Goal: Communication & Community: Answer question/provide support

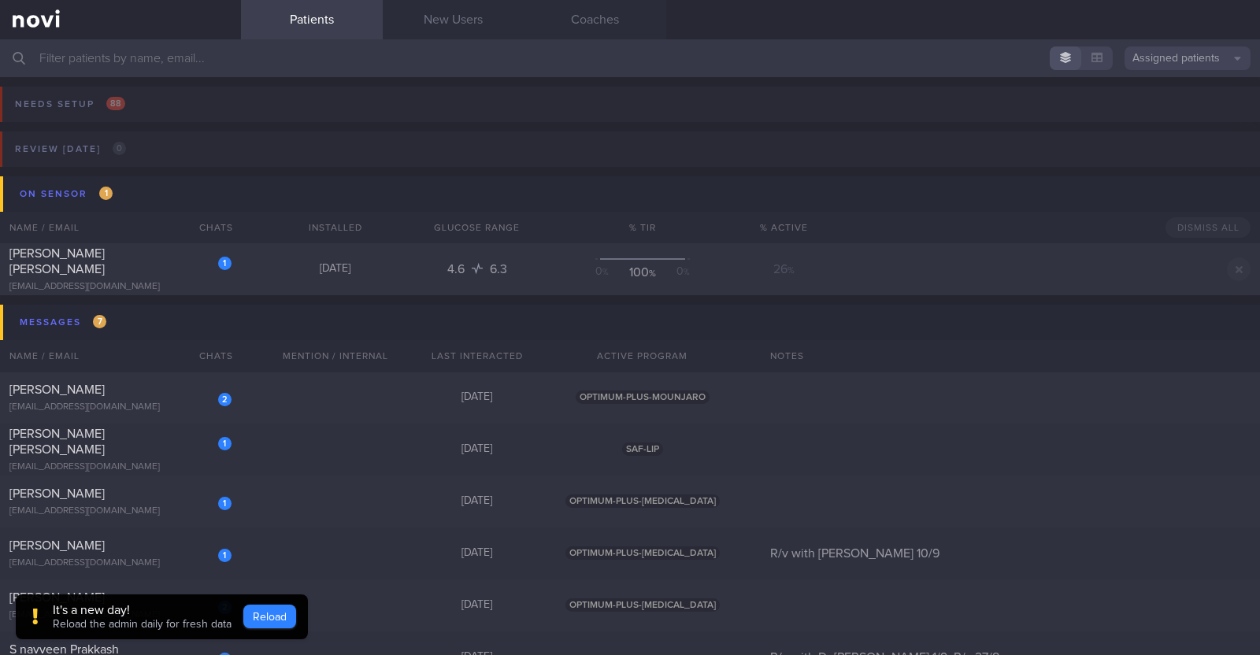
click at [272, 615] on button "Reload" at bounding box center [269, 617] width 53 height 24
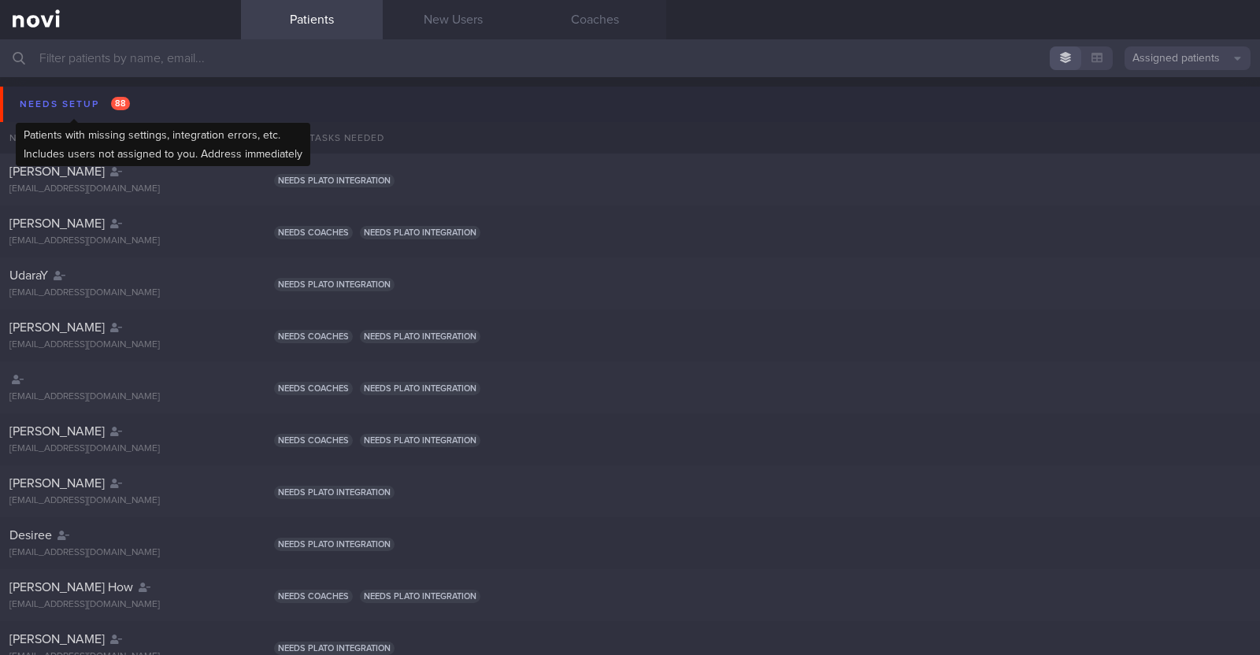
click at [51, 108] on div "Needs setup 88" at bounding box center [75, 104] width 118 height 21
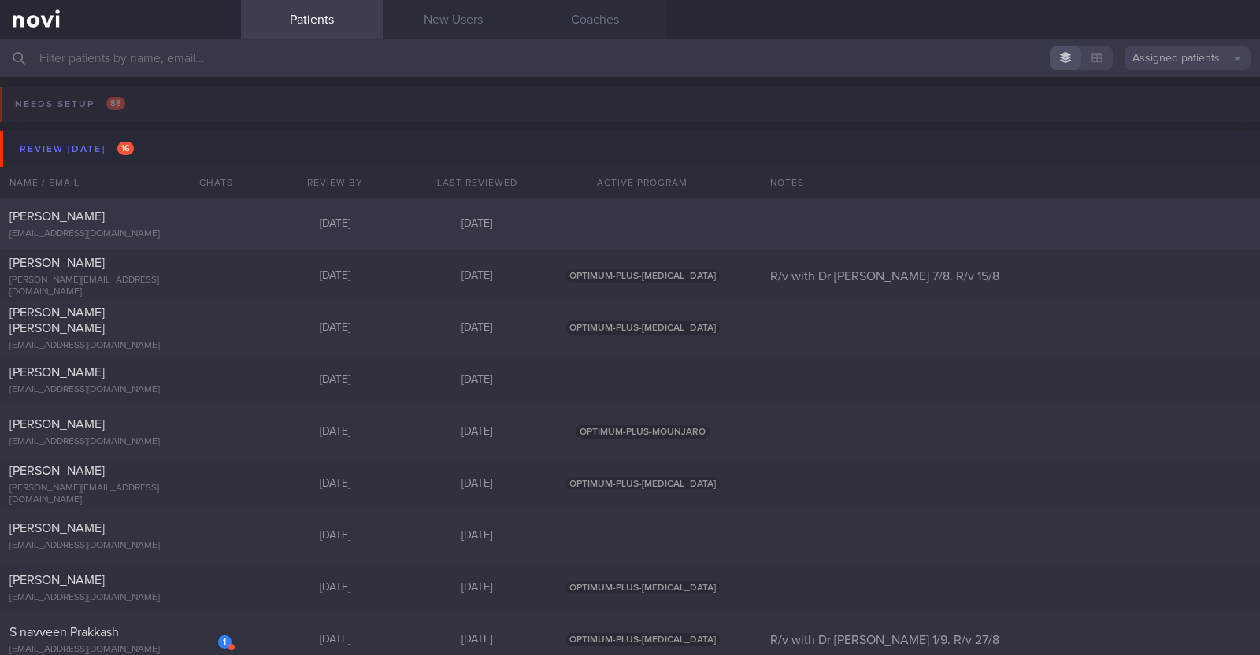
click at [190, 218] on div "[PERSON_NAME]" at bounding box center [118, 217] width 218 height 16
select select "7"
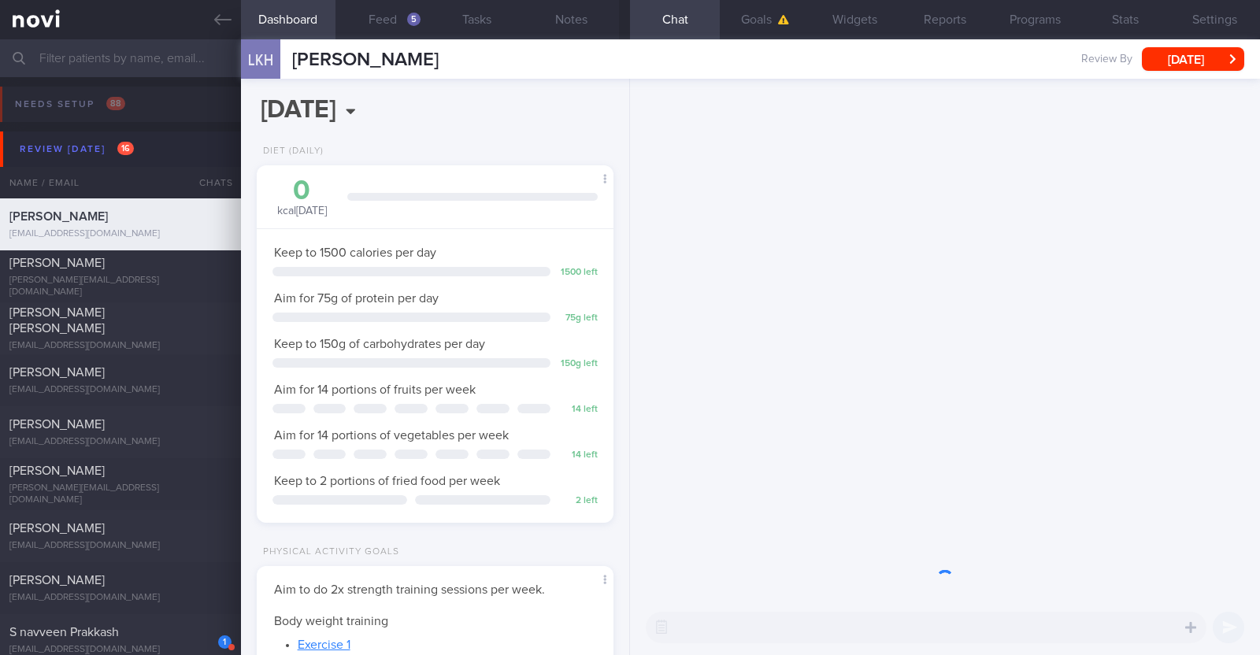
scroll to position [179, 313]
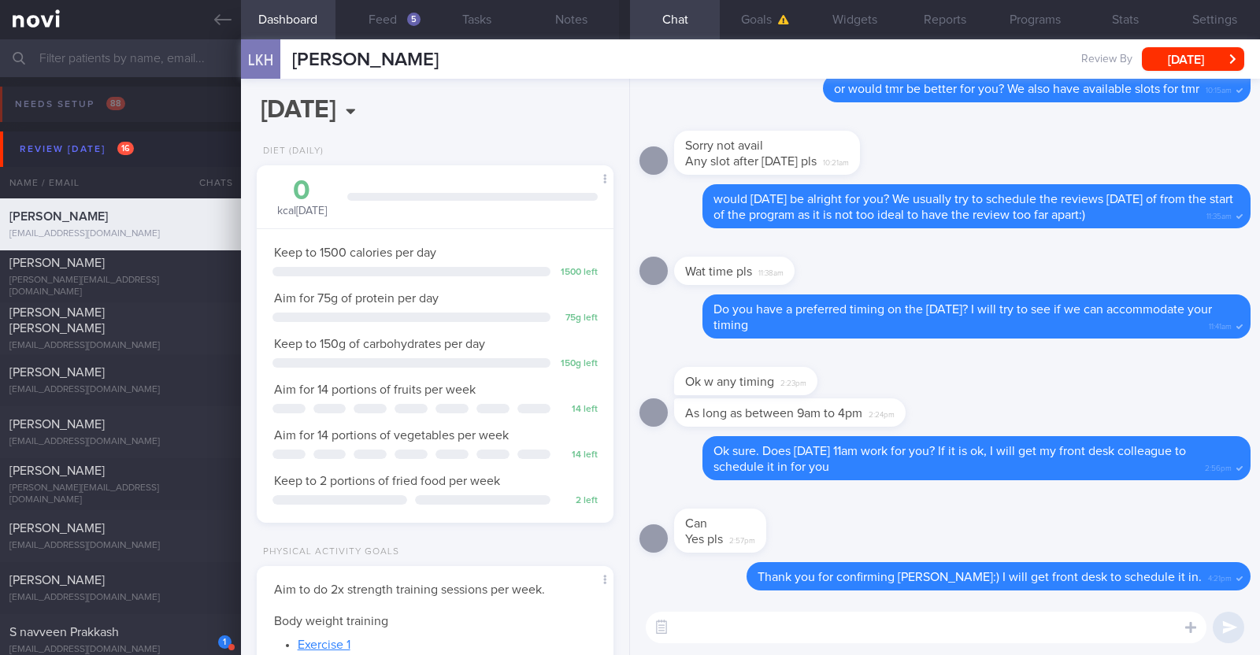
click at [795, 636] on textarea at bounding box center [926, 628] width 561 height 32
type textarea "Good morning Kok Hong, see you later at 11am for your review:)"
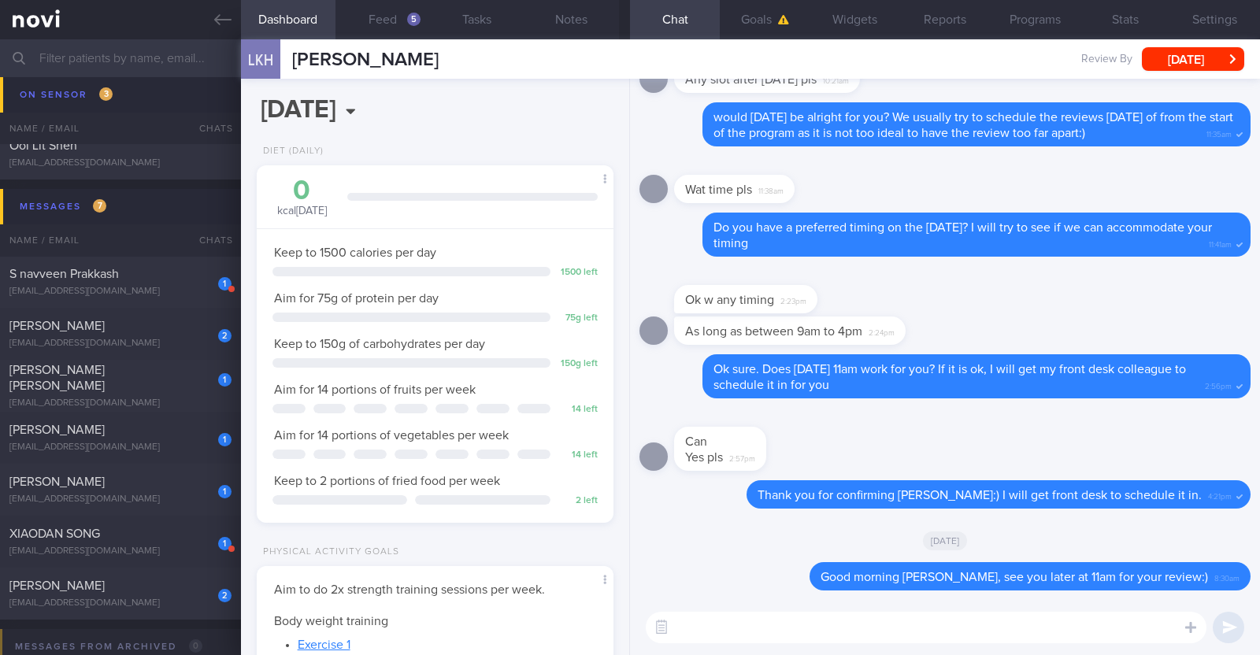
scroll to position [1181, 0]
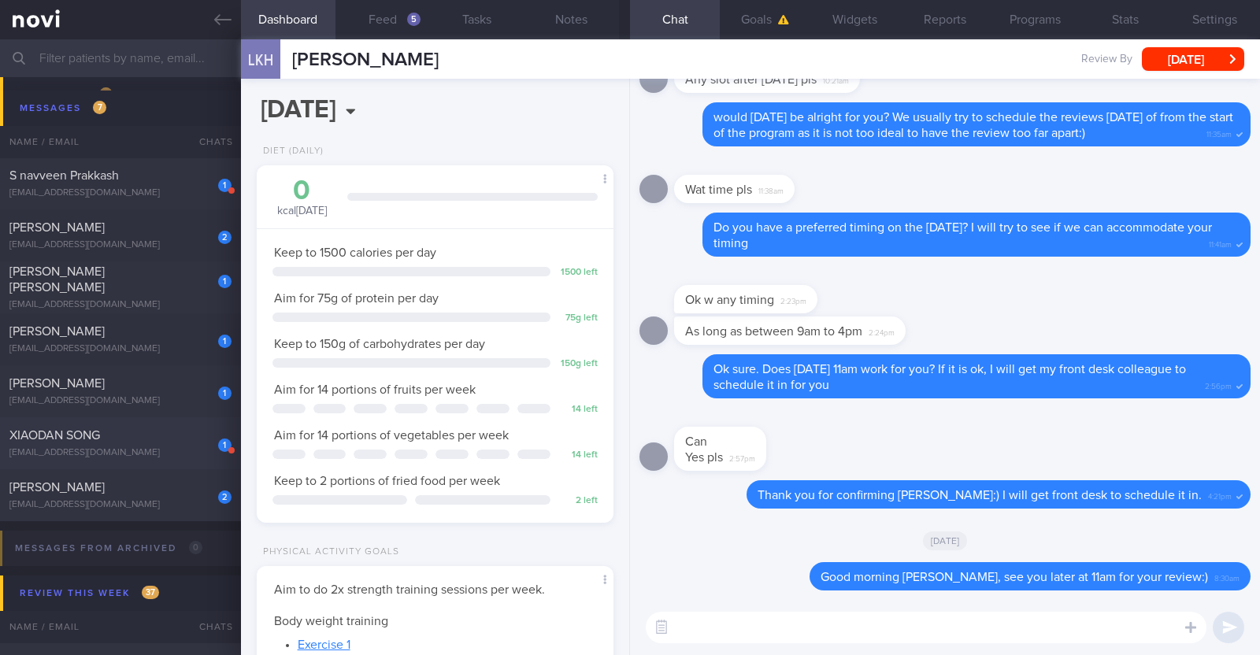
click at [153, 448] on div "xiaodan.song1221@gmail.com" at bounding box center [120, 453] width 222 height 12
type input "R/v with Dr JJ on 22/8"
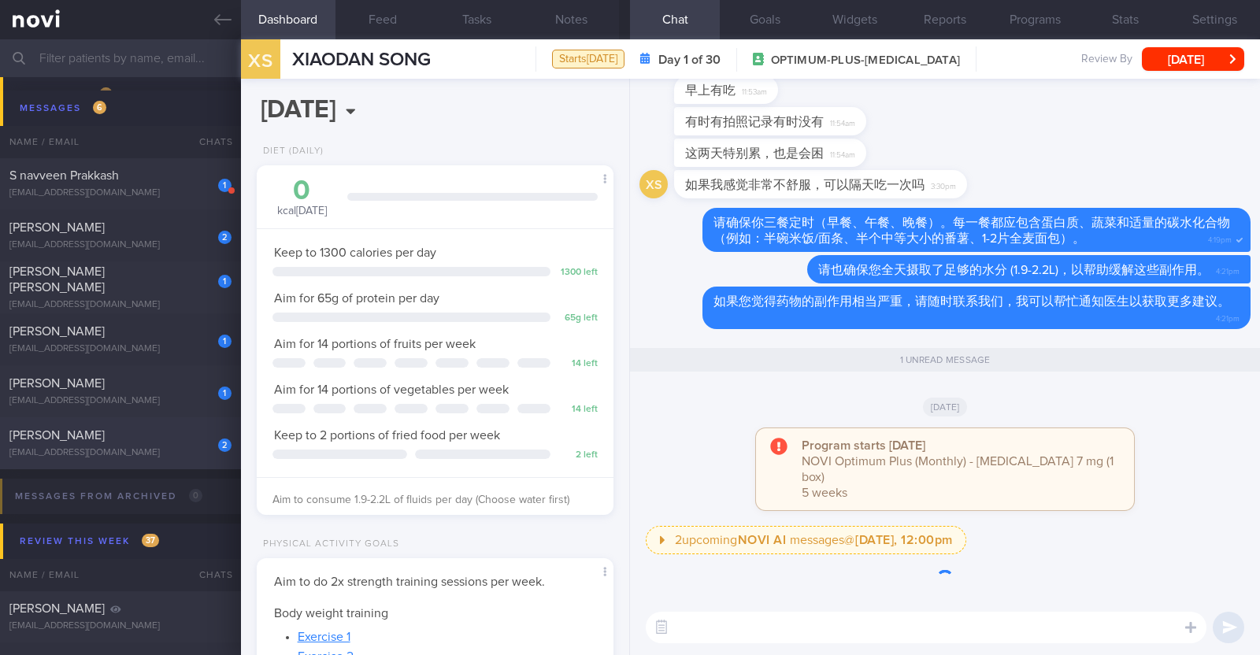
scroll to position [179, 313]
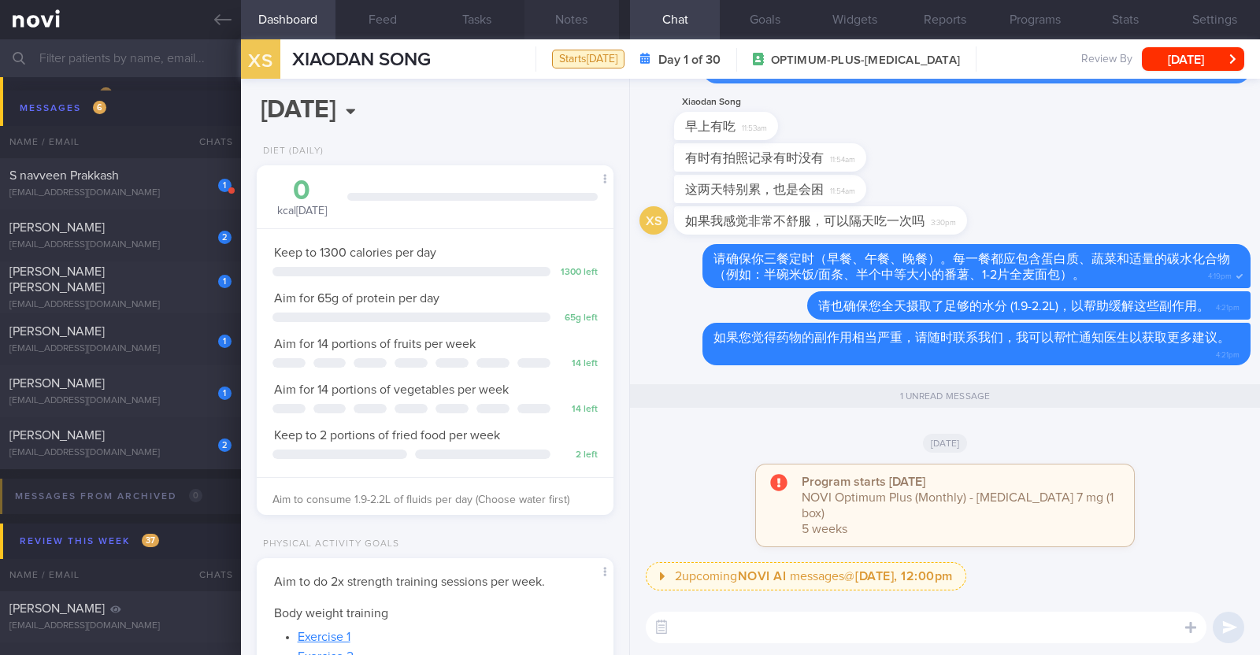
click at [572, 25] on button "Notes" at bounding box center [572, 19] width 95 height 39
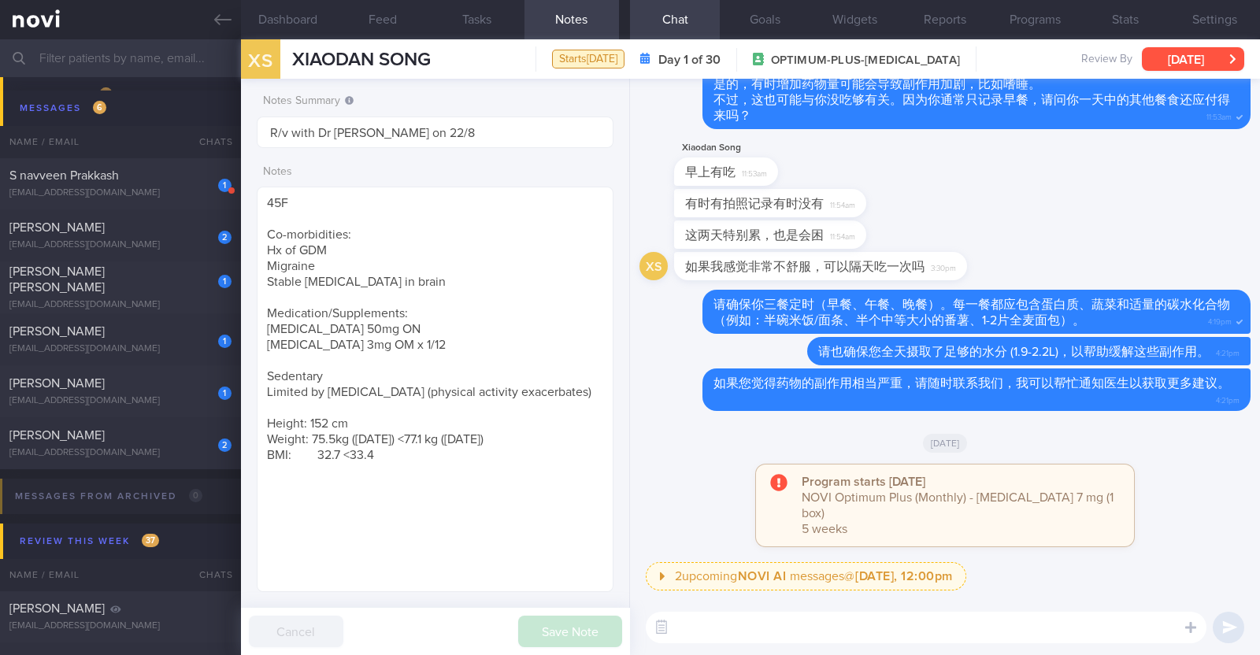
click at [1181, 65] on button "[DATE]" at bounding box center [1193, 59] width 102 height 24
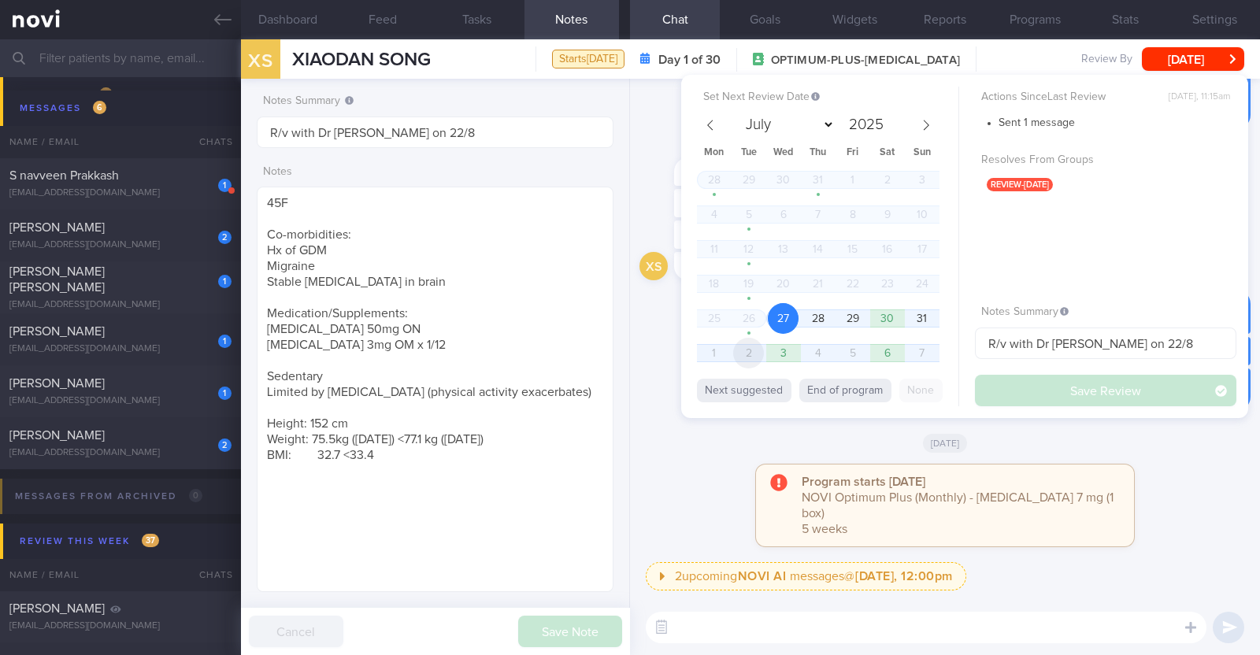
click at [756, 357] on span "2" at bounding box center [748, 353] width 31 height 31
select select "8"
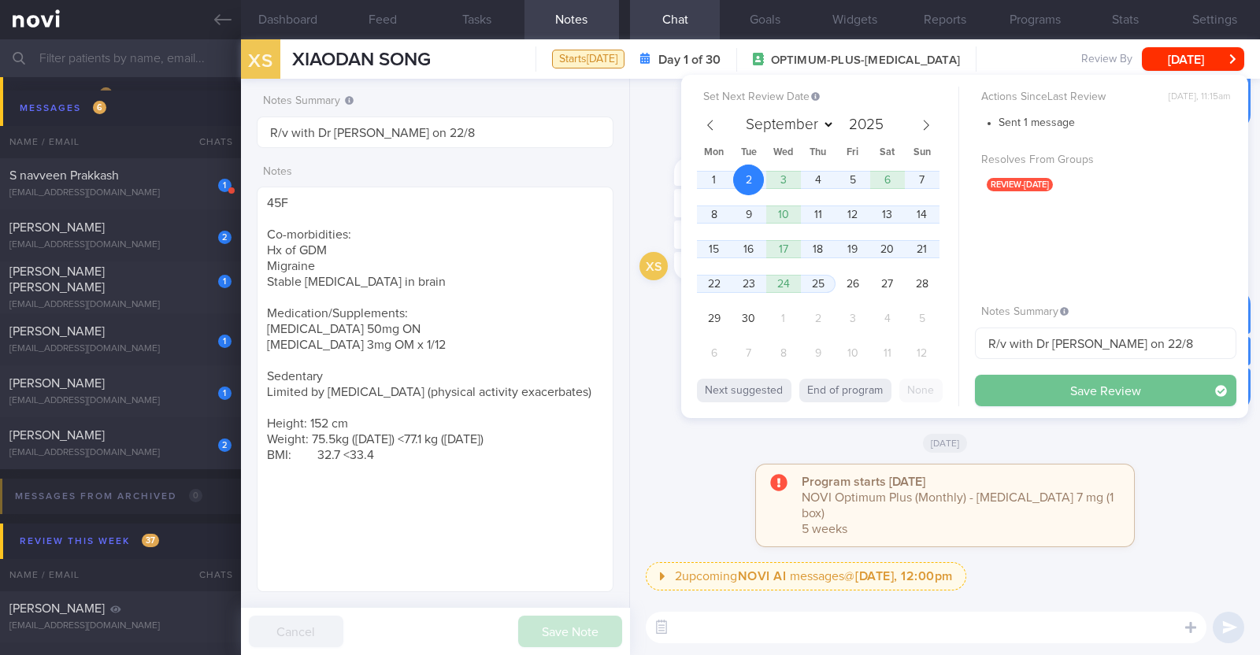
click at [1107, 391] on button "Save Review" at bounding box center [1105, 391] width 261 height 32
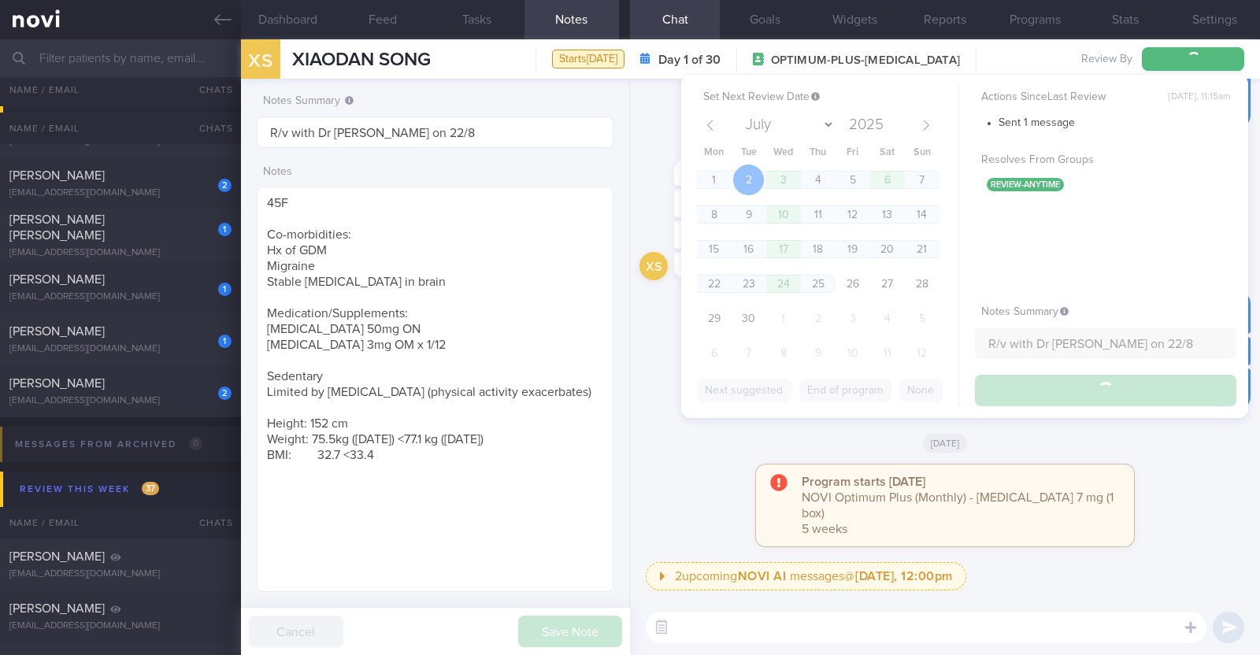
scroll to position [1129, 0]
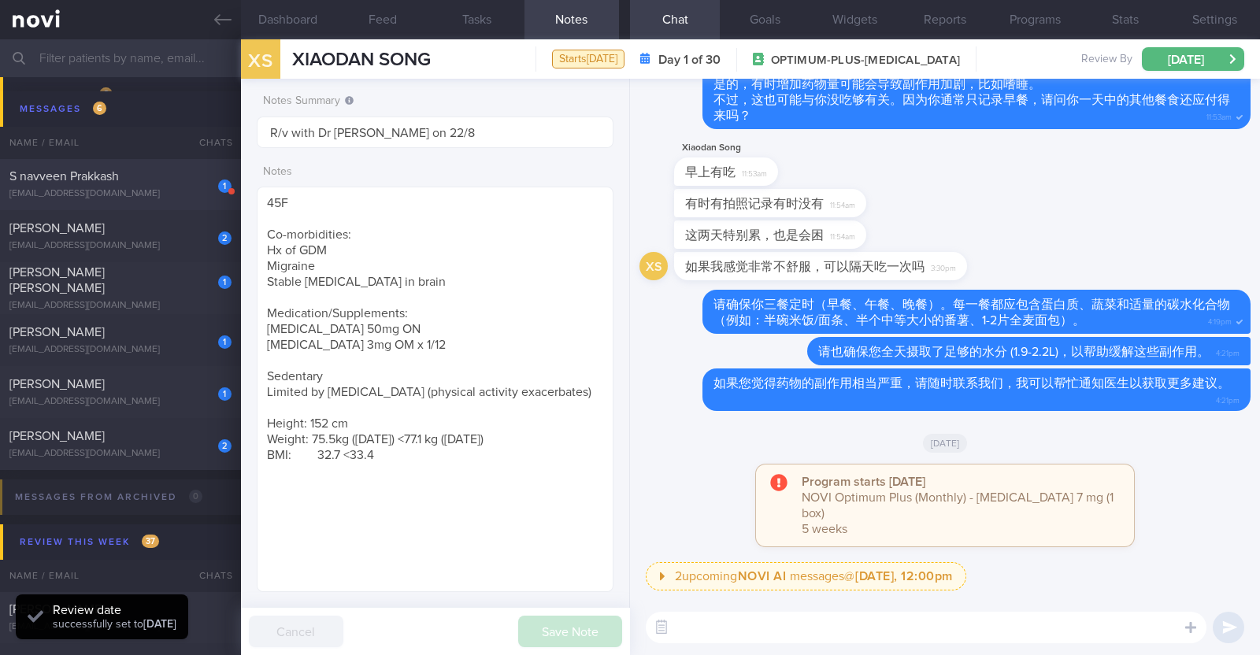
click at [134, 185] on div "1 S navveen Prakkash navveen94@outlook.com" at bounding box center [120, 185] width 241 height 32
type input "R/v with Dr [PERSON_NAME] 1/9. R/v 27/8"
type textarea "29M Comorbidities Obesity Elevated BP Likely insulin resistance Dyslipidemia Vi…"
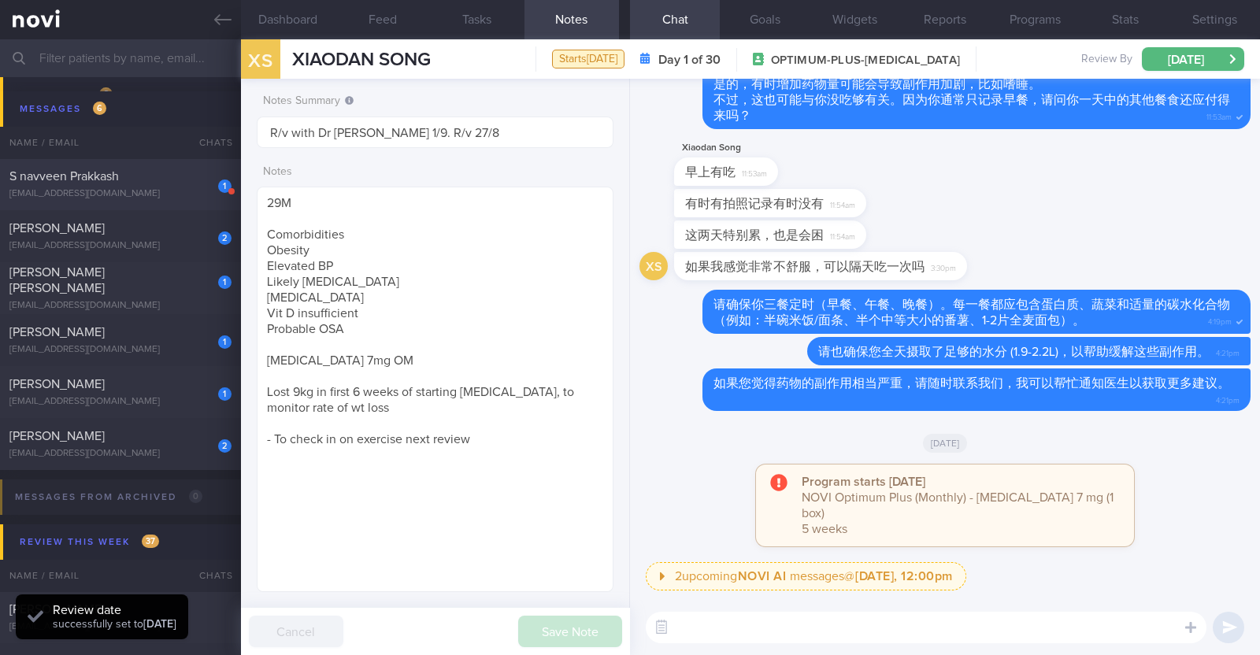
select select "7"
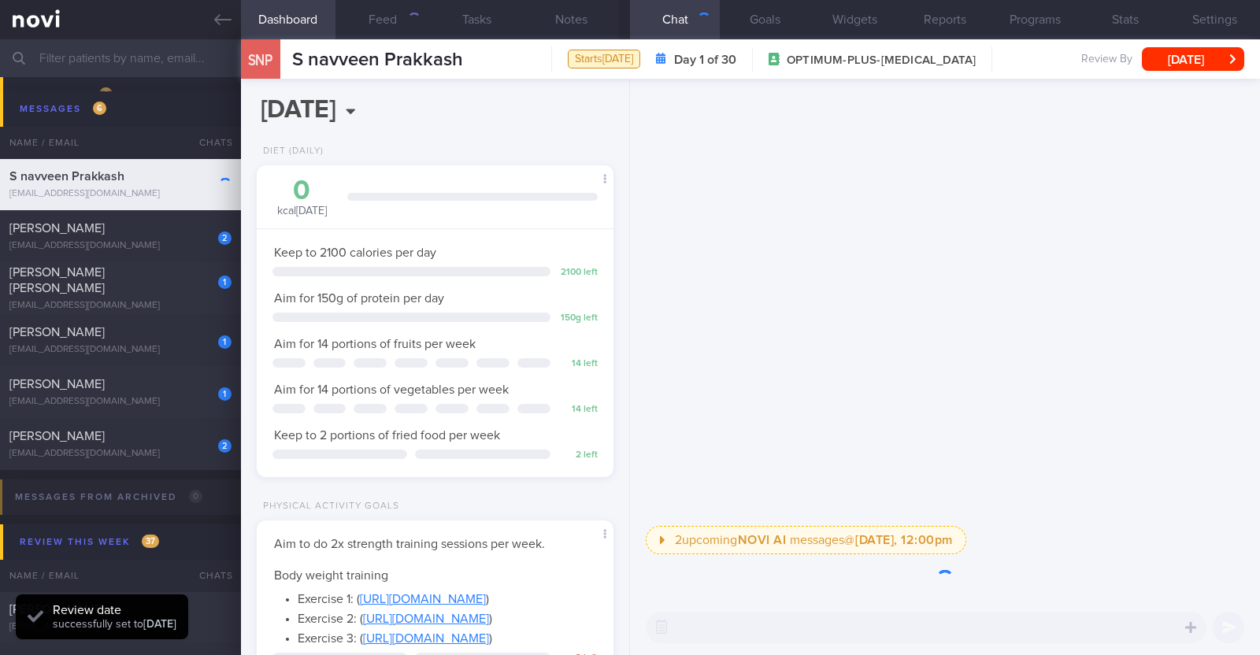
scroll to position [179, 313]
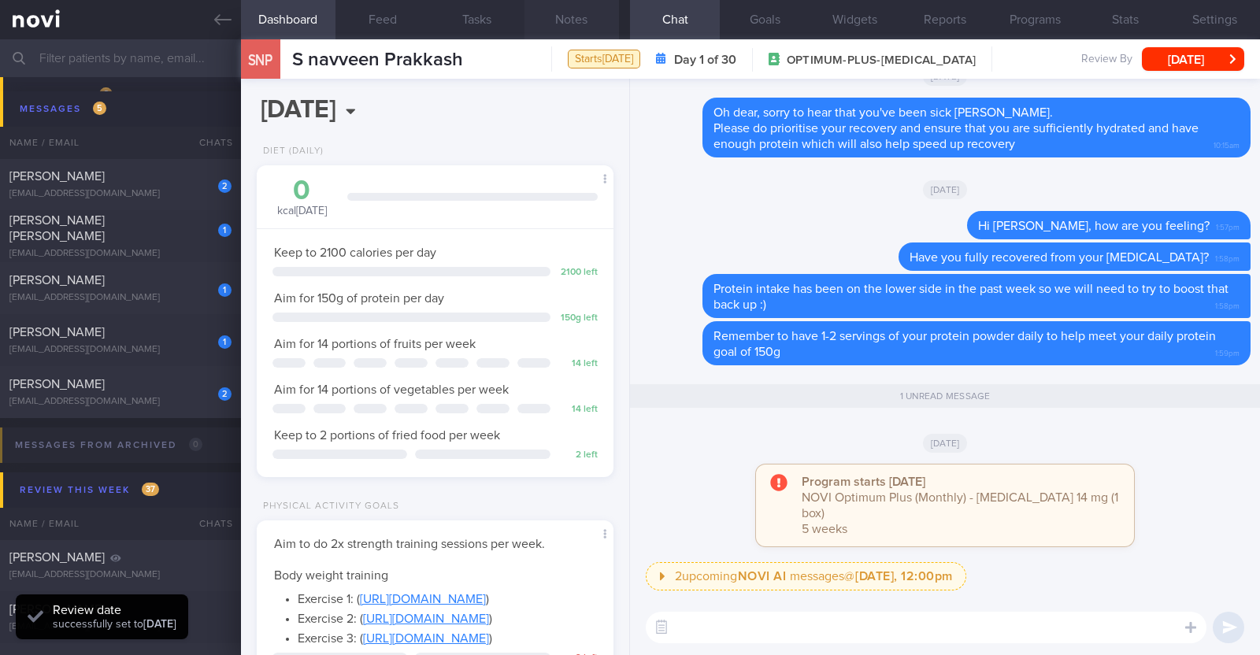
click at [567, 21] on button "Notes" at bounding box center [572, 19] width 95 height 39
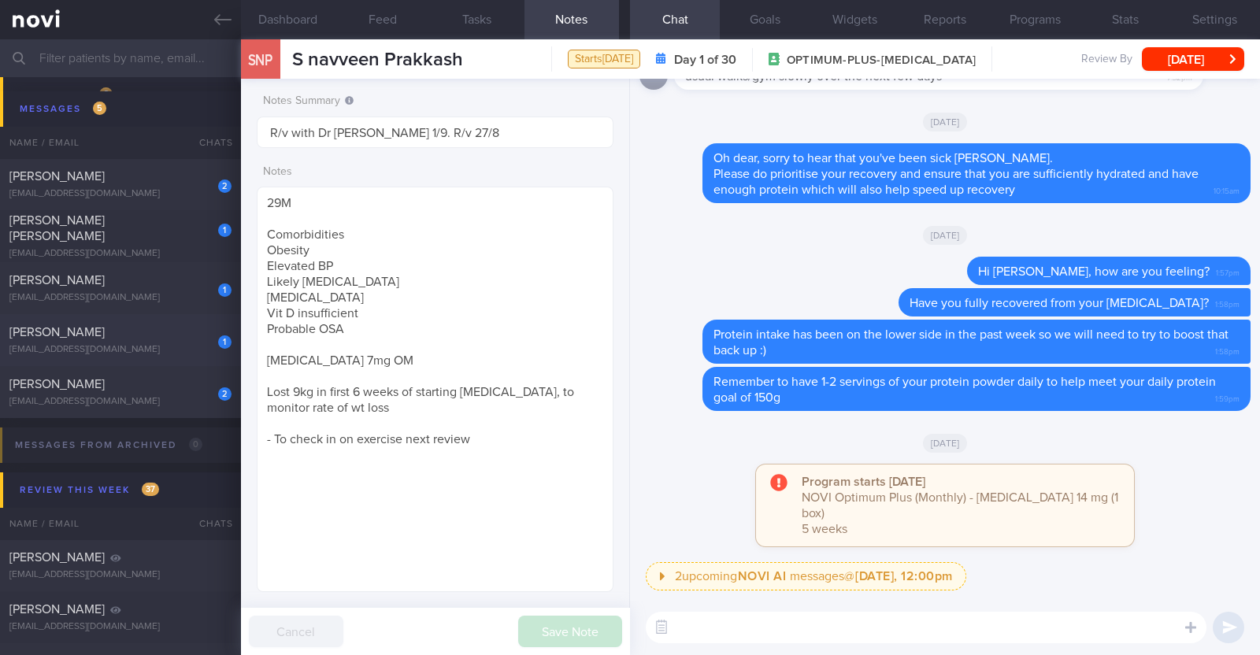
scroll to position [1030, 0]
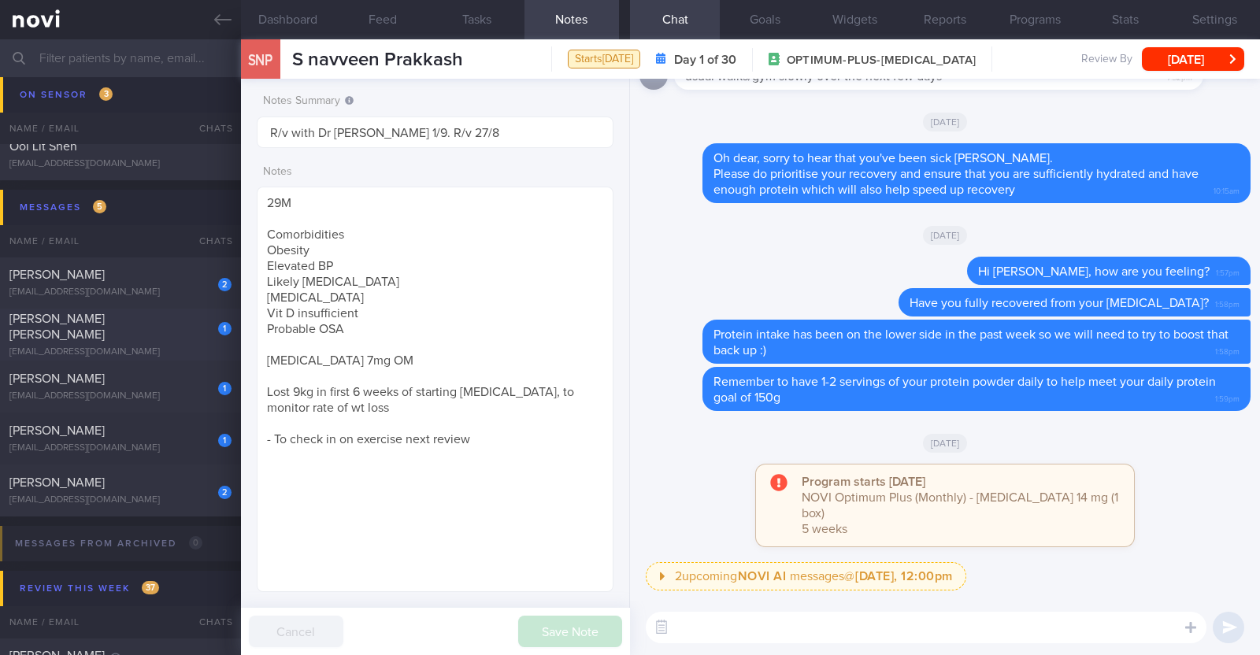
click at [117, 347] on div "[EMAIL_ADDRESS][DOMAIN_NAME]" at bounding box center [120, 353] width 222 height 12
type textarea "45M Comorbidities: HLD (diagnosed 5 years ago, does not want to start on meds) …"
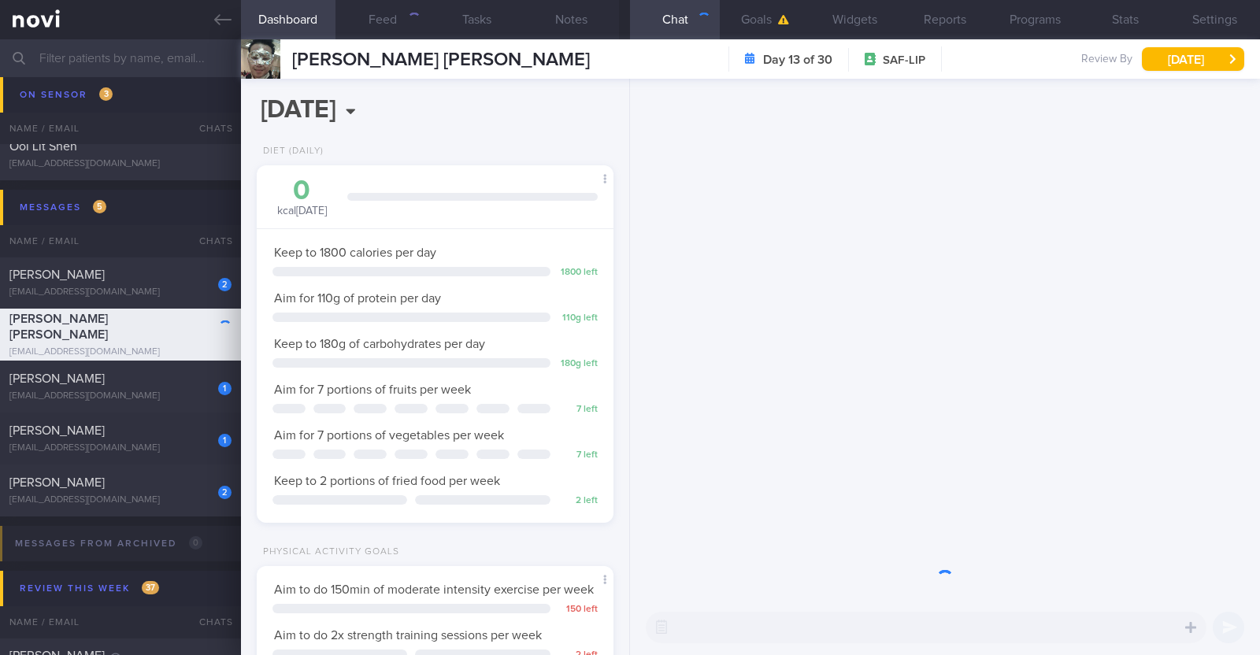
scroll to position [183, 319]
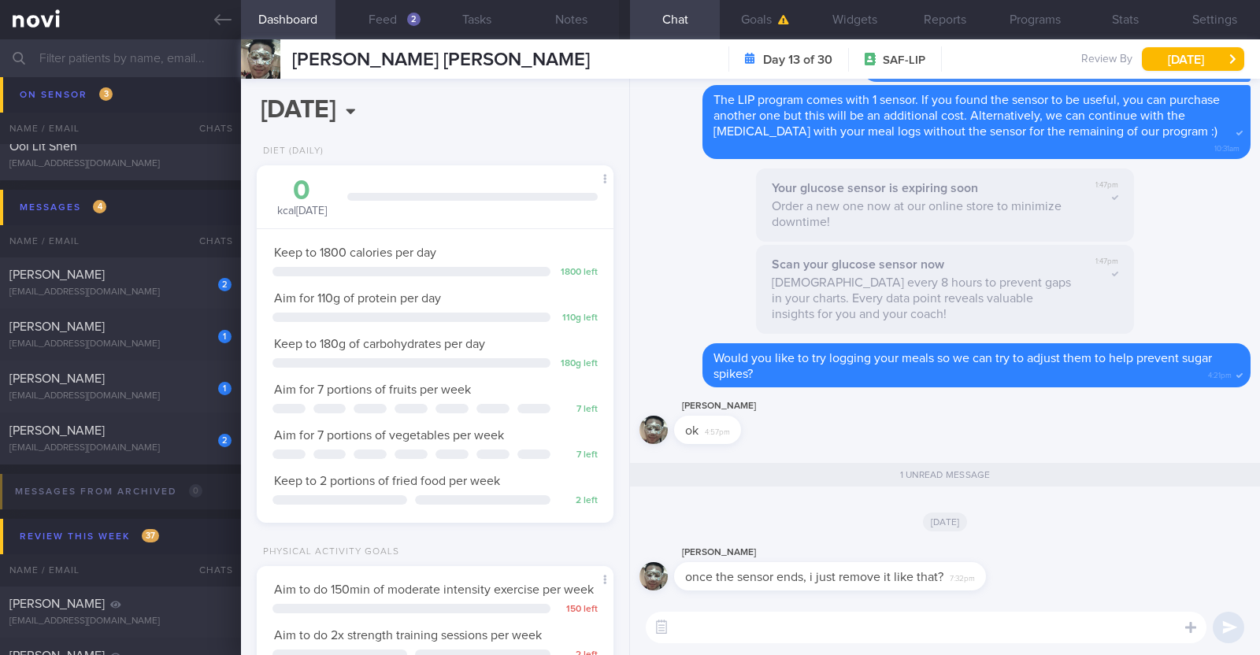
click at [903, 625] on textarea at bounding box center [926, 628] width 561 height 32
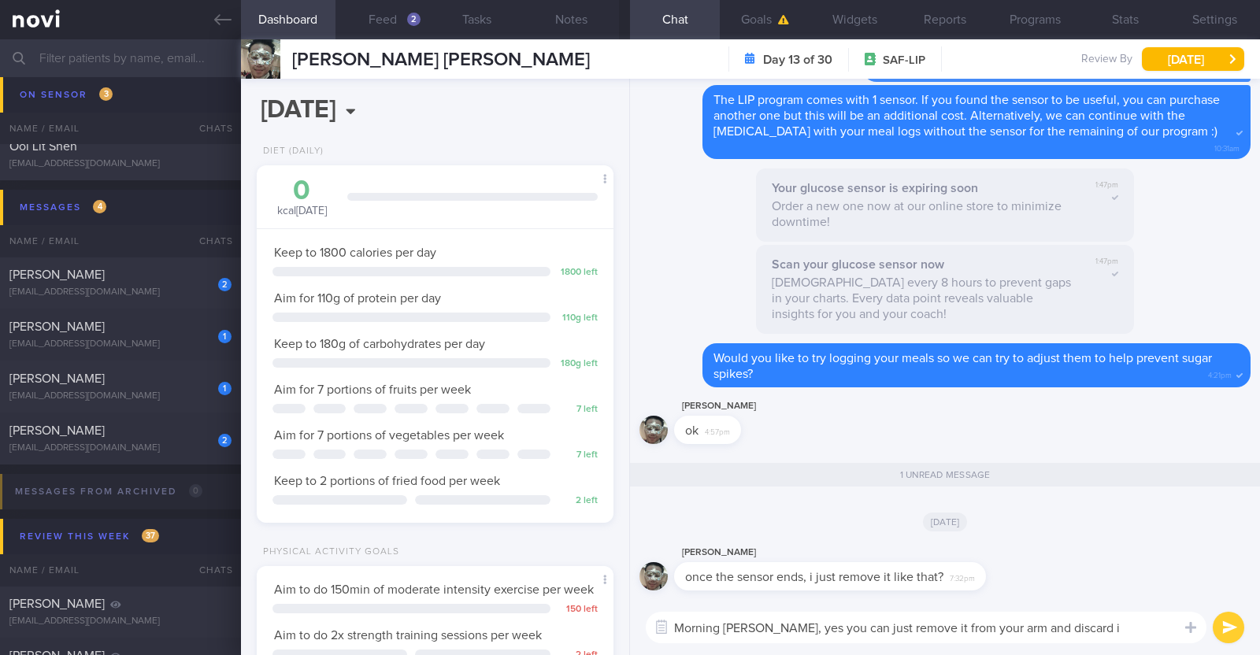
type textarea "Morning Jonathan, yes you can just remove it from your arm and discard it"
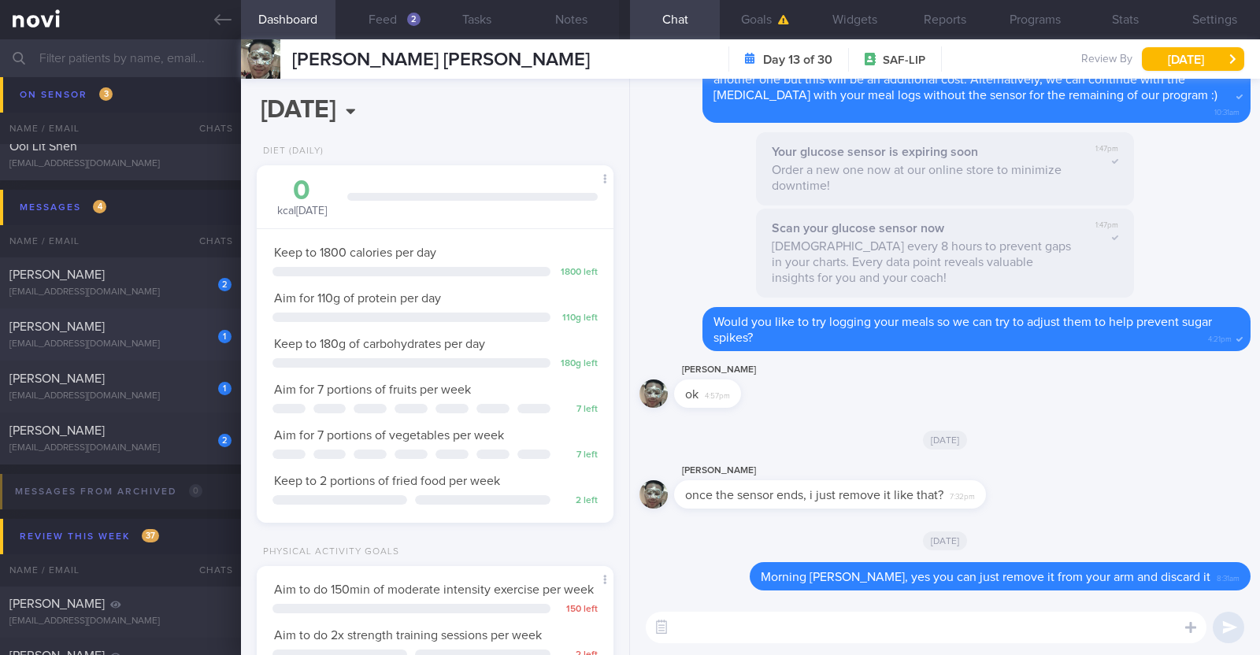
click at [102, 343] on div "cmoolian@gmail.com" at bounding box center [120, 345] width 222 height 12
type textarea "46F Co-morbidities: Dyslipidemia Hyperuricemia Medication/Supplements: Nil meds…"
select select "8"
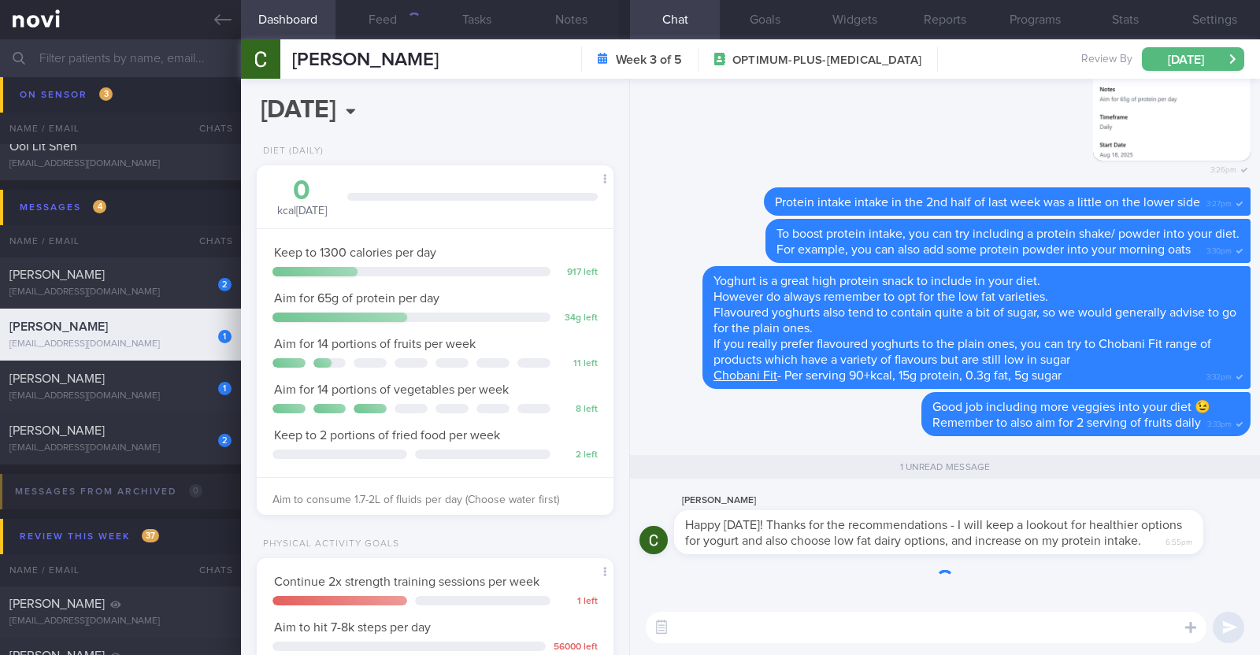
scroll to position [179, 313]
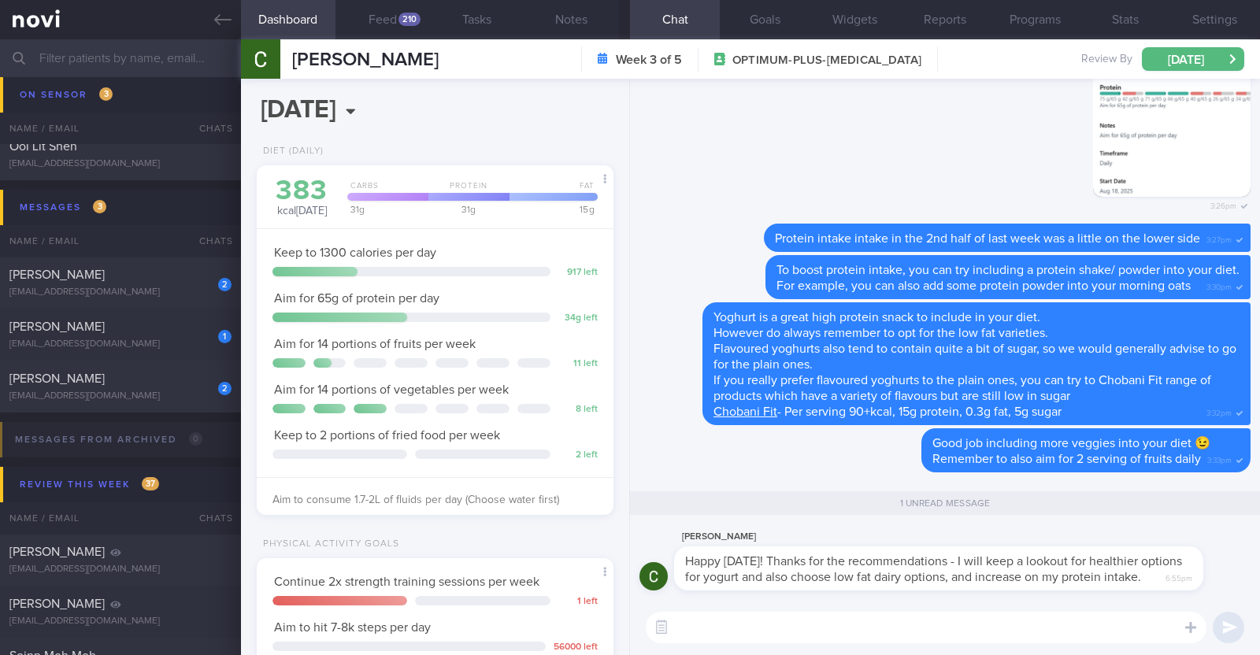
click at [797, 617] on textarea at bounding box center [926, 628] width 561 height 32
paste textarea "👍"
type textarea "👍👍"
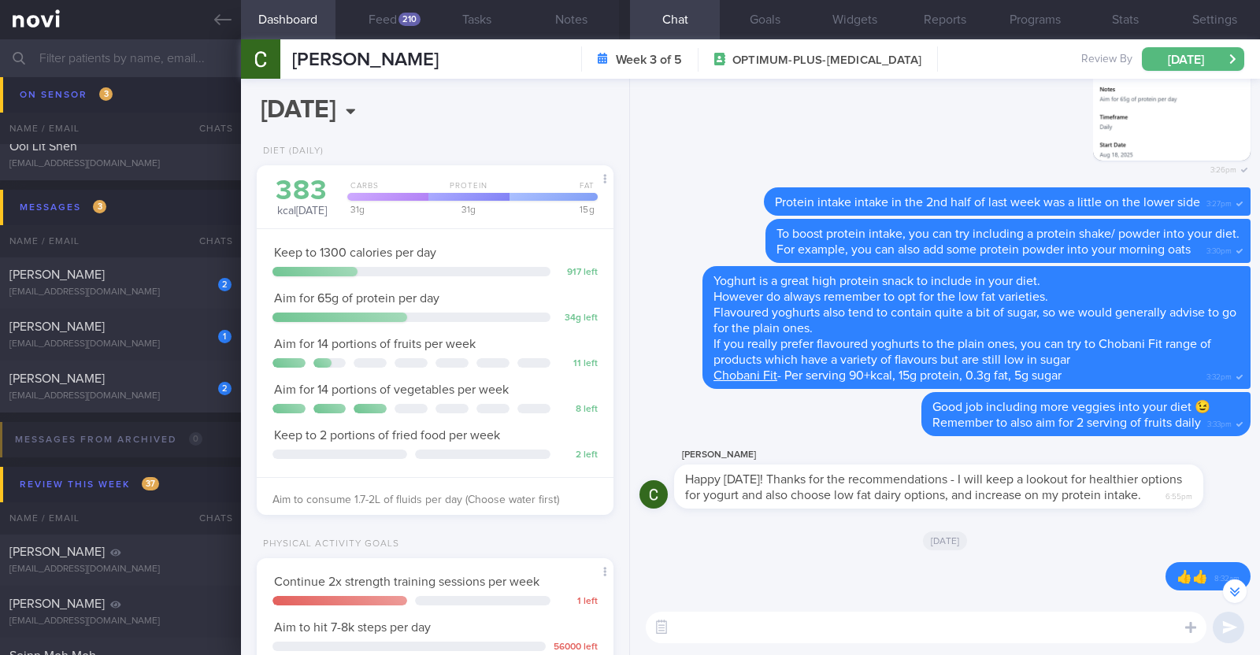
scroll to position [-44, 0]
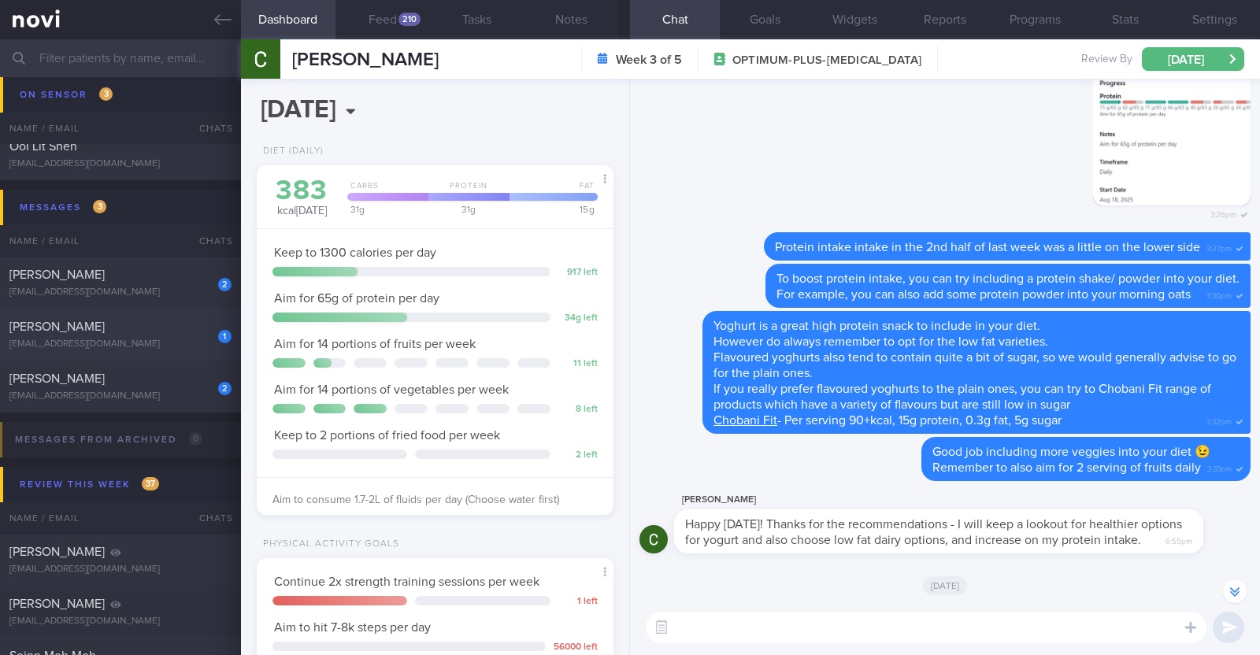
click at [163, 343] on div "sallylai2014@gmail.com" at bounding box center [120, 345] width 222 height 12
type input "R/v with Dr Kyle 10/9"
type textarea "52F Nil PMHx/ Meds Wegovy 0.25mg for 4 weeks, then 0.5mg for 4 weeks, and 1mg t…"
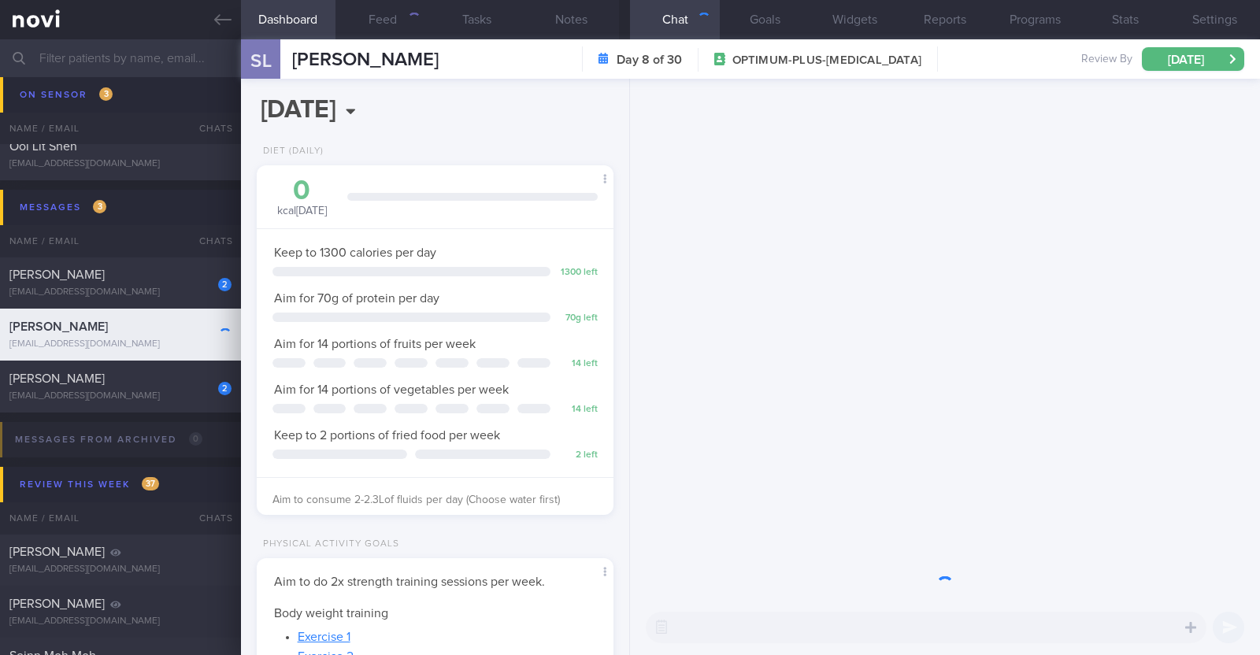
scroll to position [179, 313]
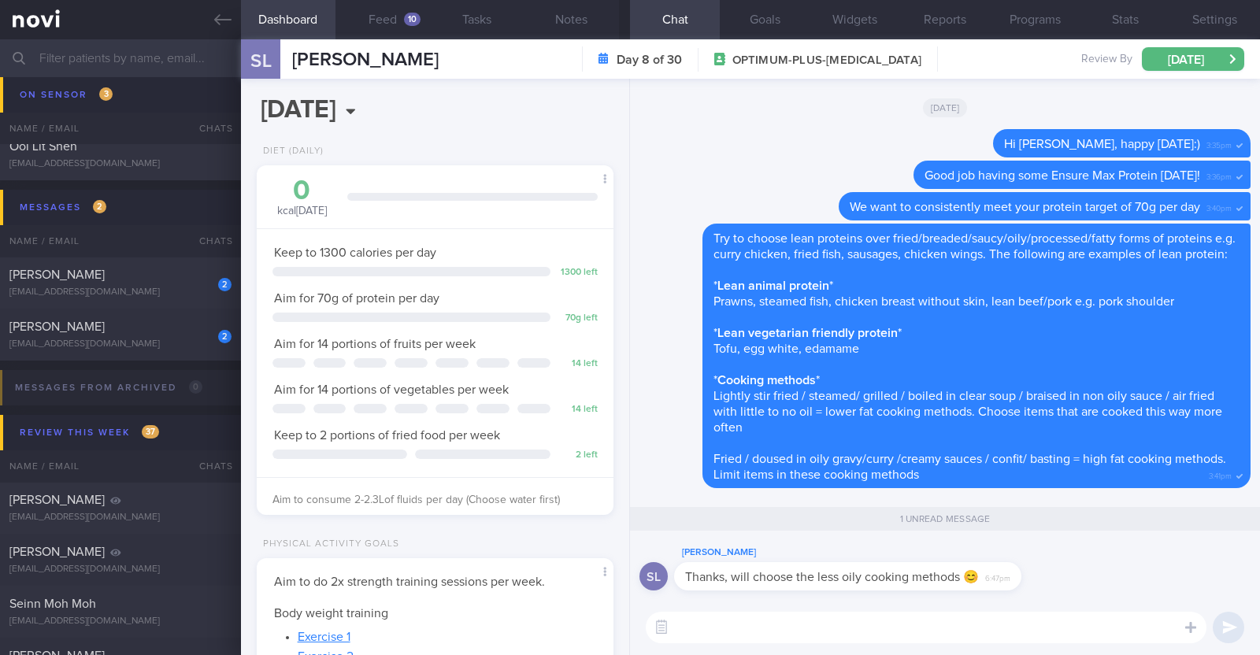
click at [887, 624] on textarea at bounding box center [926, 628] width 561 height 32
paste textarea "👍"
type textarea "👍👍"
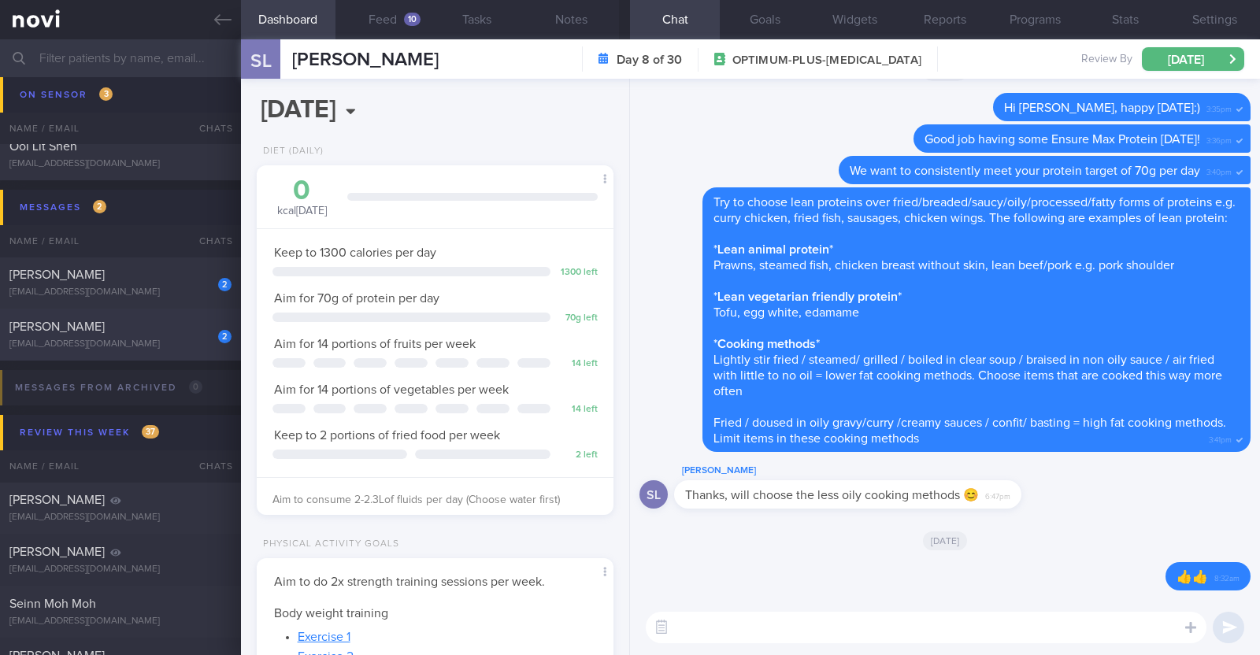
click at [197, 340] on div "2" at bounding box center [214, 331] width 35 height 24
type textarea "42M Comorbidities: Borderline high cholesterol - not on f/up, not on meds Eleva…"
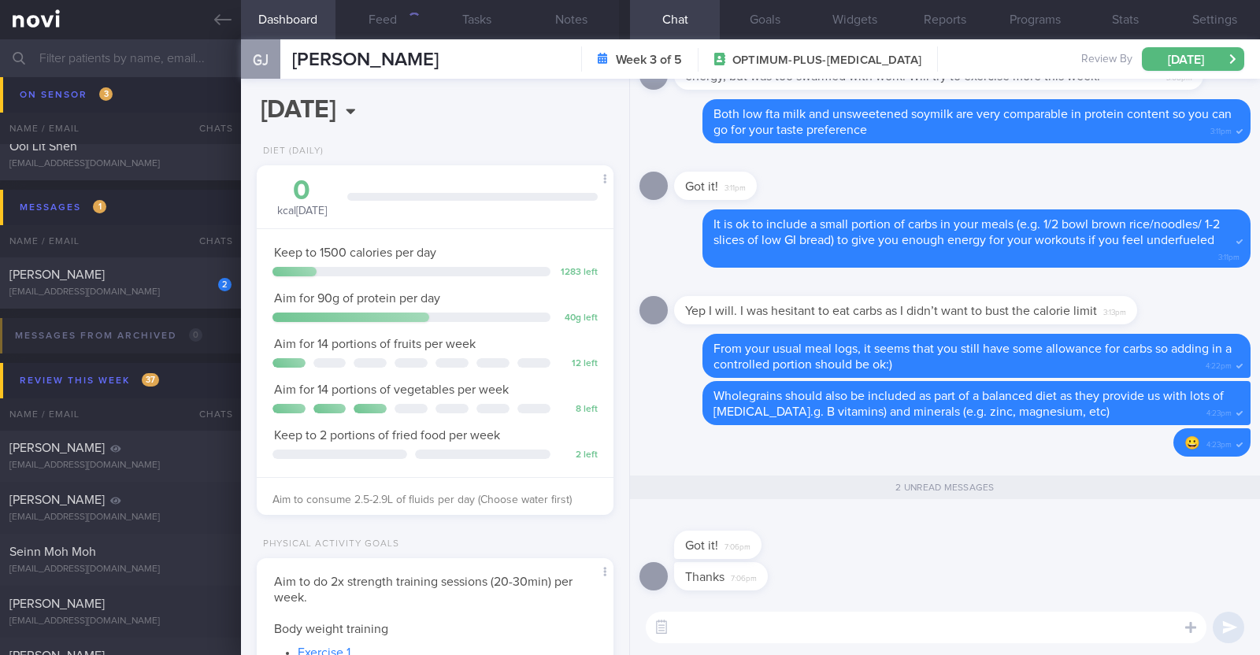
scroll to position [179, 313]
click at [854, 628] on textarea at bounding box center [926, 628] width 561 height 32
paste textarea "👍"
type textarea "👍👍"
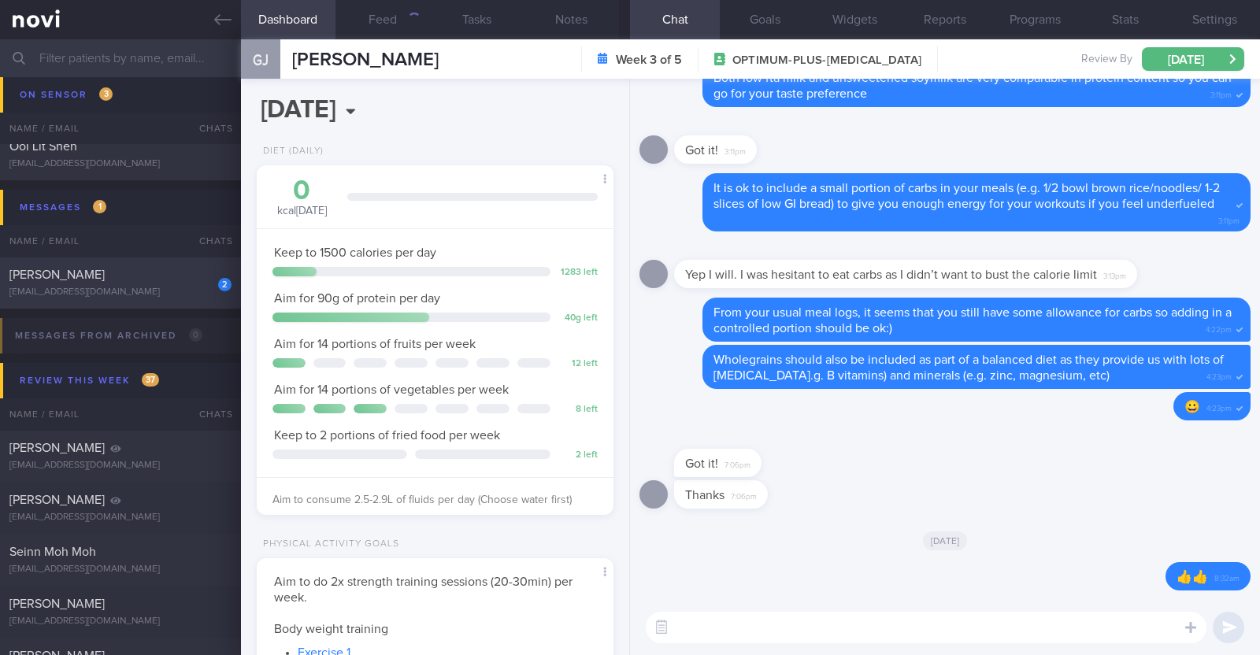
click at [153, 270] on div "Irshah Iraimi" at bounding box center [118, 275] width 218 height 16
type textarea "34M Co-morbidities: Dyslipidemia Hyperuricemia Nil meds Mounjaro 2.5mg wkly Sed…"
select select "7"
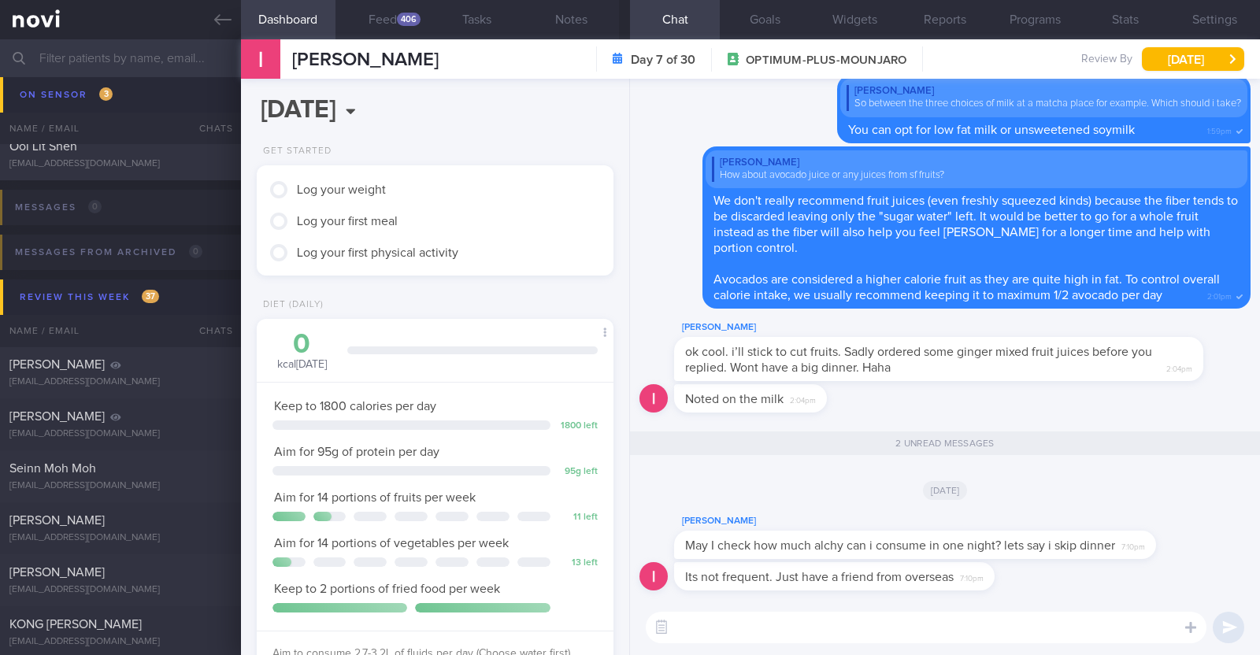
scroll to position [179, 313]
click at [768, 628] on textarea at bounding box center [926, 628] width 561 height 32
paste textarea "Alcohol is moderately dense in calories (7 kcal/g) and thus can be a significan…"
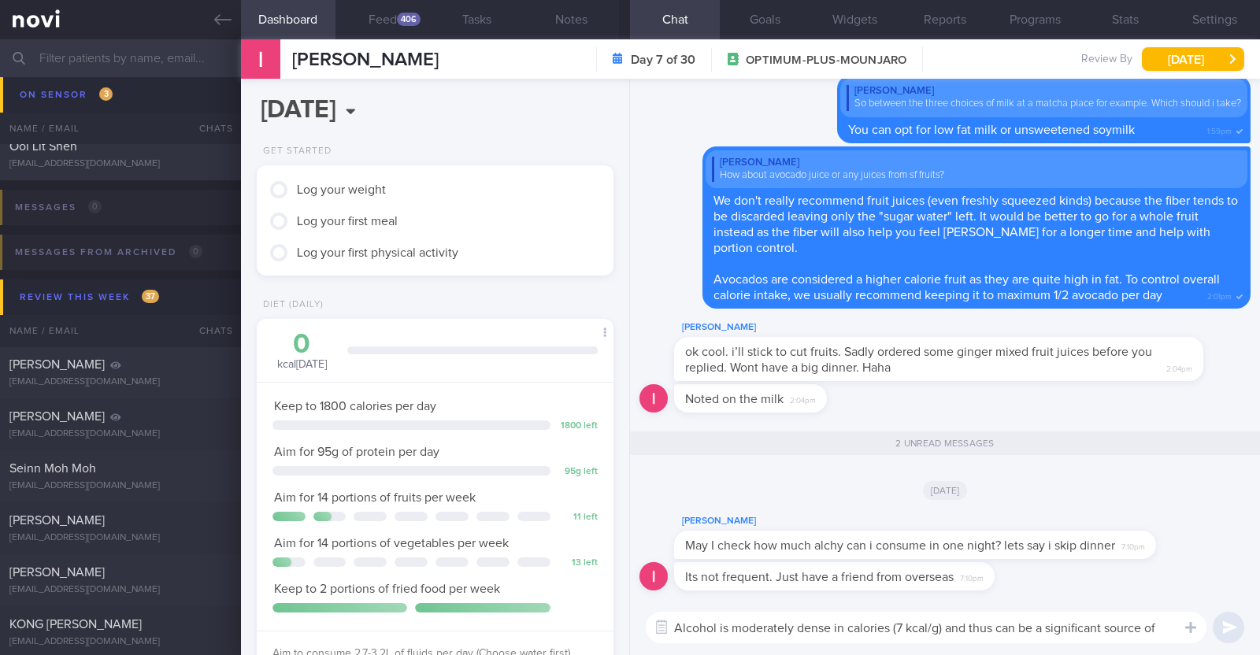
scroll to position [0, 0]
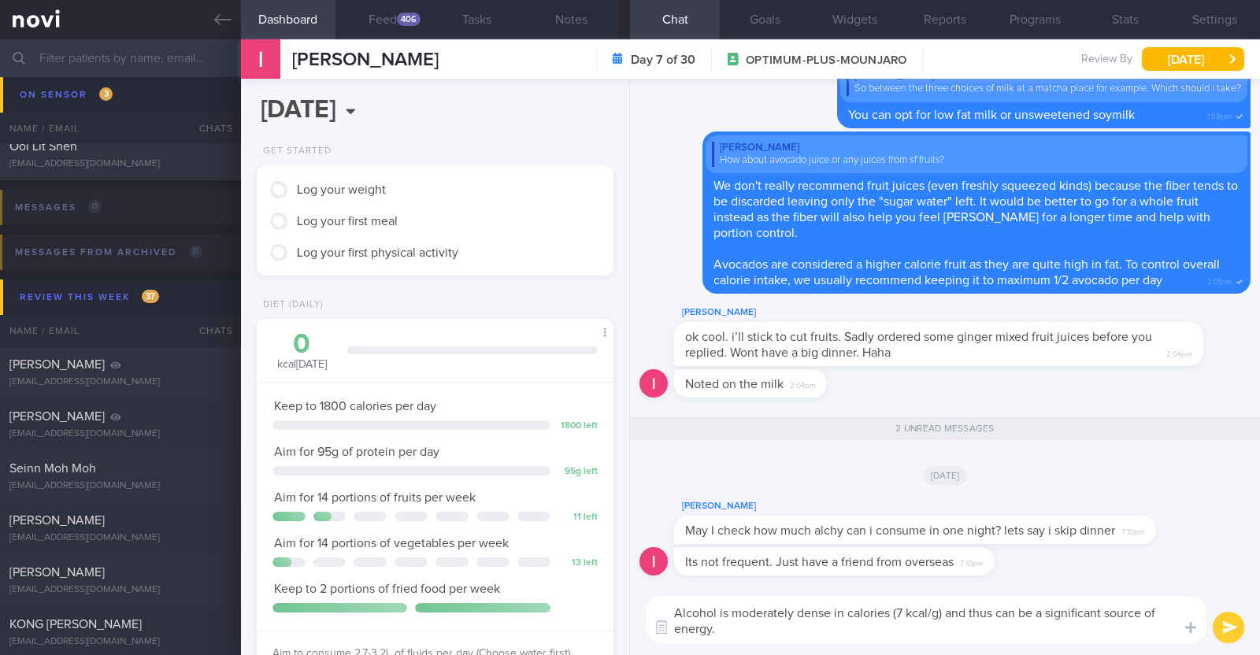
paste textarea "The guideline is maximum of 2 standard drinks per day for men on any drinking d…"
type textarea "Alcohol is moderately dense in calories (7 kcal/g) and thus can be a significan…"
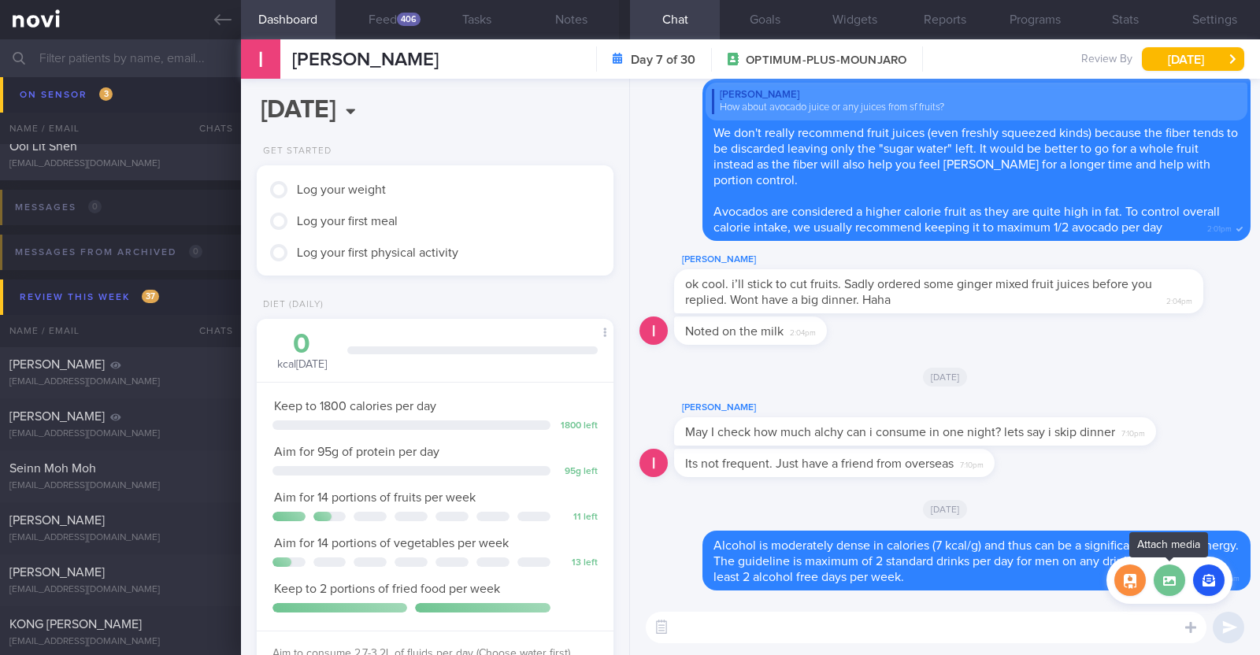
click at [1173, 586] on label at bounding box center [1170, 581] width 32 height 32
click at [0, 0] on input "file" at bounding box center [0, 0] width 0 height 0
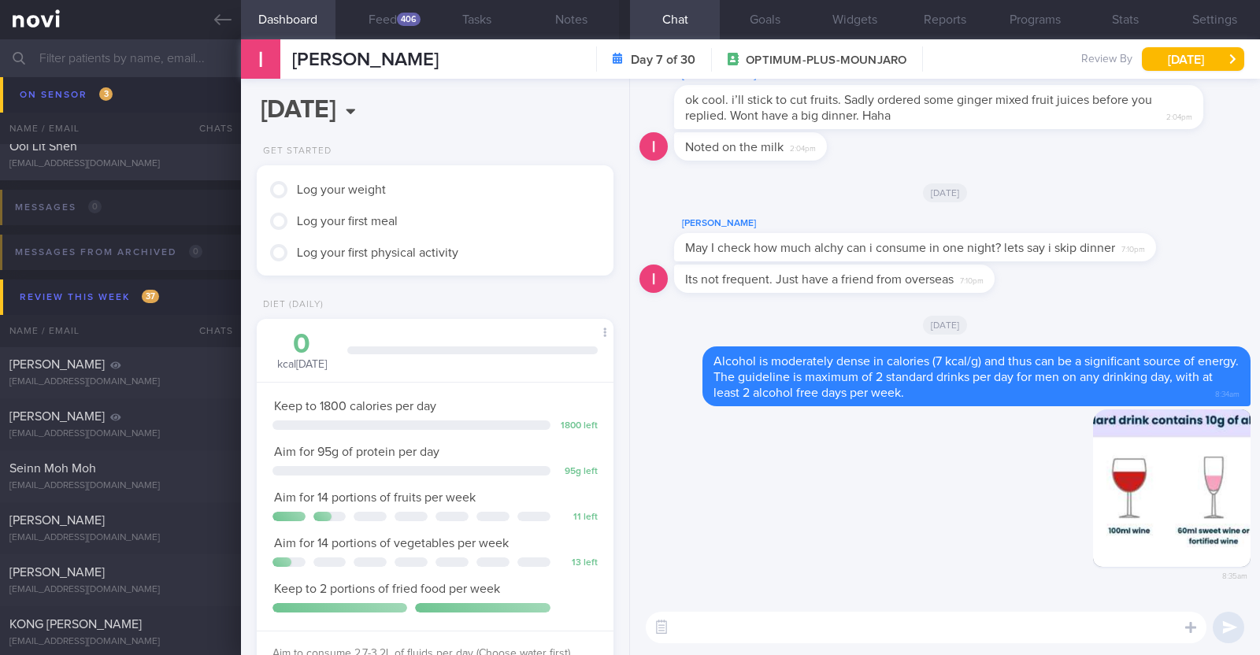
click at [827, 634] on textarea at bounding box center [926, 628] width 561 height 32
click at [811, 625] on textarea at bounding box center [926, 628] width 561 height 32
paste textarea "Estimated calorie content of different alcoholic drinks: 1 can light beer 100kc…"
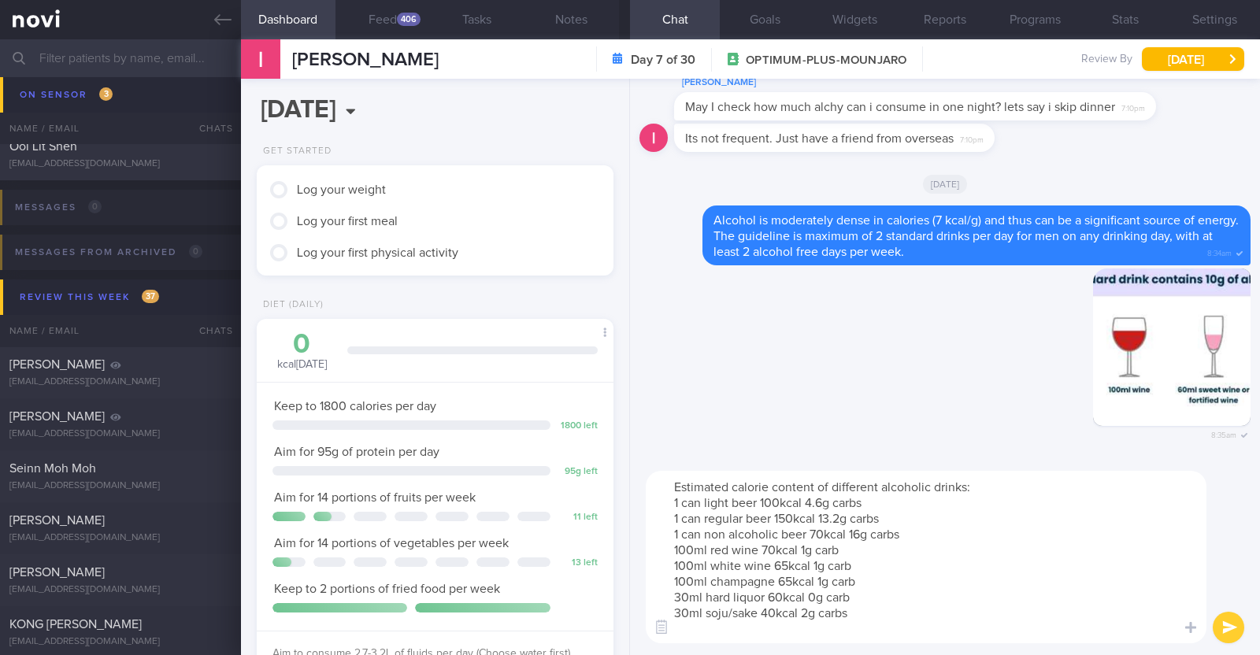
type textarea "Estimated calorie content of different alcoholic drinks: 1 can light beer 100kc…"
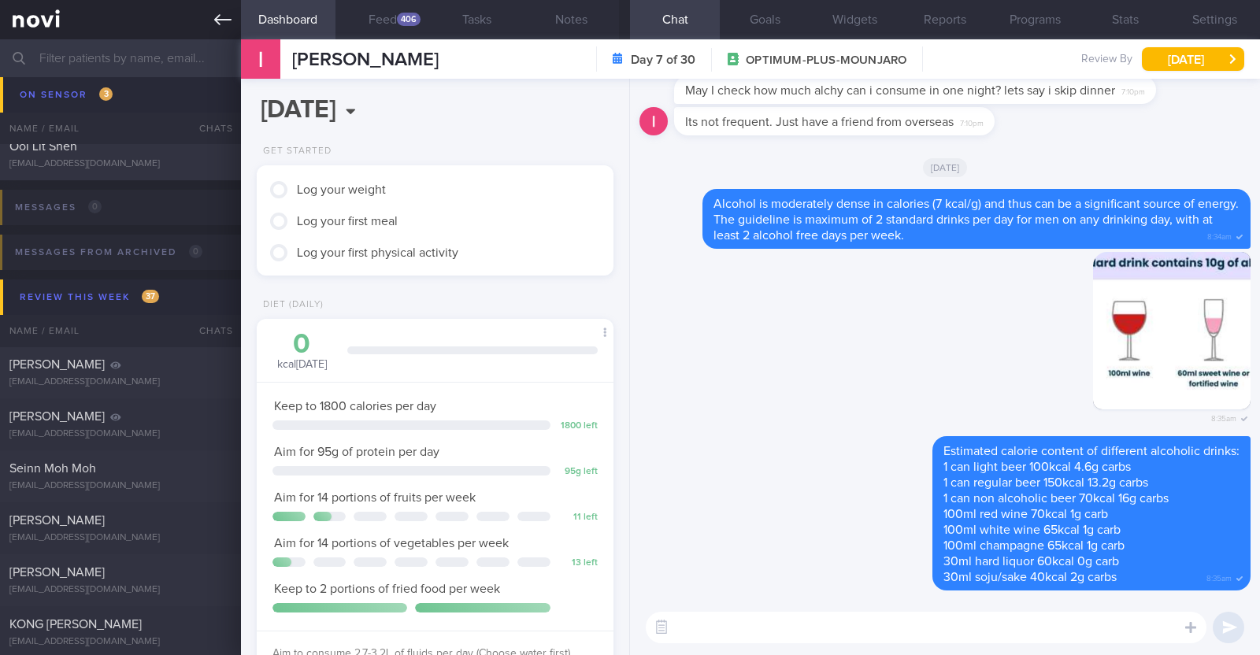
click at [225, 20] on icon at bounding box center [222, 19] width 17 height 11
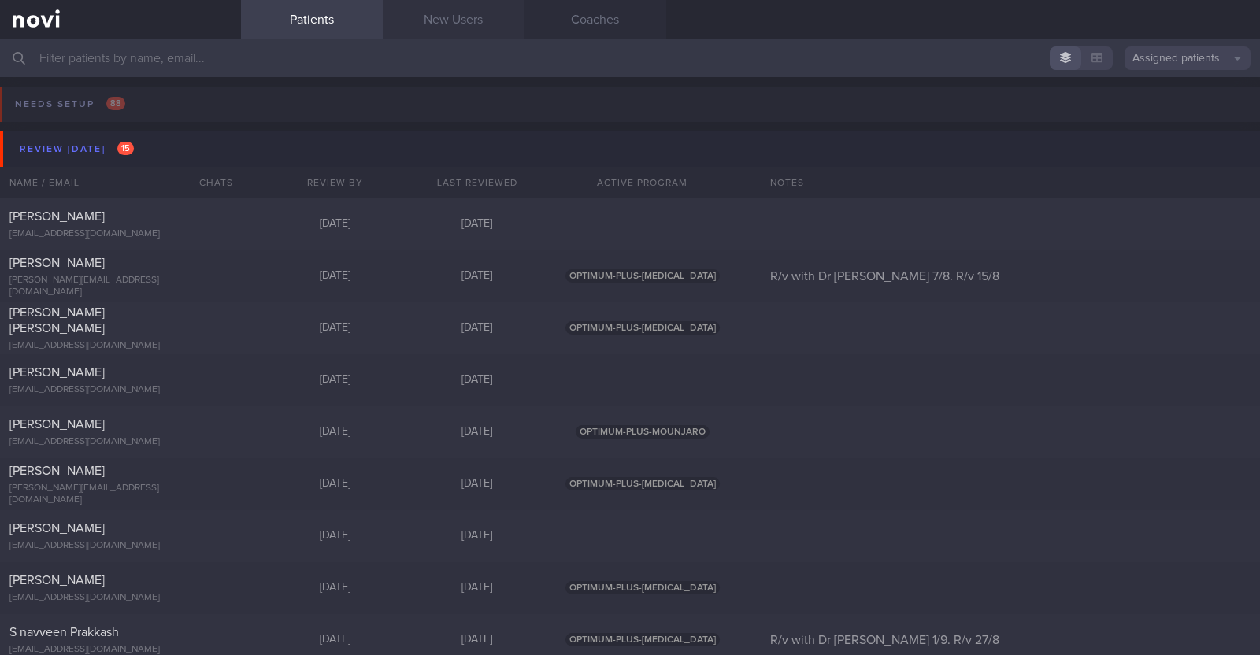
click at [471, 20] on link "New Users" at bounding box center [454, 19] width 142 height 39
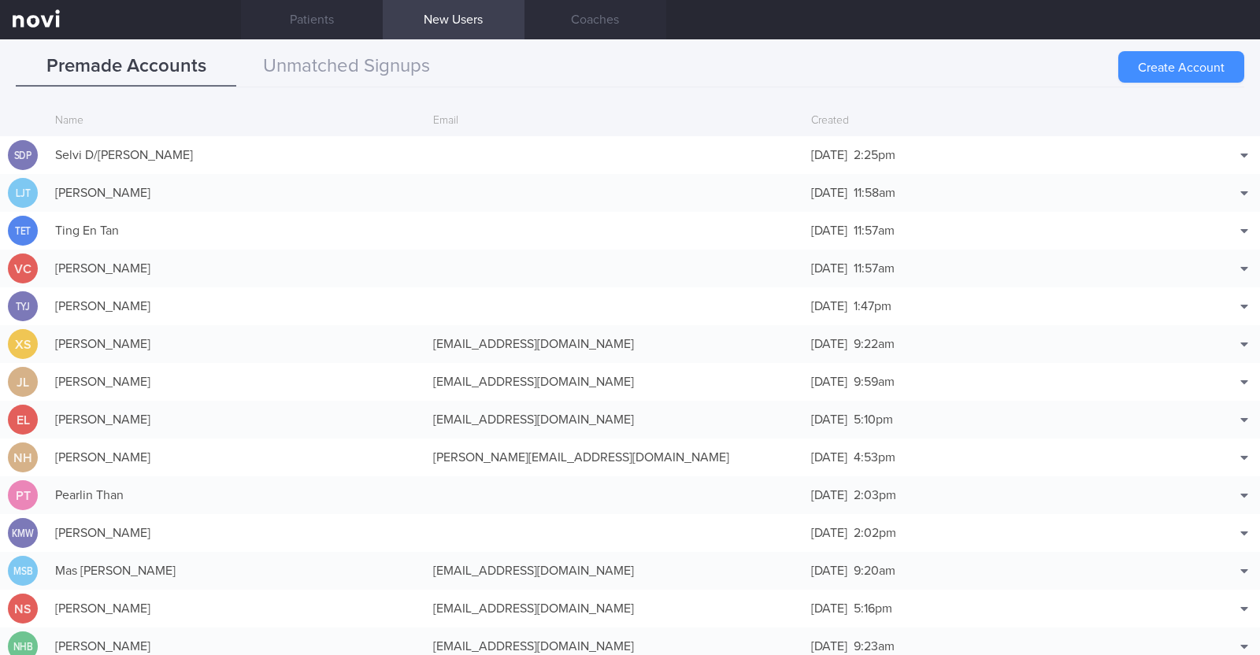
click at [1169, 62] on button "Create Account" at bounding box center [1181, 67] width 126 height 32
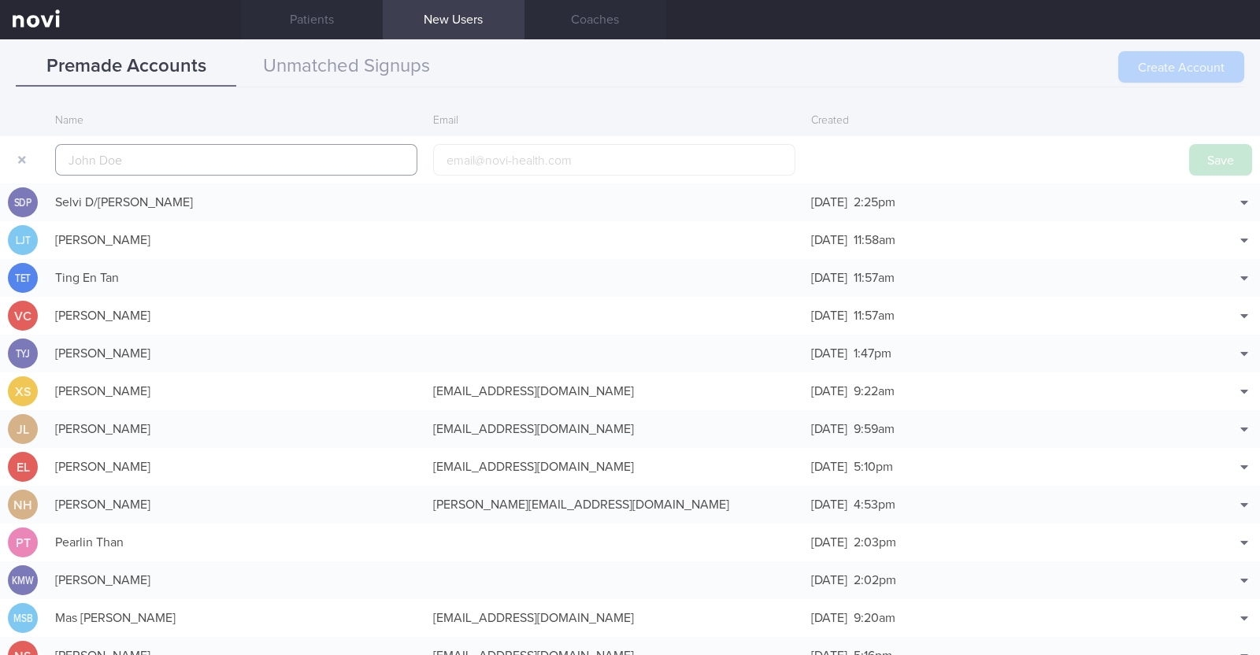
scroll to position [38, 0]
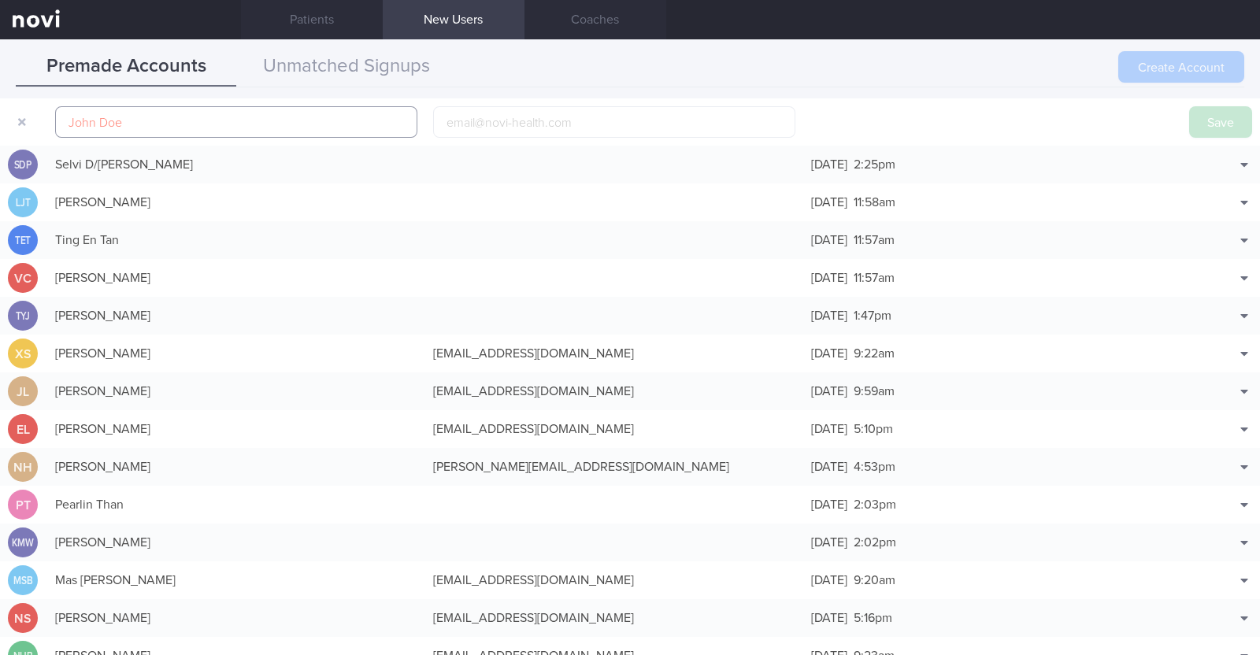
paste input "Francis Jonathan"
type input "Francis Jonathan"
click at [516, 111] on input "email" at bounding box center [614, 122] width 362 height 32
paste input "jonakaikai@gmail.com"
click at [499, 116] on input "jonakaikai@gmail.com" at bounding box center [614, 122] width 362 height 32
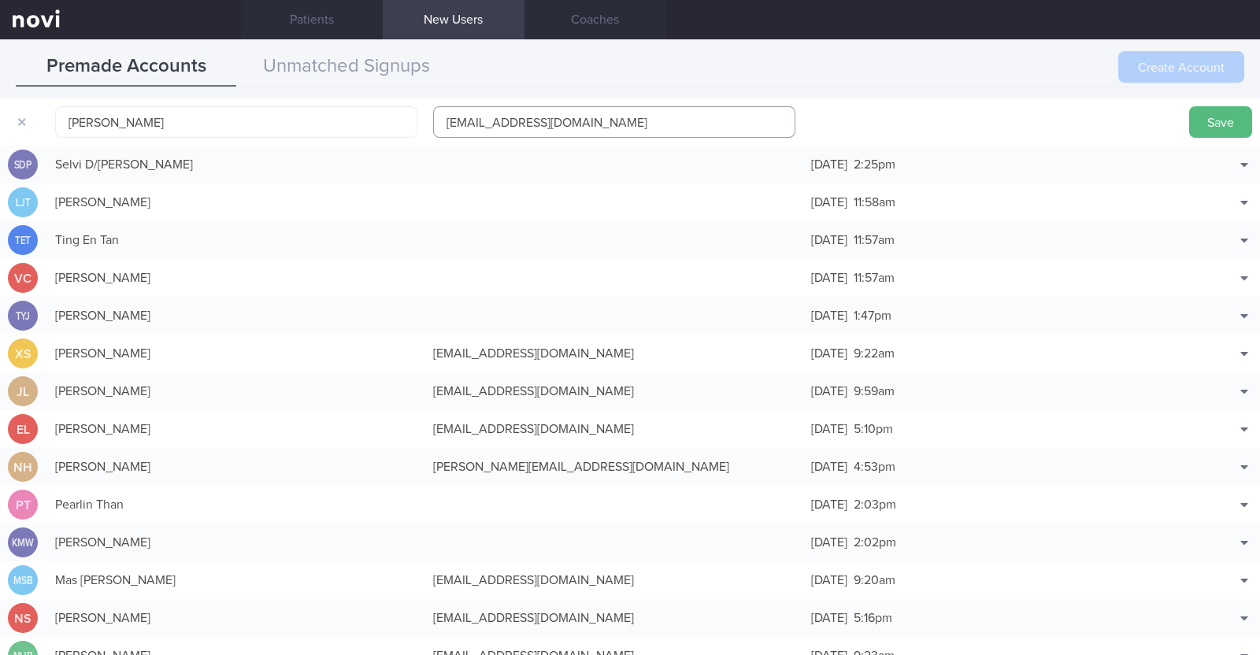
type input "jonakaikai1@gmail.com"
click at [1189, 106] on button "Save" at bounding box center [1220, 122] width 63 height 32
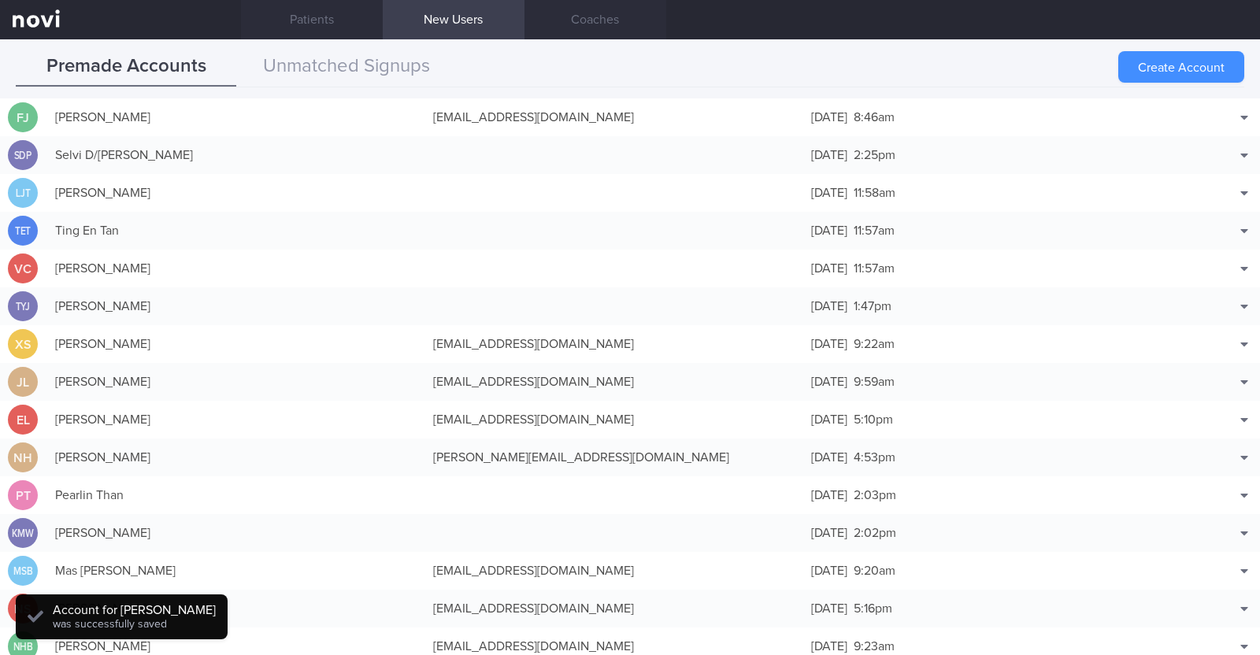
click at [1167, 65] on button "Create Account" at bounding box center [1181, 67] width 126 height 32
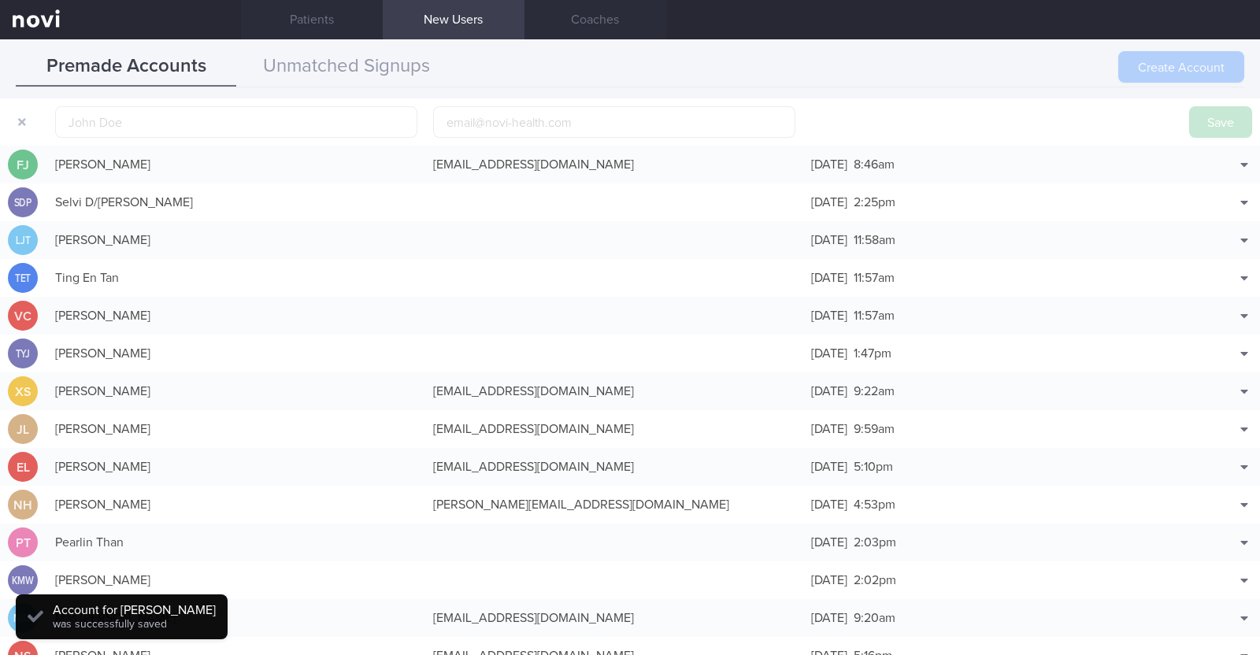
scroll to position [49, 0]
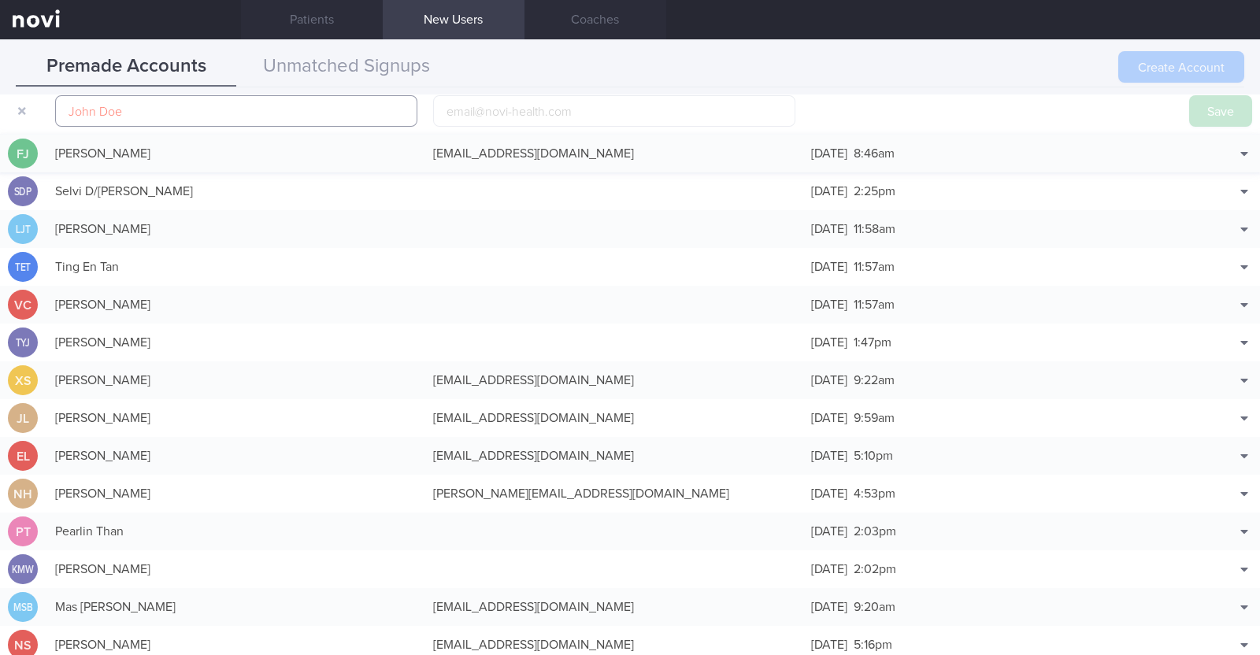
paste input "Nazirul Hannan"
type input "Nazirul Hannan"
click at [519, 112] on input "email" at bounding box center [614, 111] width 362 height 32
paste input "nazirulism@gmail.com"
click at [496, 109] on input "nazirulism@gmail.com" at bounding box center [614, 111] width 362 height 32
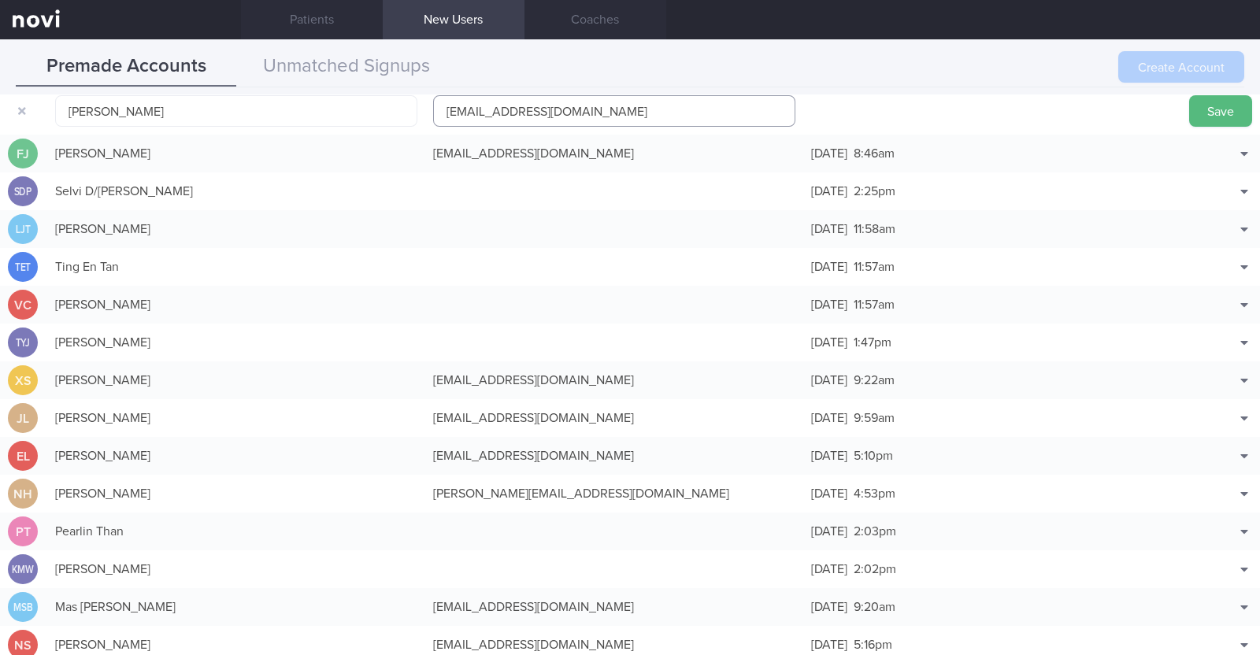
type input "nazirulism1@gmail.com"
click button "Save" at bounding box center [1220, 111] width 63 height 32
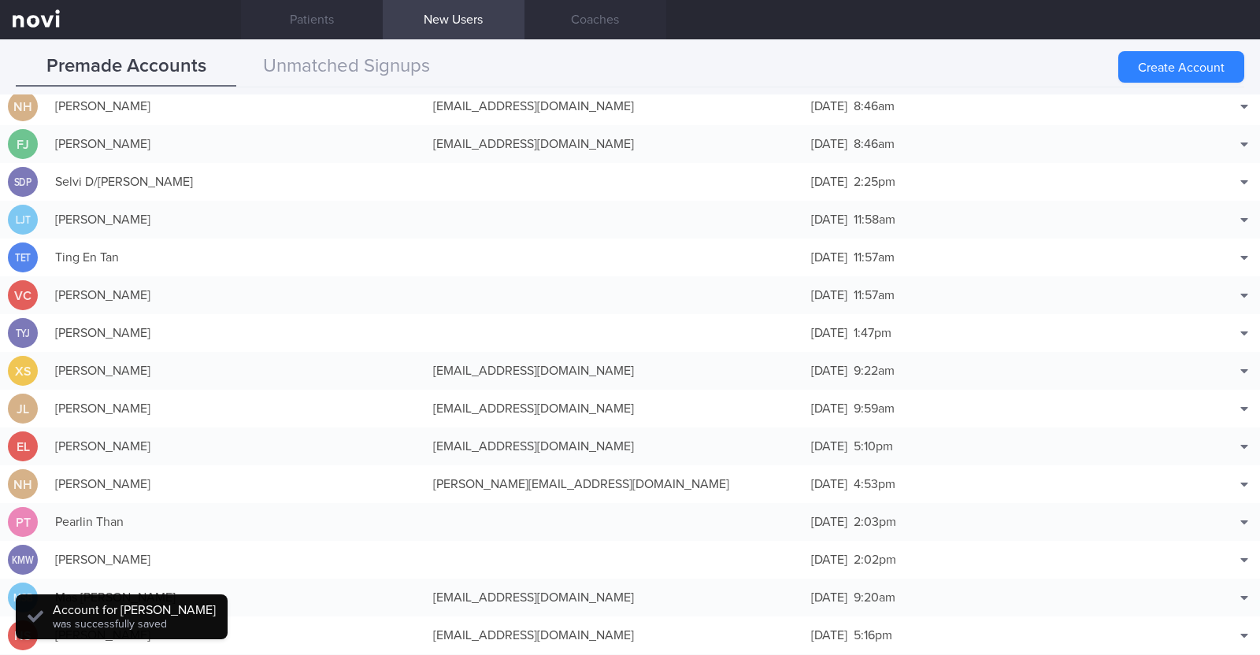
scroll to position [39, 0]
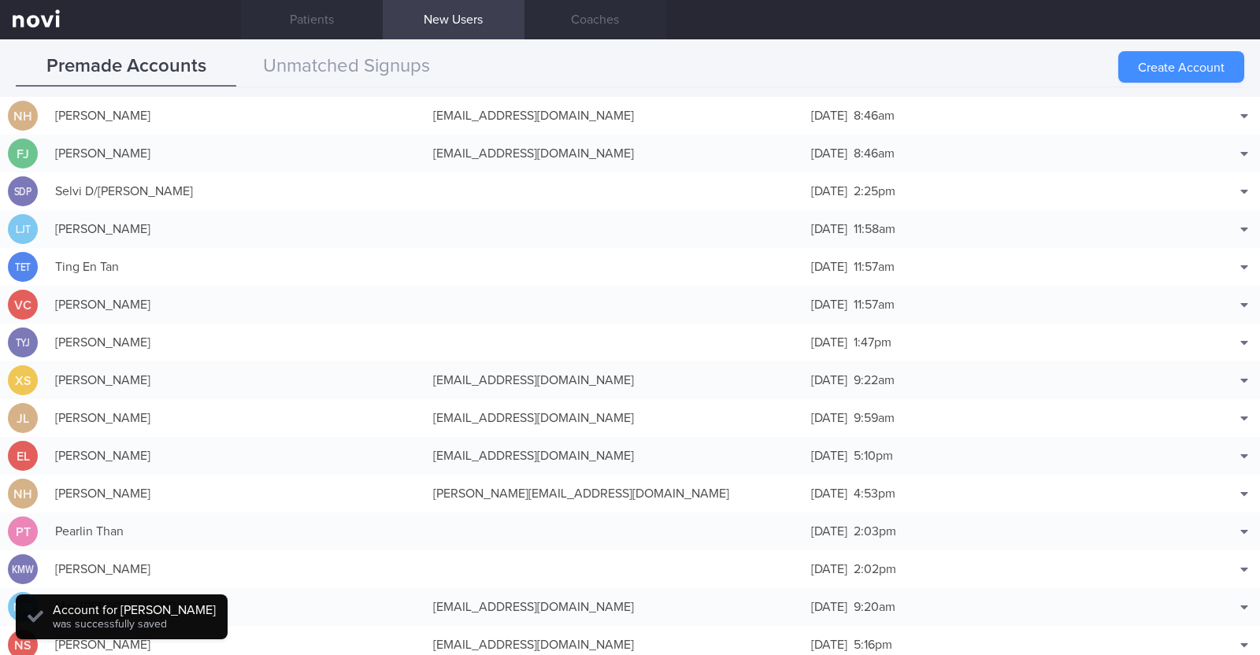
click at [1211, 72] on button "Create Account" at bounding box center [1181, 67] width 126 height 32
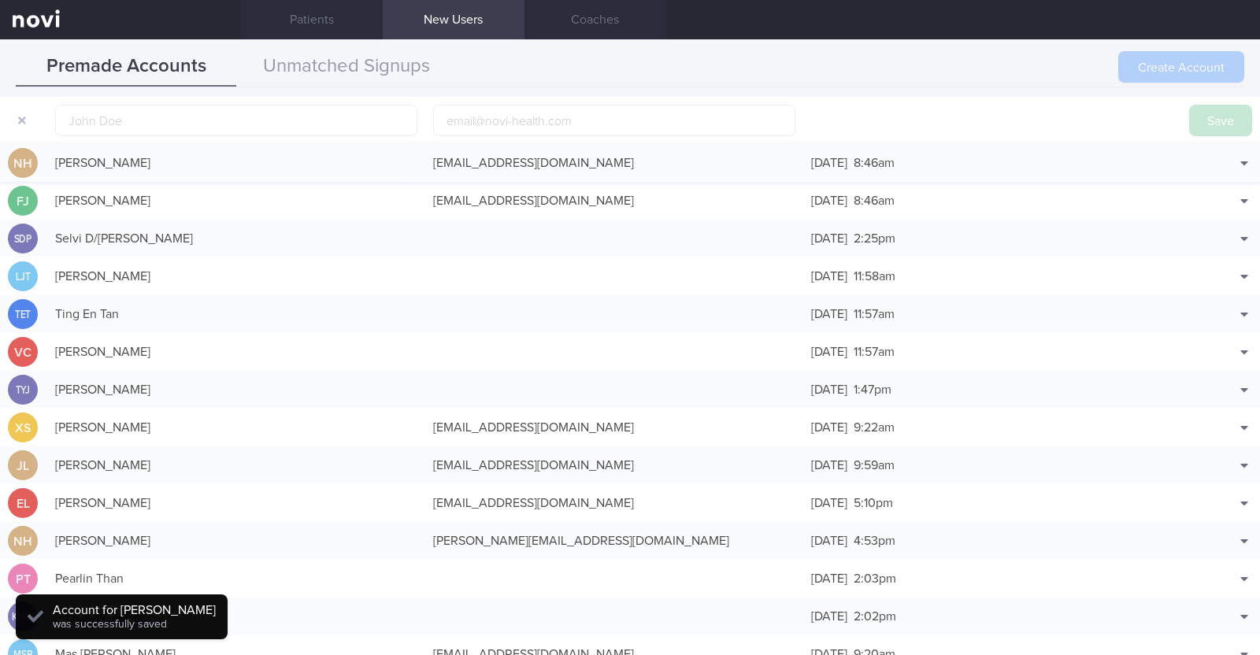
scroll to position [49, 0]
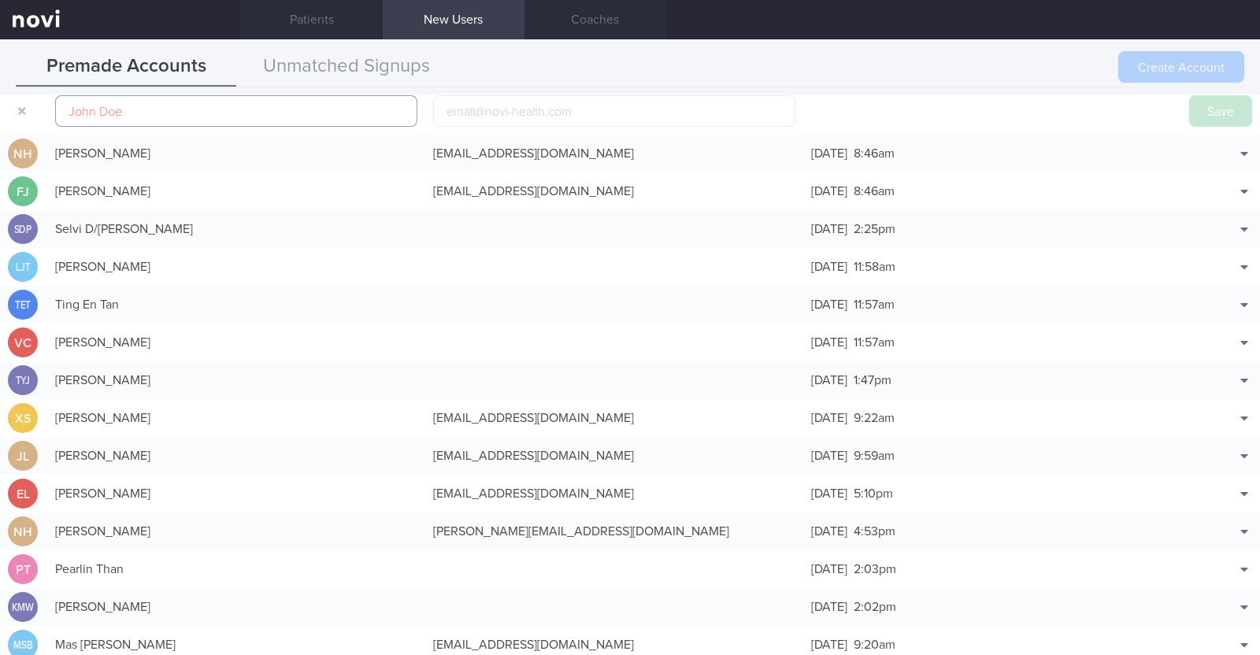
paste input "Meng Chee Mike Ng"
click at [69, 114] on input "Meng Chee Mike" at bounding box center [236, 111] width 362 height 32
type input "Ng Meng Chee Mike"
click at [462, 112] on input "email" at bounding box center [614, 111] width 362 height 32
paste input "mikengmc@gmail.com"
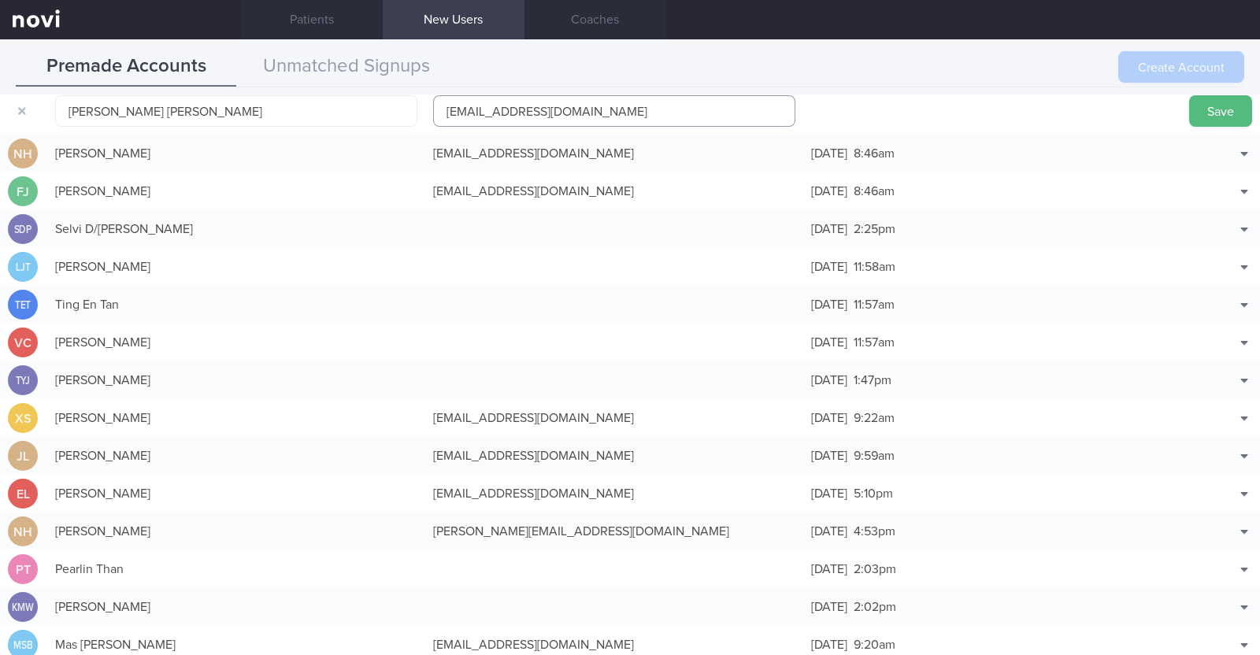
click at [500, 107] on input "mikengmc@gmail.com" at bounding box center [614, 111] width 362 height 32
type input "mikengmc1@gmail.com"
click button "Save" at bounding box center [1220, 111] width 63 height 32
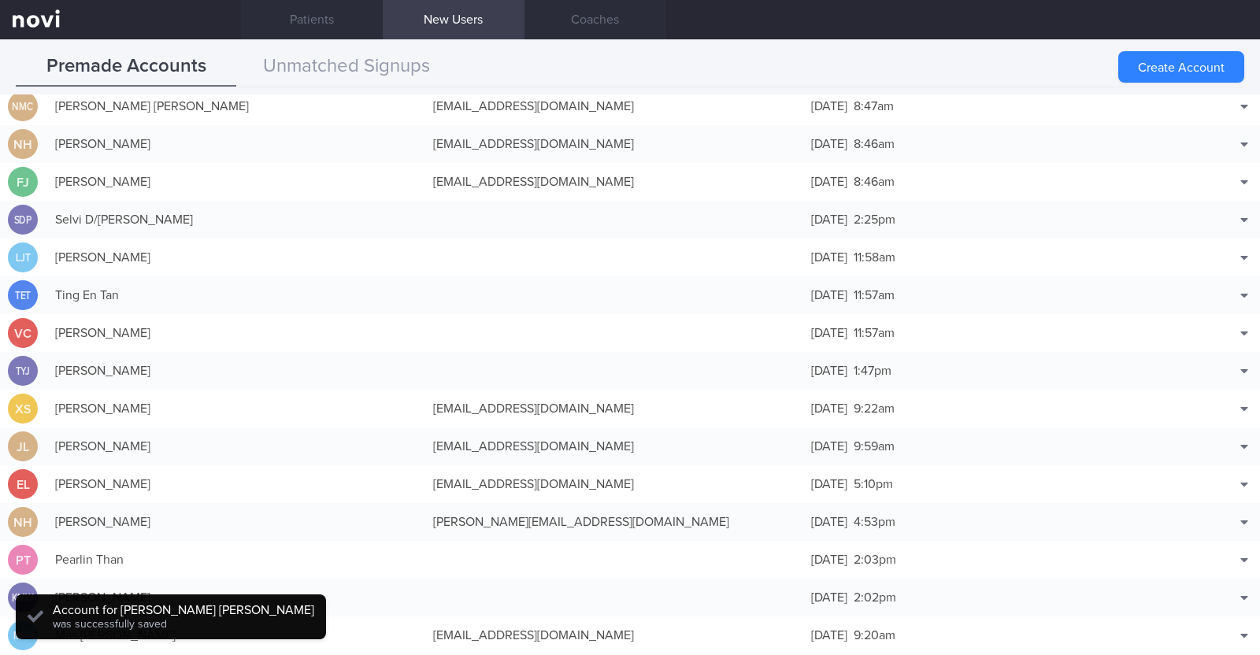
scroll to position [39, 0]
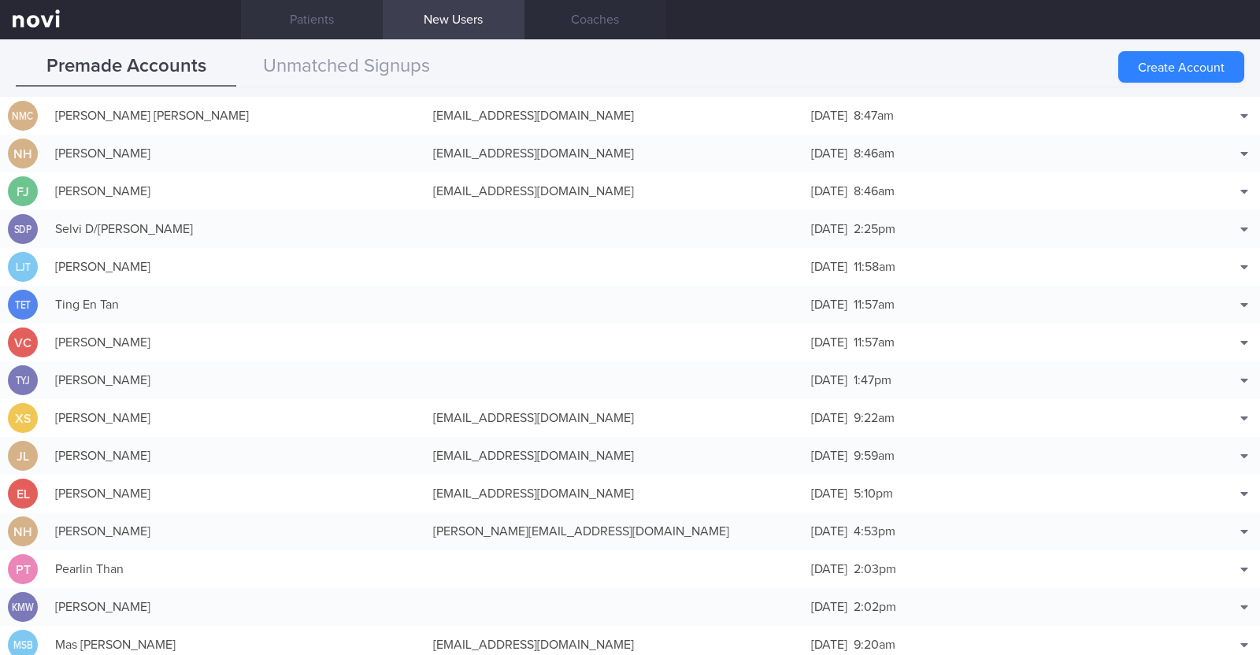
click at [298, 8] on link "Patients" at bounding box center [312, 19] width 142 height 39
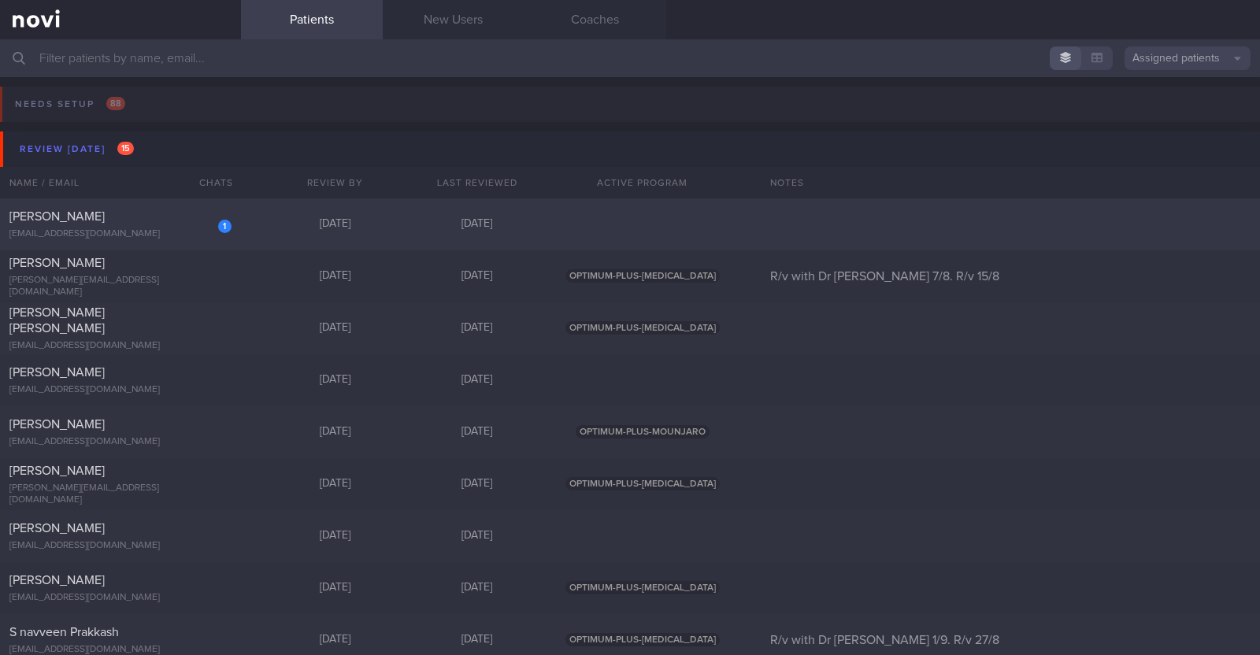
click at [185, 227] on div "1 Lee Kok Hong ctywind23@gmail.com" at bounding box center [120, 225] width 241 height 32
select select "7"
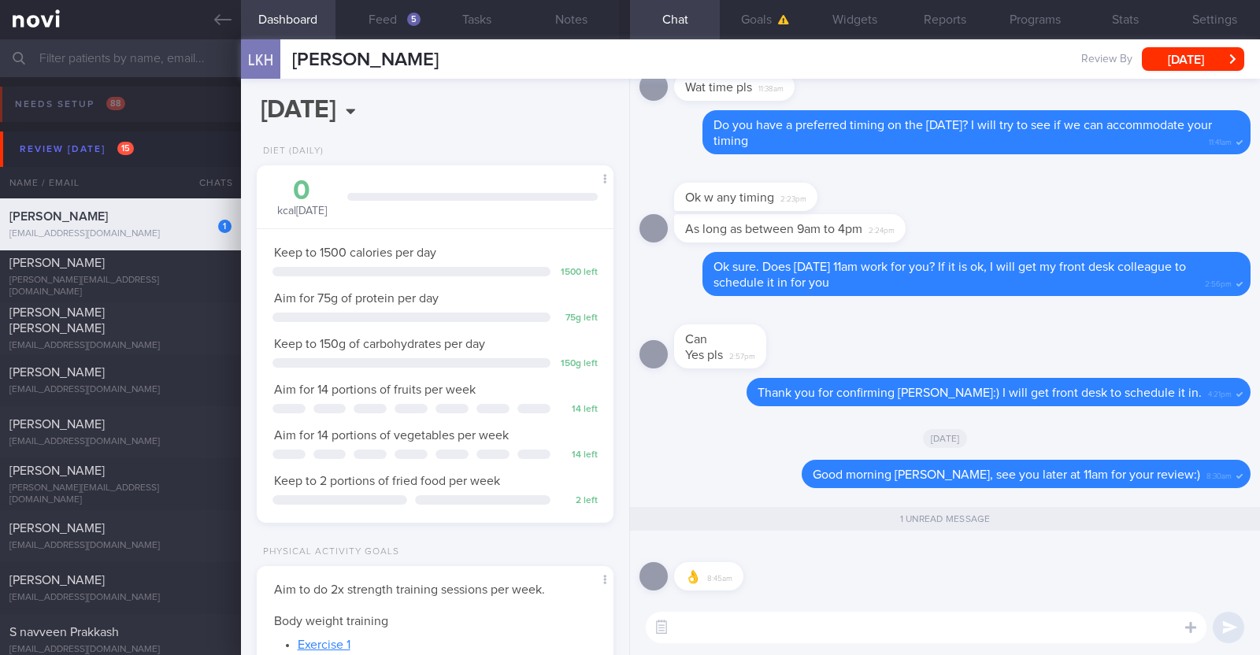
scroll to position [159, 319]
click at [732, 436] on div "[DATE]" at bounding box center [945, 438] width 611 height 44
select select "7"
click at [758, 473] on icon at bounding box center [750, 473] width 14 height 13
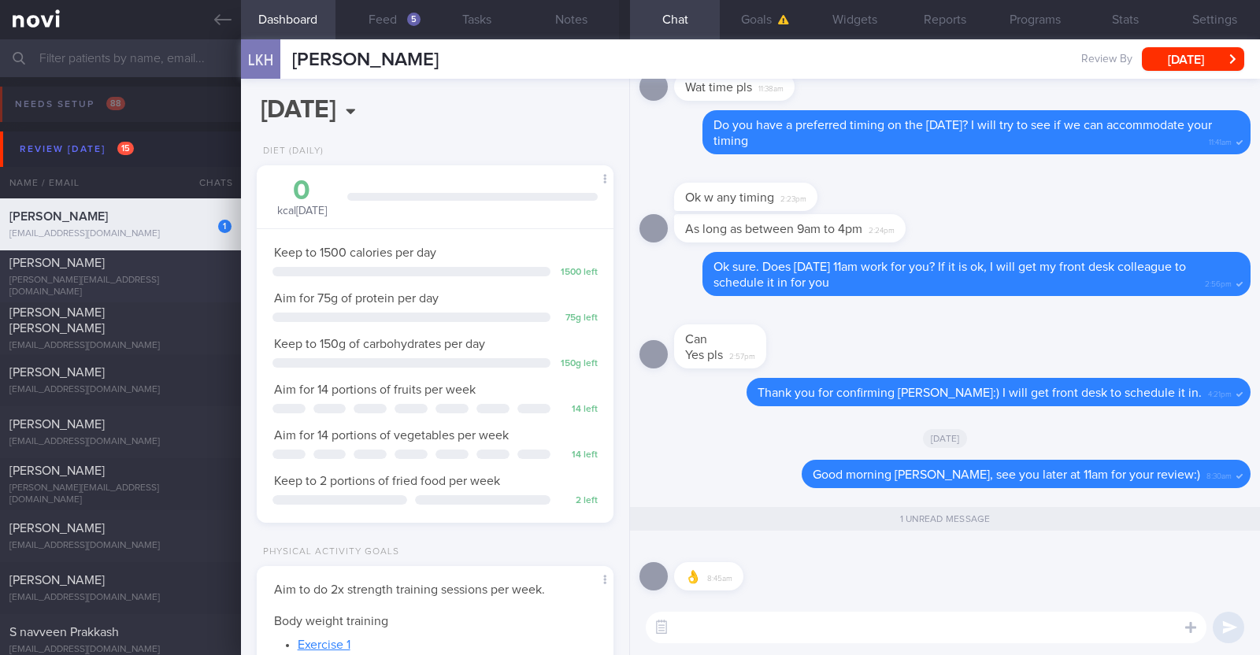
click at [151, 271] on div "[PERSON_NAME]" at bounding box center [118, 263] width 218 height 16
type input "R/v with Dr JJ 7/8. R/v 15/8"
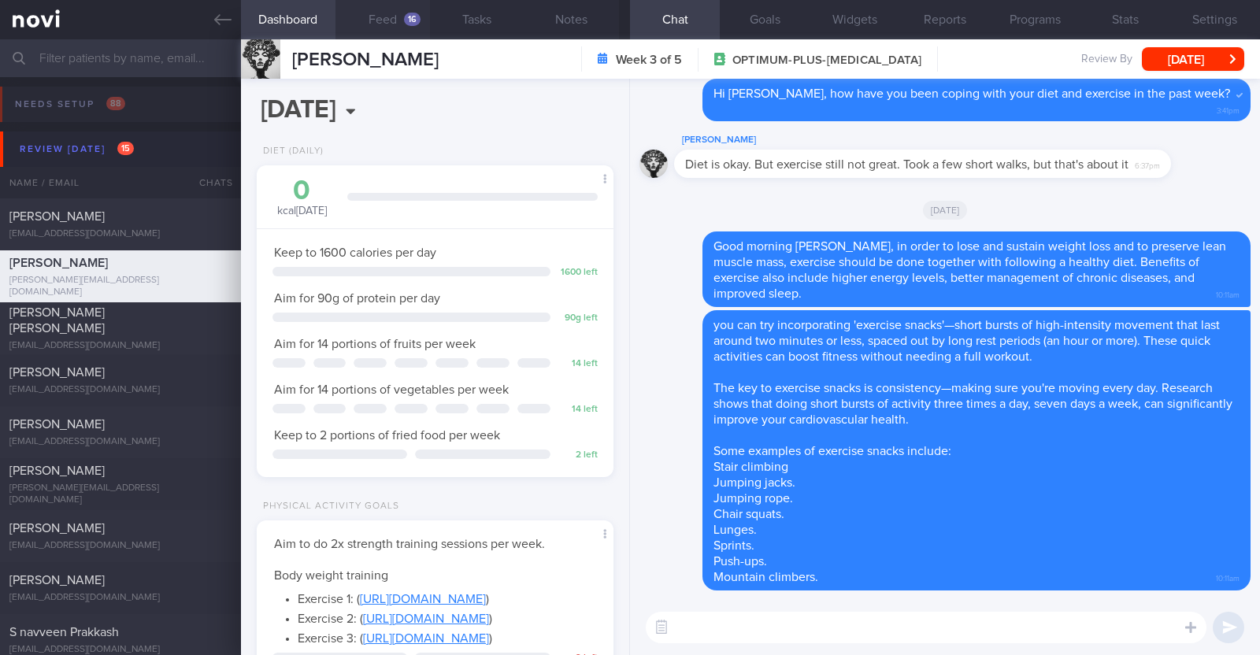
click at [411, 14] on div "16" at bounding box center [412, 19] width 17 height 13
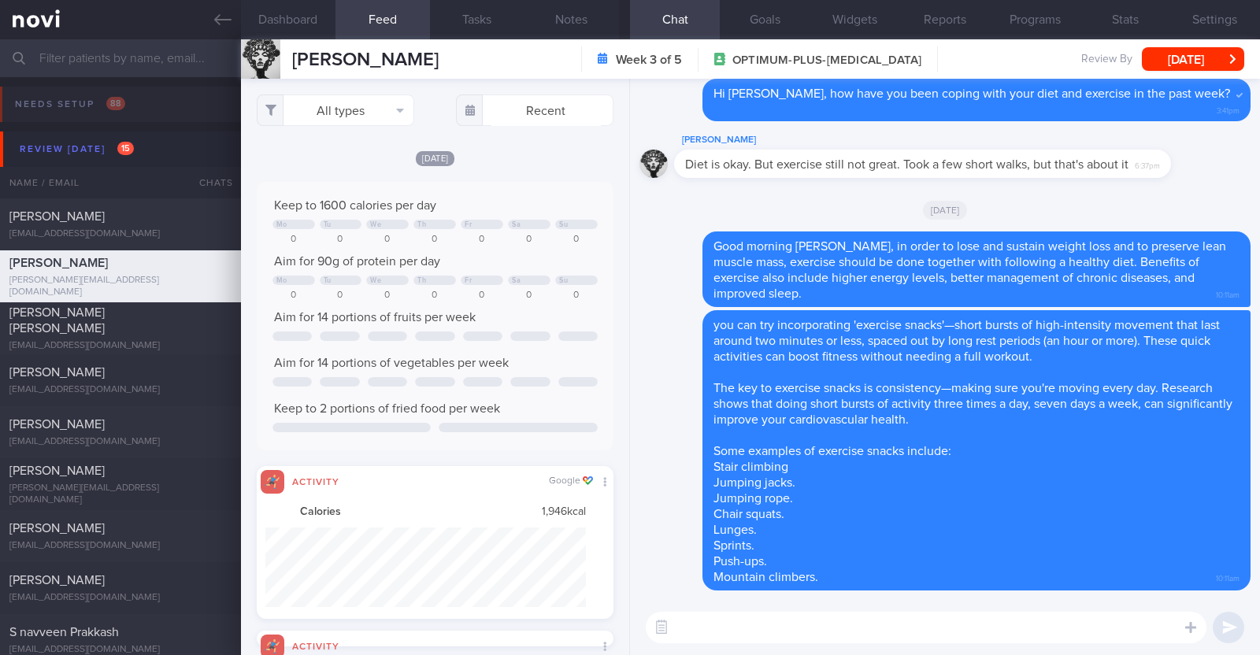
scroll to position [80, 321]
click at [372, 108] on button "All types" at bounding box center [336, 111] width 158 height 32
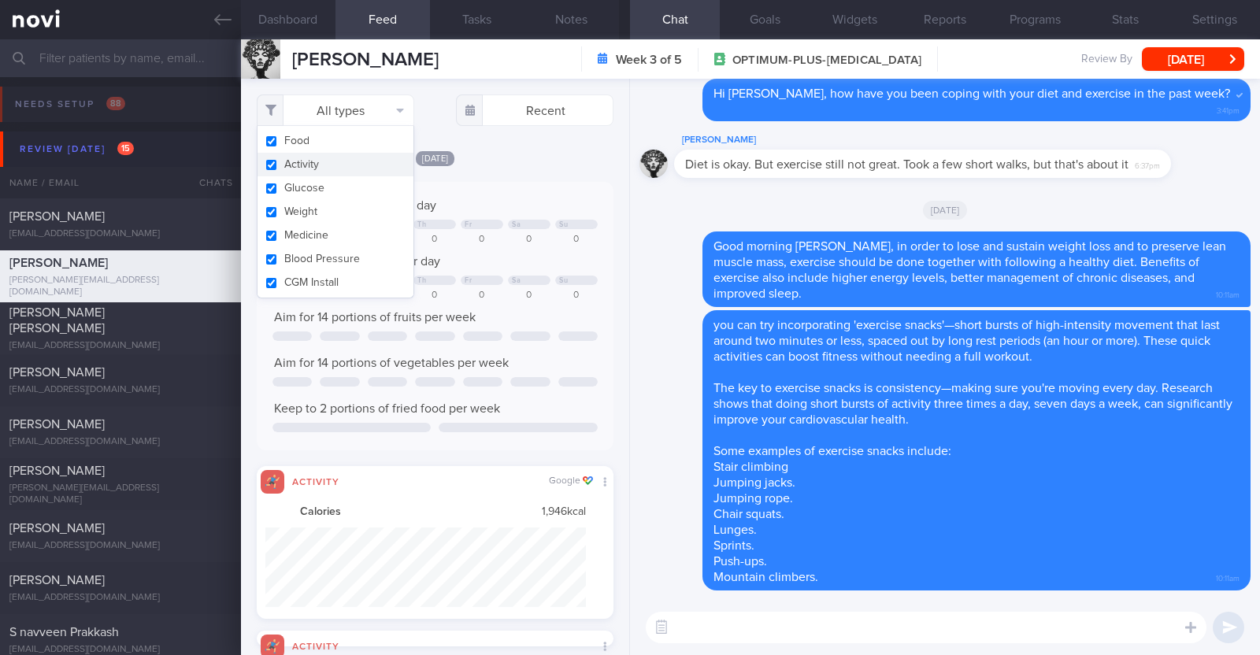
click at [362, 165] on button "Activity" at bounding box center [336, 165] width 156 height 24
checkbox input "false"
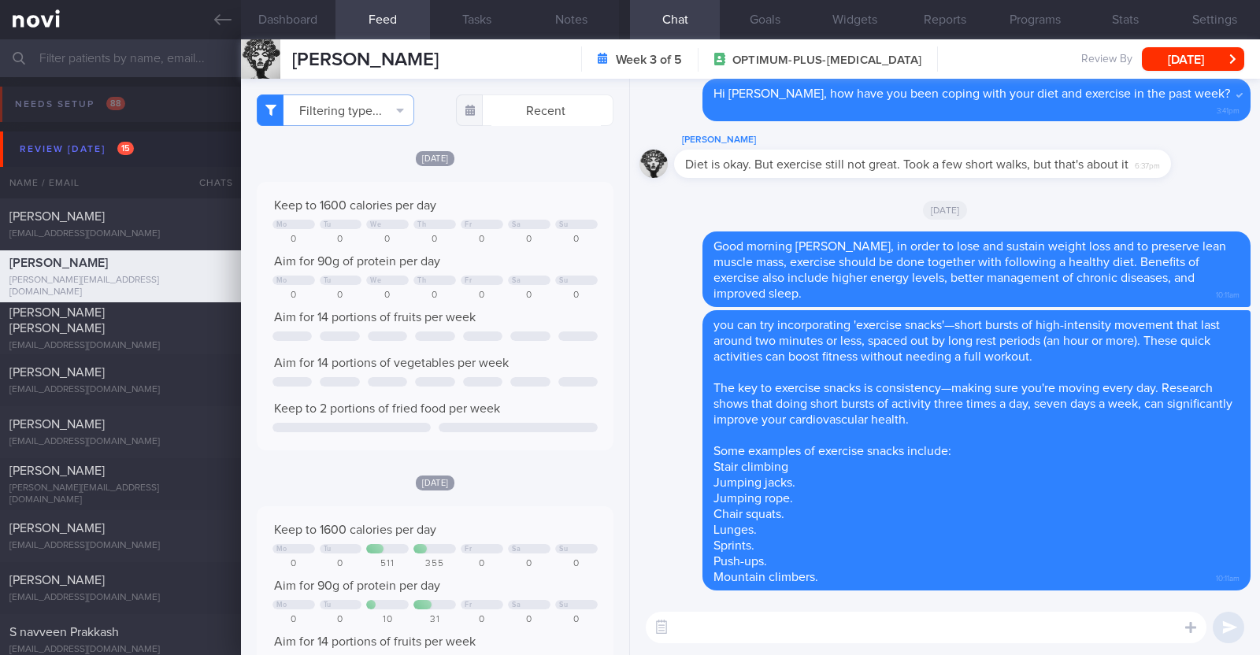
click at [573, 155] on div "[DATE]" at bounding box center [435, 158] width 357 height 17
click at [1051, 625] on textarea at bounding box center [926, 628] width 561 height 32
type textarea "Good morning Jesper, happy hump day!"
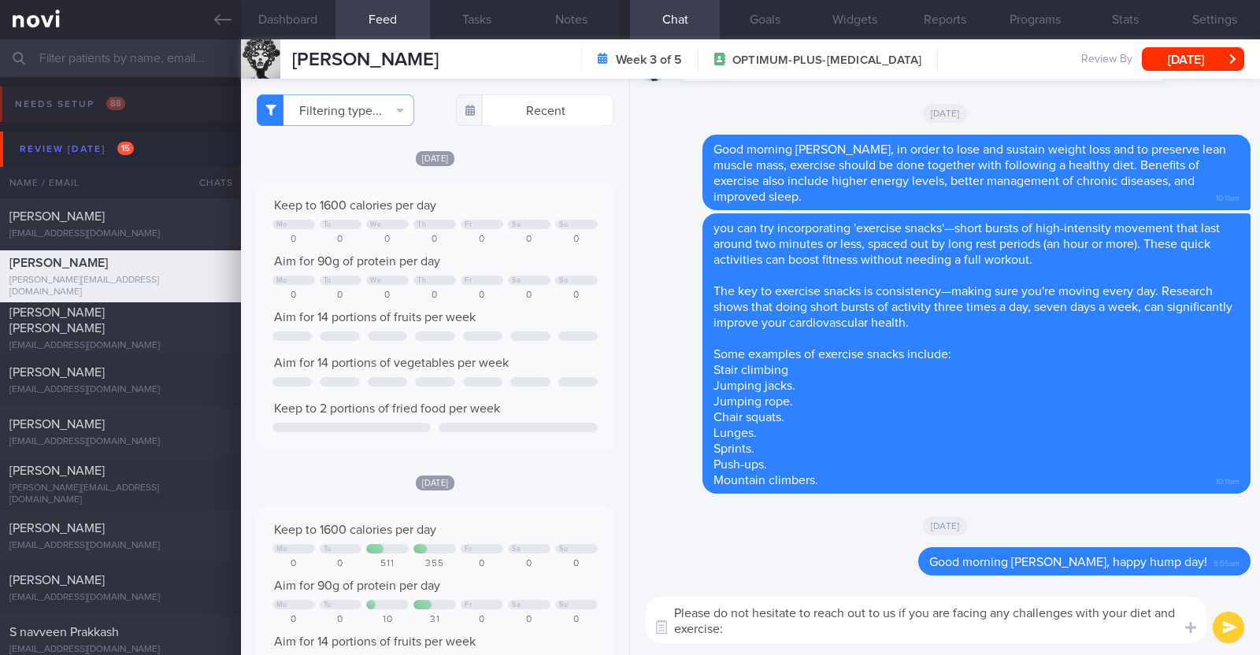
type textarea "Please do not hesitate to reach out to us if you are facing any challenges with…"
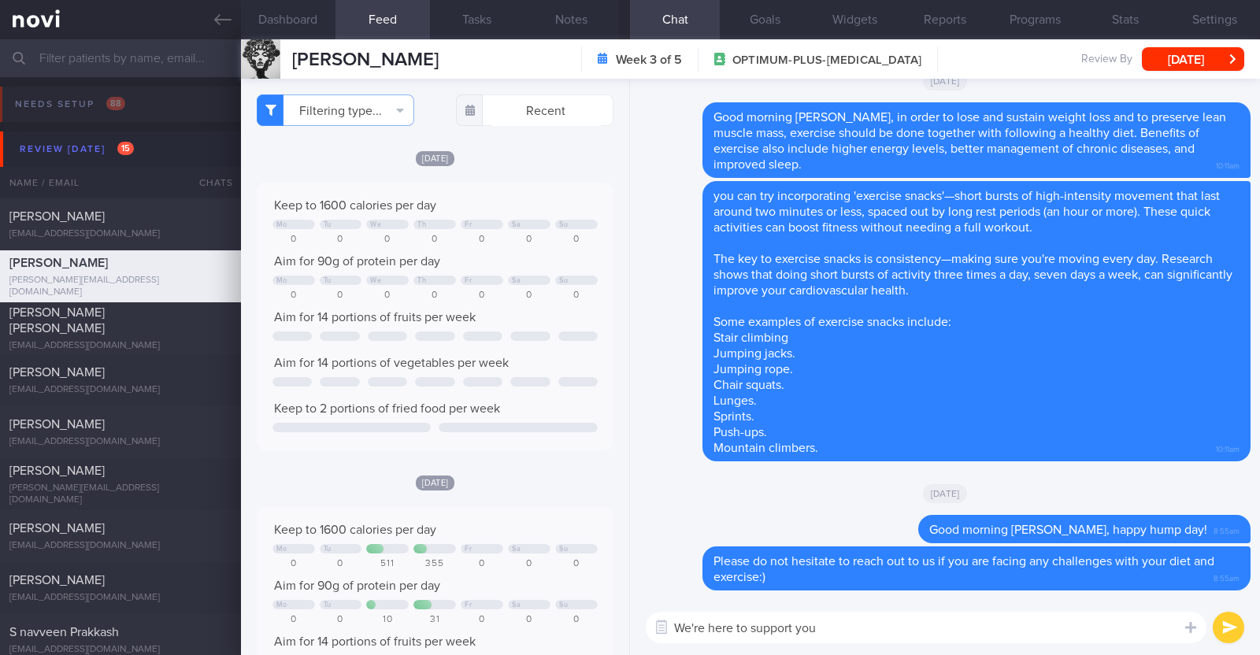
type textarea "We're here to support you!"
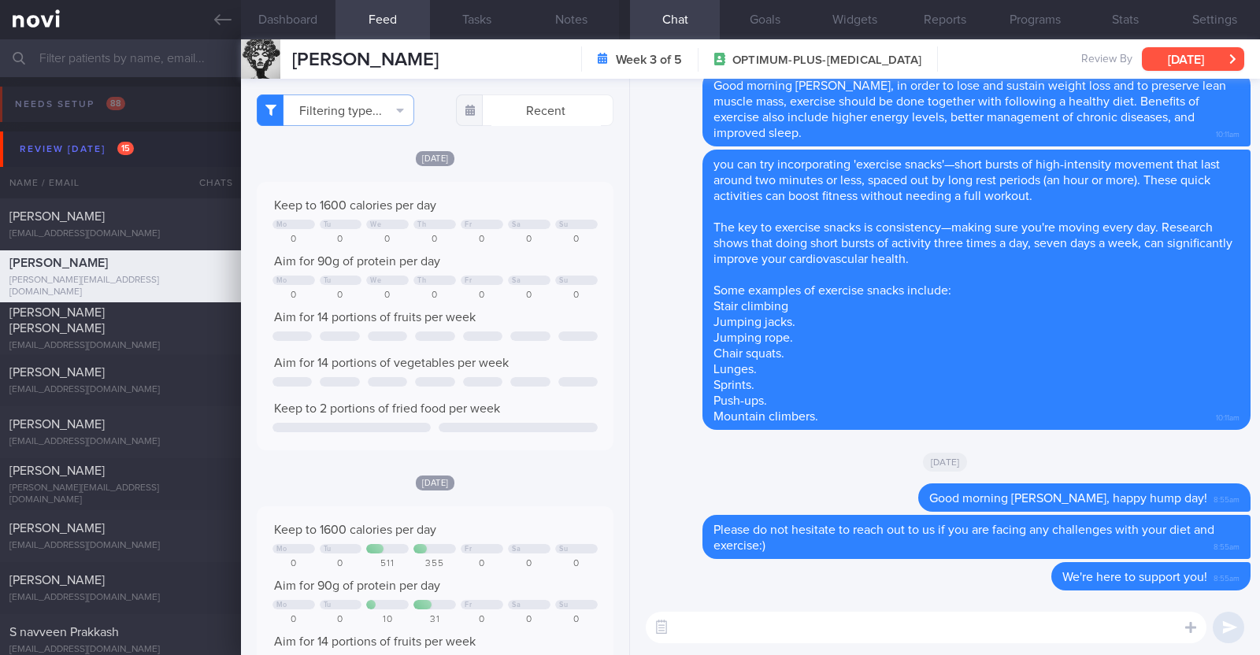
click at [1217, 57] on button "[DATE]" at bounding box center [1193, 59] width 102 height 24
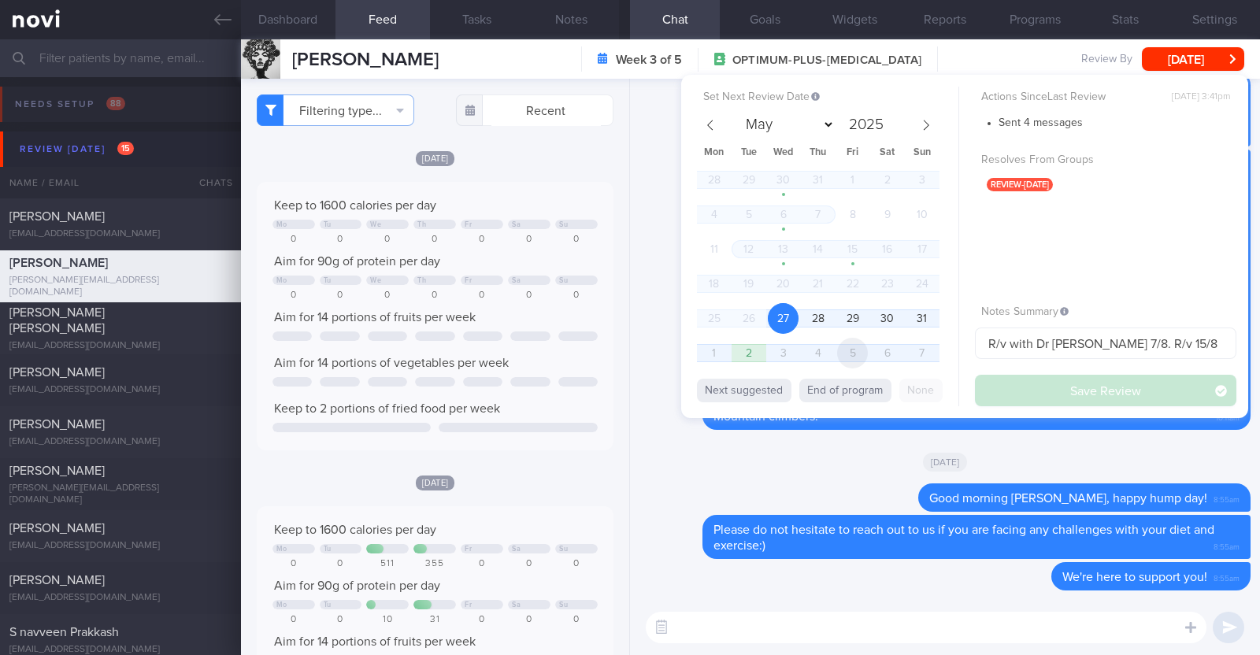
click at [868, 359] on span "5" at bounding box center [852, 353] width 31 height 31
select select "8"
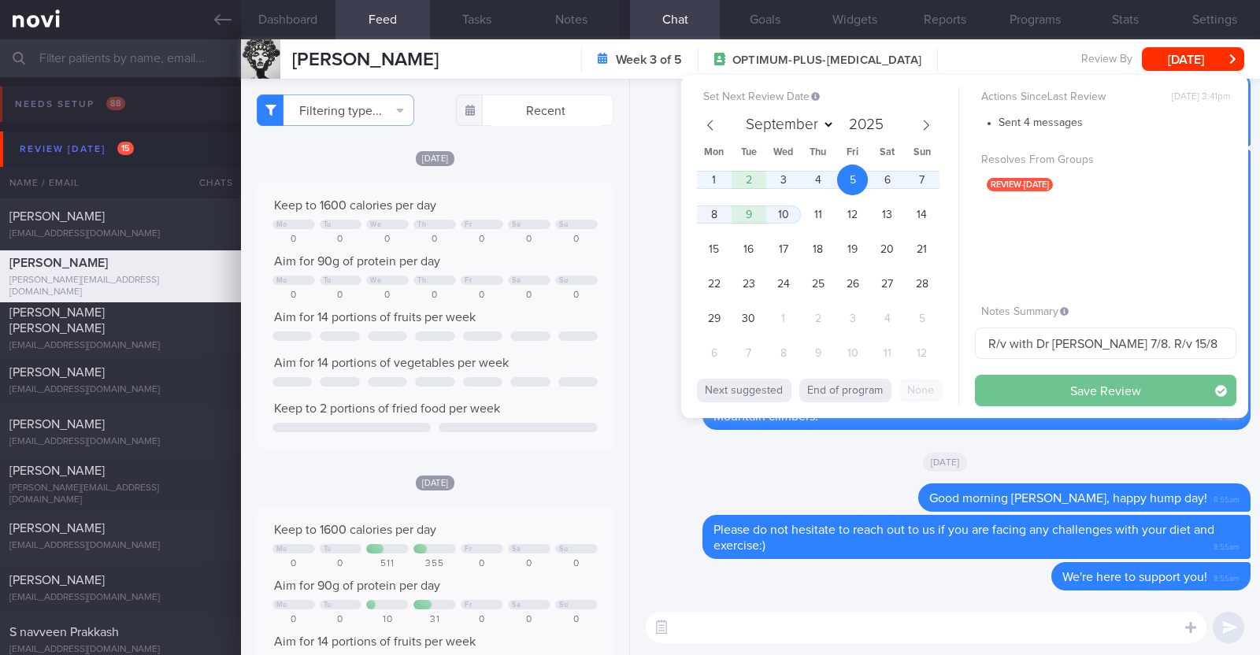
click at [1096, 388] on button "Save Review" at bounding box center [1105, 391] width 261 height 32
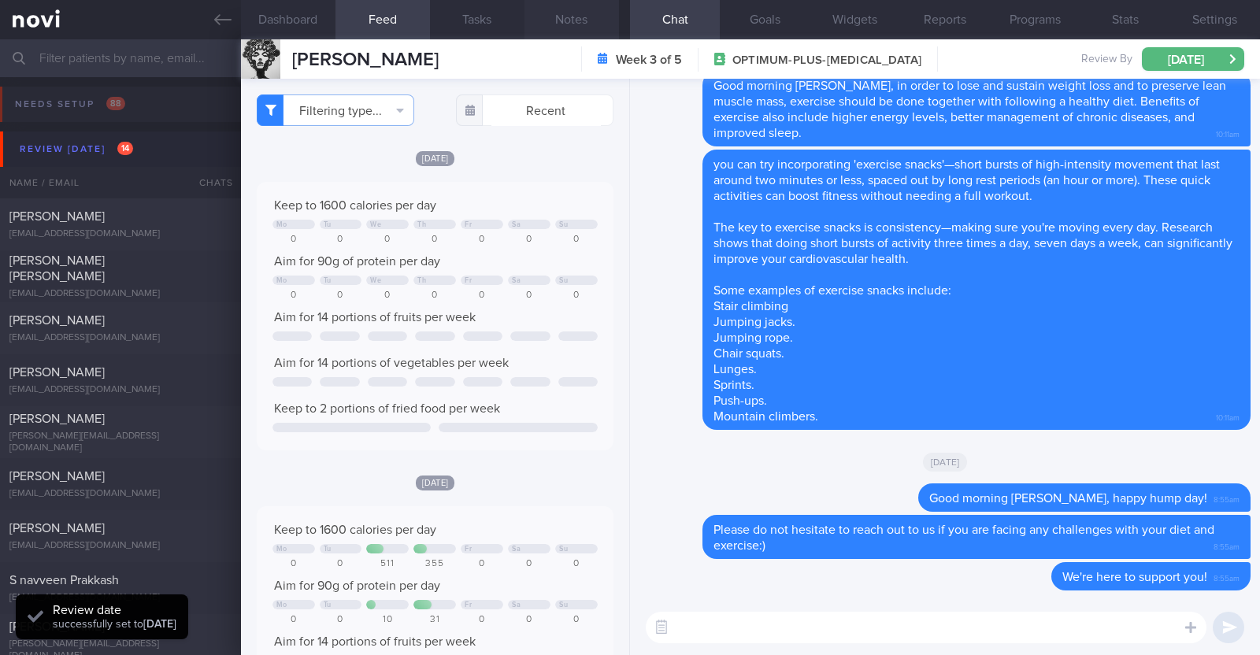
click at [578, 8] on button "Notes" at bounding box center [572, 19] width 95 height 39
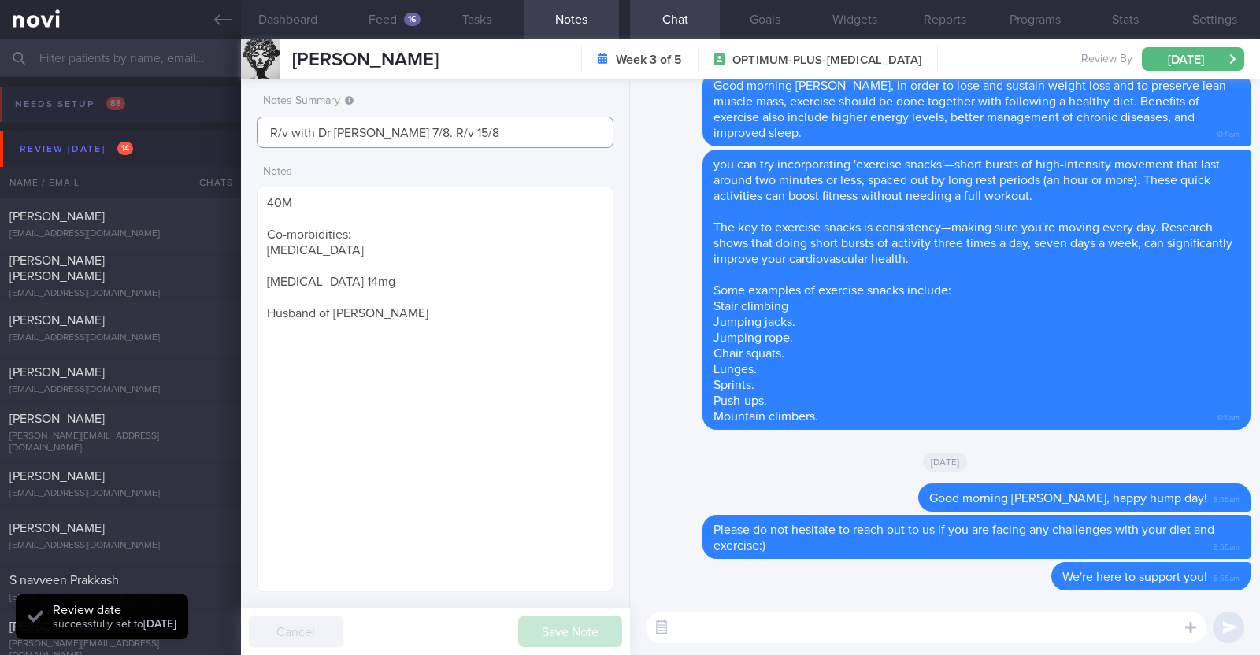
drag, startPoint x: 469, startPoint y: 141, endPoint x: 46, endPoint y: 106, distance: 424.4
click at [46, 106] on div "Patients New Users Coaches Assigned patients Assigned patients All active patie…" at bounding box center [630, 347] width 1260 height 616
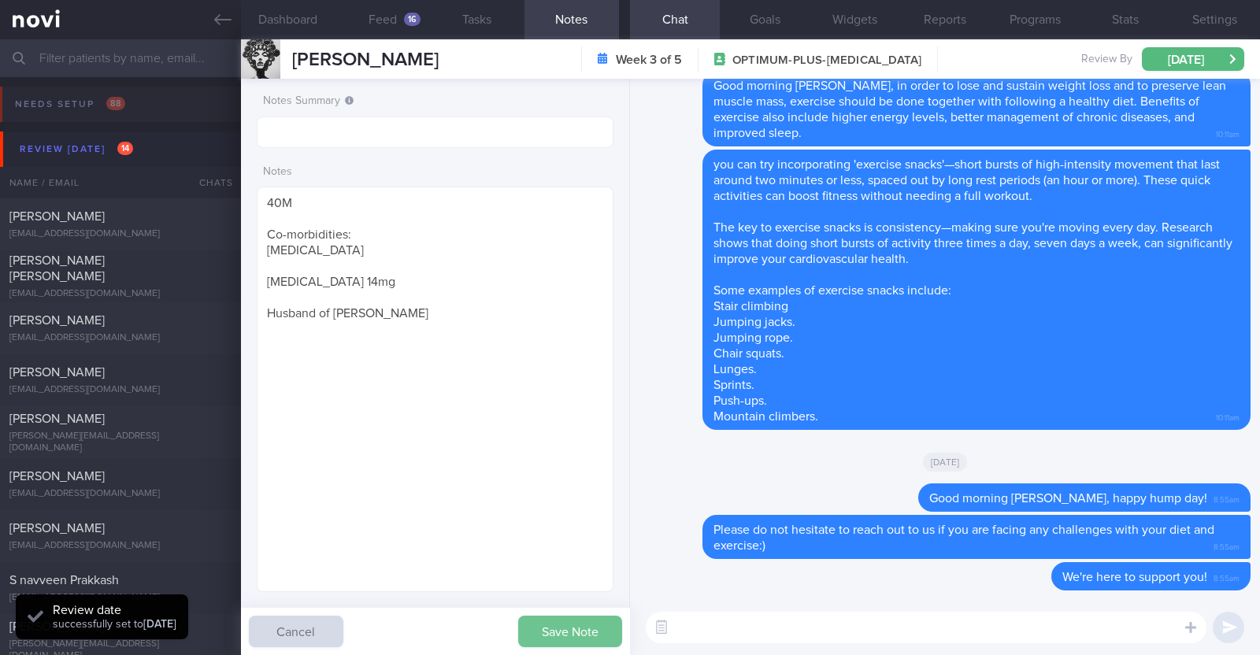
click at [538, 626] on button "Save Note" at bounding box center [570, 632] width 104 height 32
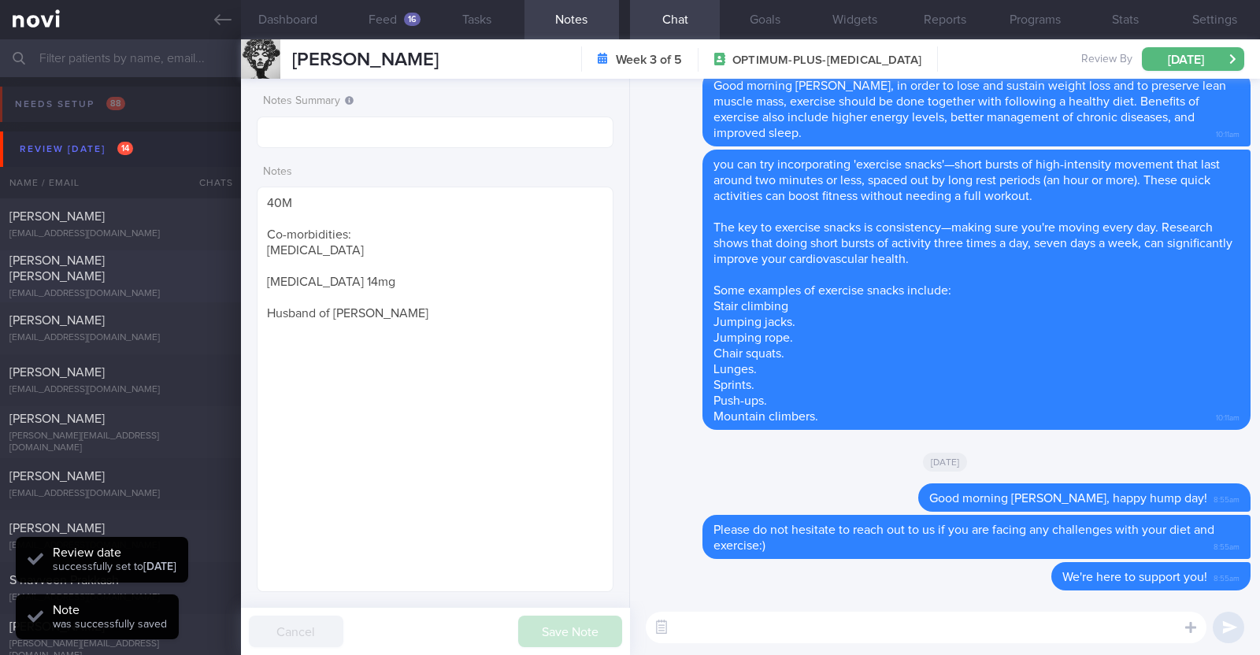
click at [161, 275] on div "Bernice Tan Ting Ling" at bounding box center [118, 269] width 218 height 32
type textarea "63F Comorbidities: Asthma Hypertension Hyperlipidaemia Lumbar spondylosis IBS M…"
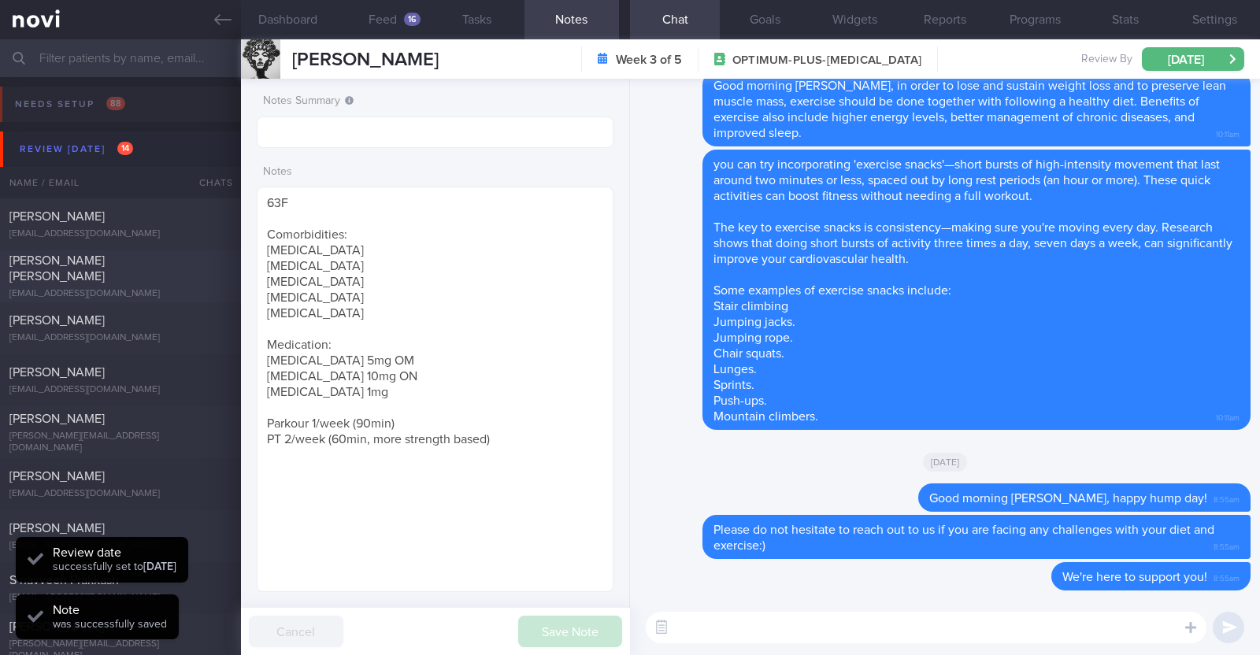
select select "7"
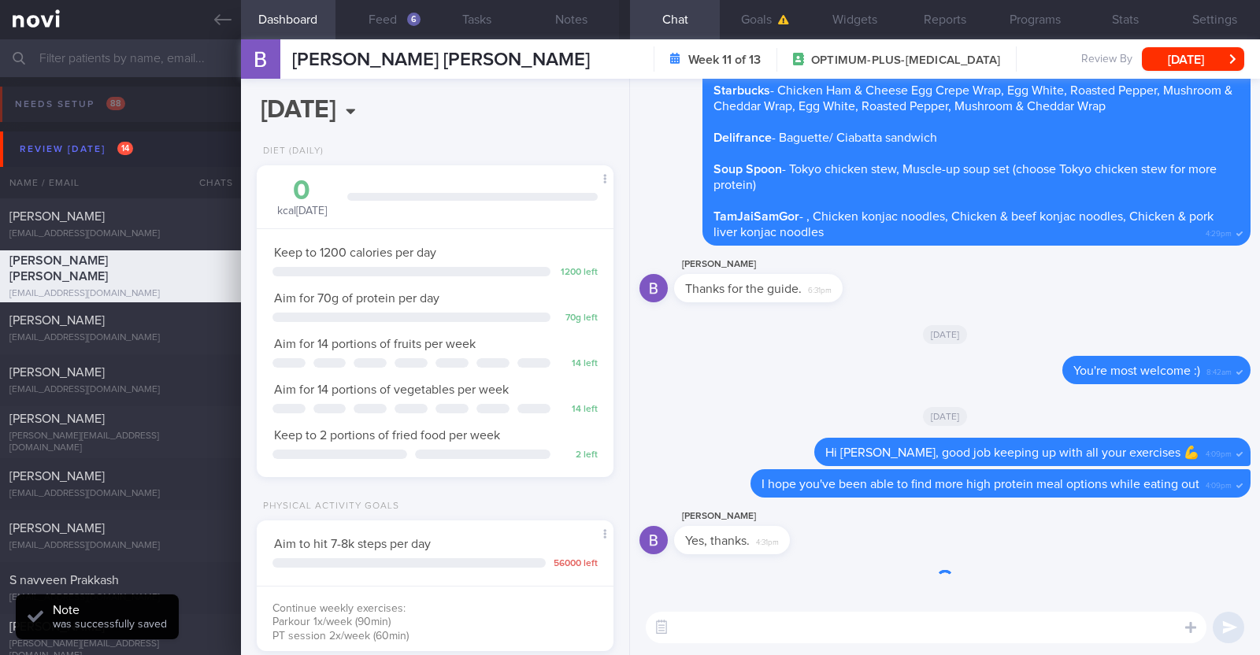
scroll to position [179, 313]
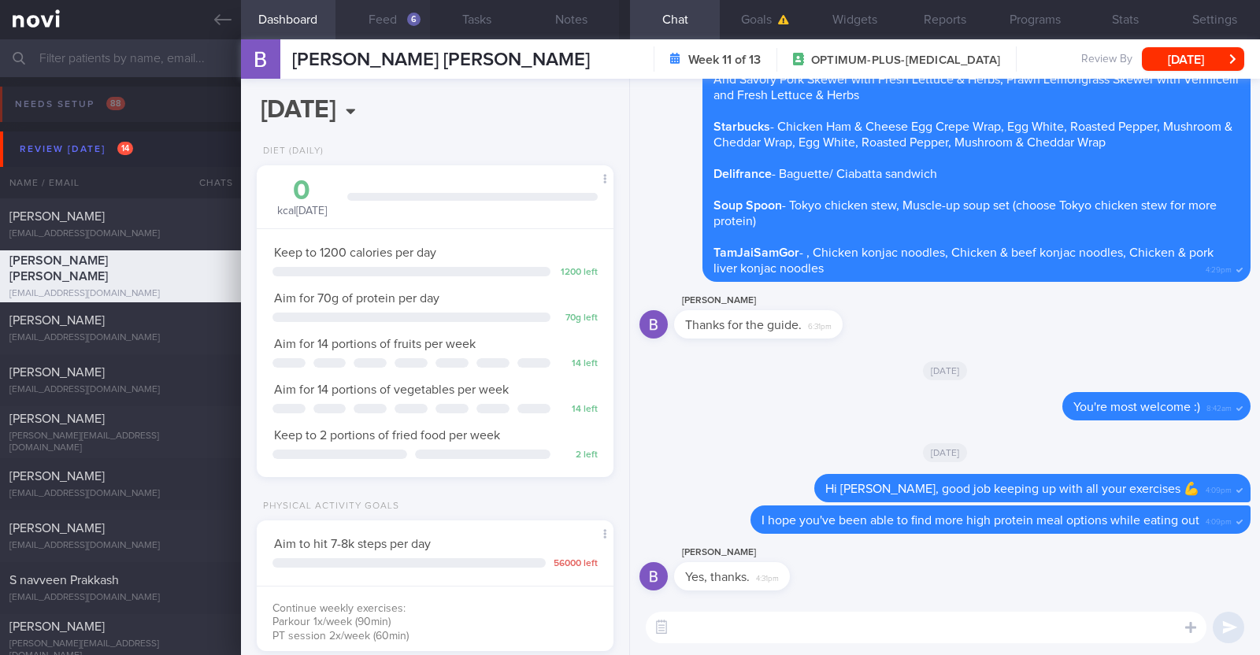
click at [379, 12] on button "Feed 6" at bounding box center [383, 19] width 95 height 39
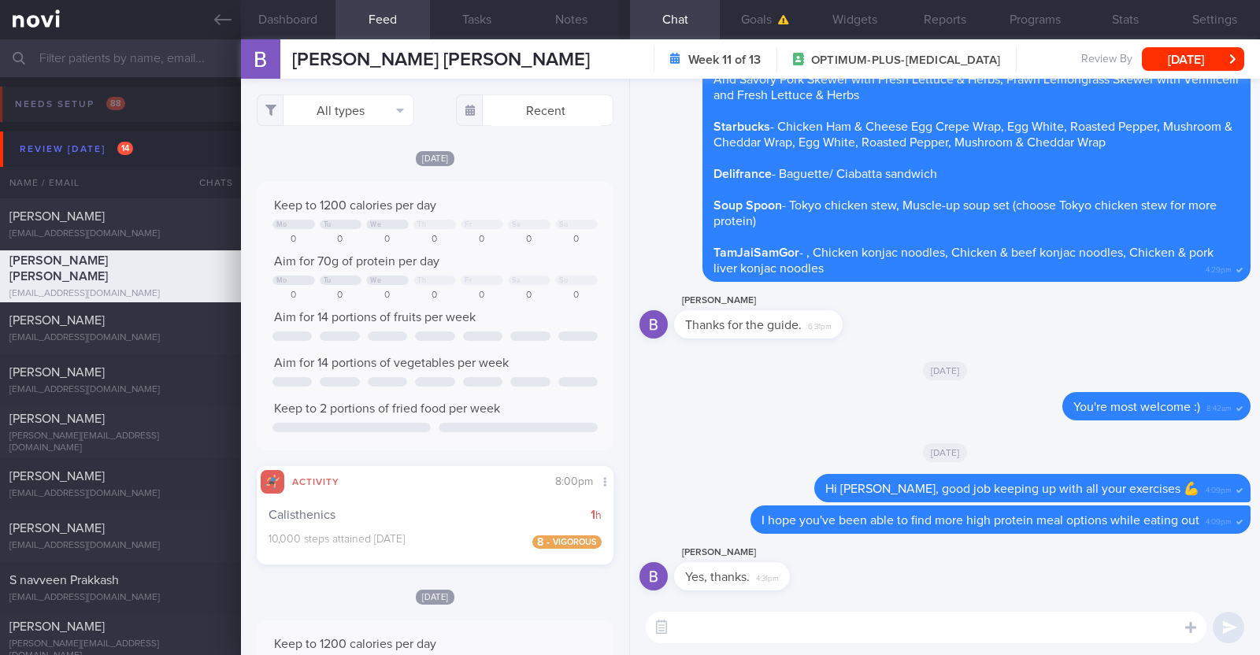
click at [807, 636] on textarea at bounding box center [926, 628] width 561 height 32
type textarea "Good morning Bernice, great job staying active!"
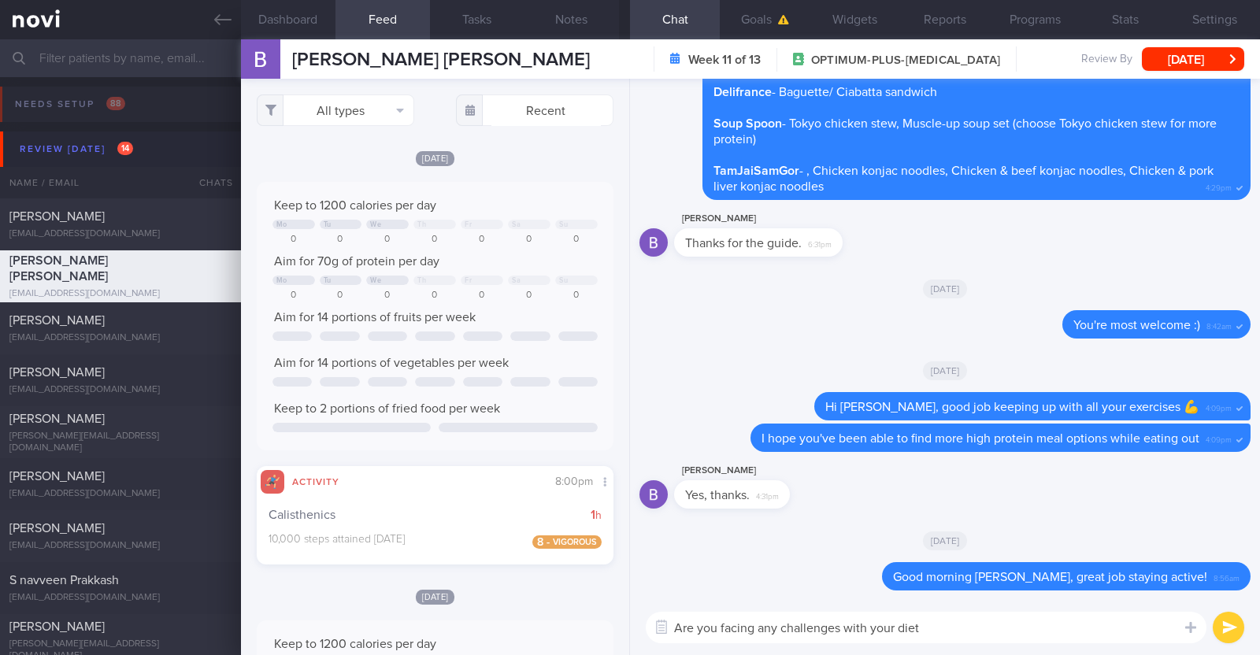
type textarea "Are you facing any challenges with your diet?"
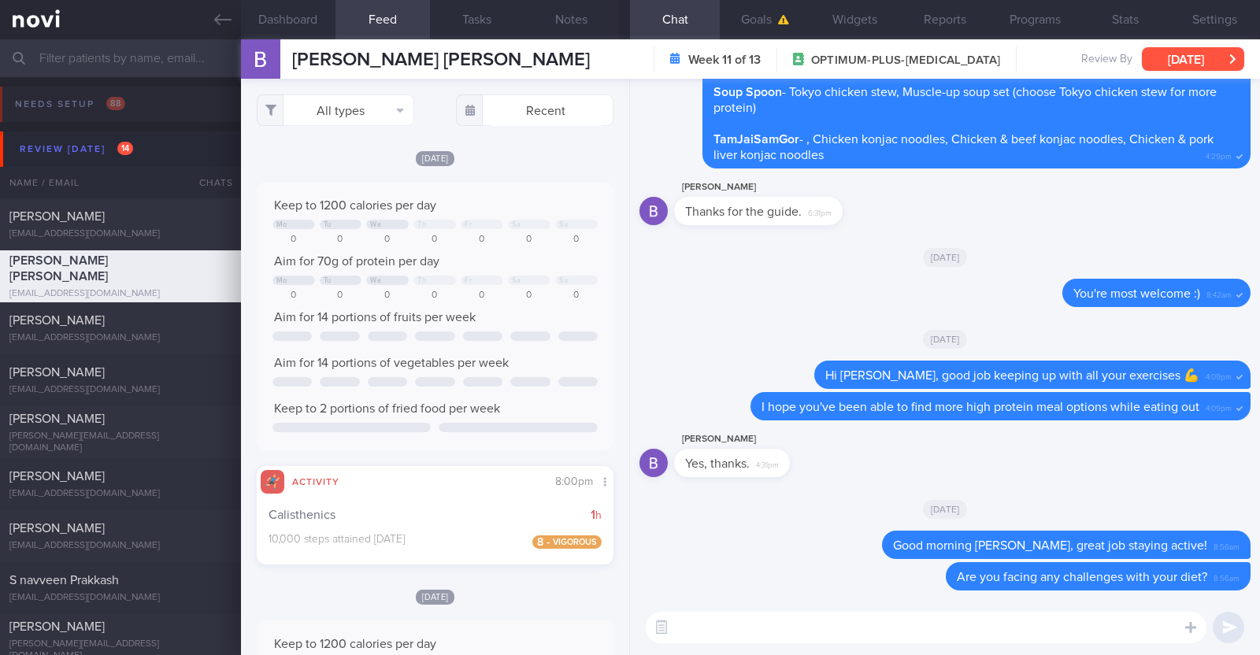
click at [1209, 65] on button "[DATE]" at bounding box center [1193, 59] width 102 height 24
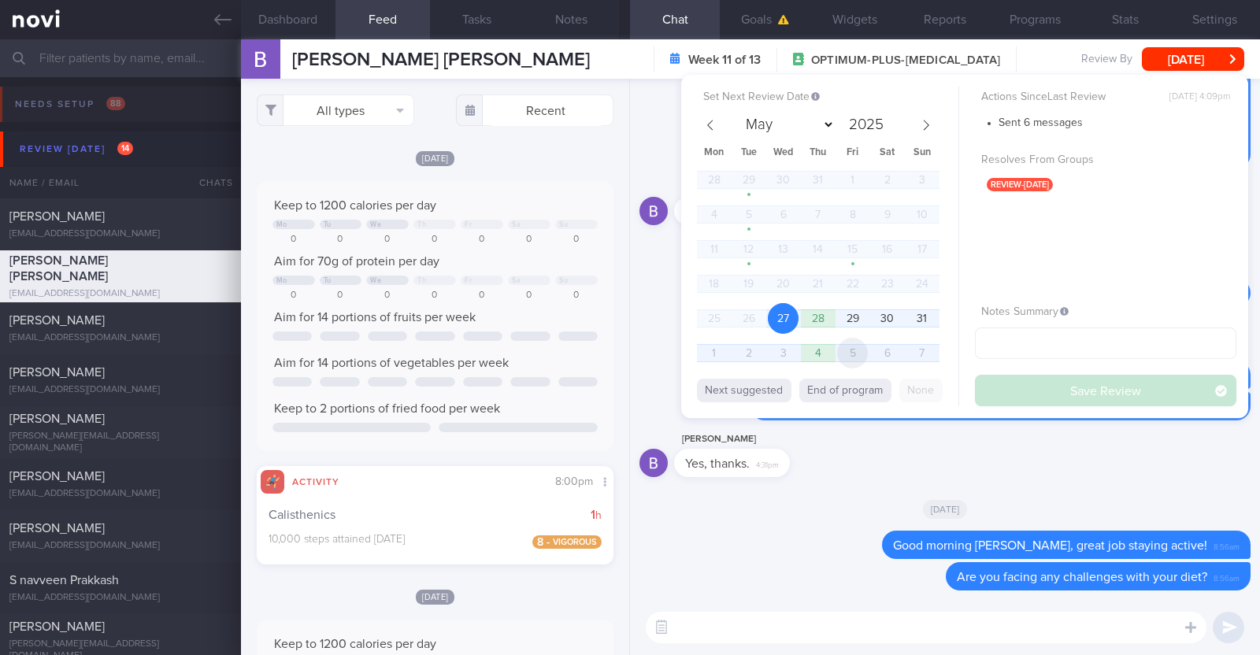
click at [851, 356] on span "5" at bounding box center [852, 353] width 31 height 31
select select "8"
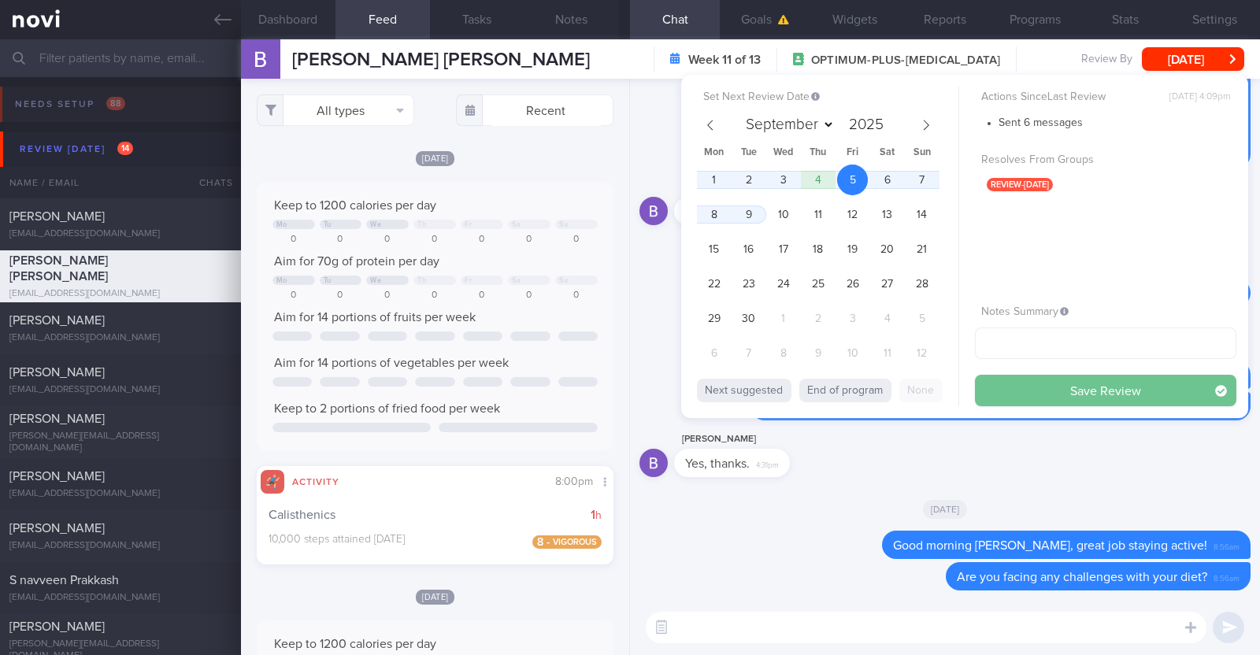
click at [1105, 393] on button "Save Review" at bounding box center [1105, 391] width 261 height 32
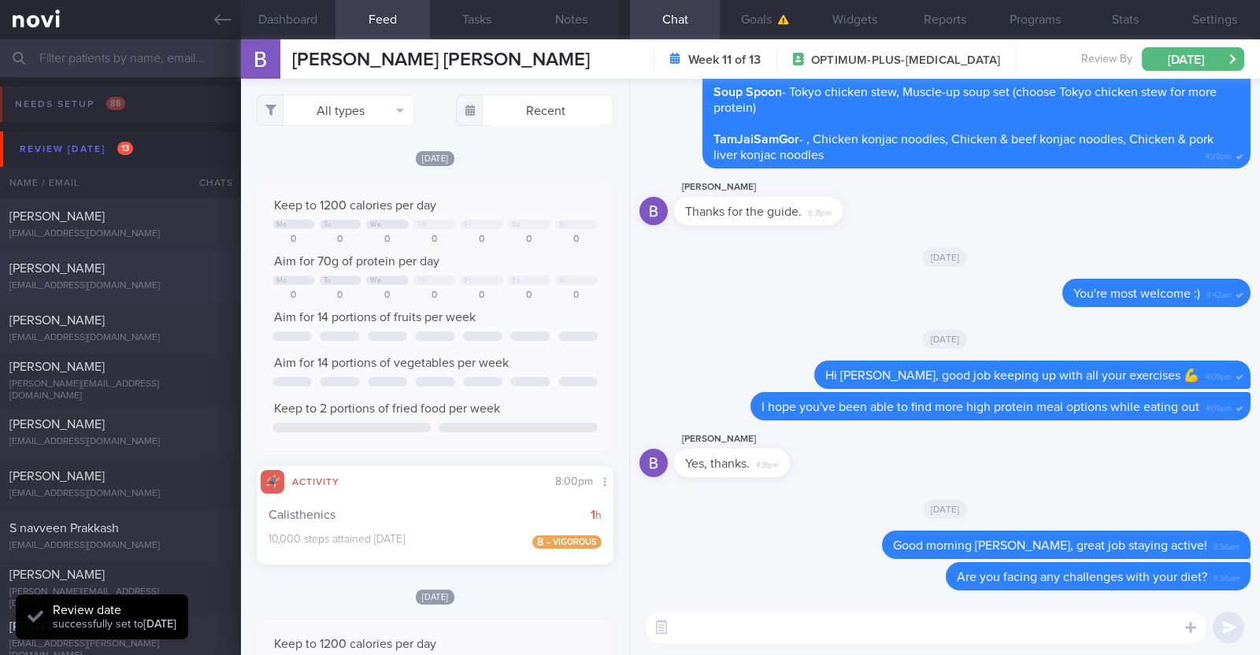
click at [118, 264] on div "[PERSON_NAME]" at bounding box center [118, 269] width 218 height 16
type textarea "33M Comorbidities: Sleep apnea on CPAP Nil medications Sedentary"
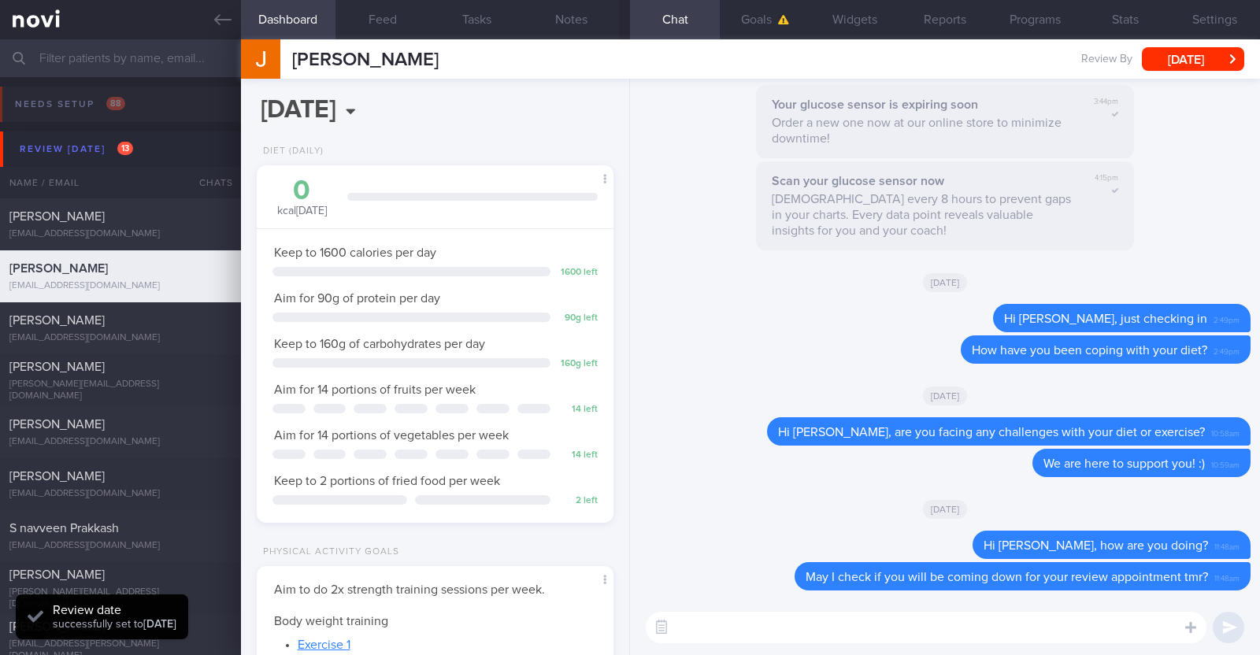
scroll to position [159, 319]
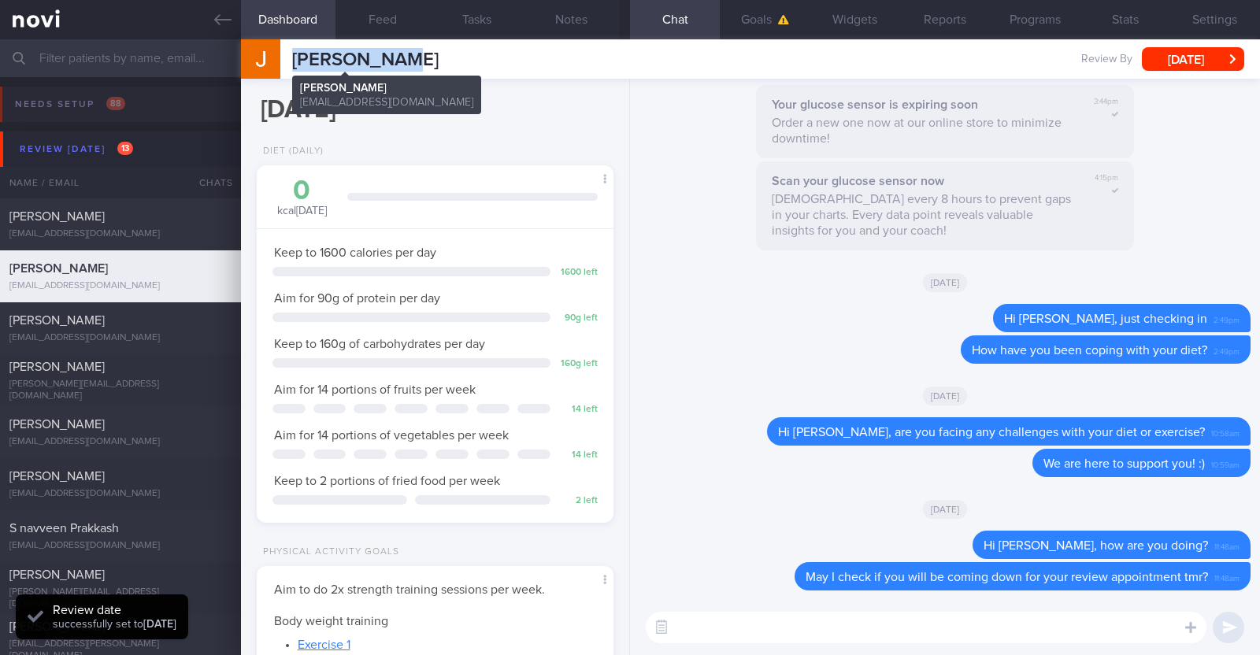
drag, startPoint x: 416, startPoint y: 63, endPoint x: 295, endPoint y: 68, distance: 120.6
click at [295, 68] on div "Junhan Chin Junhan Chin chinjunhan92@gmail.com Review By Wed, 27 Aug Set Next R…" at bounding box center [750, 58] width 1019 height 39
copy span "[PERSON_NAME]"
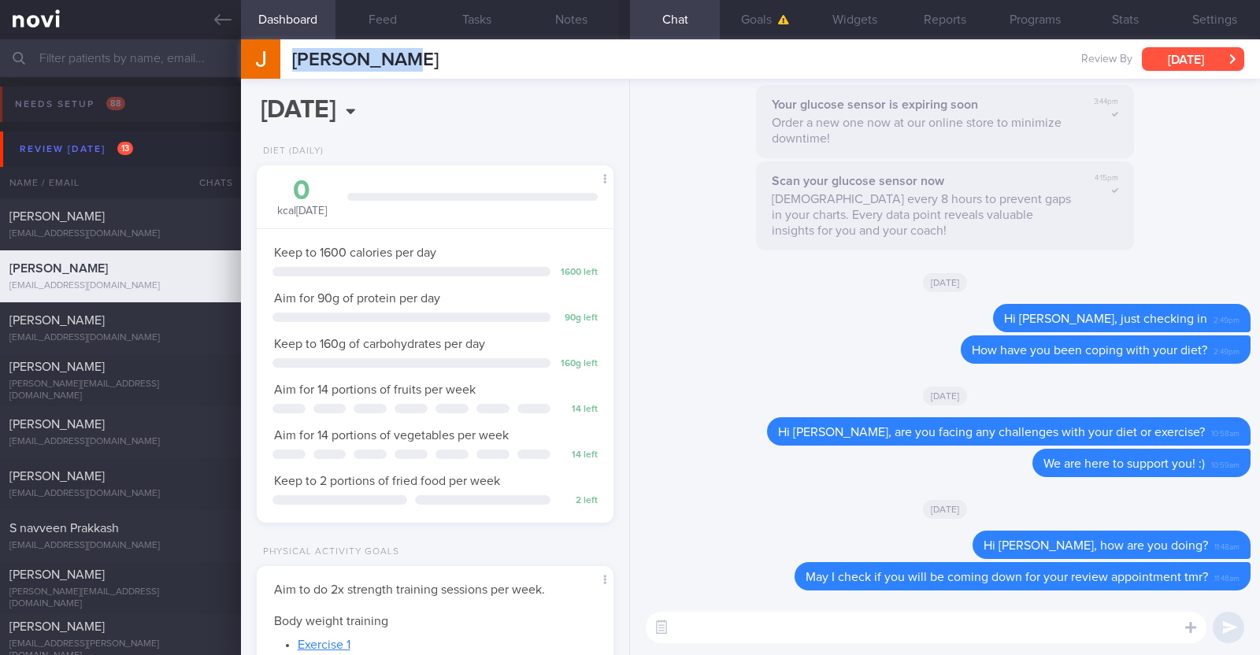
click at [1189, 60] on button "[DATE]" at bounding box center [1193, 59] width 102 height 24
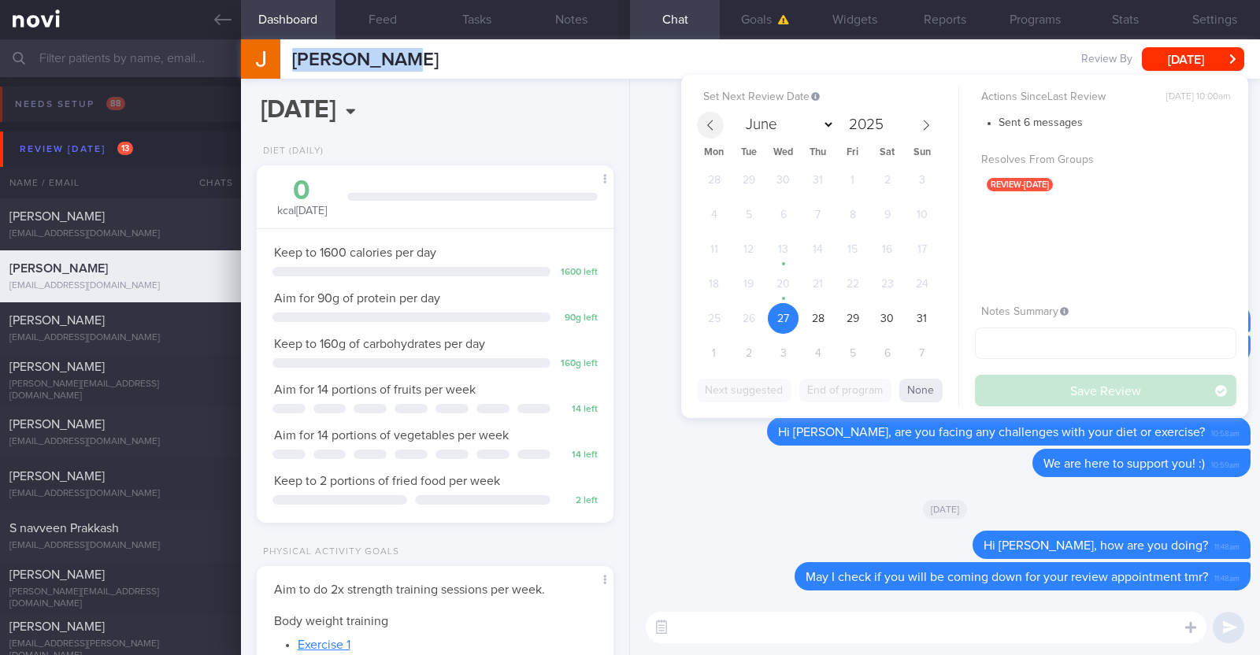
click at [705, 128] on icon at bounding box center [710, 125] width 11 height 11
click at [921, 128] on icon at bounding box center [926, 125] width 11 height 11
select select "6"
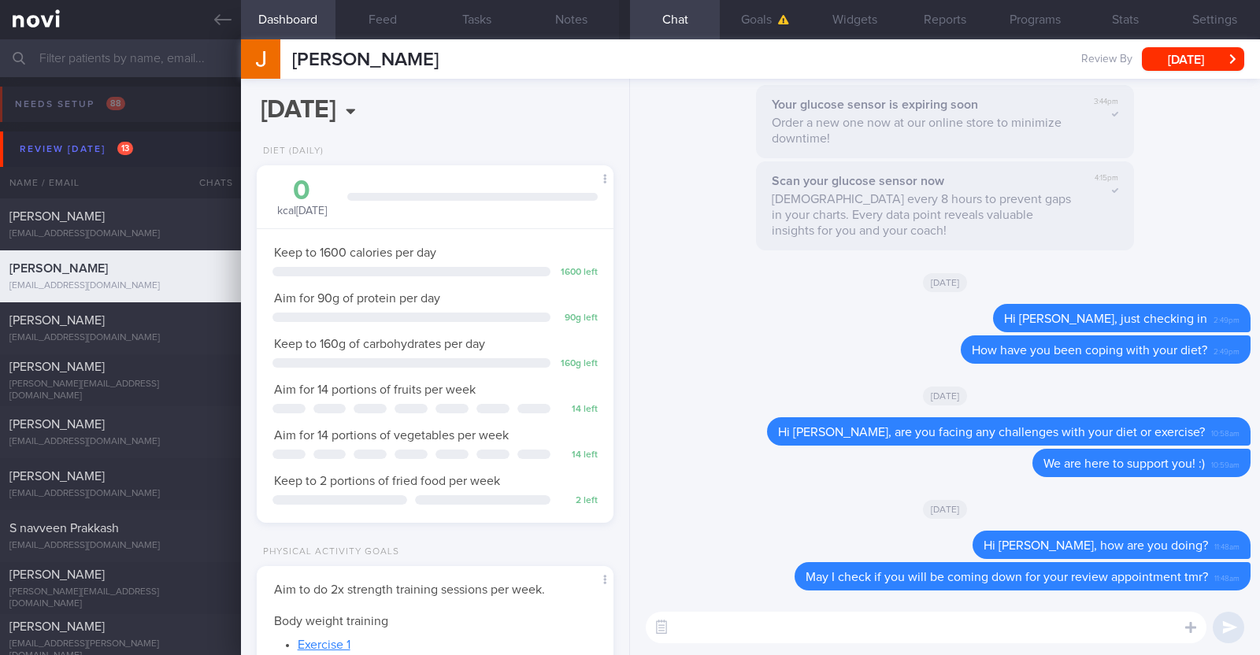
click at [673, 490] on div "Tue, 15 Jul" at bounding box center [945, 509] width 611 height 44
click at [768, 619] on textarea at bounding box center [926, 628] width 561 height 32
type textarea "H"
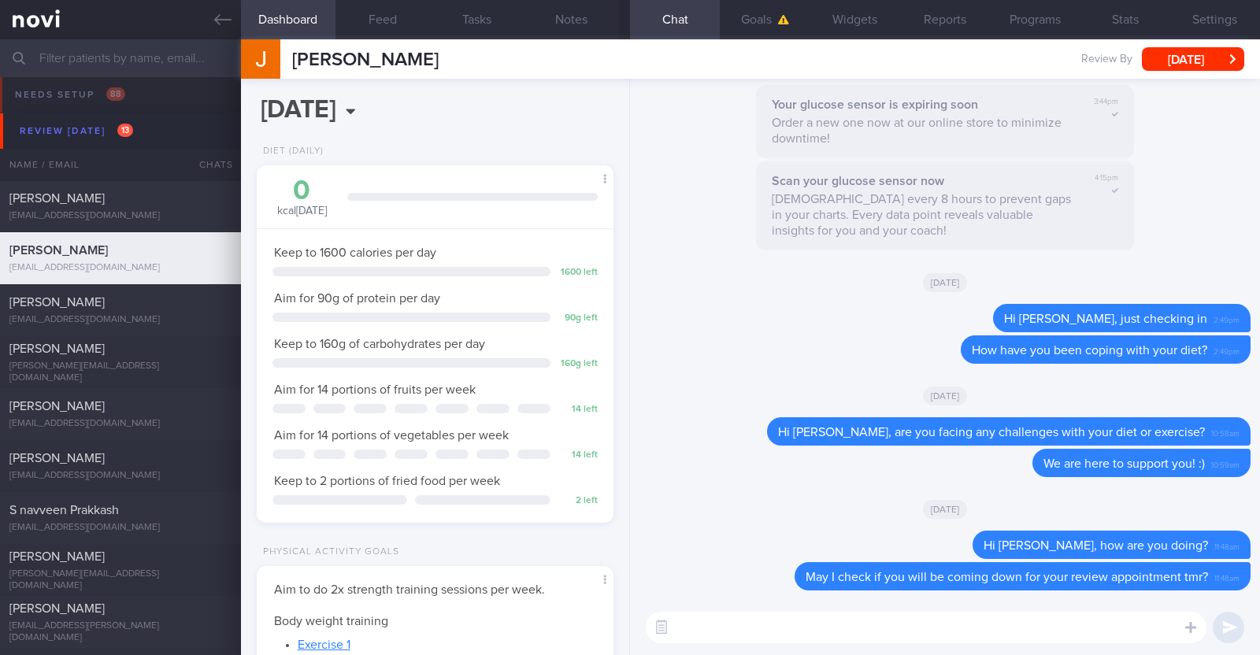
scroll to position [0, 0]
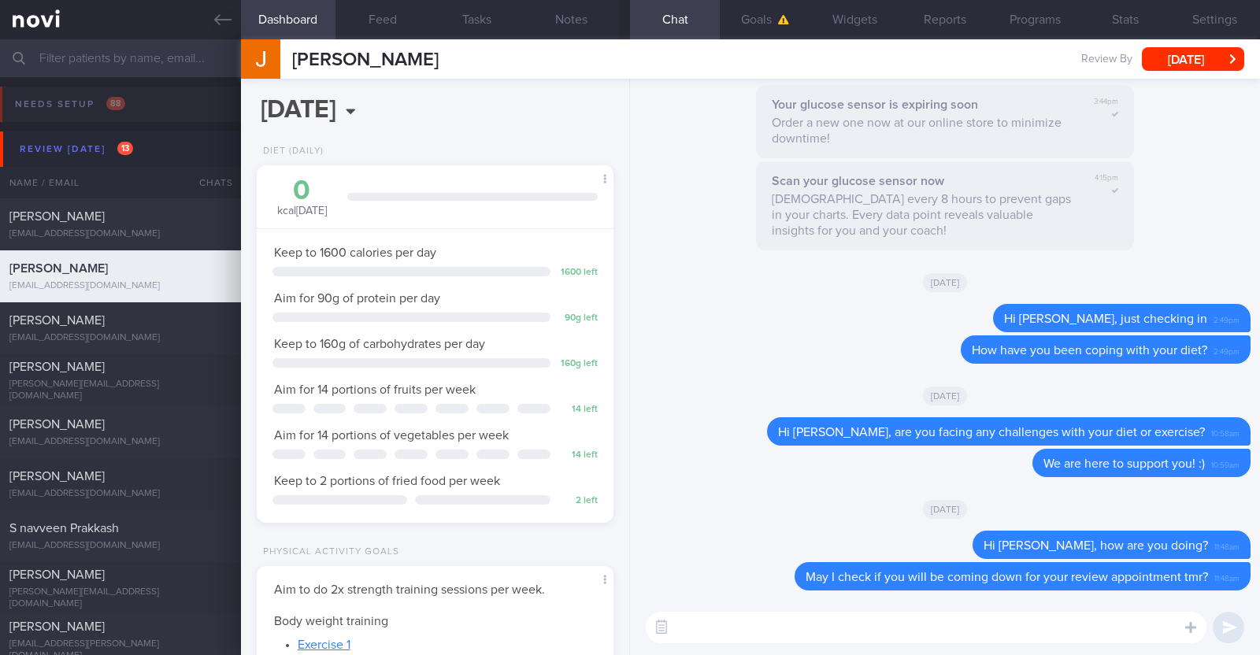
scroll to position [179, 313]
click at [1174, 57] on button "[DATE]" at bounding box center [1193, 59] width 102 height 24
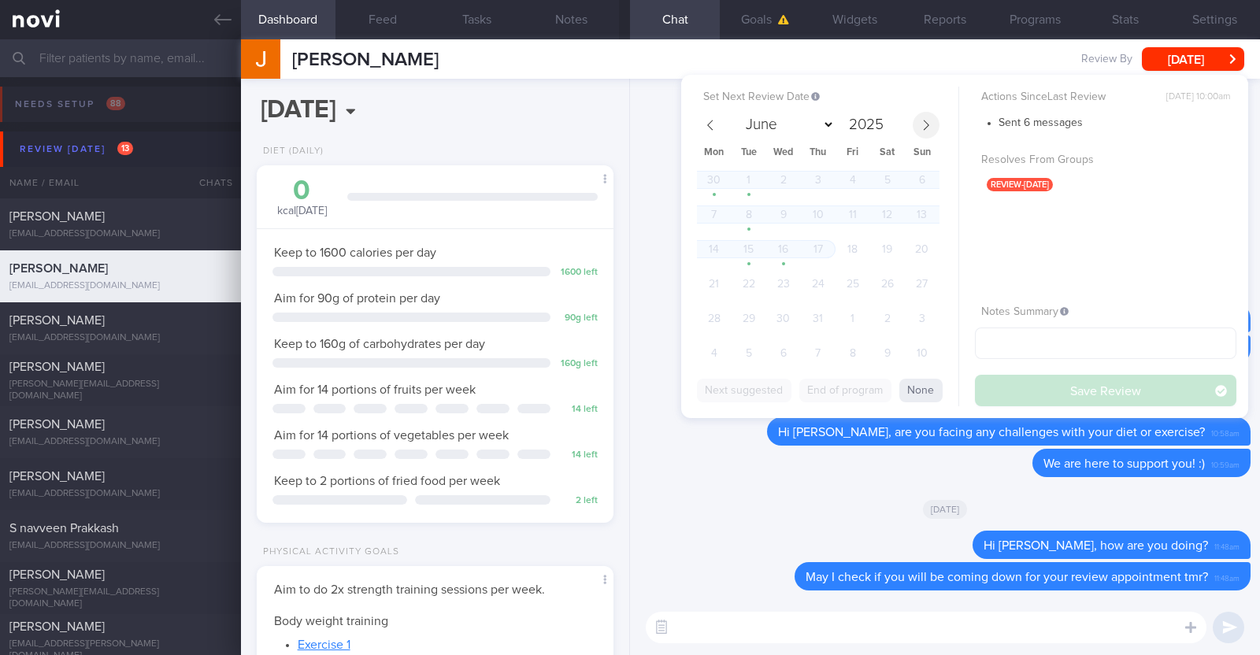
click at [924, 120] on icon at bounding box center [927, 125] width 6 height 10
click at [777, 360] on span "3" at bounding box center [783, 353] width 31 height 31
select select "8"
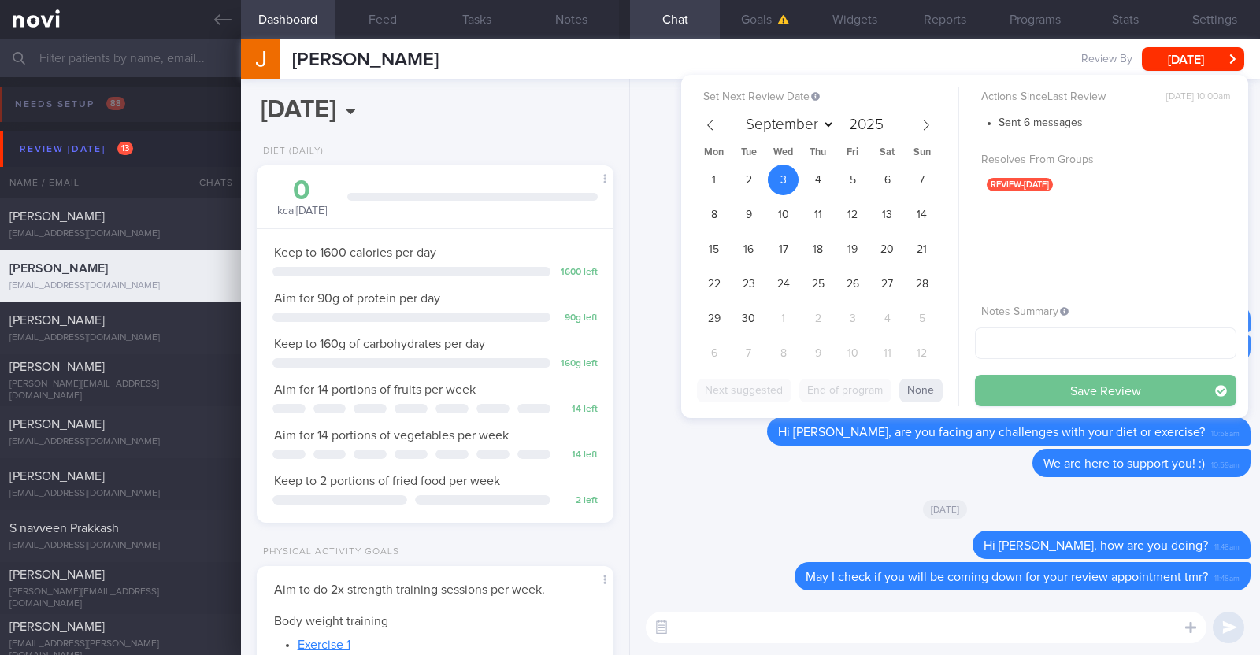
click at [1033, 384] on button "Save Review" at bounding box center [1105, 391] width 261 height 32
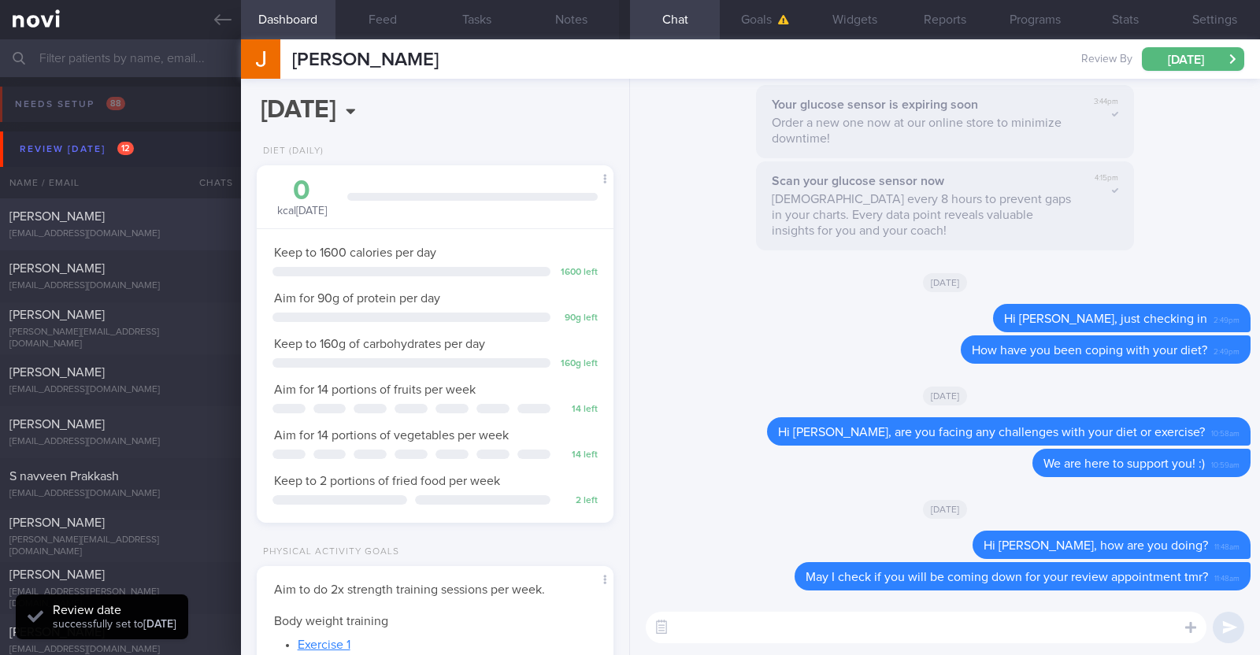
scroll to position [159, 319]
click at [114, 271] on div "[PERSON_NAME]" at bounding box center [118, 269] width 218 height 16
type textarea "46F Nil PMHx Mounjaro 10mg (experienced sever side effects, only able to eat fe…"
select select "7"
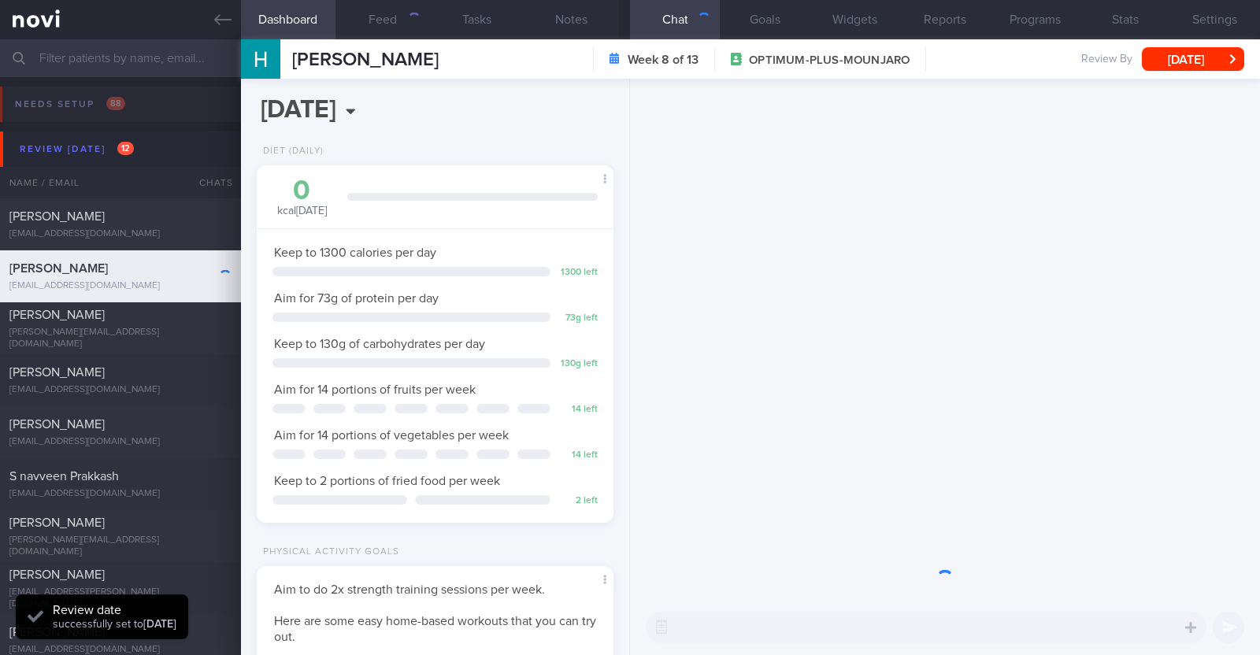
scroll to position [179, 313]
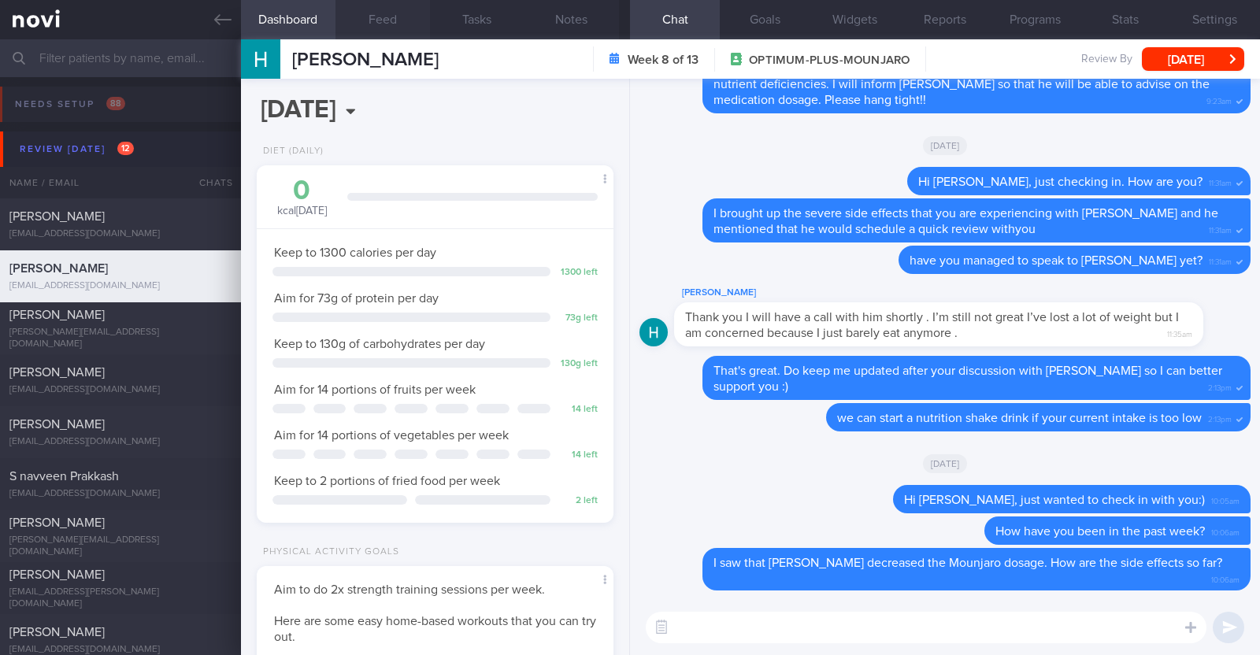
click at [395, 18] on button "Feed" at bounding box center [383, 19] width 95 height 39
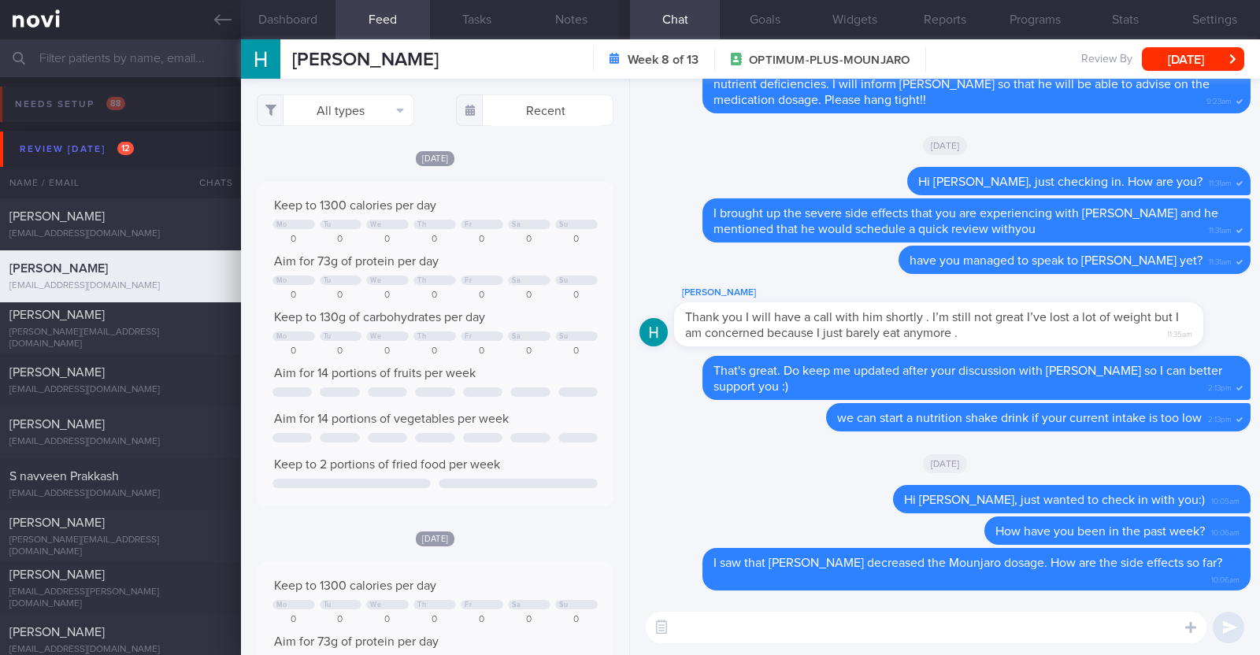
click at [776, 628] on textarea at bounding box center [926, 628] width 561 height 32
type textarea "Good morning Heather, just checking in:)"
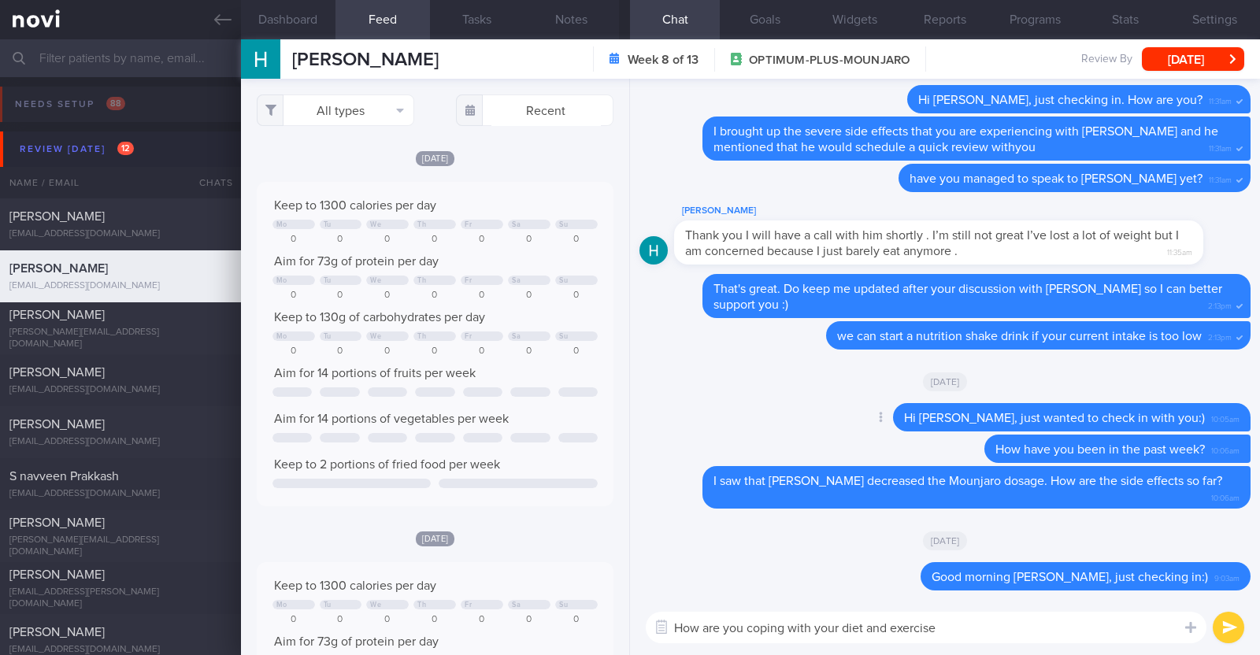
type textarea "How are you coping with your diet and exercise?"
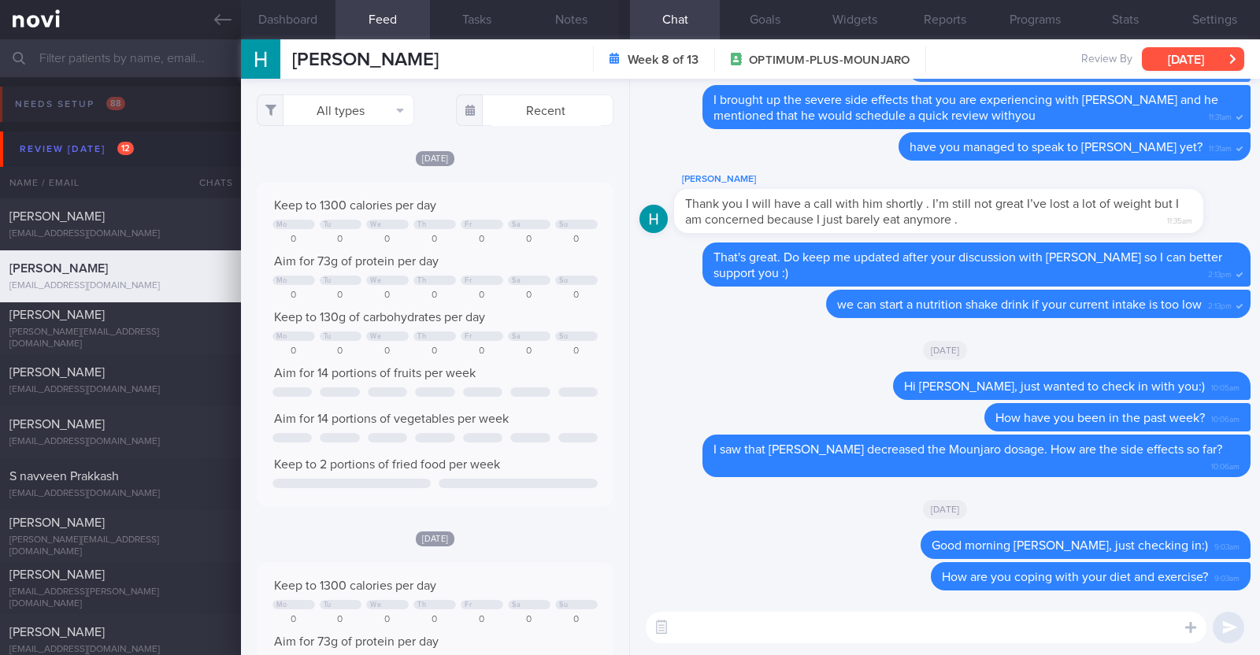
click at [1189, 51] on button "[DATE]" at bounding box center [1193, 59] width 102 height 24
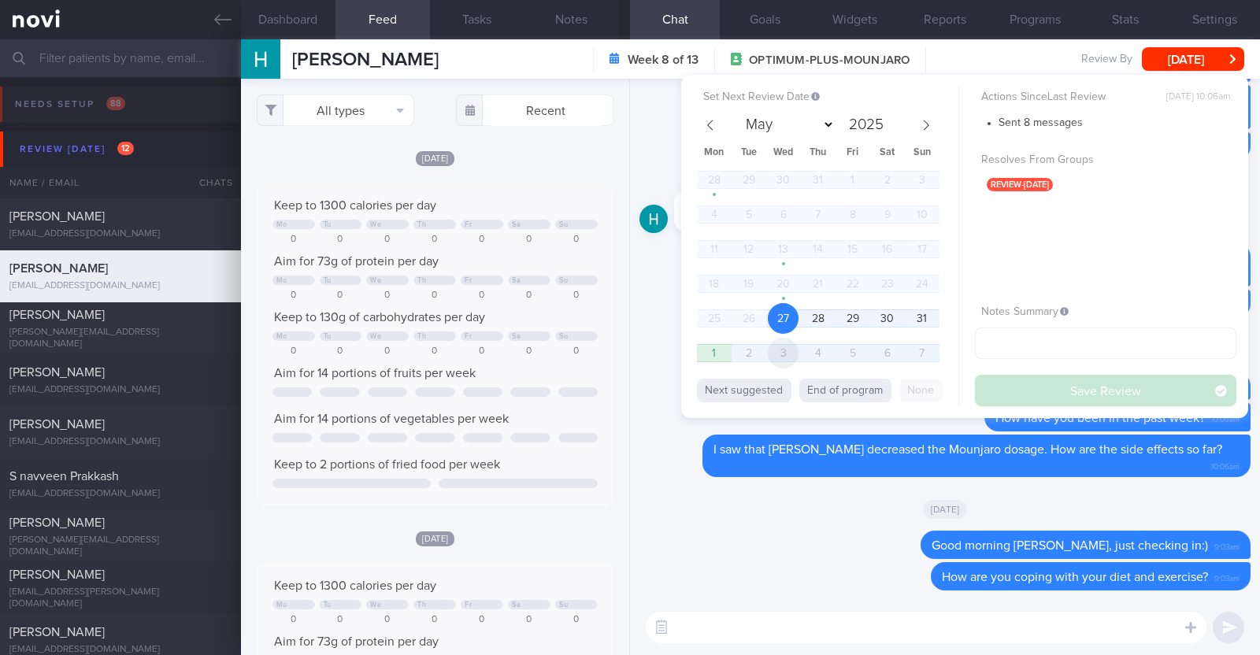
click at [784, 349] on span "3" at bounding box center [783, 353] width 31 height 31
select select "8"
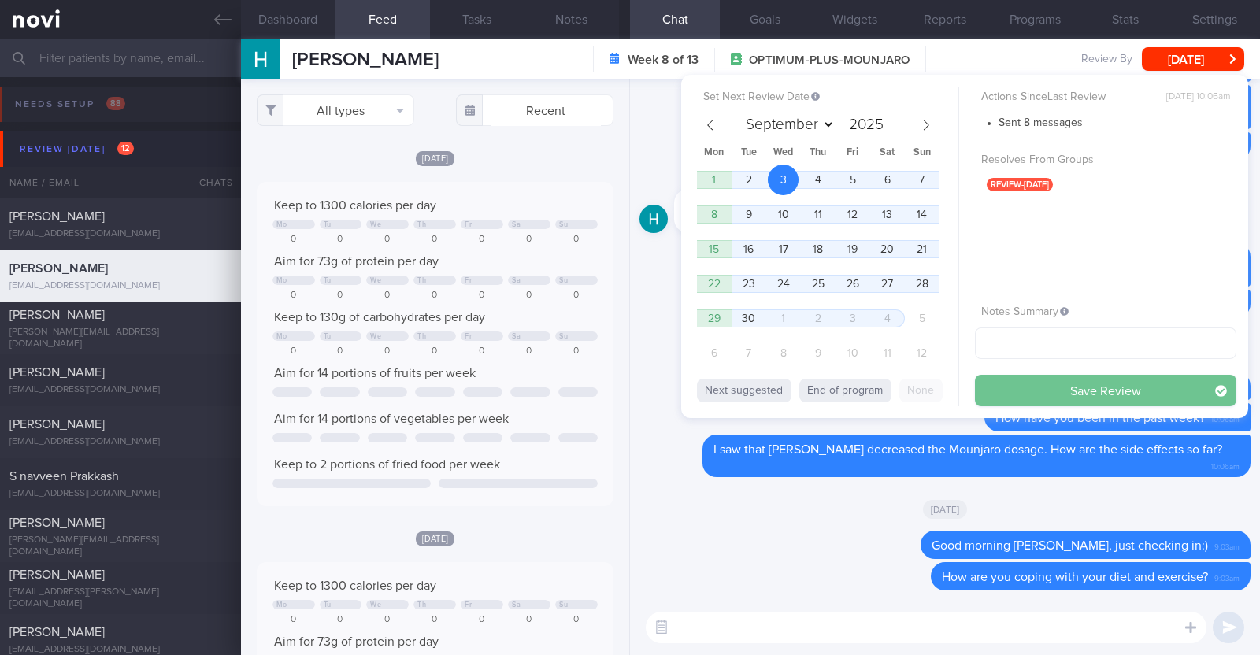
click at [1050, 395] on button "Save Review" at bounding box center [1105, 391] width 261 height 32
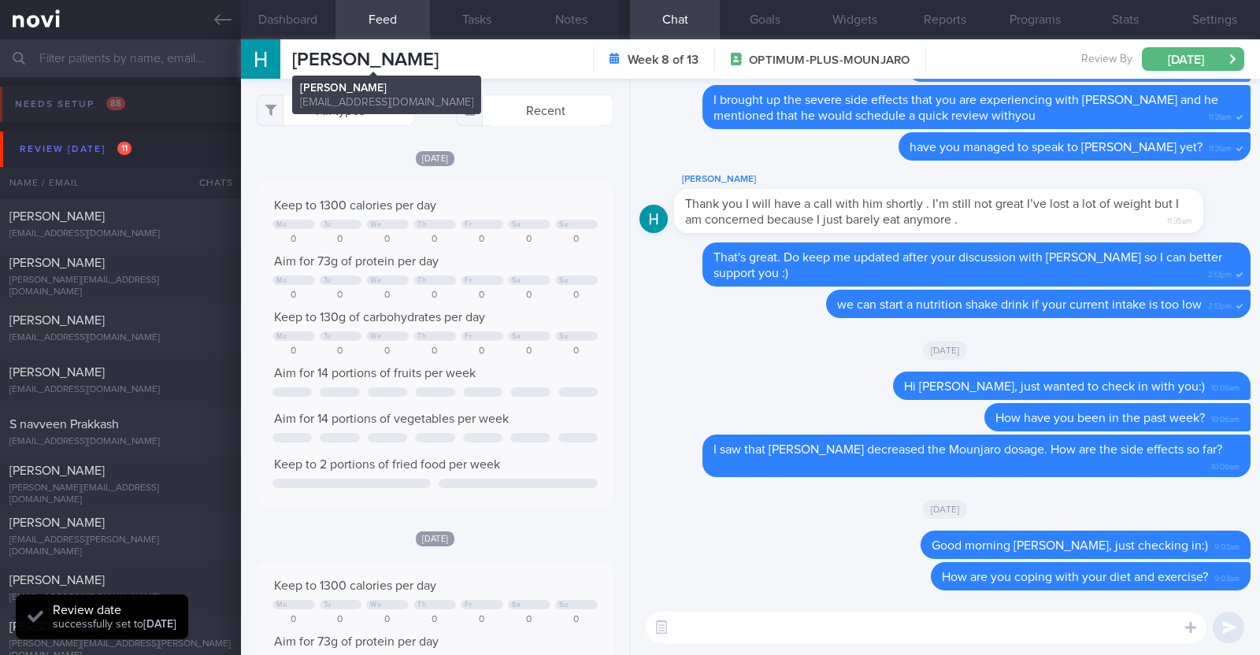
drag, startPoint x: 449, startPoint y: 57, endPoint x: 293, endPoint y: 54, distance: 156.0
click at [293, 54] on span "[PERSON_NAME]" at bounding box center [365, 59] width 146 height 19
copy span "[PERSON_NAME]"
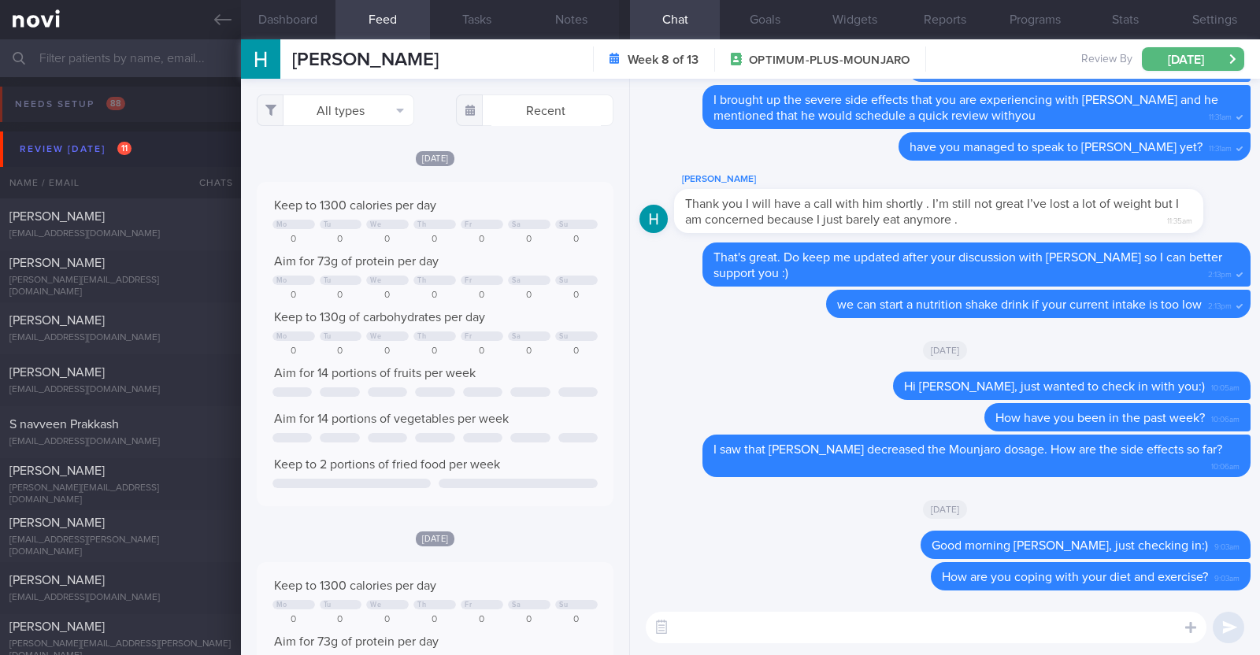
drag, startPoint x: 587, startPoint y: 25, endPoint x: 387, endPoint y: 25, distance: 199.3
click at [587, 25] on button "Notes" at bounding box center [572, 19] width 95 height 39
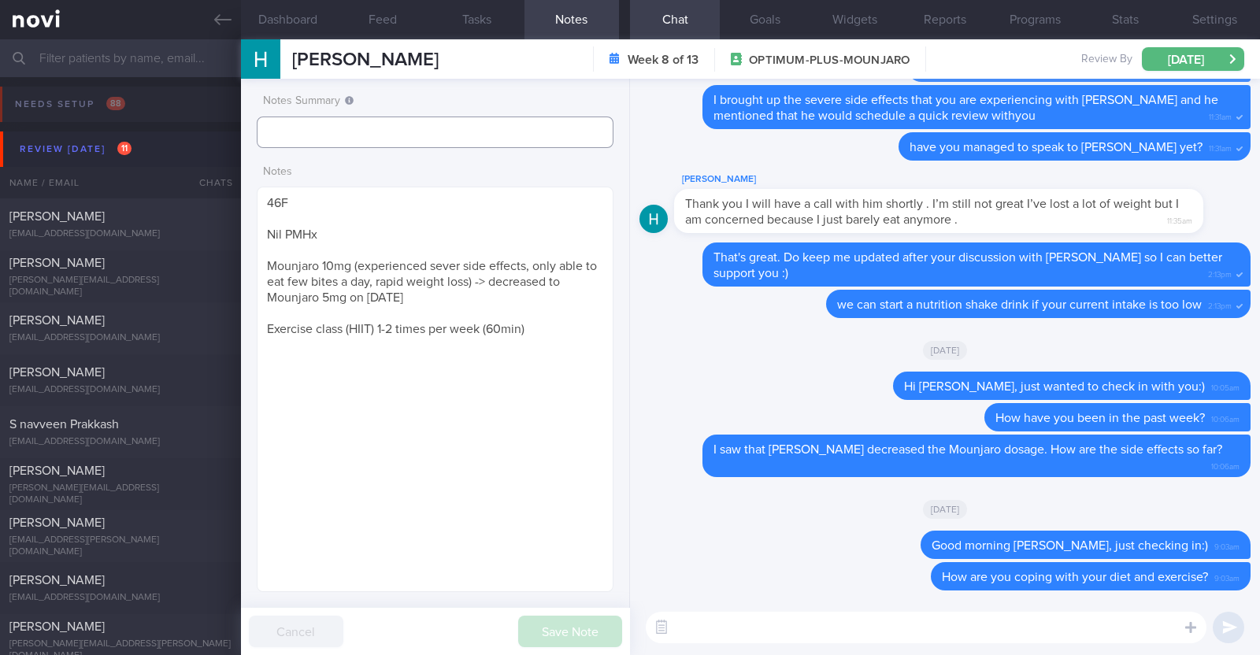
click at [340, 121] on input "text" at bounding box center [435, 133] width 357 height 32
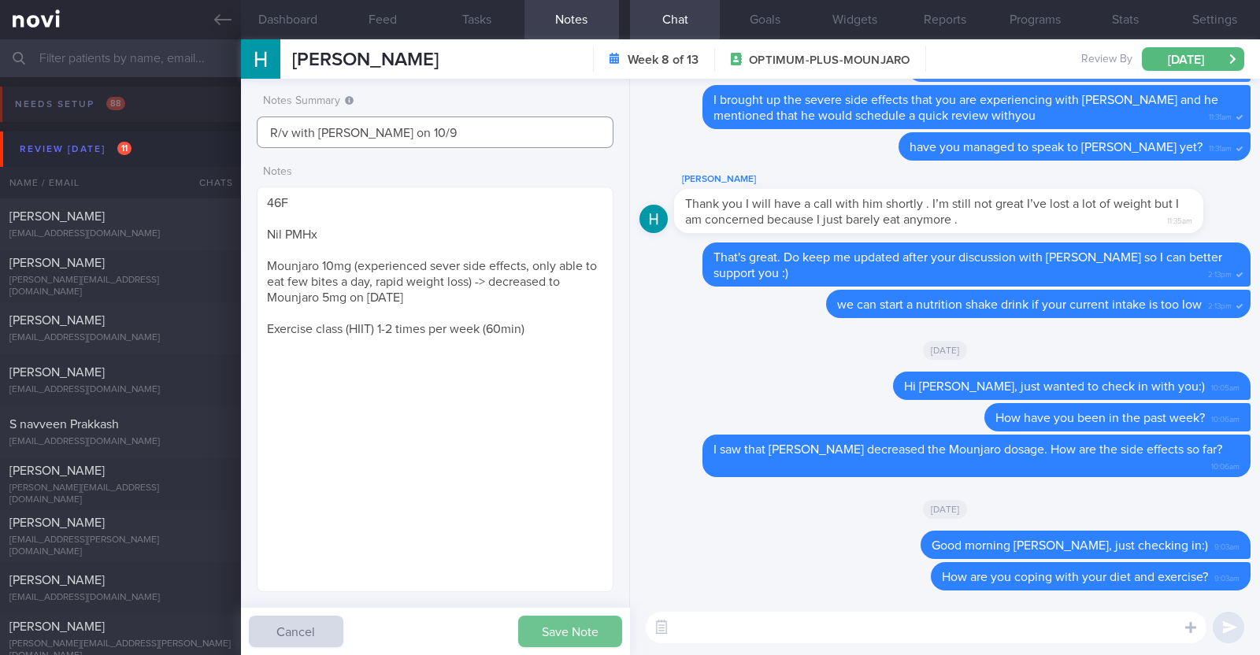
type input "R/v with [PERSON_NAME] on 10/9"
click at [583, 628] on button "Save Note" at bounding box center [570, 632] width 104 height 32
type input "R/v with [PERSON_NAME] on 10/9"
select select "8"
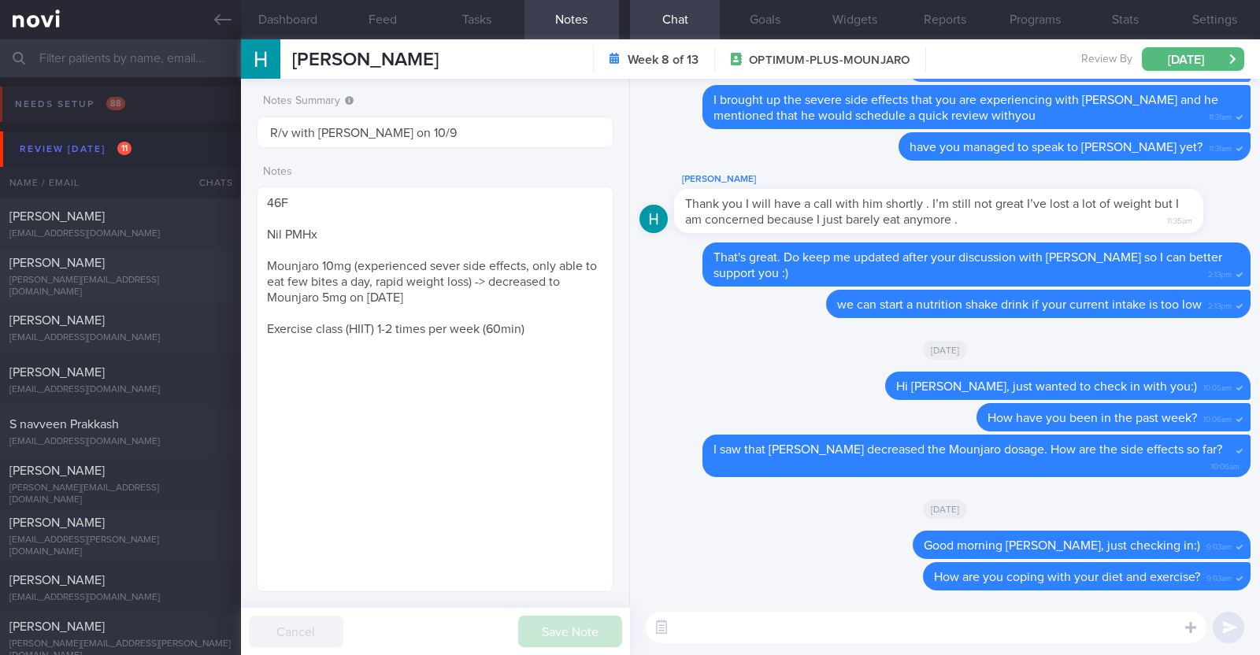
click at [75, 269] on div "[PERSON_NAME]" at bounding box center [118, 263] width 218 height 16
type textarea "42F Co-morbidities [MEDICAL_DATA] Childhood [MEDICAL_DATA] [MEDICAL_DATA] s/p s…"
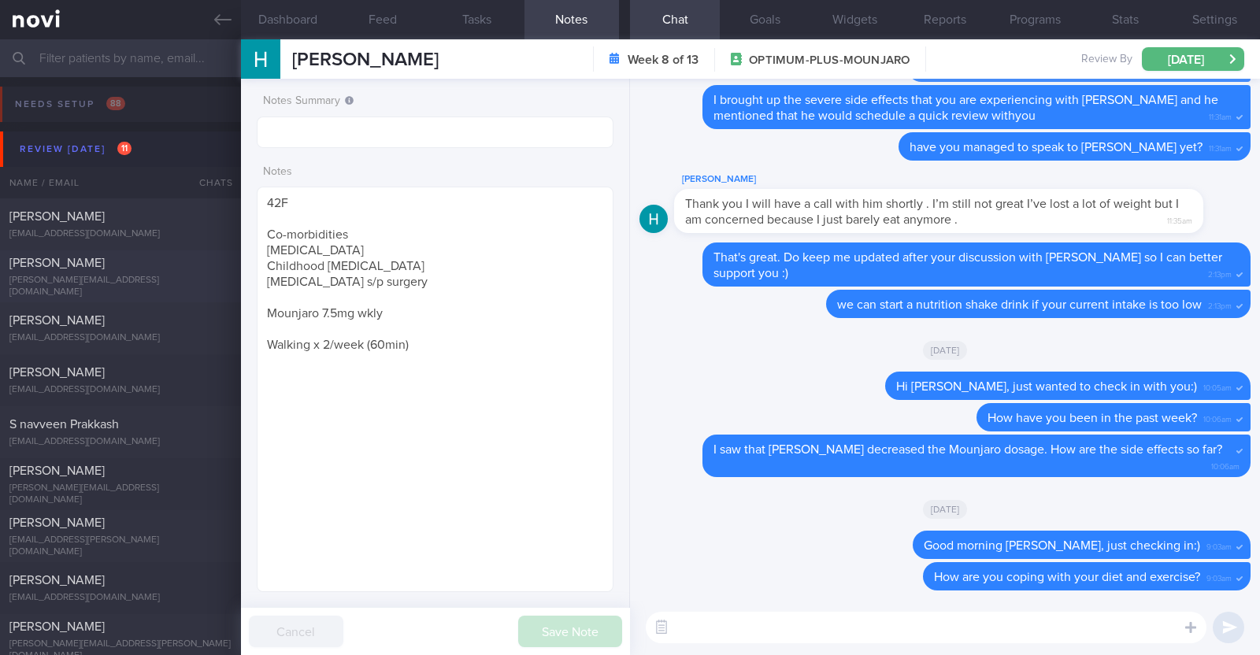
select select "7"
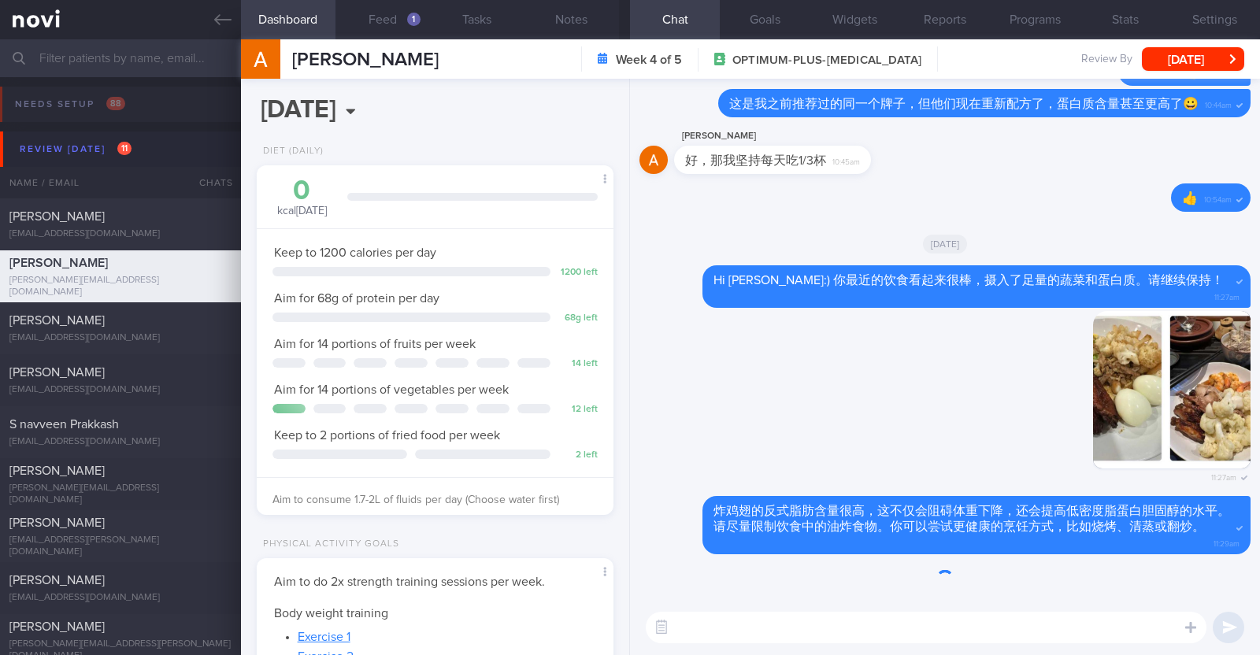
scroll to position [179, 313]
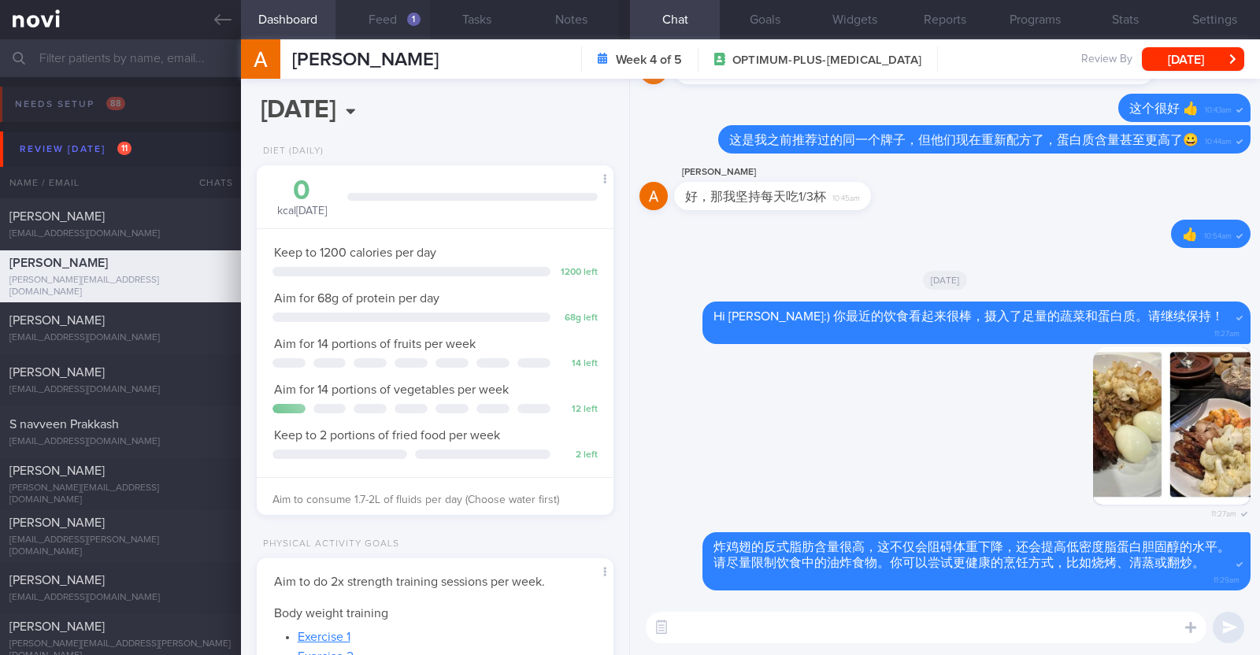
click at [376, 11] on button "Feed 1" at bounding box center [383, 19] width 95 height 39
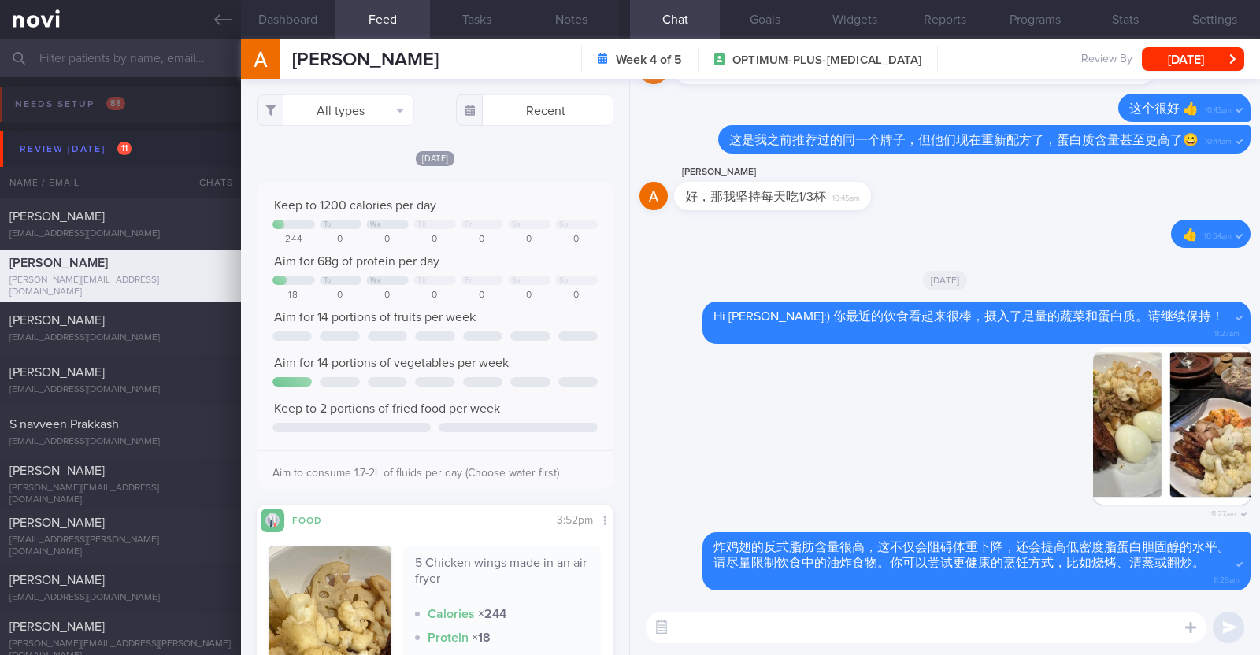
select select "7"
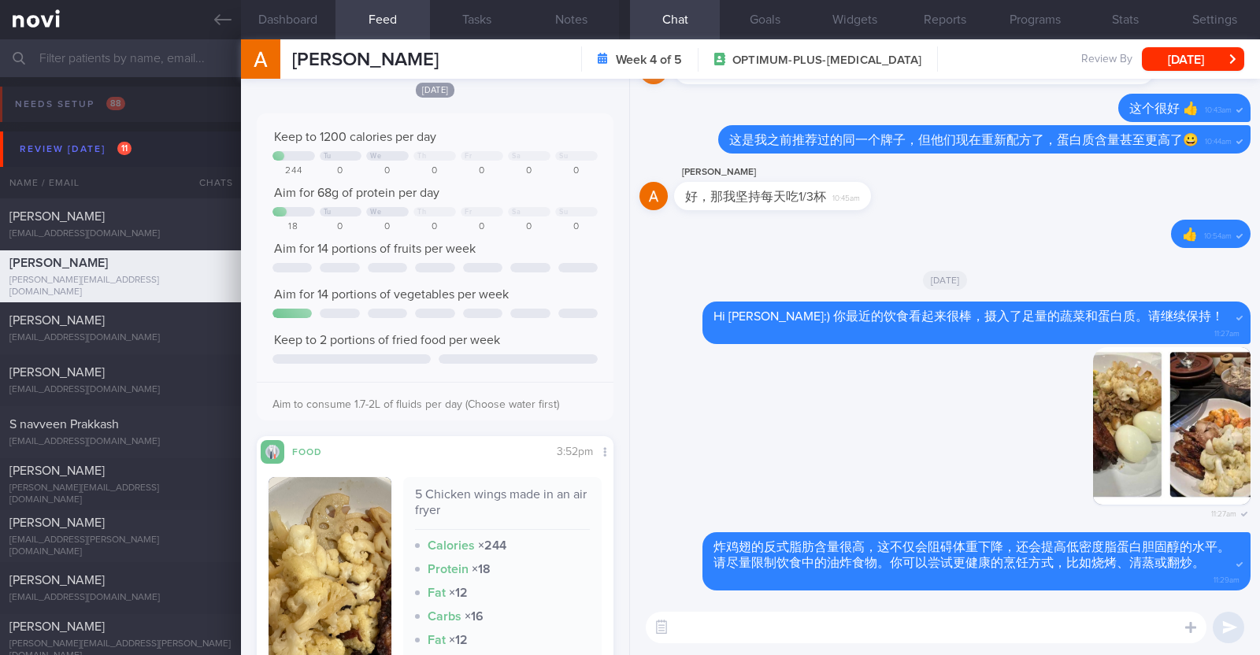
scroll to position [196, 0]
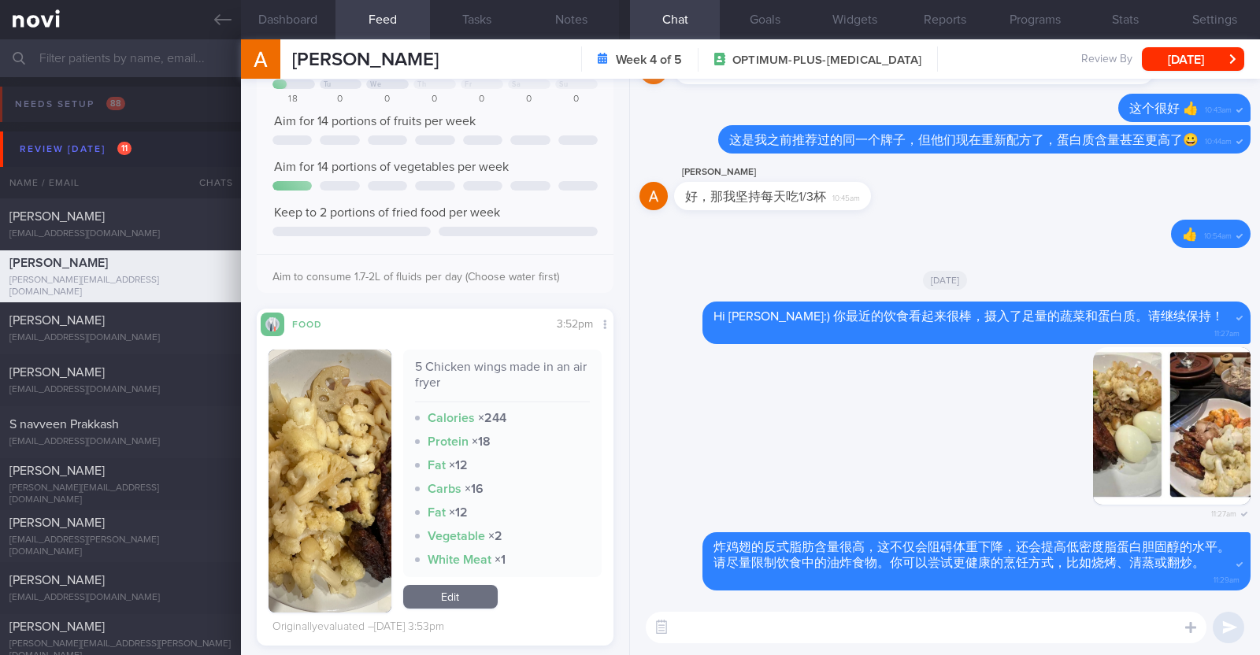
click at [295, 466] on button "button" at bounding box center [330, 481] width 123 height 263
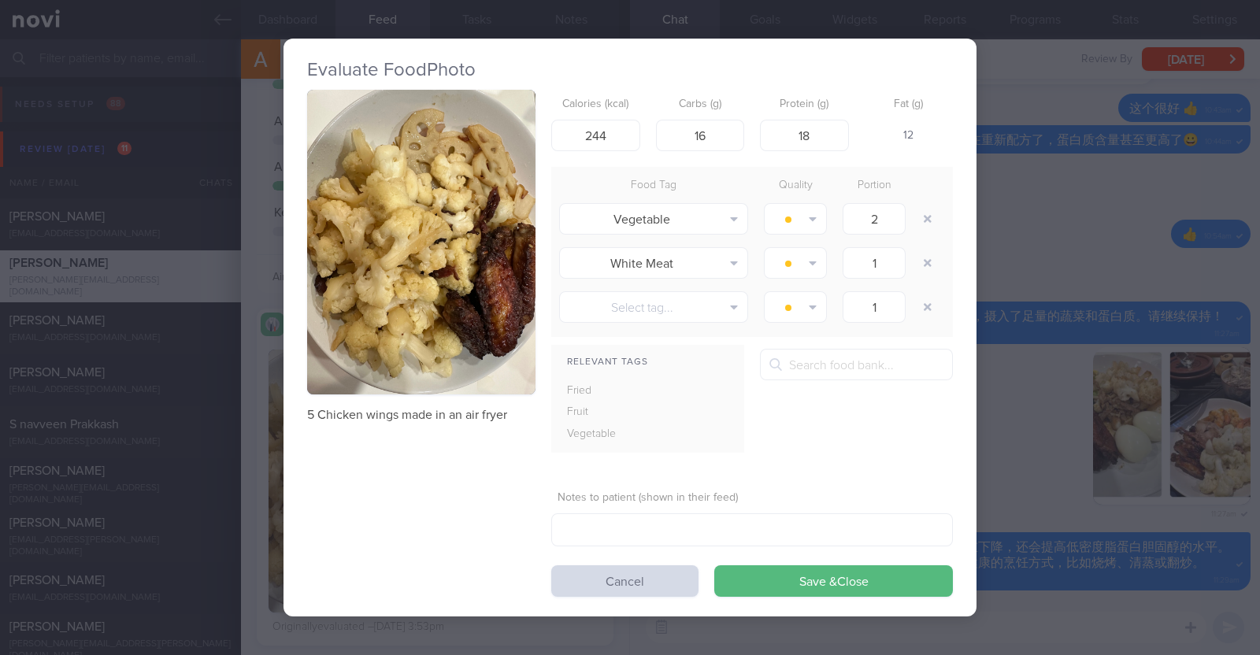
click at [260, 462] on div "Evaluate Food Photo 5 Chicken wings made in an air fryer Calories (kcal) 244 Ca…" at bounding box center [630, 327] width 1260 height 655
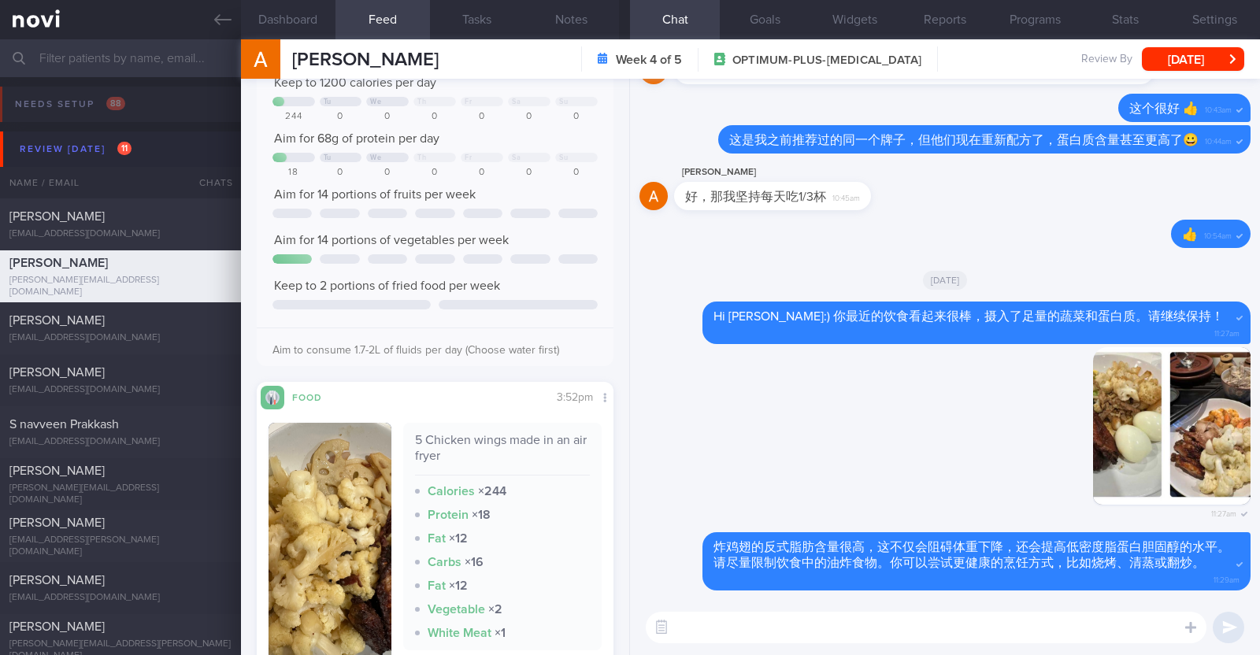
scroll to position [196, 0]
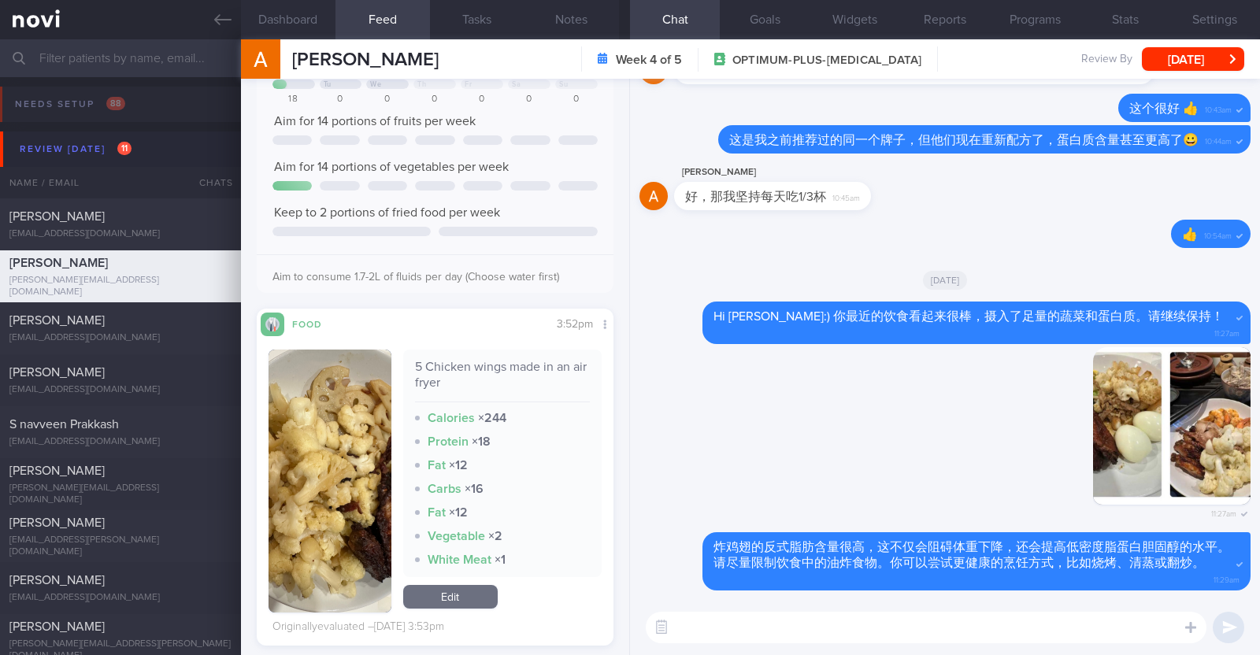
click at [760, 632] on textarea at bounding box center [926, 628] width 561 height 32
type textarea "Hi [PERSON_NAME]:)"
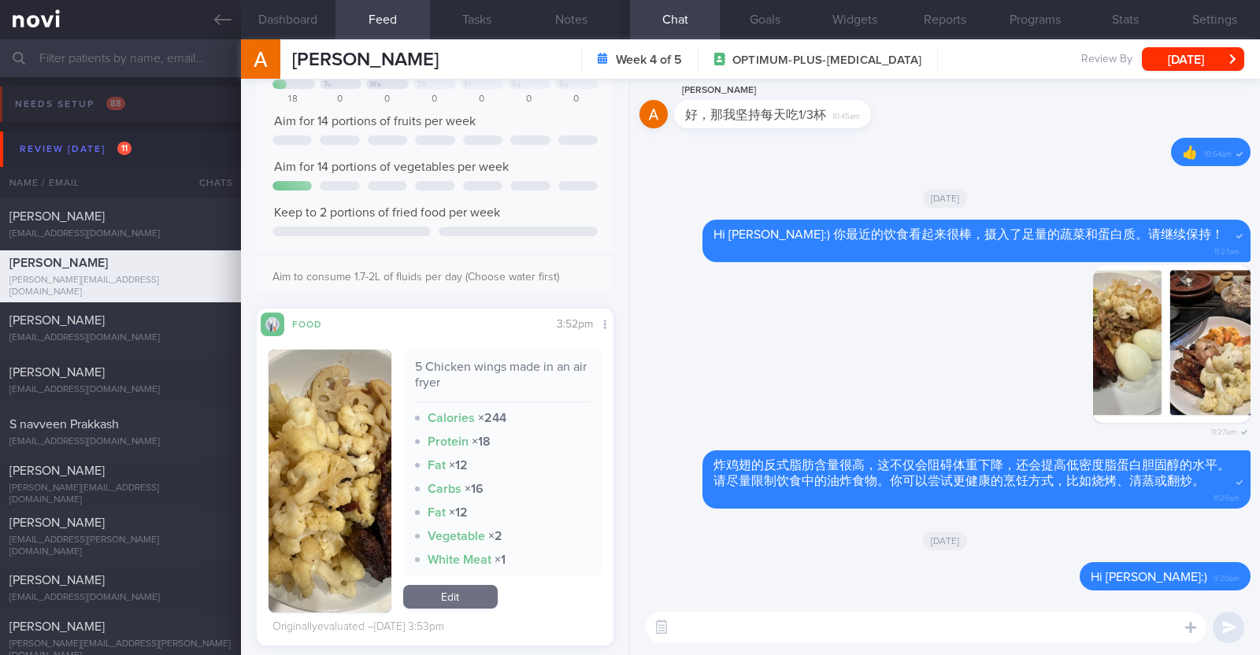
paste textarea "我注意到您的餐点中似乎经常有鸡翅。"
paste textarea "🤭"
click at [892, 625] on textarea "我注意到您的餐点中似乎经常有鸡翅。🤭" at bounding box center [926, 628] width 561 height 32
click at [933, 636] on textarea "我注意到您的餐点中似乎经常有鸡翅🤭" at bounding box center [926, 628] width 561 height 32
paste textarea "鸡翅通常脂肪含量较高，因为它们的皮比较多。"
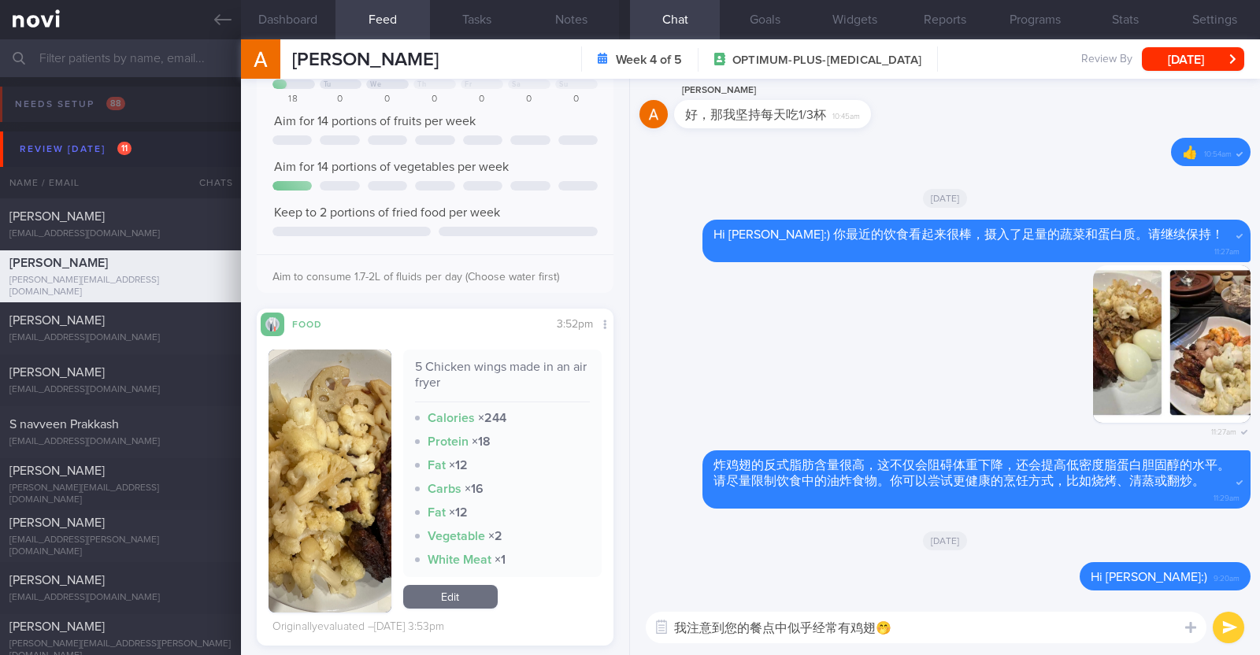
type textarea "我注意到您的餐点中似乎经常有鸡翅🤭鸡翅通常脂肪含量较高，因为它们的皮比较多。"
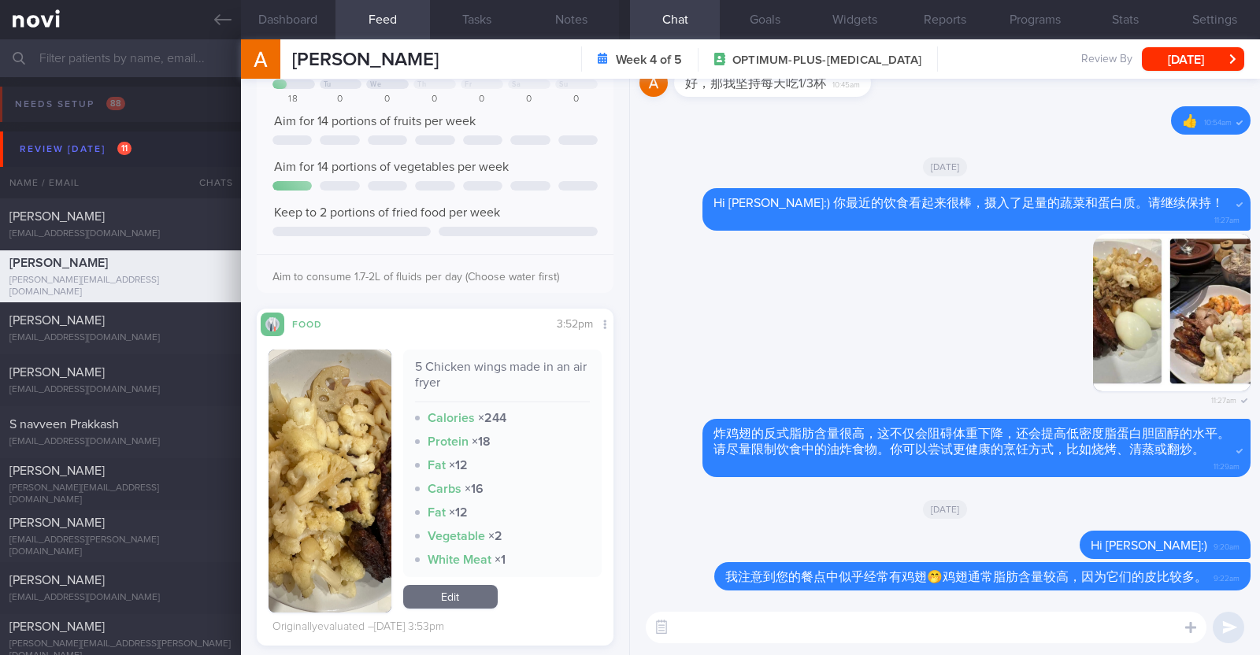
paste textarea "请尽量选择瘦肉蛋白，而非油炸、裹粉、多酱汁、油腻或加工过的脂肪类蛋白，例如咖喱鸡、炸鱼、香肠和鸡翅。以下是一些瘦肉蛋白的例子： 瘦肉动物蛋白 虾、清蒸鱼、去皮…"
type textarea "请尽量选择瘦肉蛋白，而非油炸、裹粉、多酱汁、油腻或加工过的脂肪类蛋白，例如咖喱鸡、炸鱼、香肠和鸡翅。以下是一些瘦肉蛋白的例子： 瘦肉动物蛋白 虾、清蒸鱼、去皮…"
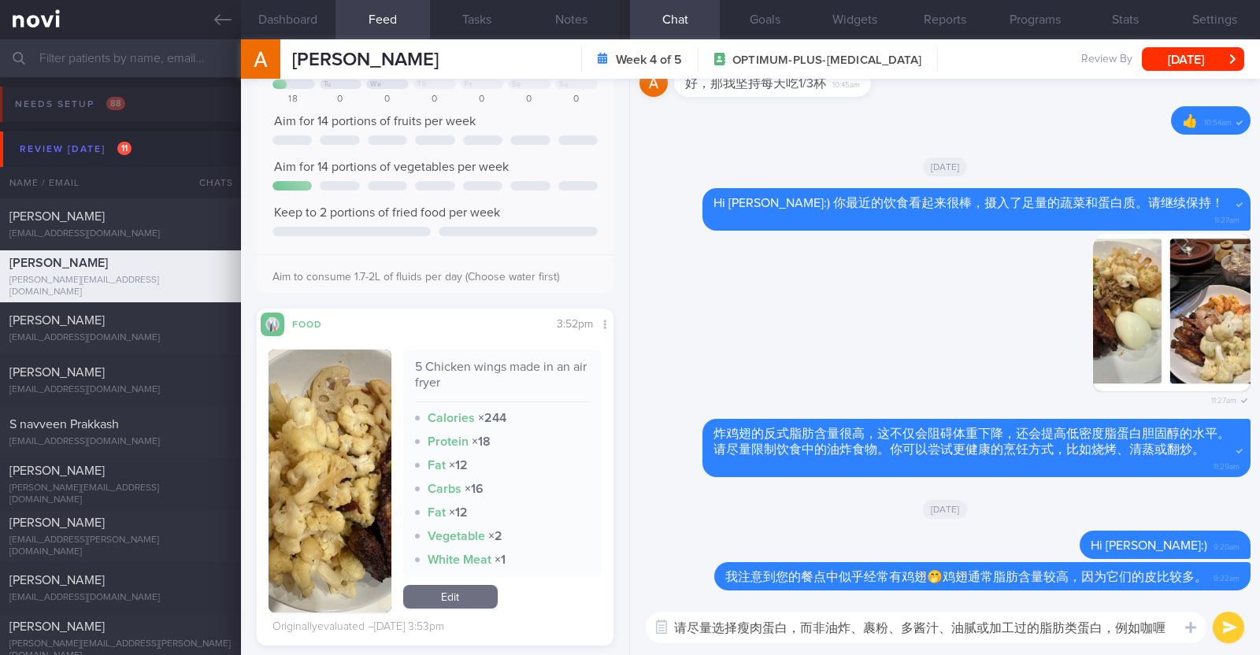
scroll to position [0, 0]
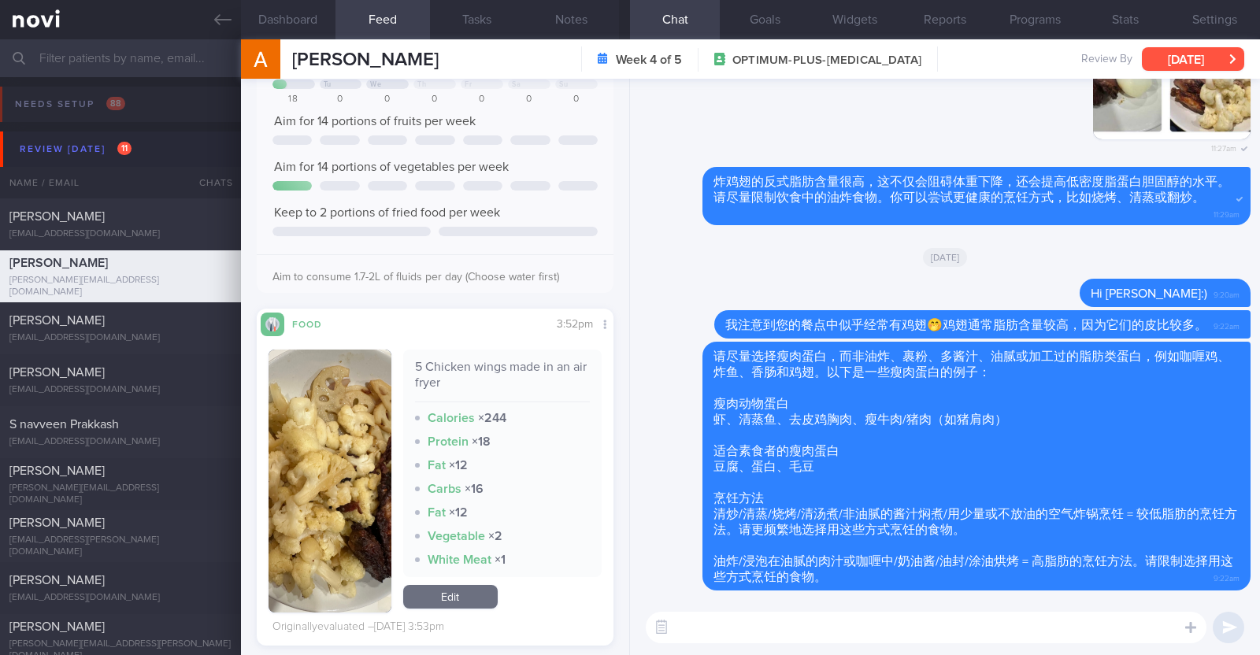
click at [1204, 56] on button "[DATE]" at bounding box center [1193, 59] width 102 height 24
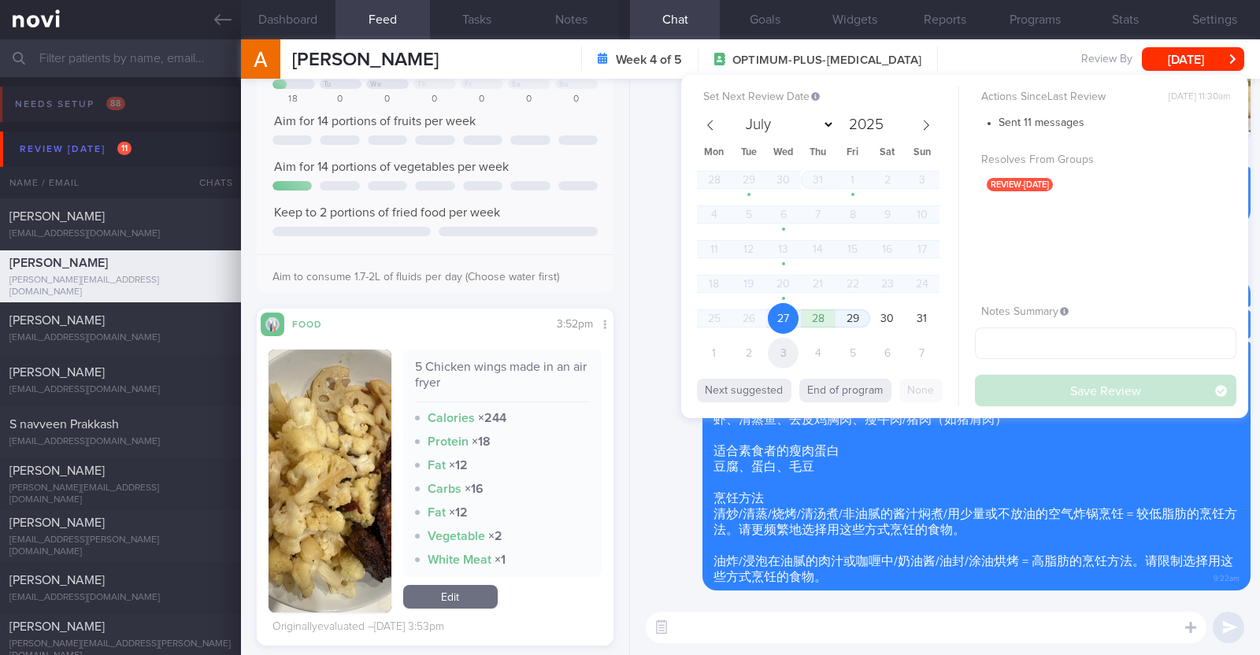
click at [784, 349] on span "3" at bounding box center [783, 353] width 31 height 31
select select "8"
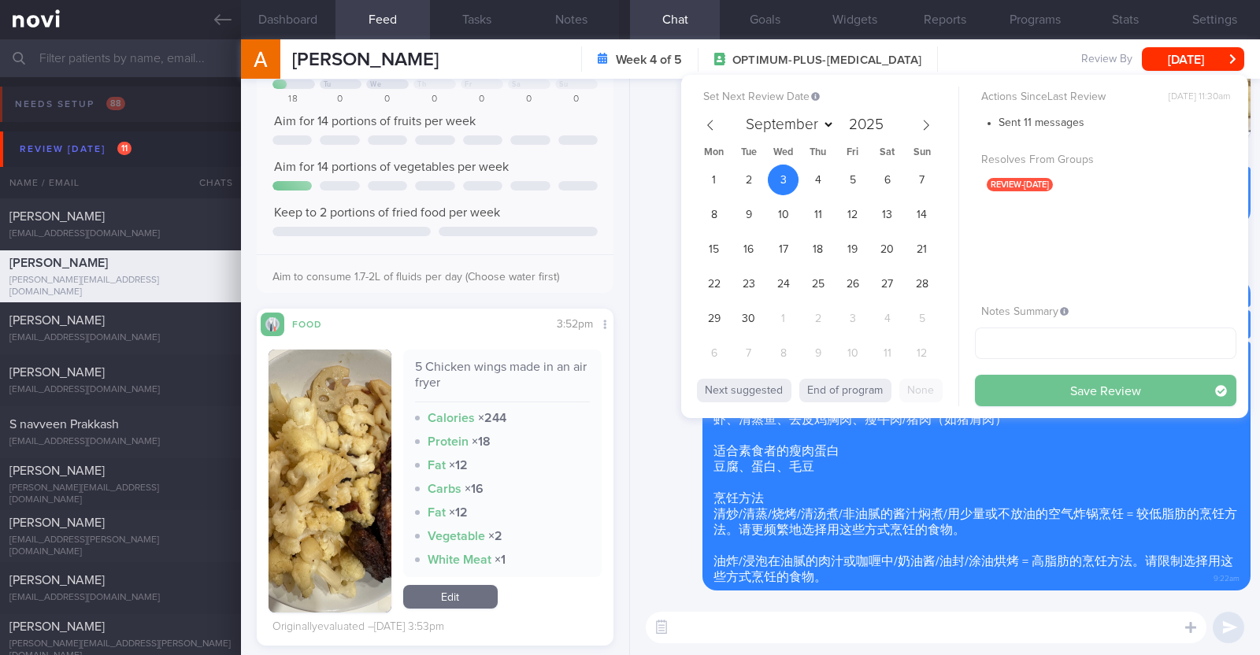
click at [1065, 386] on button "Save Review" at bounding box center [1105, 391] width 261 height 32
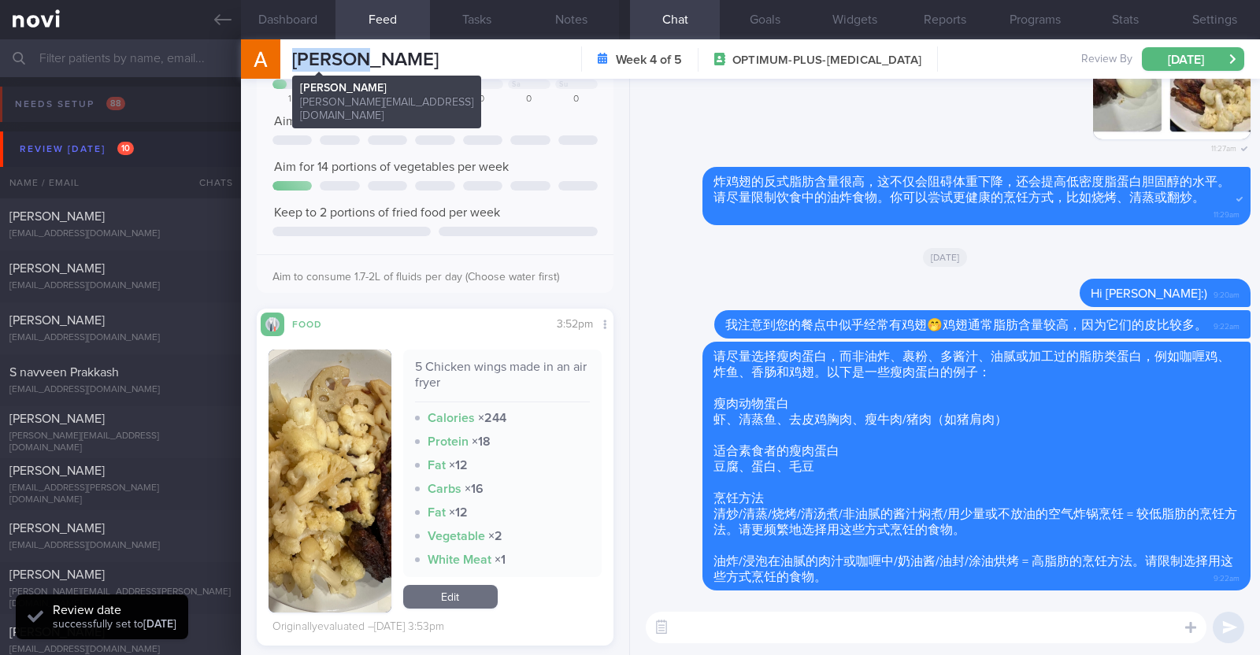
drag, startPoint x: 356, startPoint y: 61, endPoint x: 291, endPoint y: 61, distance: 64.6
click at [291, 61] on div "[PERSON_NAME] [PERSON_NAME] Jia [EMAIL_ADDRESS][DOMAIN_NAME] Week 4 of 5 OPTIMU…" at bounding box center [750, 58] width 1019 height 39
copy span "Liu Jia"
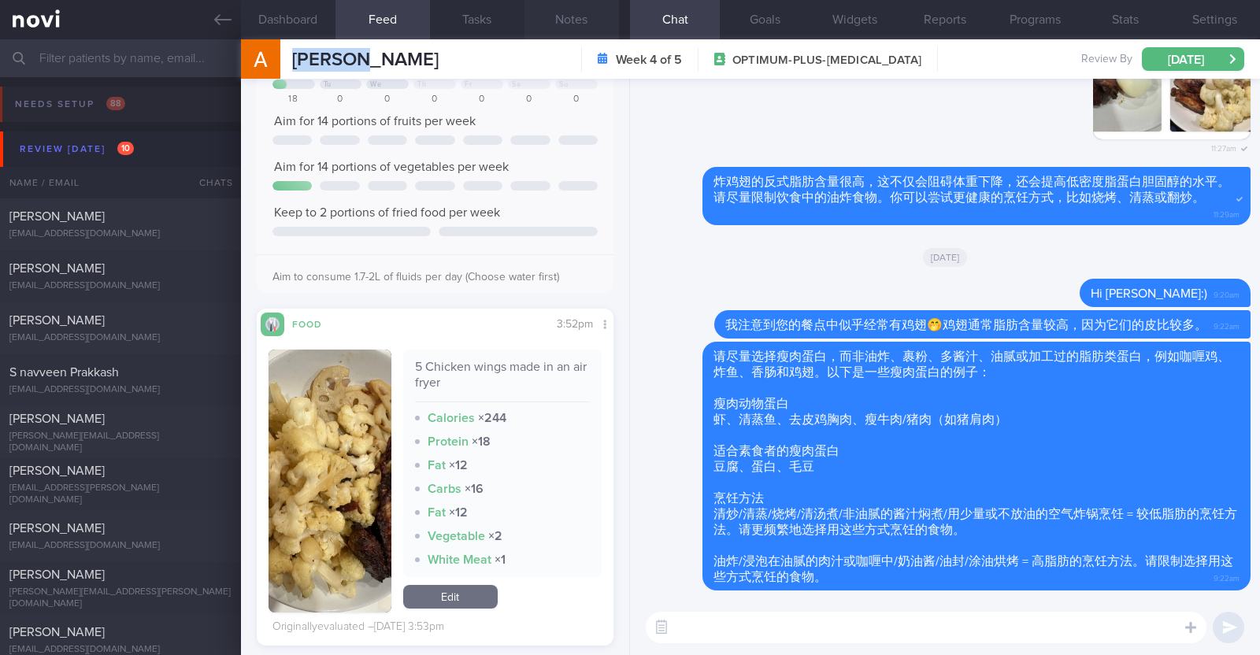
click at [561, 28] on button "Notes" at bounding box center [572, 19] width 95 height 39
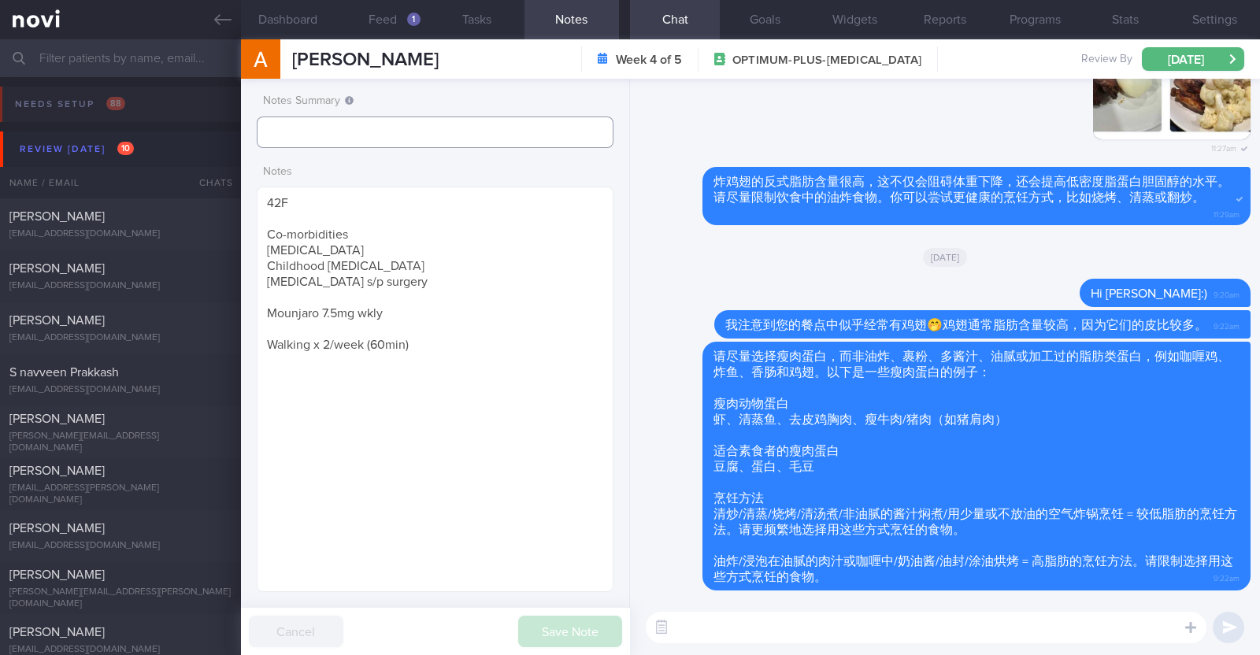
click at [387, 139] on input "text" at bounding box center [435, 133] width 357 height 32
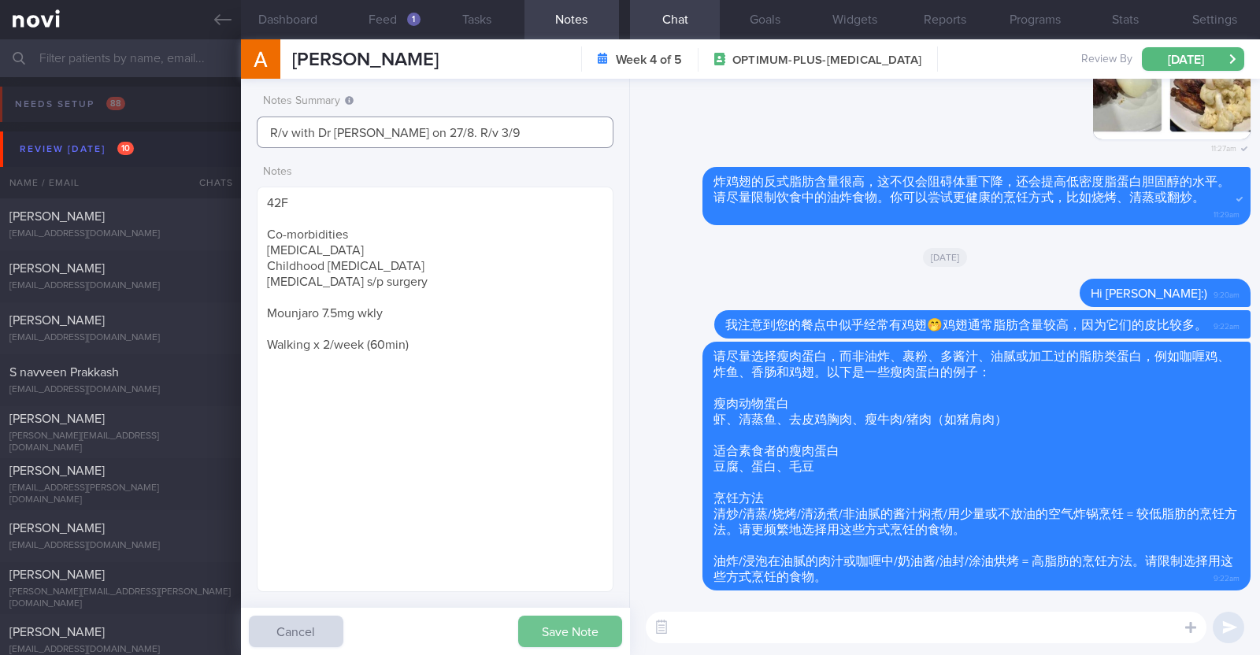
type input "R/v with Dr JJ on 27/8. R/v 3/9"
click at [608, 621] on button "Save Note" at bounding box center [570, 632] width 104 height 32
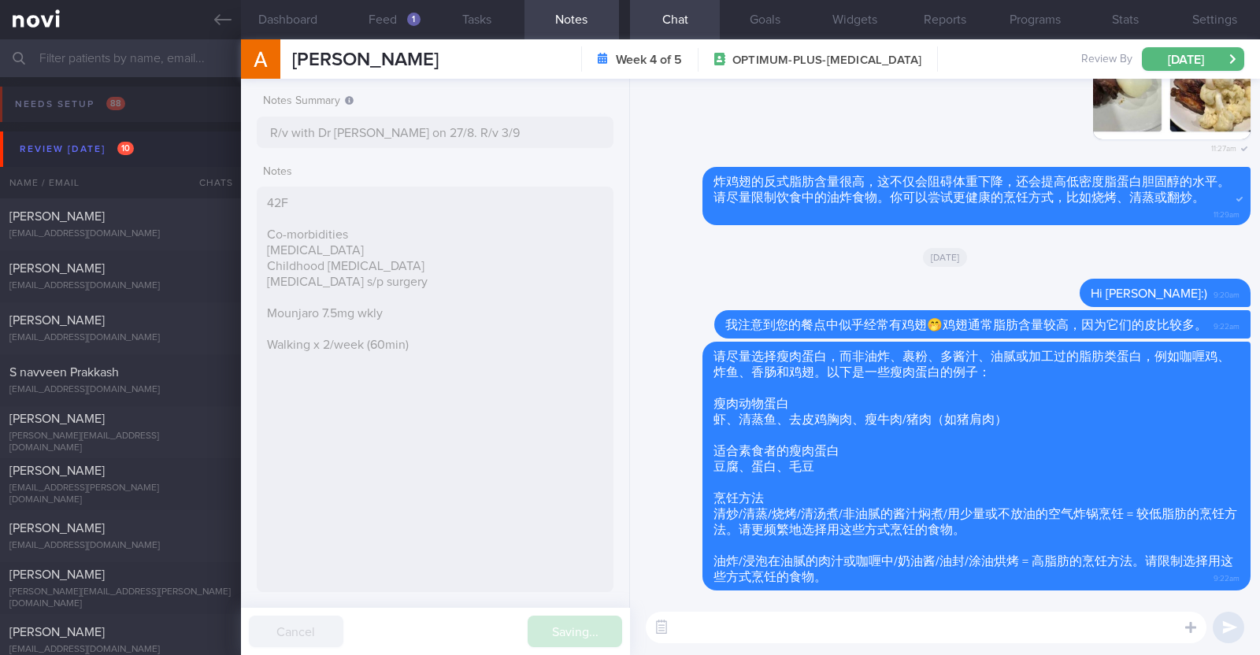
type input "R/v with Dr JJ on 27/8. R/v 3/9"
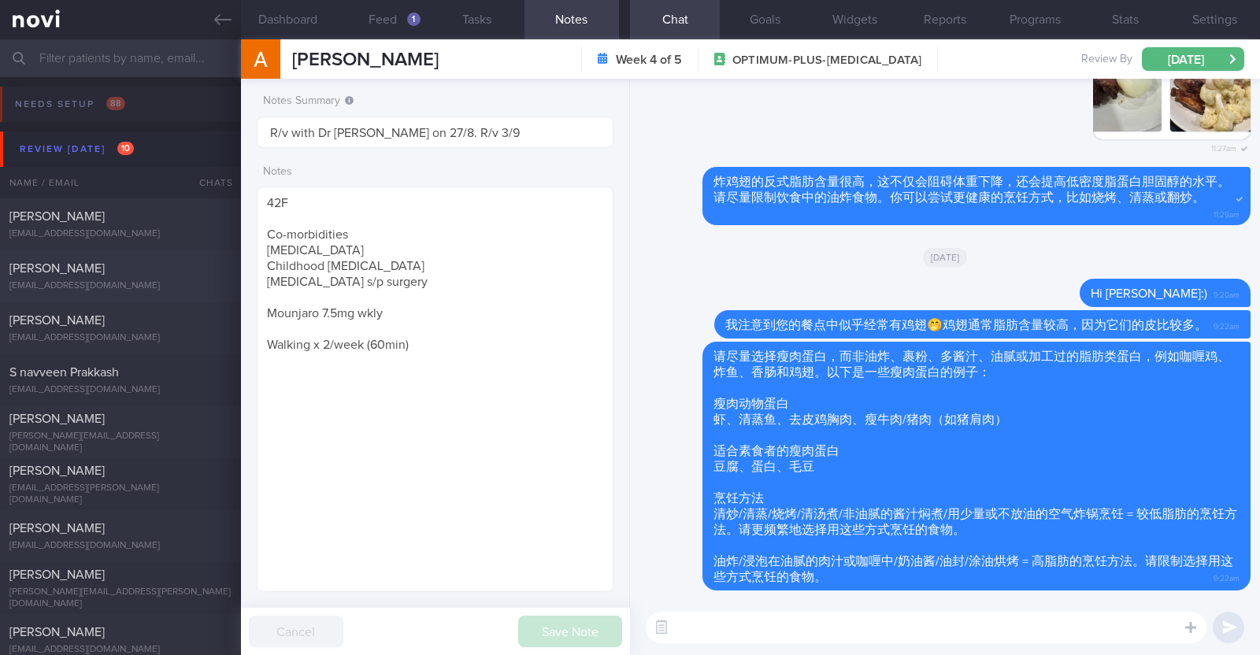
click at [163, 274] on div "[PERSON_NAME]" at bounding box center [118, 269] width 218 height 16
type textarea "26F Comorbidities: borderline personality disorder Medications: Antidepressants…"
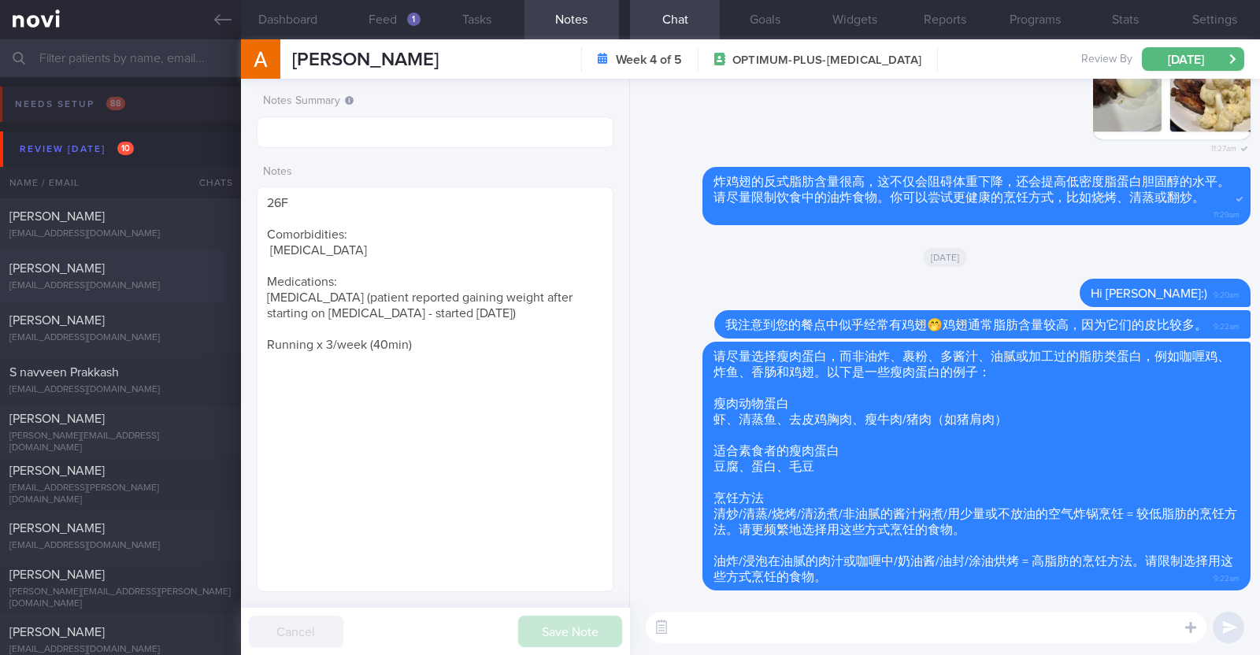
select select "7"
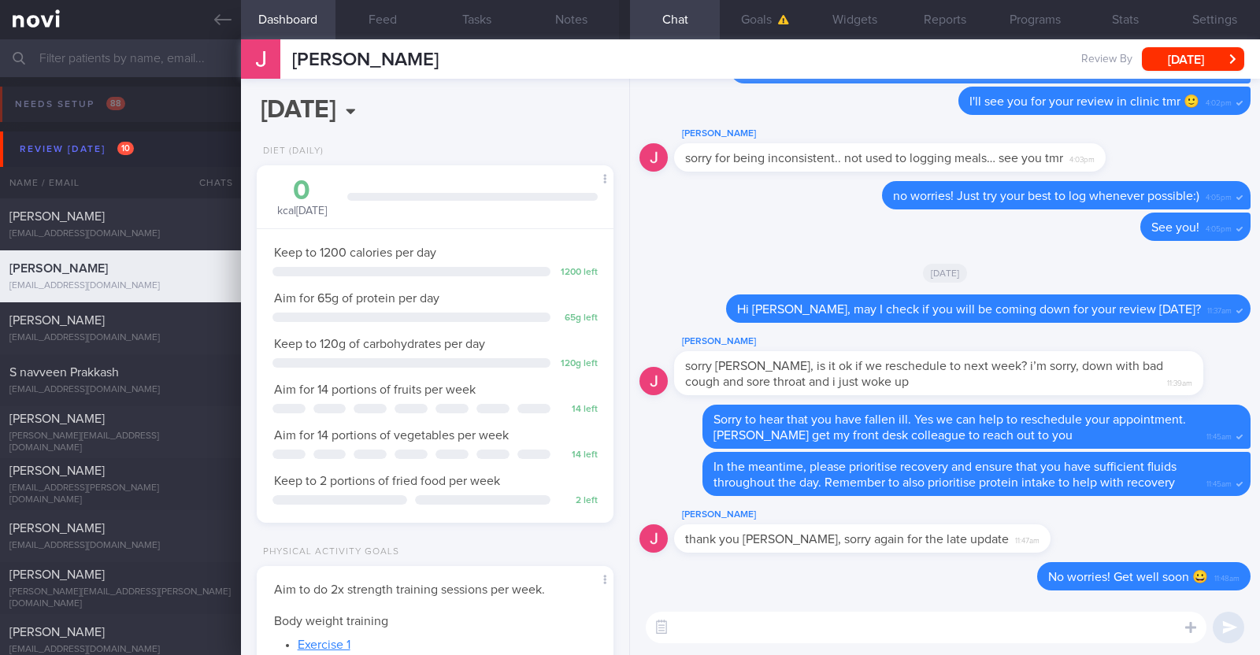
click at [910, 626] on textarea at bounding box center [926, 628] width 561 height 32
type textarea "G"
drag, startPoint x: 400, startPoint y: 60, endPoint x: 284, endPoint y: 55, distance: 115.9
click at [284, 55] on div "Justine Lee Justine Lee leejustine612@gmail.com Review By Wed, 27 Aug Set Next …" at bounding box center [750, 58] width 1019 height 39
copy div "[PERSON_NAME]"
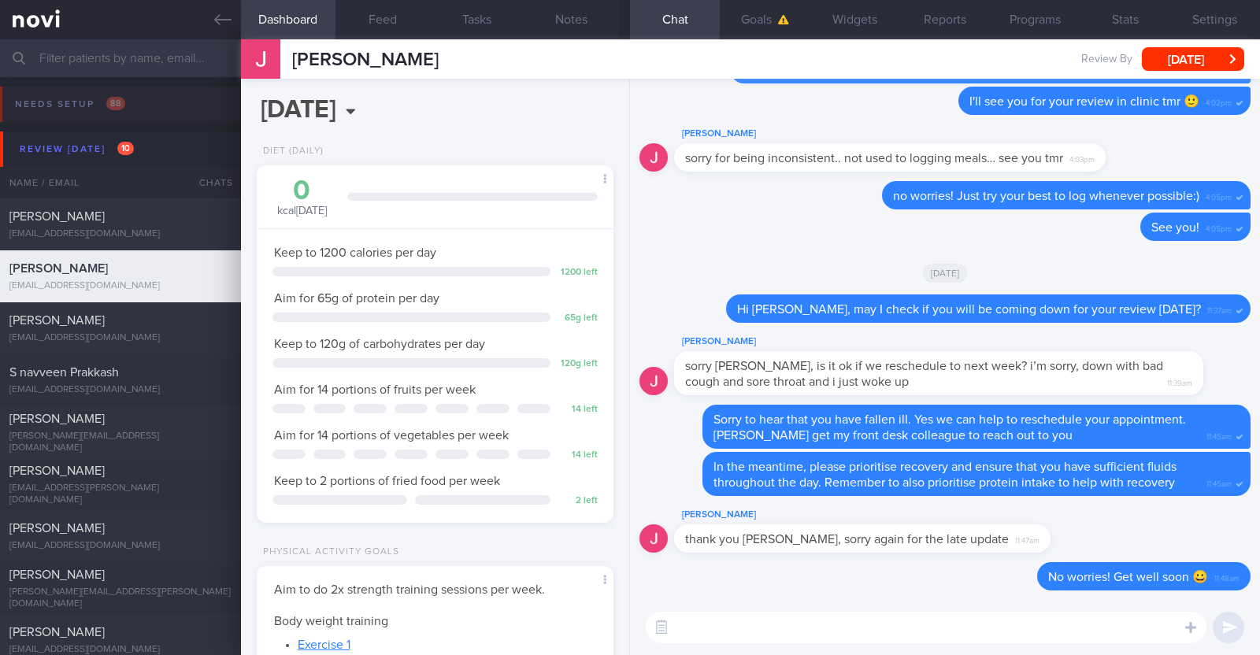
click at [793, 636] on textarea at bounding box center [926, 628] width 561 height 32
type textarea "Good morning Justine, I hope you're feeling better now:)"
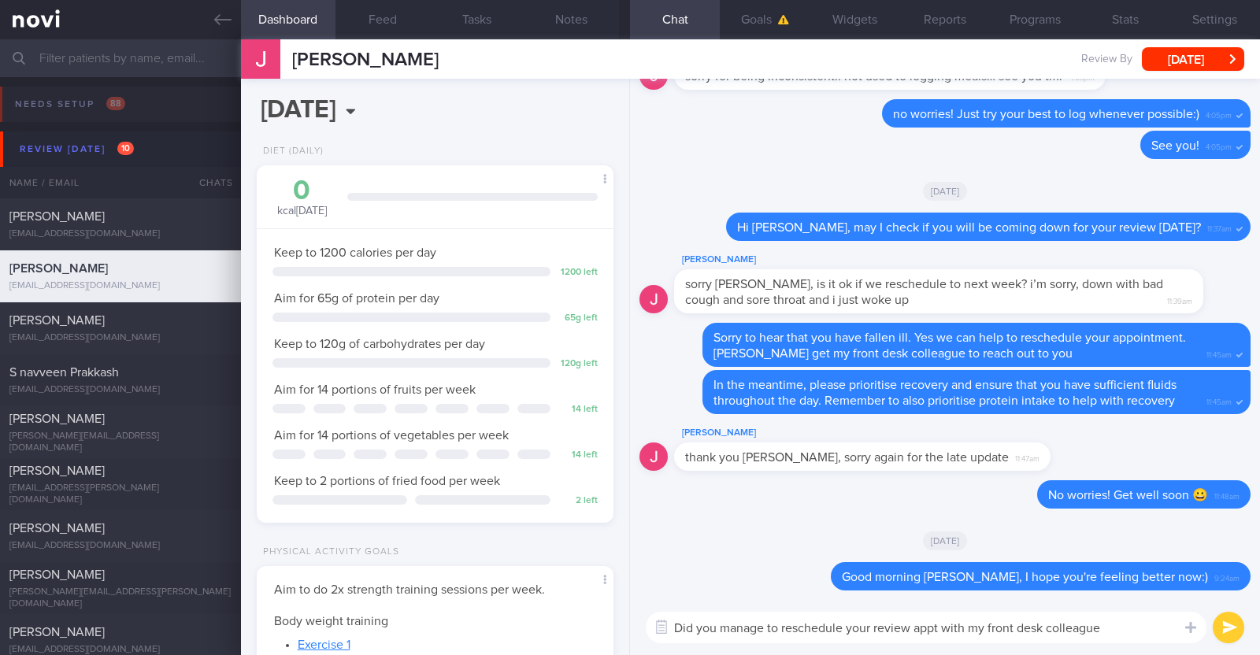
type textarea "Did you manage to reschedule your review appt with my front desk colleague?"
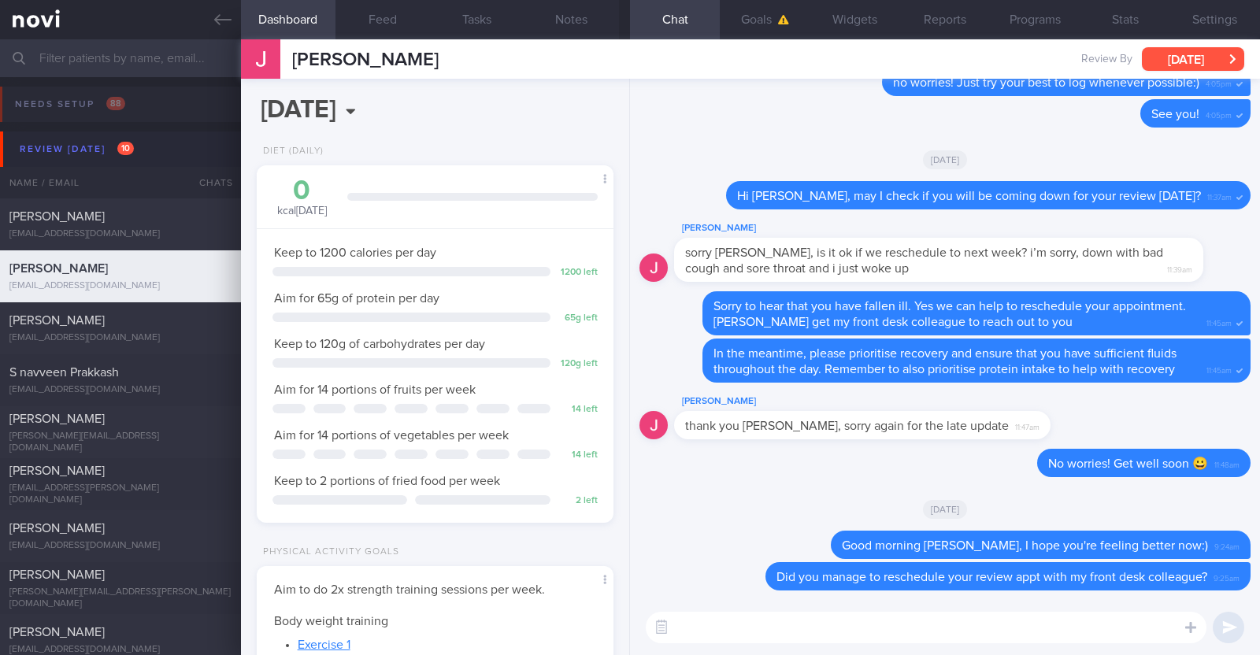
click at [1201, 68] on button "[DATE]" at bounding box center [1193, 59] width 102 height 24
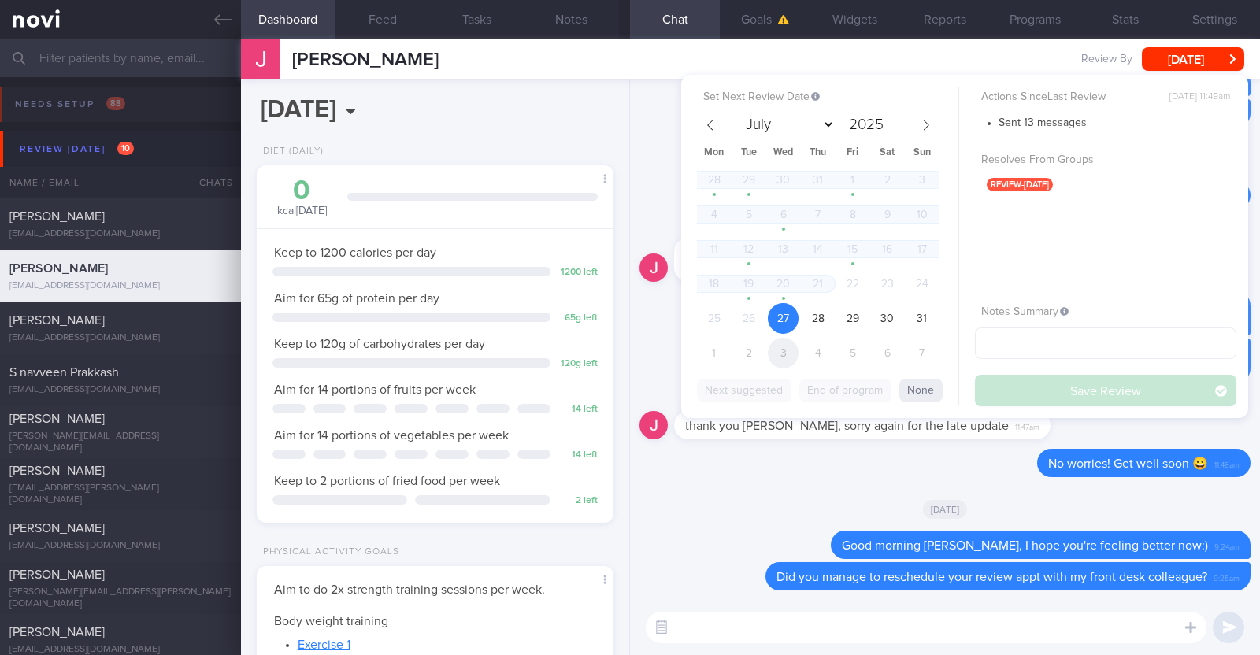
click at [792, 356] on span "3" at bounding box center [783, 353] width 31 height 31
select select "8"
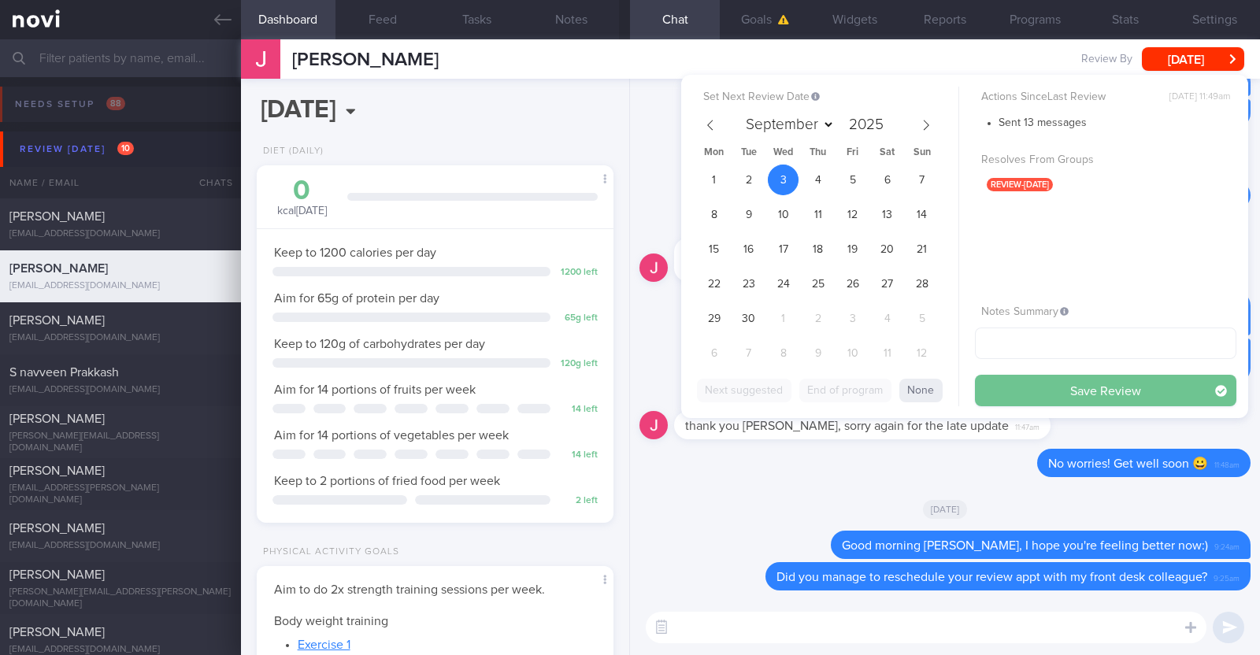
click at [1028, 387] on button "Save Review" at bounding box center [1105, 391] width 261 height 32
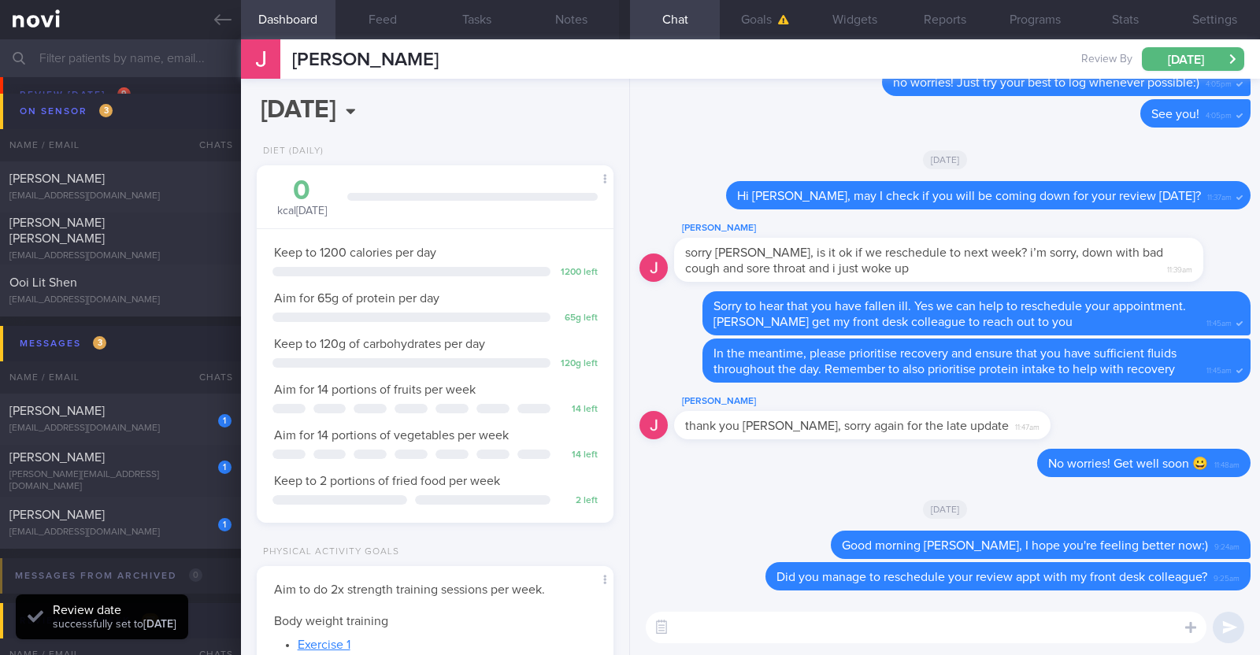
scroll to position [591, 0]
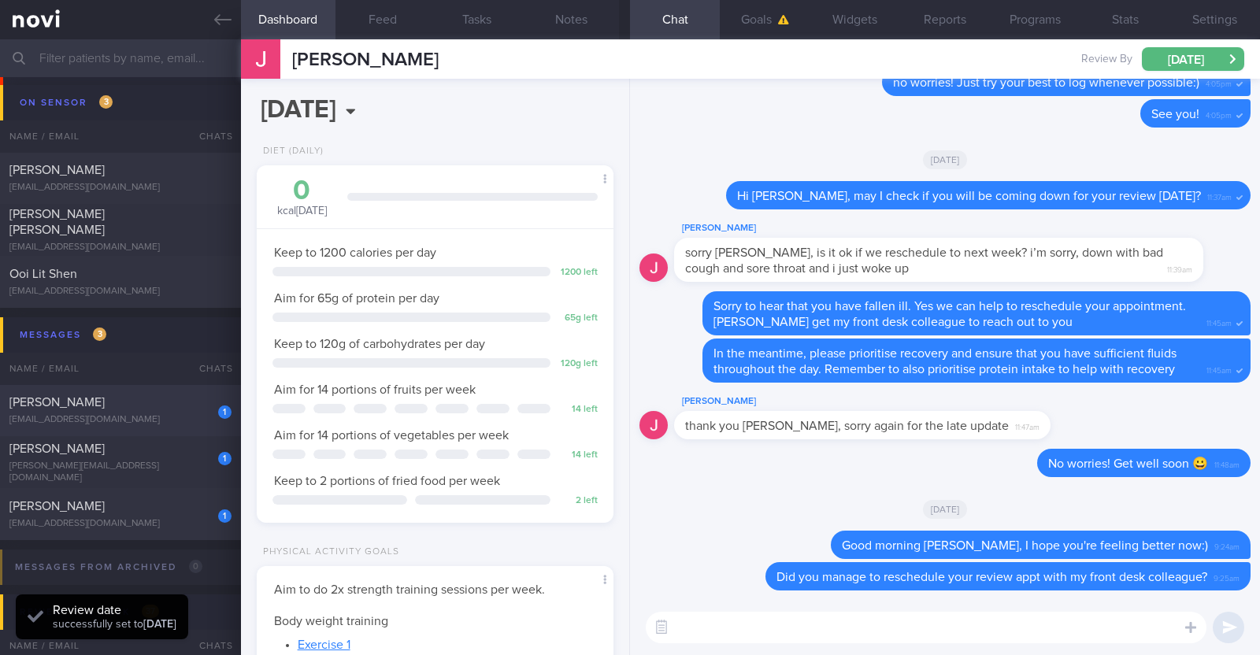
click at [173, 414] on div "madmum@madlearning.sg" at bounding box center [120, 420] width 222 height 12
type input "Monitor for hypos!!! R/v 27/8"
type textarea "63F Co-morbidities: DM HTN HLD CKD G1/A2 Hepatic steatosis Gallbladder polyp/so…"
select select "7"
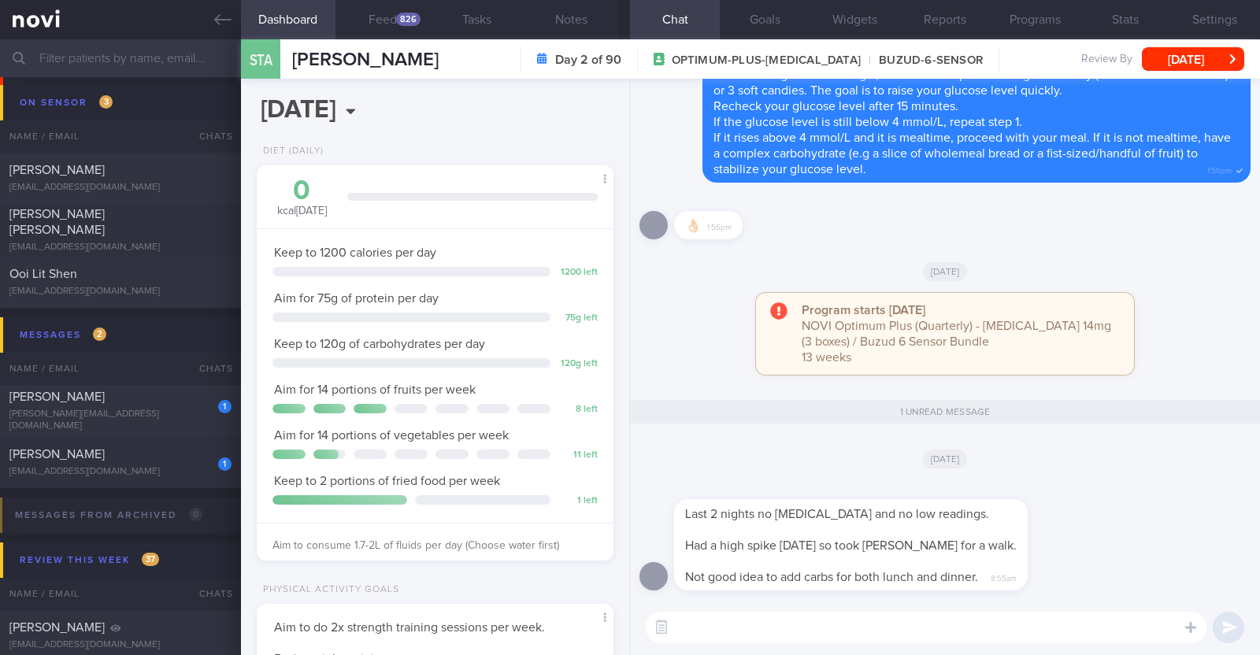
scroll to position [159, 319]
click at [771, 625] on textarea at bounding box center [926, 628] width 561 height 32
type textarea "Good morning Anne!"
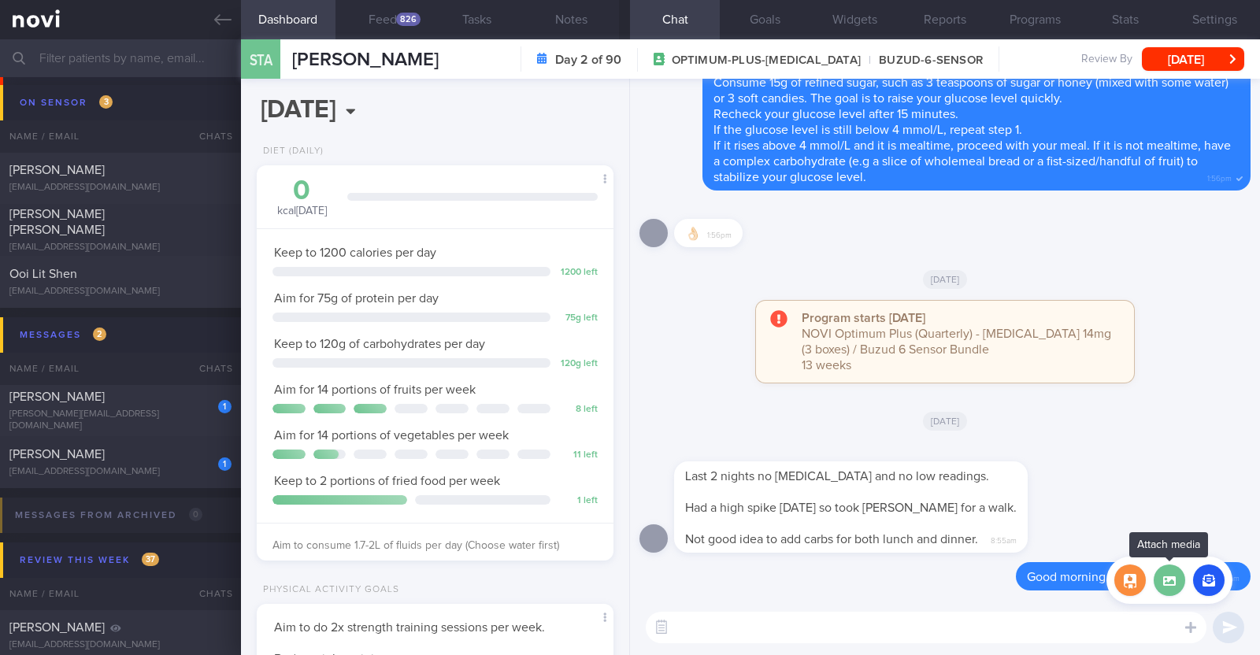
click at [1178, 589] on label at bounding box center [1170, 581] width 32 height 32
click at [0, 0] on input "file" at bounding box center [0, 0] width 0 height 0
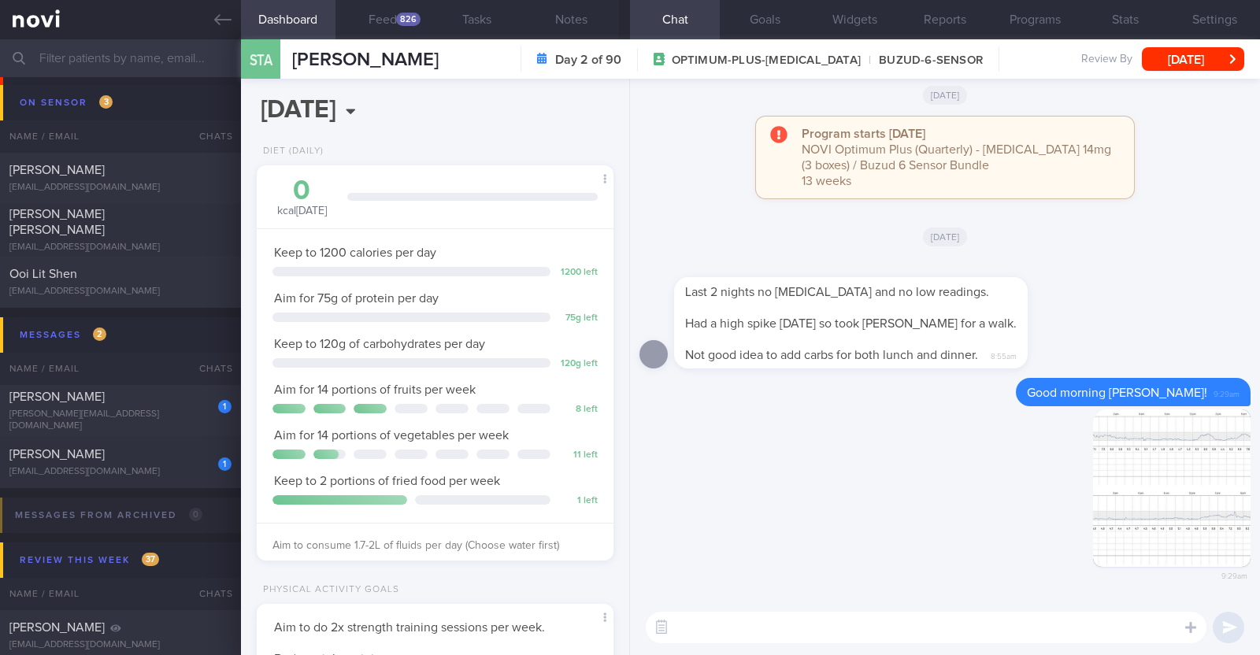
click at [836, 630] on textarea at bounding box center [926, 628] width 561 height 32
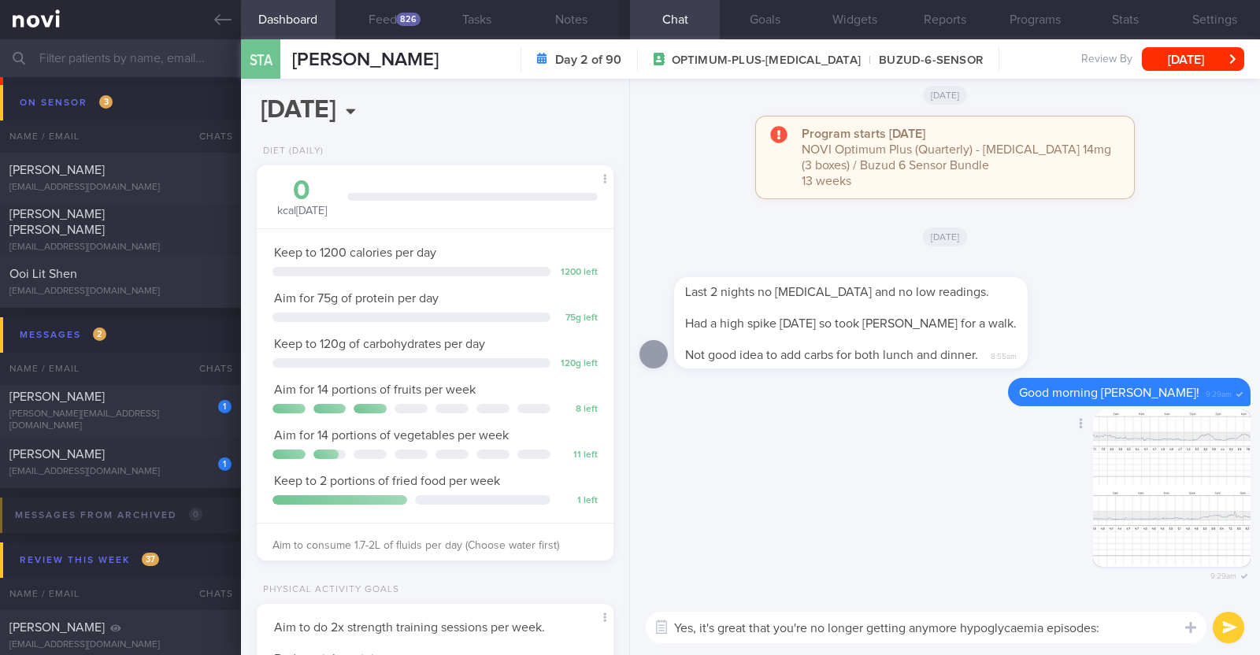
type textarea "Yes, it's great that you're no longer getting anymore hypoglycaemia episodes:)"
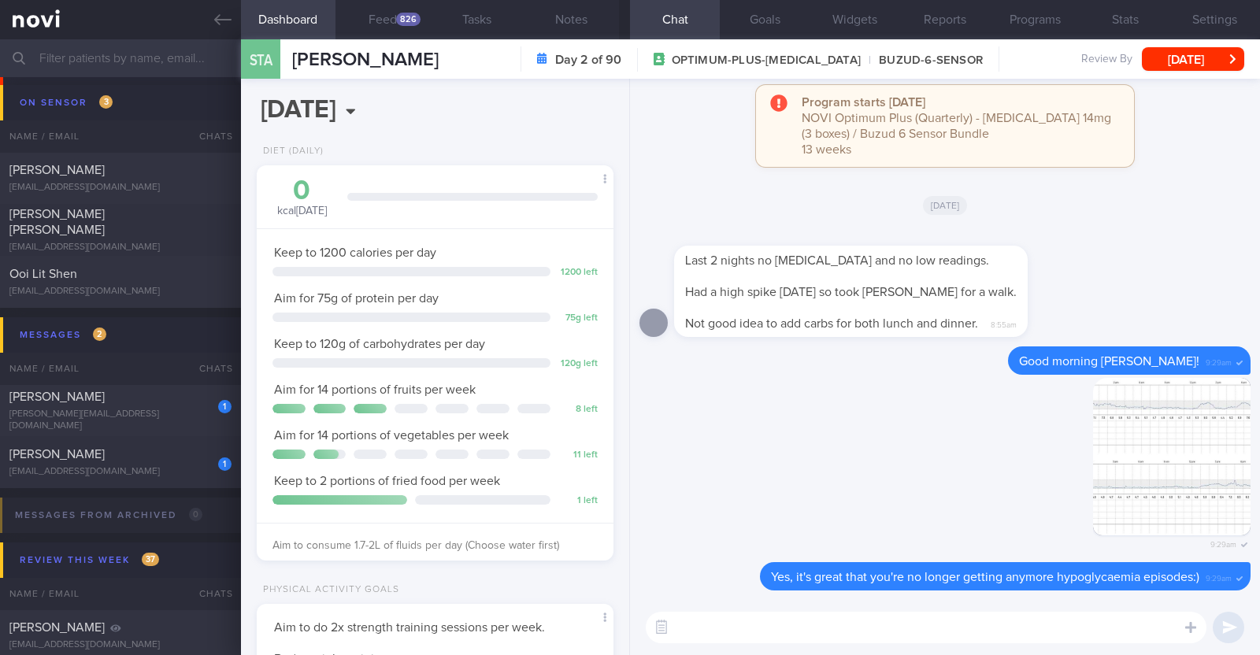
click at [825, 631] on textarea at bounding box center [926, 628] width 561 height 32
type textarea "Your sugar levels were actually all within 10mmol/L yesterday"
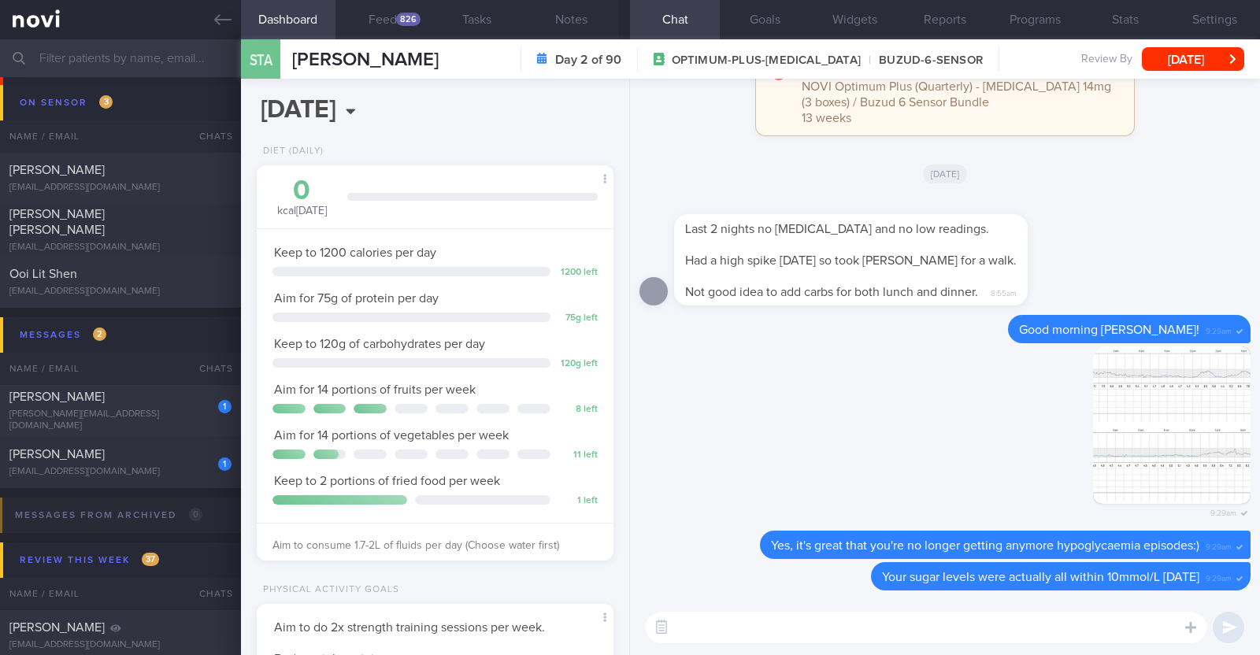
click at [654, 148] on div "Program starts today NOVI Optimum Plus (Quarterly) - Rybelsus 14mg (3 boxes) / …" at bounding box center [945, 103] width 611 height 98
click at [372, 21] on button "Feed 826" at bounding box center [383, 19] width 95 height 39
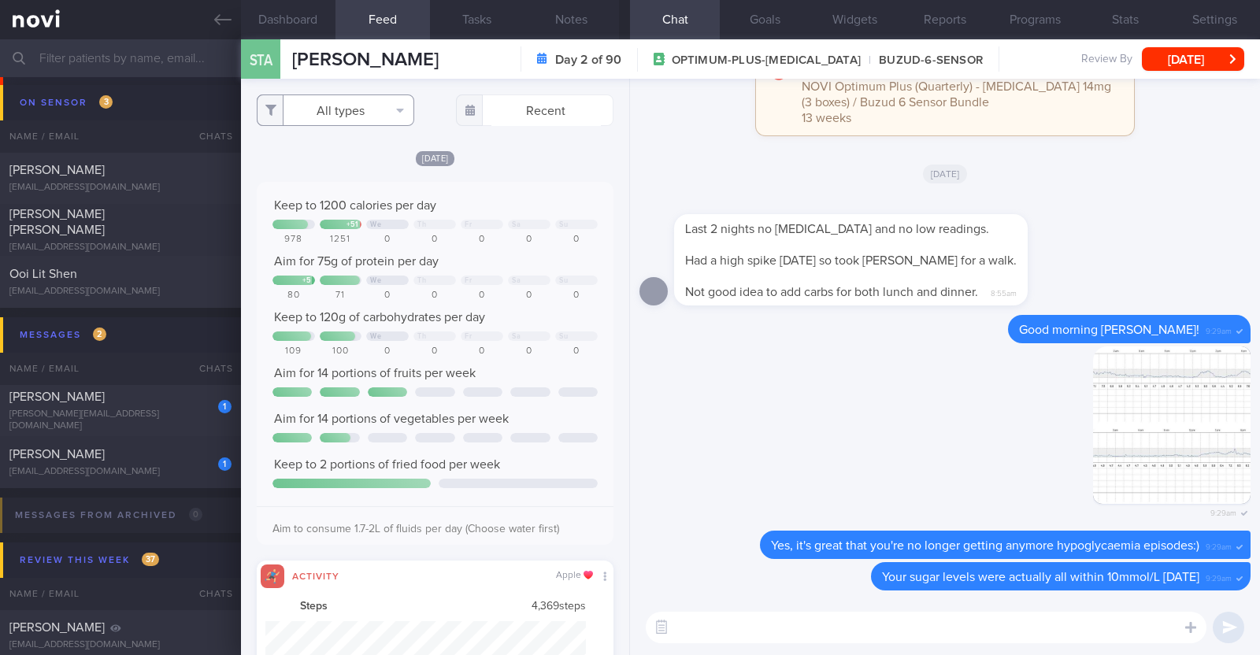
click at [384, 117] on button "All types" at bounding box center [336, 111] width 158 height 32
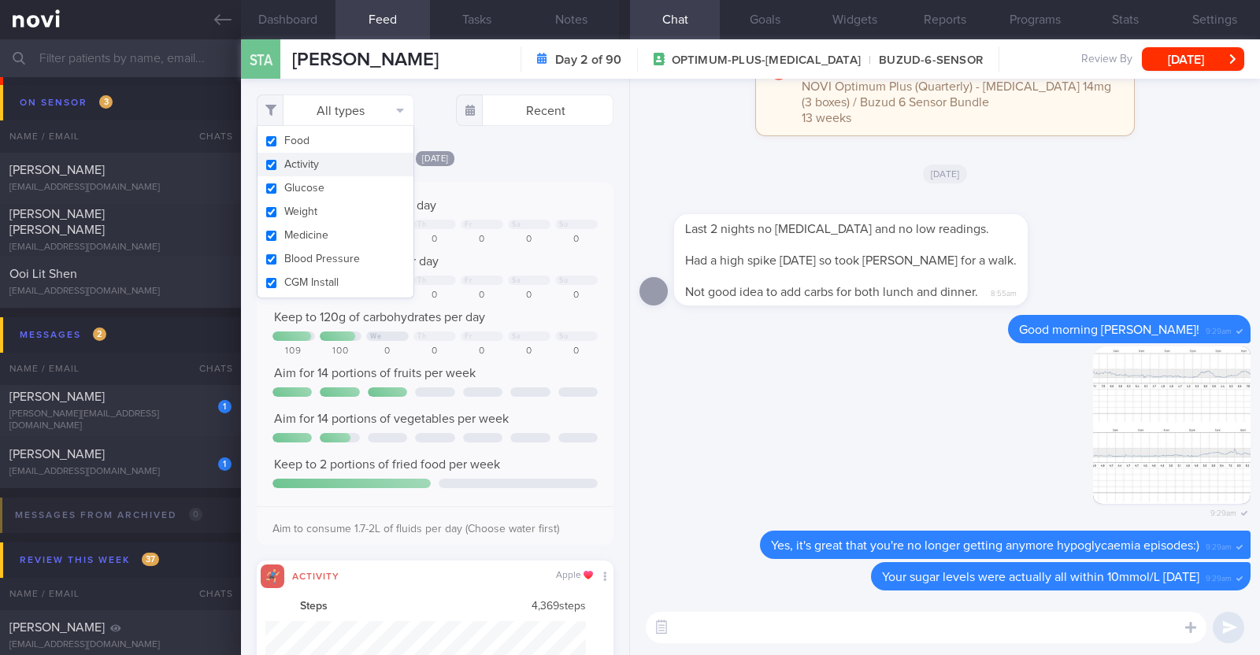
click at [345, 157] on button "Activity" at bounding box center [336, 165] width 156 height 24
checkbox input "false"
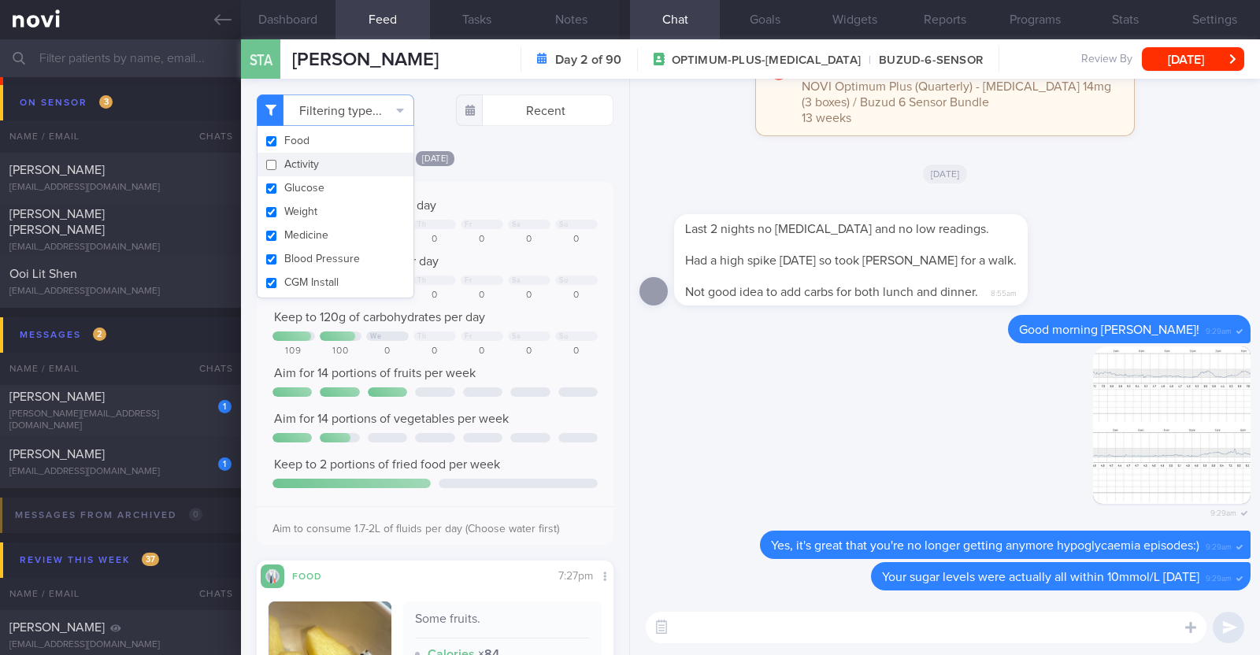
scroll to position [159, 319]
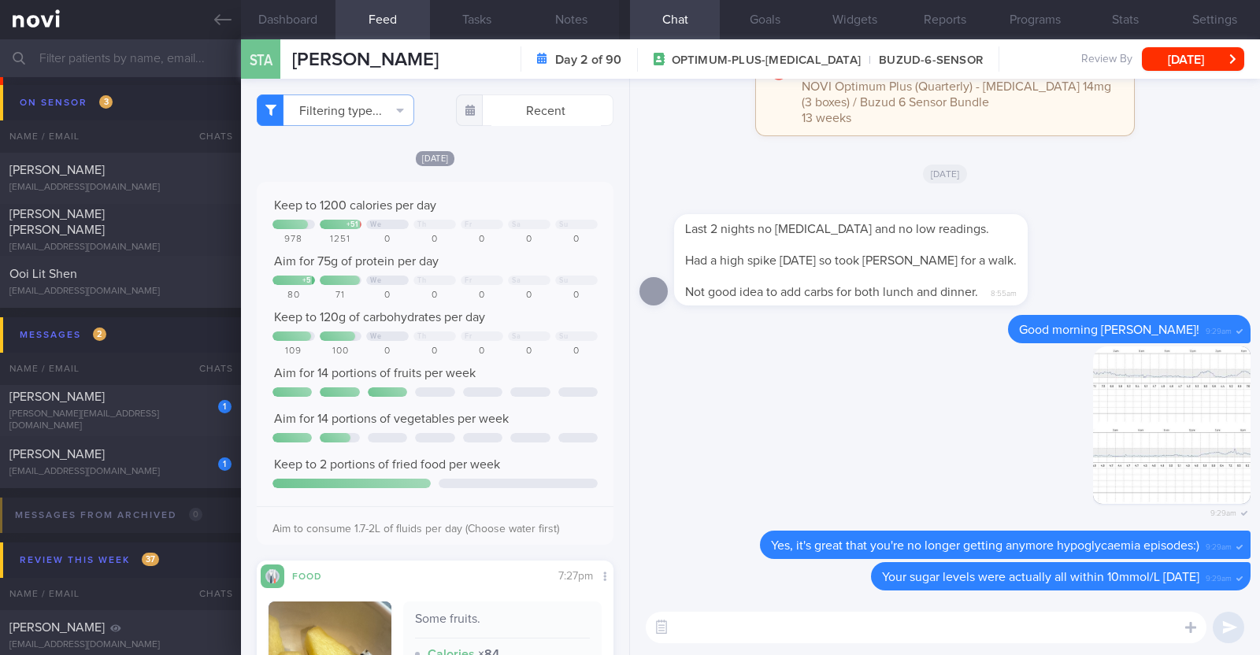
click at [520, 161] on div "[DATE]" at bounding box center [435, 158] width 357 height 17
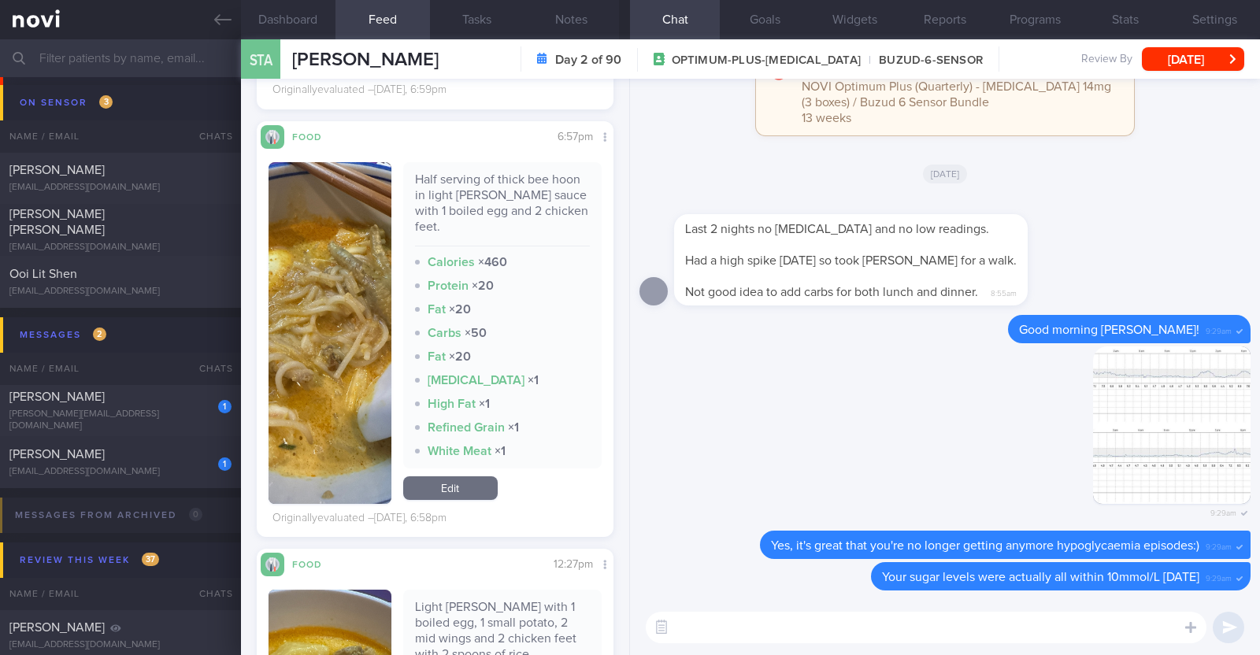
scroll to position [787408, 787261]
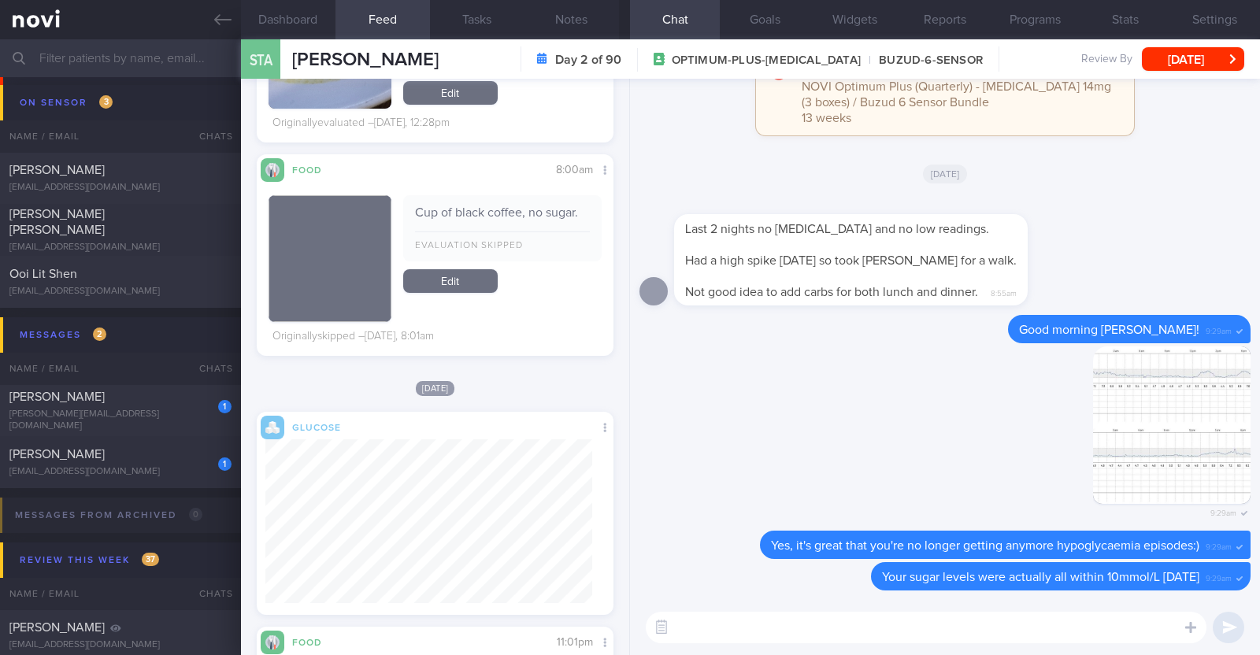
click at [740, 628] on textarea at bounding box center [926, 628] width 561 height 32
type textarea "However, yesterday's meals were low in fiber"
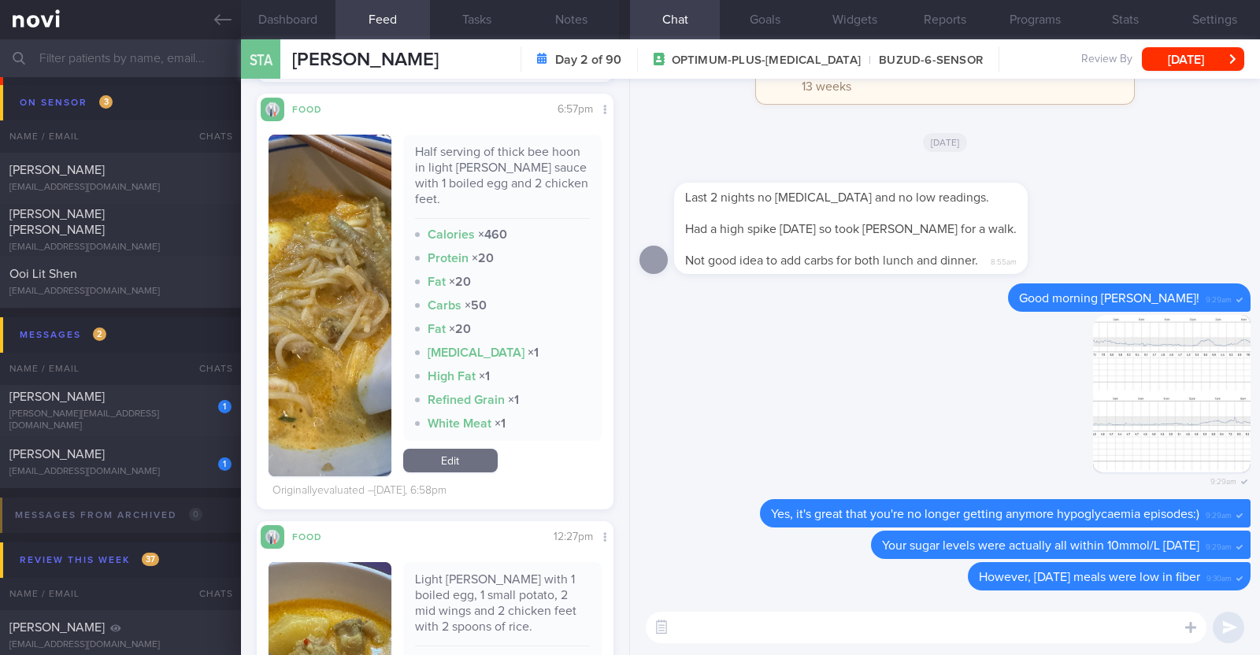
scroll to position [1181, 0]
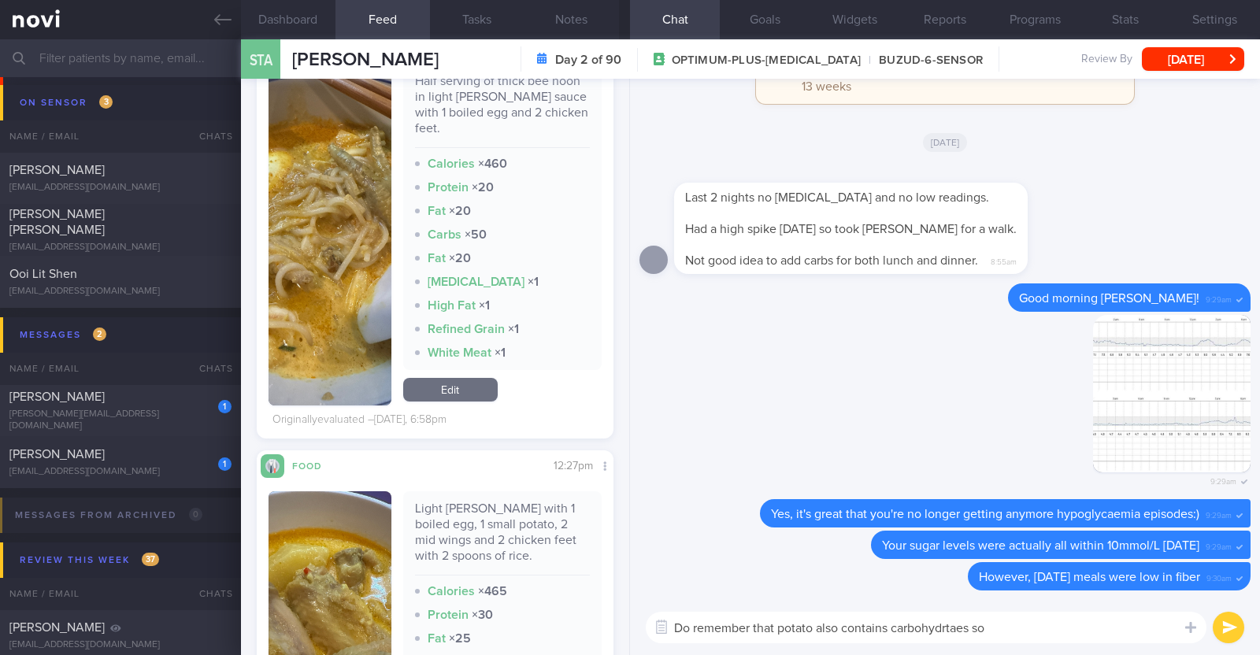
type textarea "Do remember that potato also contains carbohydrates so"
drag, startPoint x: 1000, startPoint y: 623, endPoint x: 485, endPoint y: 610, distance: 515.3
click at [485, 610] on div "Dashboard Feed 826 Tasks Notes Chat Goals Widgets Reports Programs Stats Settin…" at bounding box center [750, 347] width 1019 height 616
click at [747, 621] on textarea at bounding box center [926, 628] width 561 height 32
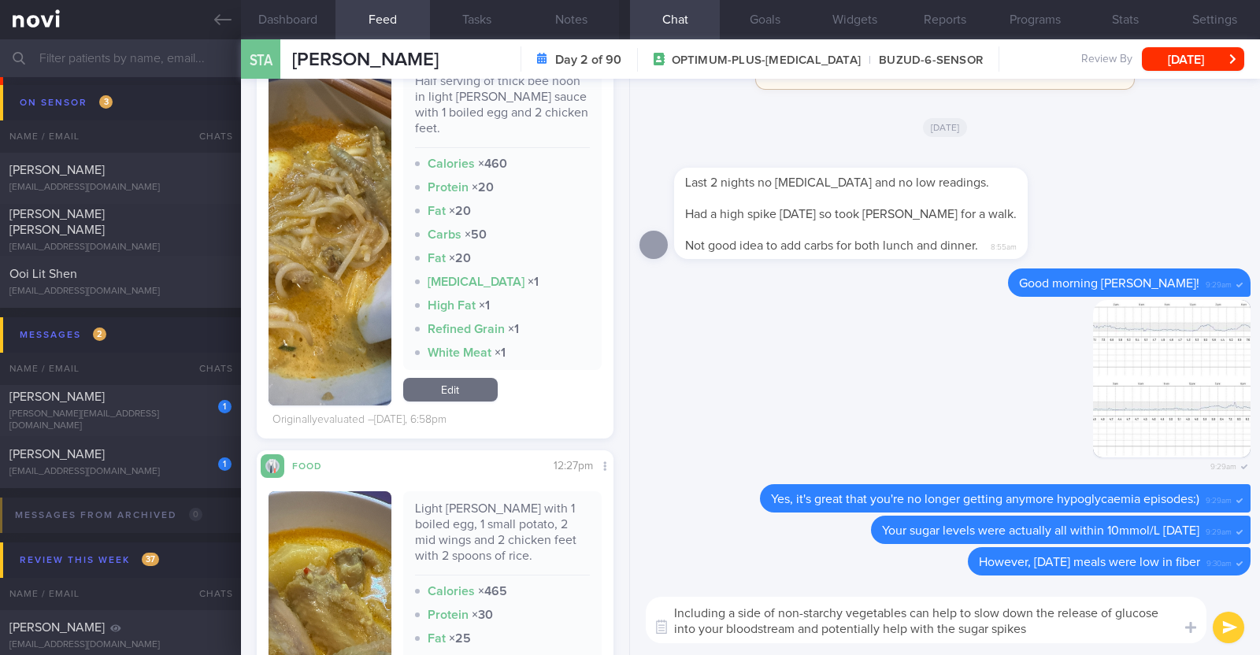
type textarea "Including a side of non-starchy vegetables can help to slow down the release of…"
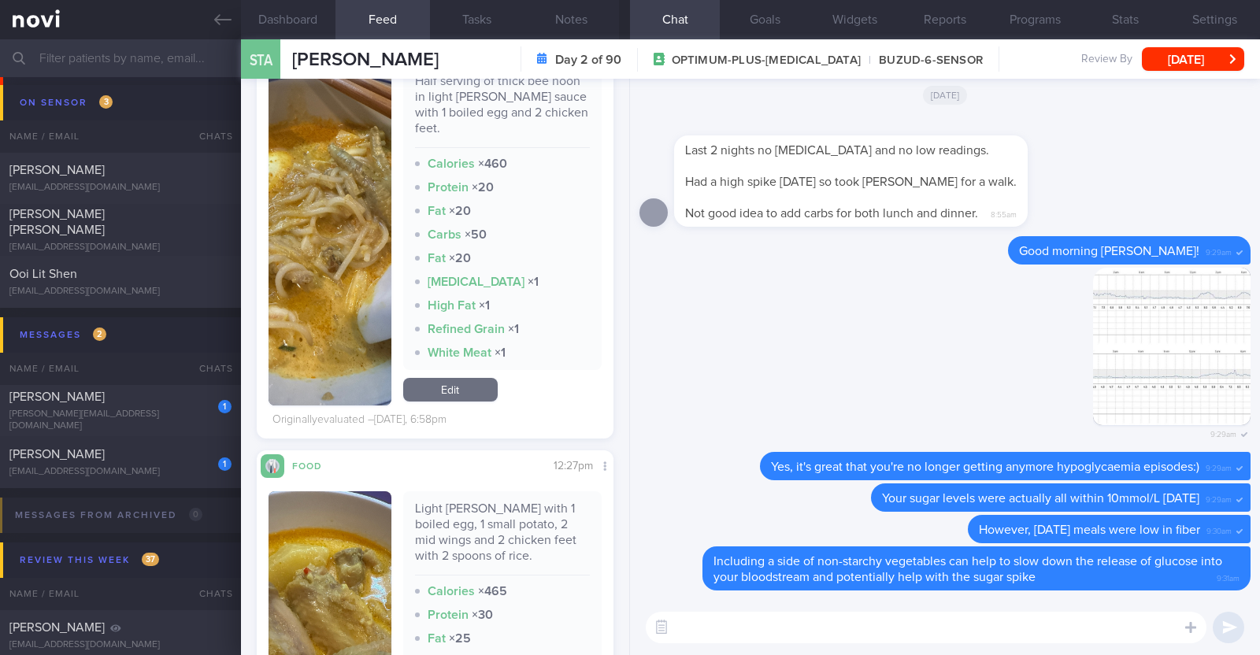
paste textarea "Do remember that potato also contains carbohydrates so"
click at [692, 628] on textarea "Do remember that potato also contains carbohydrates so" at bounding box center [926, 628] width 561 height 32
drag, startPoint x: 843, startPoint y: 624, endPoint x: 865, endPoint y: 624, distance: 22.1
click at [865, 624] on textarea "Do also remember that potato also contains carbohydrates so" at bounding box center [926, 628] width 561 height 32
click at [993, 628] on textarea "Do also remember that potato contains carbohydrates so" at bounding box center [926, 628] width 561 height 32
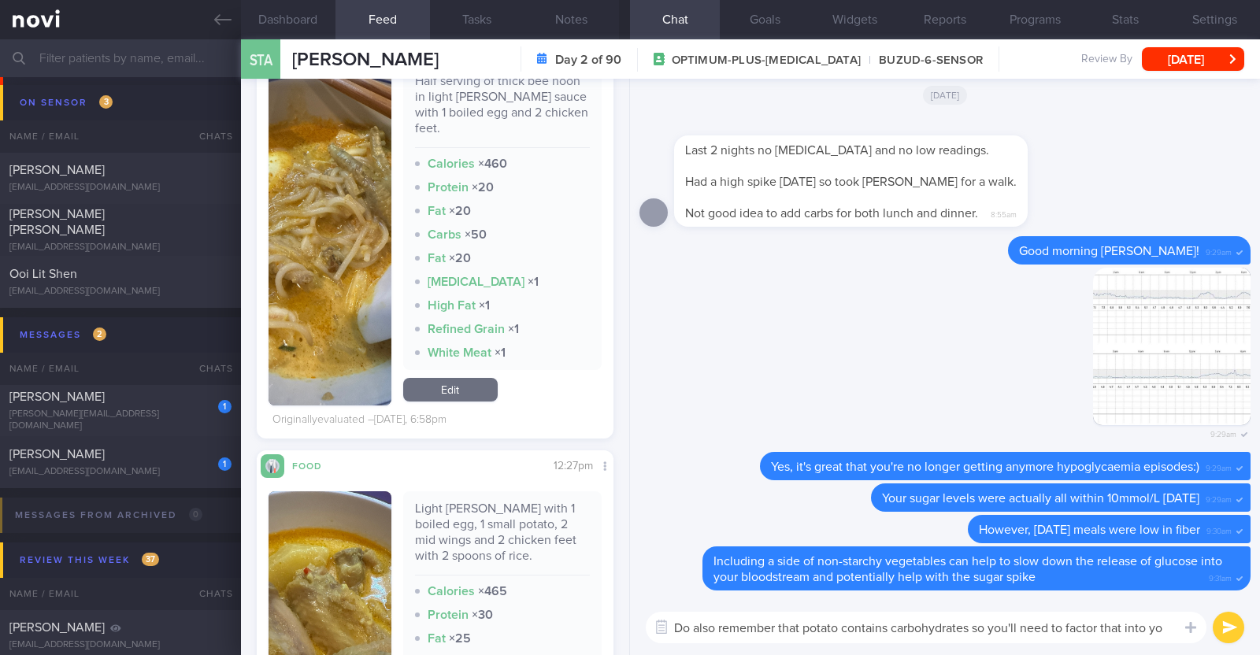
type textarea "Do also remember that potato contains carbohydrates so you'll need to factor th…"
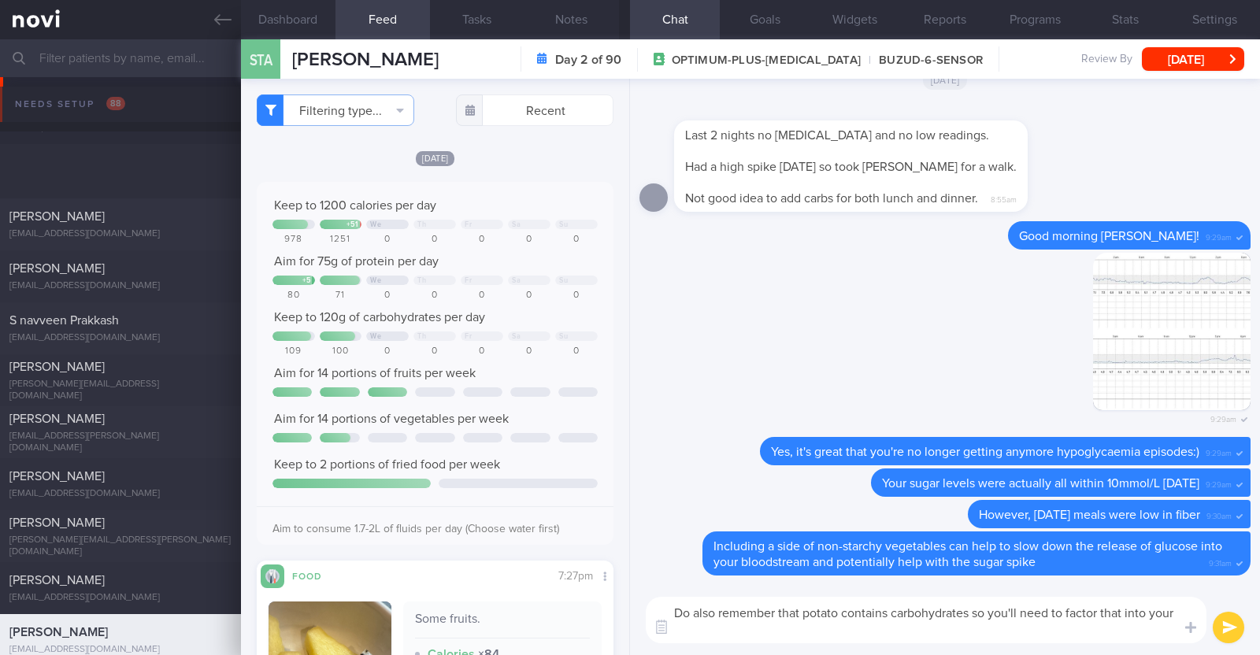
select select "7"
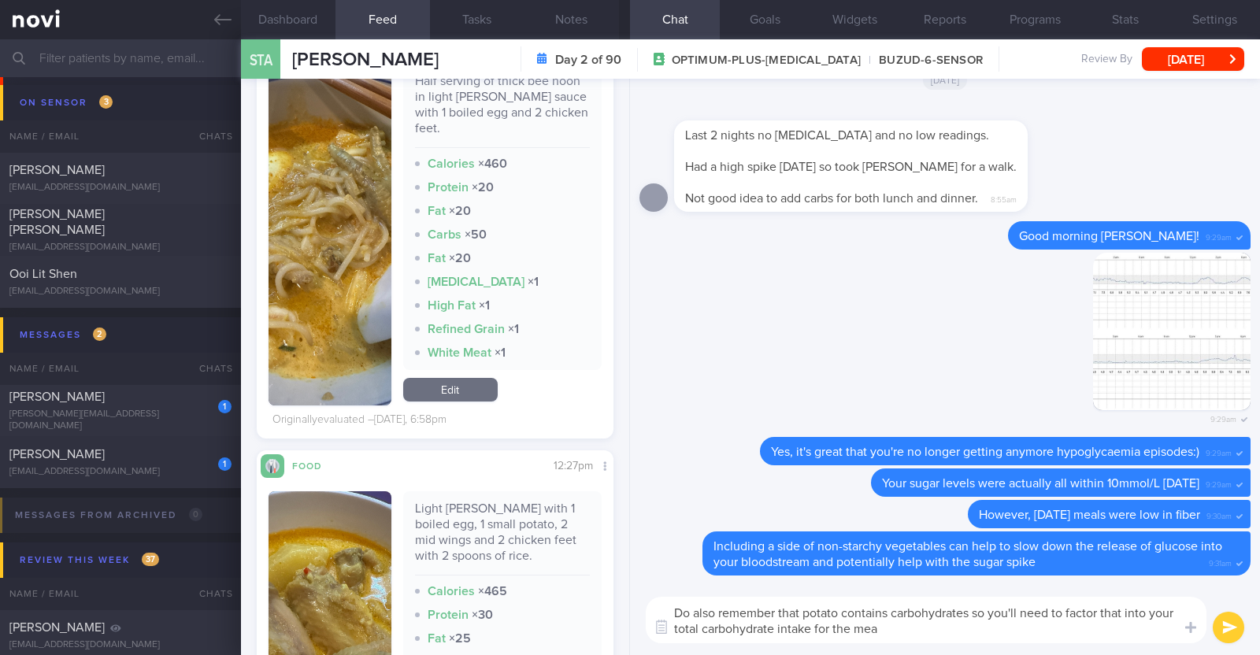
type textarea "Do also remember that potato contains carbohydrates so you'll need to factor th…"
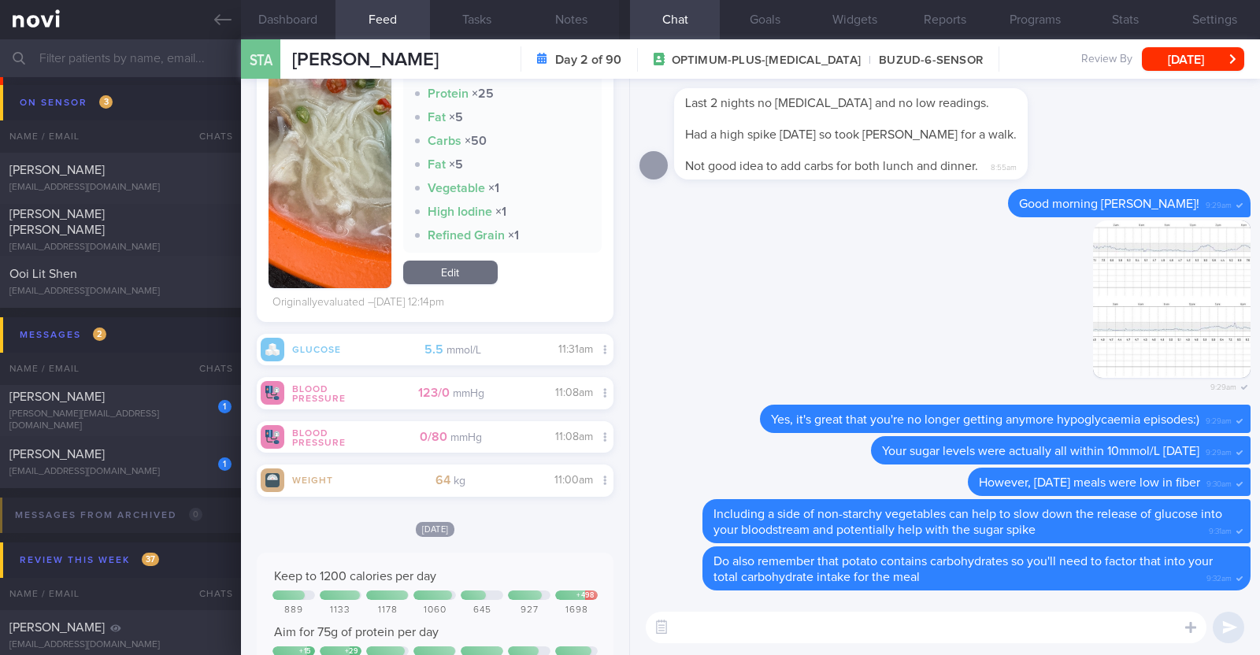
scroll to position [4036, 0]
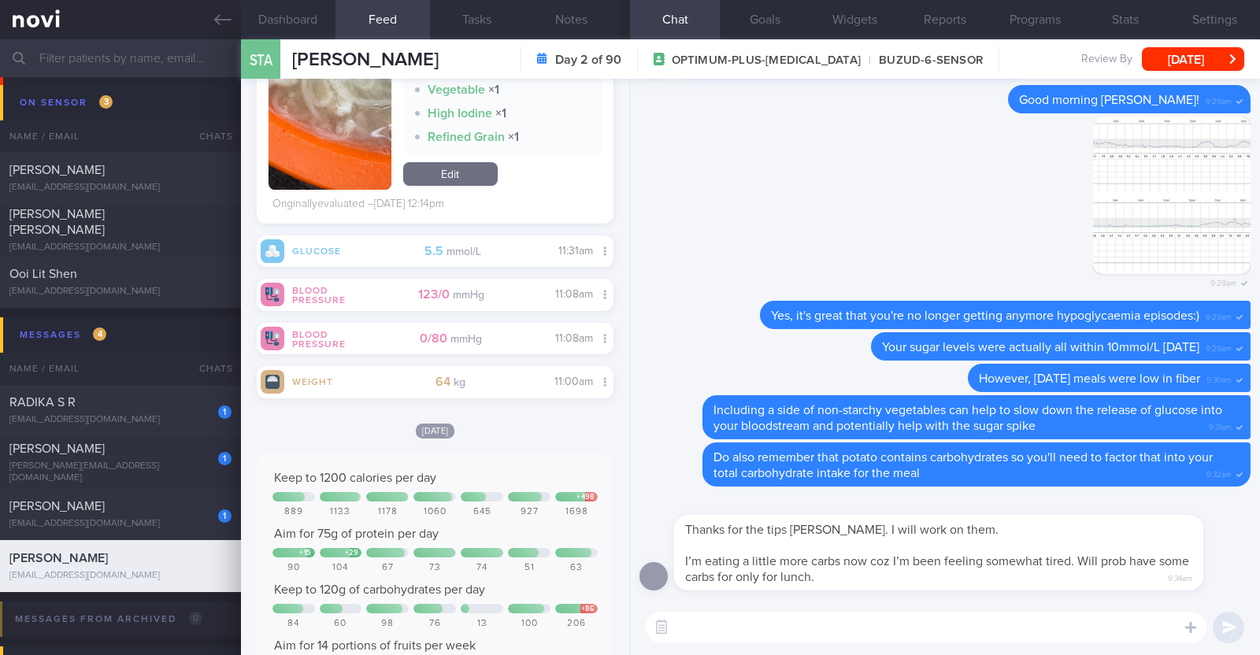
click at [862, 618] on textarea at bounding box center [926, 628] width 561 height 32
type textarea "N"
type textarea "Yes please do include some carbs into your diet to give you energy"
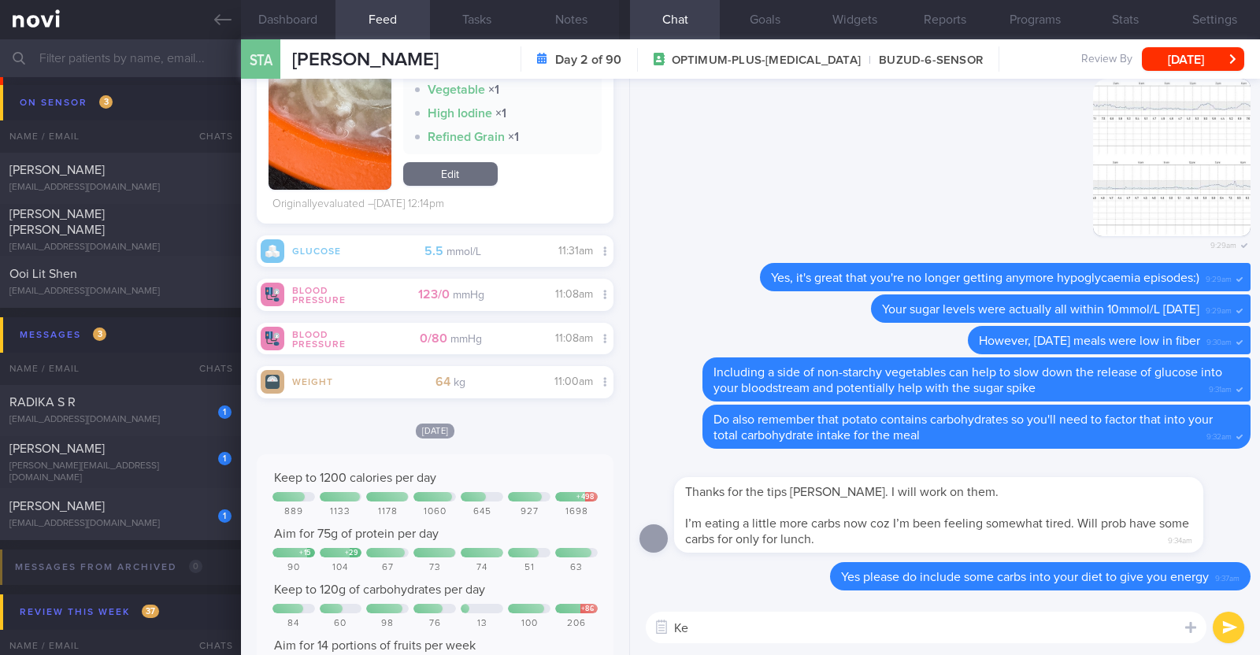
type textarea "K"
click at [1051, 625] on textarea "You can keep it to a moderate amount and try to opt for wholegrains" at bounding box center [926, 628] width 561 height 32
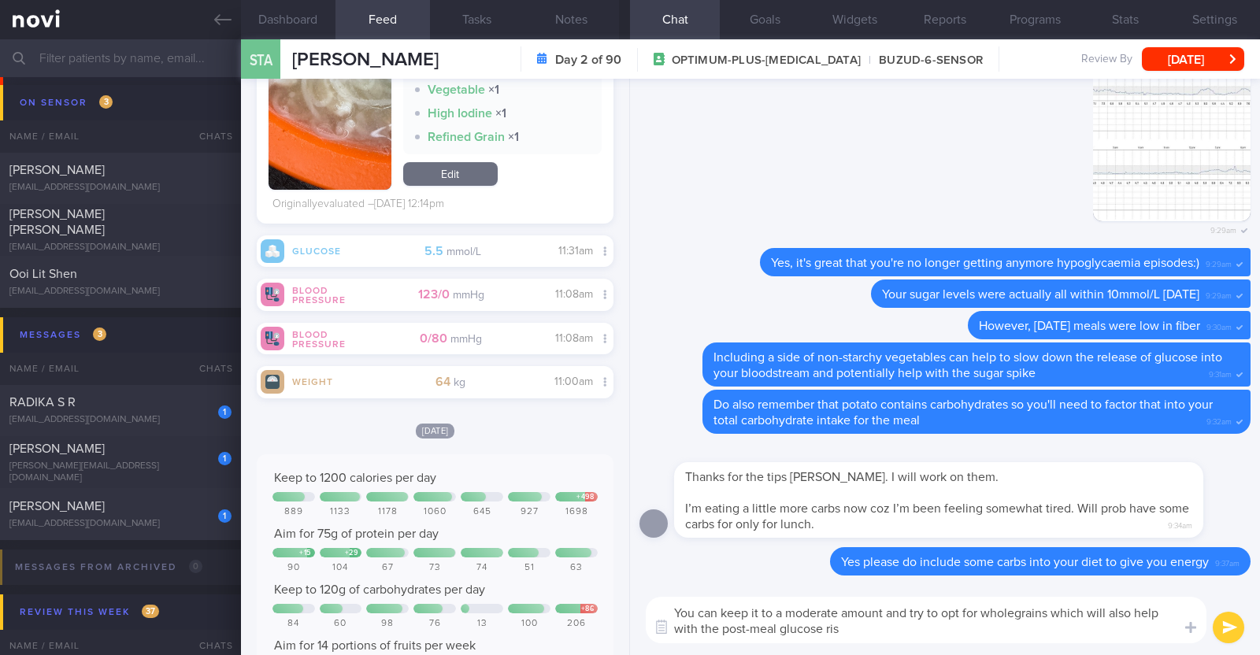
type textarea "You can keep it to a moderate amount and try to opt for wholegrains which will …"
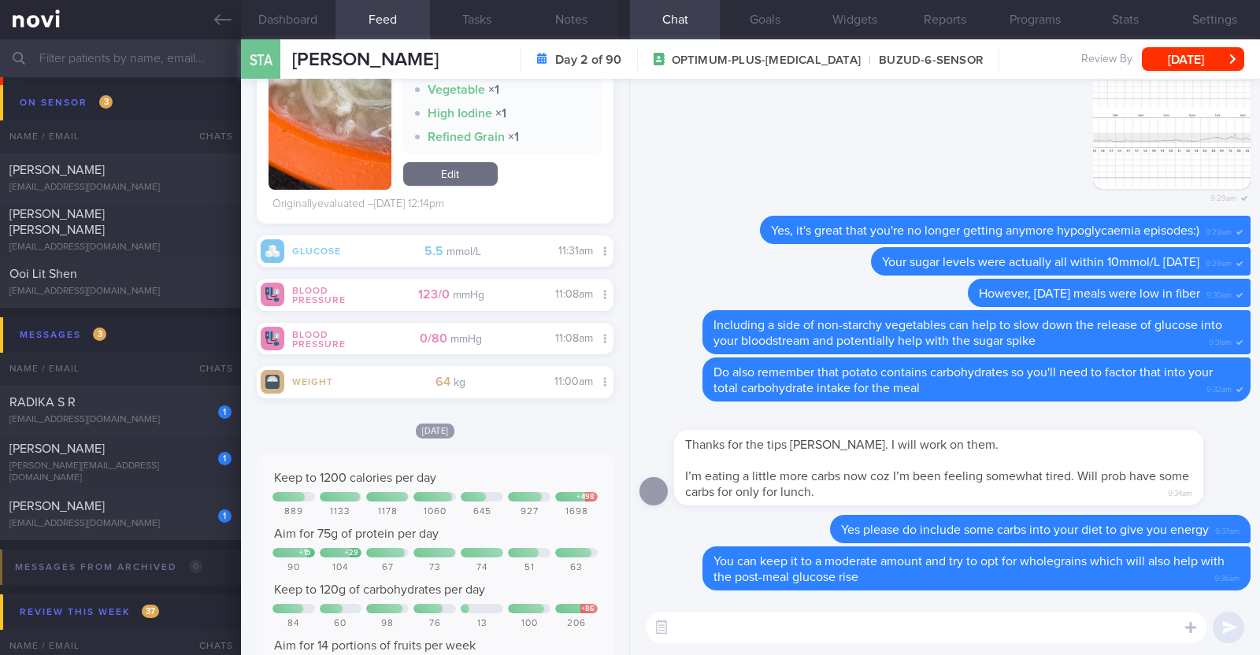
click at [833, 622] on textarea at bounding box center [926, 628] width 561 height 32
paste textarea "4 simple ways to reduce blood sugar spikes: 1) control carbohydrate portion 2) …"
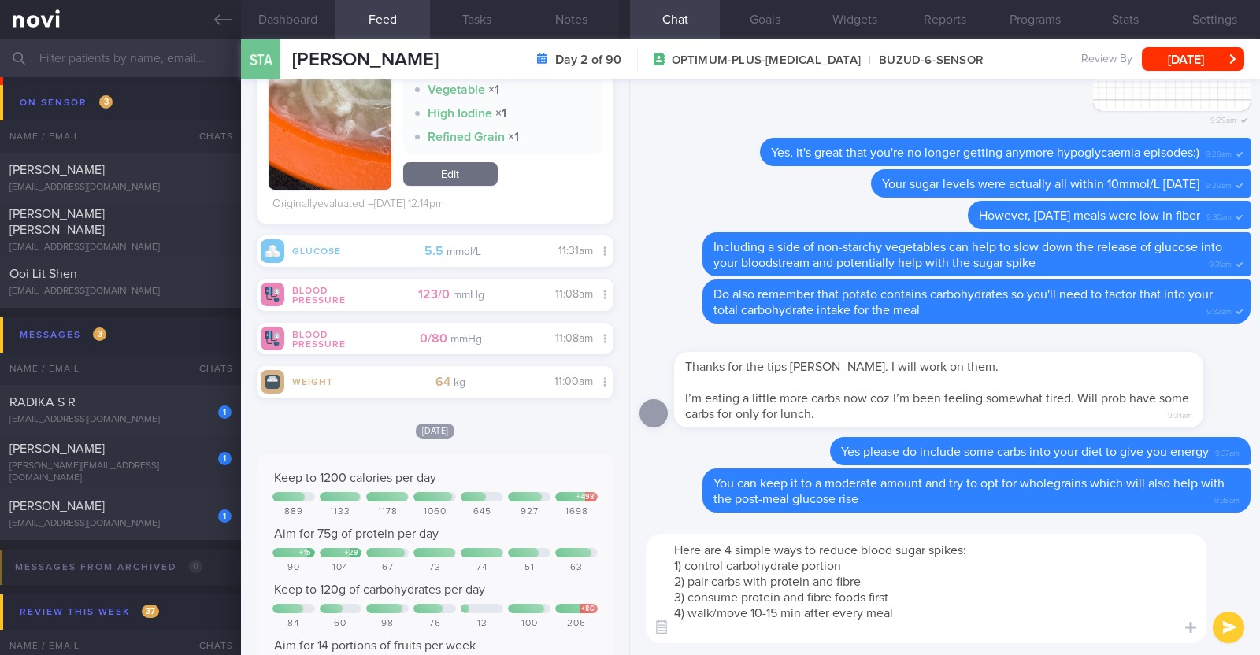
click at [968, 550] on textarea "Here are 4 simple ways to reduce blood sugar spikes: 1) control carbohydrate po…" at bounding box center [926, 588] width 561 height 109
paste textarea "😊"
type textarea "Here are 4 simple ways to reduce blood sugar spikes😊: 1) control carbohydrate p…"
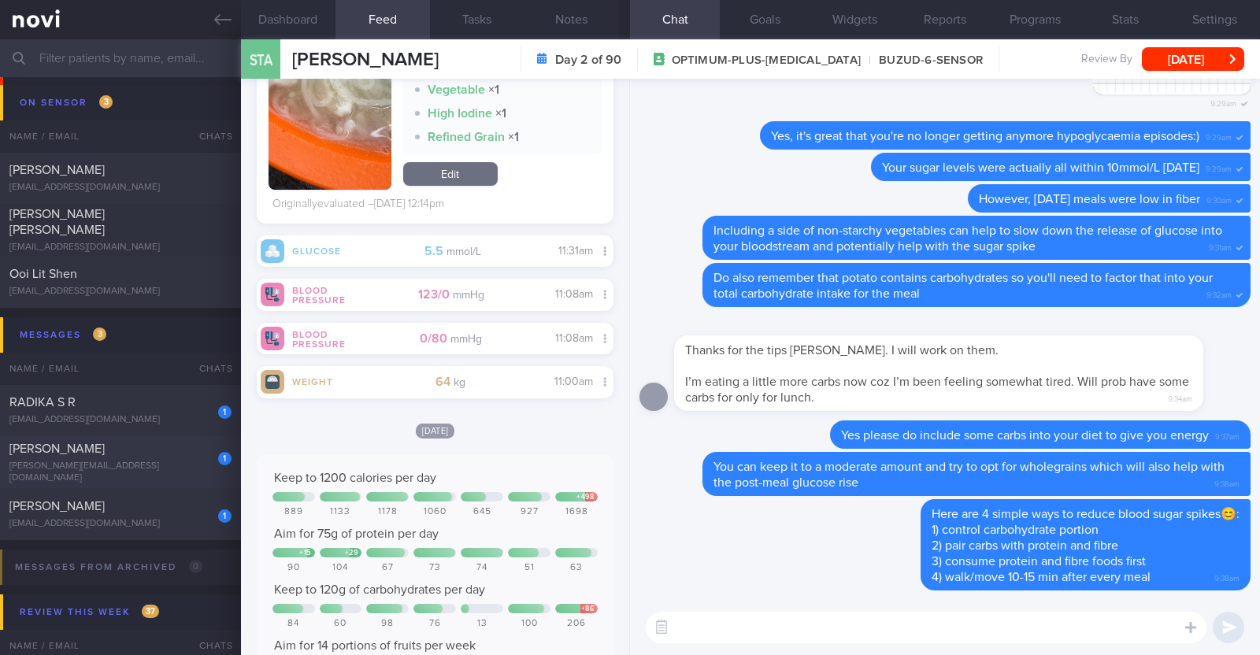
click at [132, 473] on div "jesper.ong.nh@gmail.com" at bounding box center [120, 473] width 222 height 24
click at [1168, 69] on button "[DATE]" at bounding box center [1193, 59] width 102 height 24
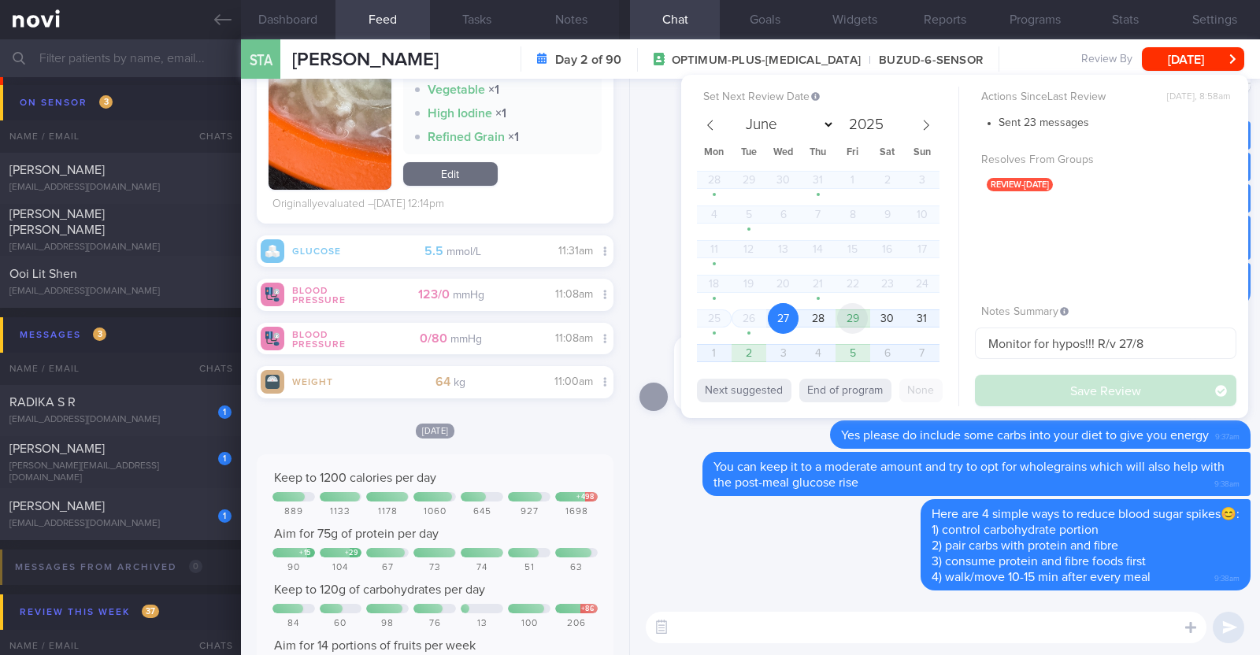
click at [856, 317] on span "29" at bounding box center [852, 318] width 31 height 31
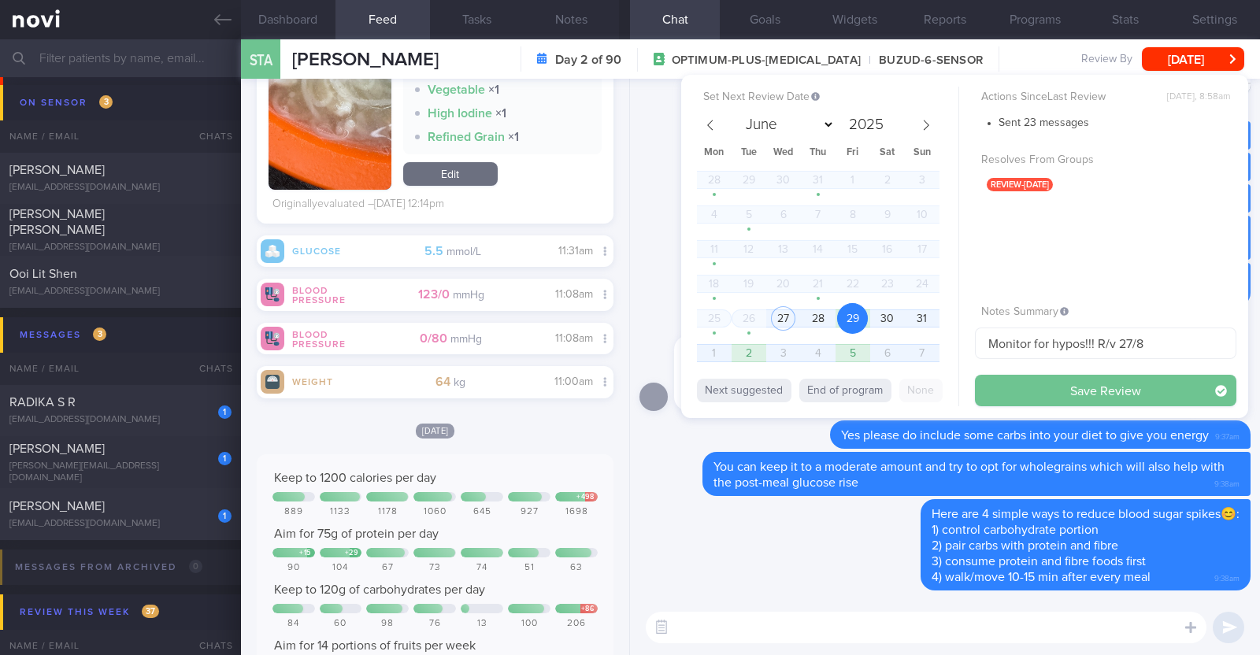
click at [1054, 391] on button "Save Review" at bounding box center [1105, 391] width 261 height 32
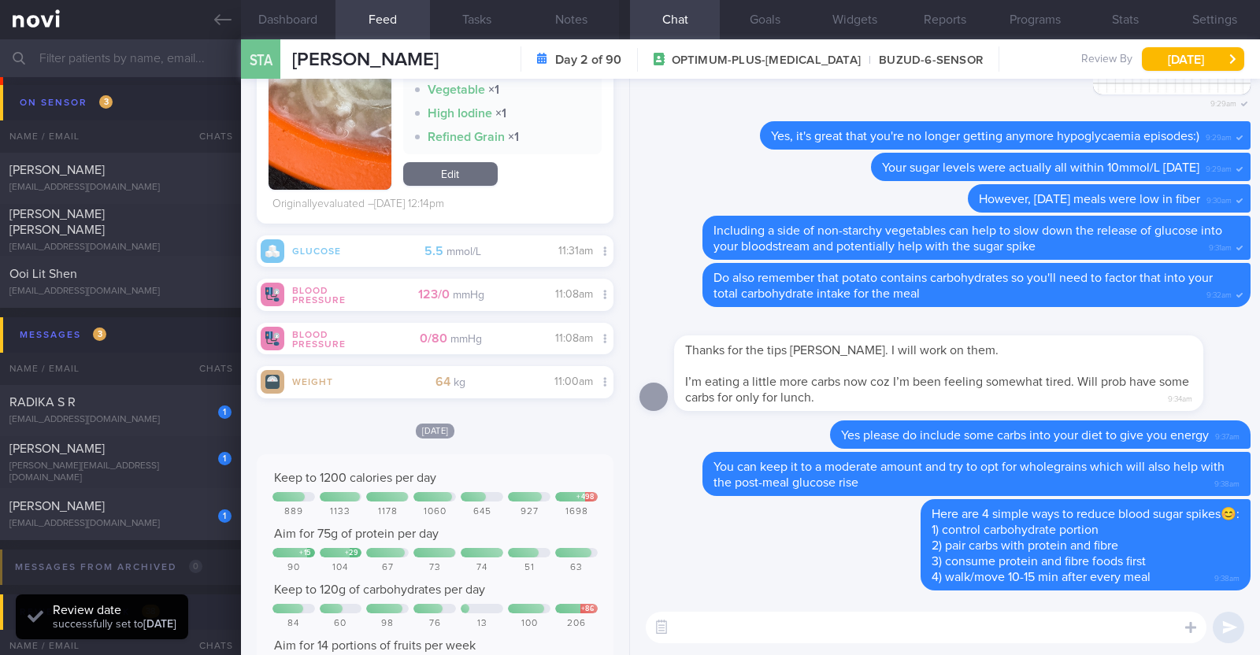
scroll to position [159, 319]
click at [595, 32] on button "Notes" at bounding box center [572, 19] width 95 height 39
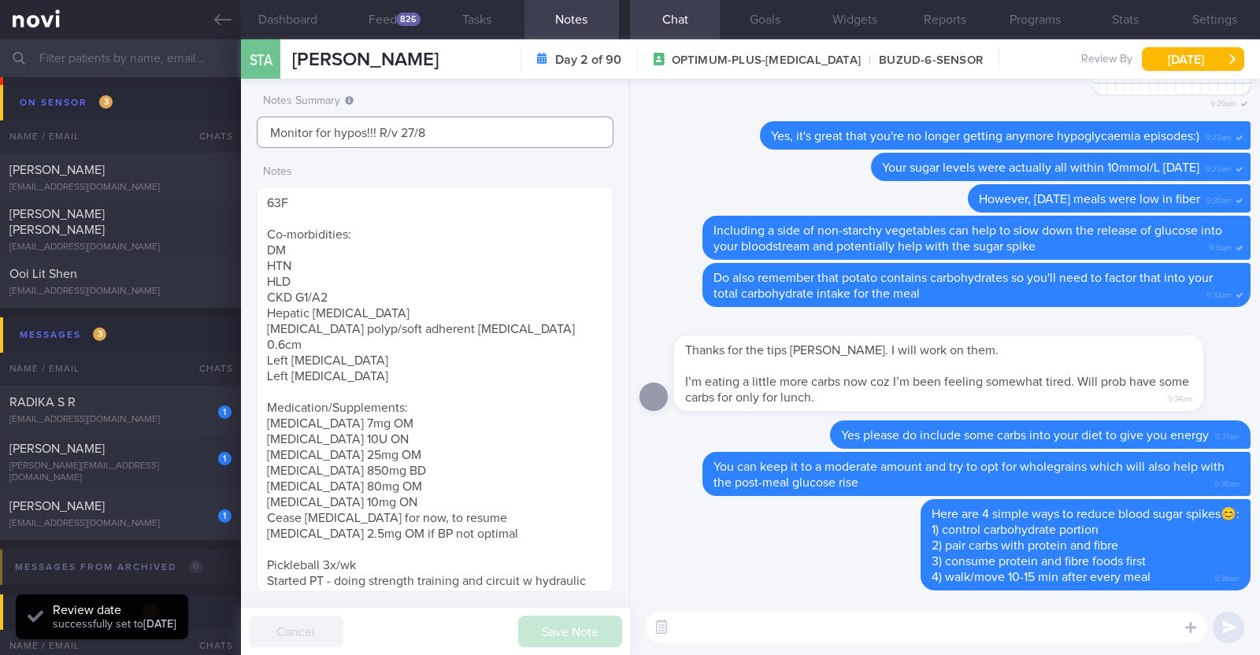
drag, startPoint x: 486, startPoint y: 126, endPoint x: 378, endPoint y: 128, distance: 107.9
click at [378, 128] on input "Monitor for hypos!!! R/v 27/8" at bounding box center [435, 133] width 357 height 32
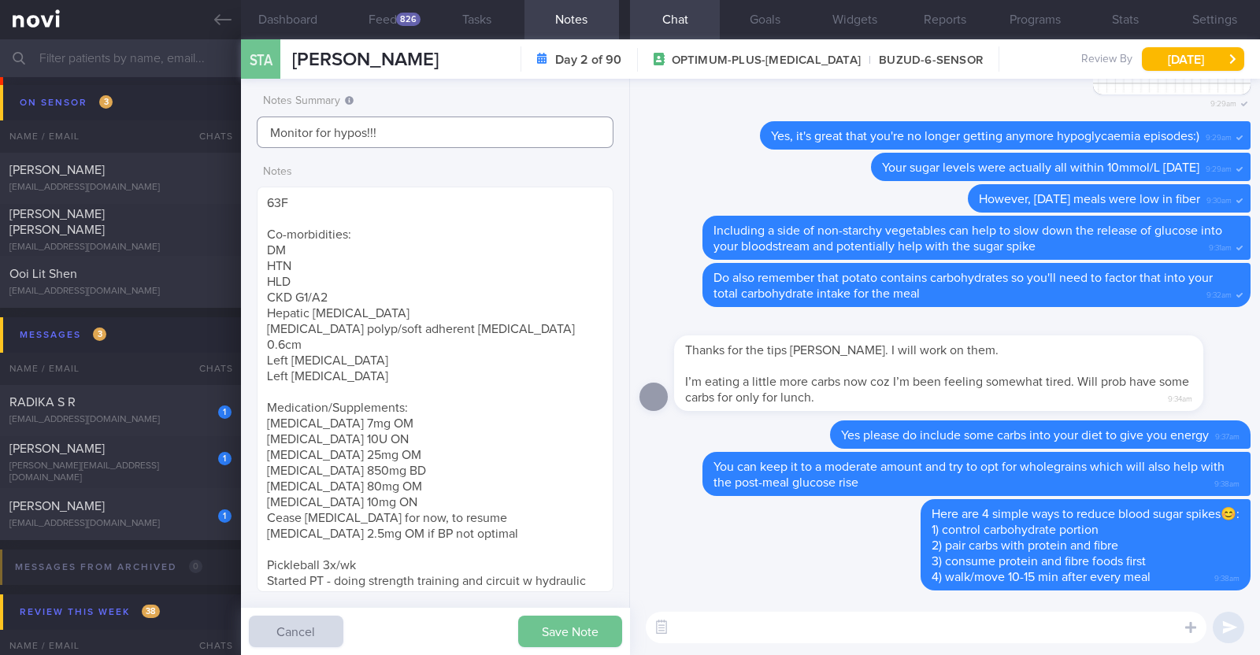
type input "Monitor for hypos!!!"
click at [541, 644] on button "Save Note" at bounding box center [570, 632] width 104 height 32
type input "Monitor for hypos!!!"
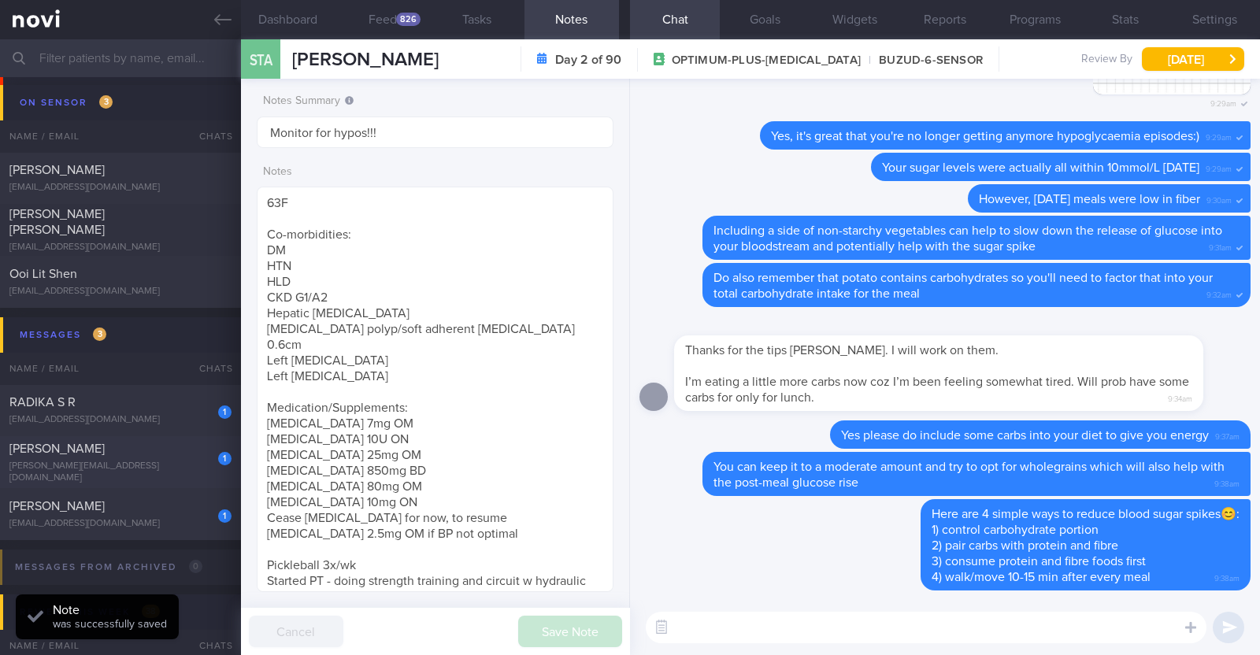
click at [203, 470] on div "jesper.ong.nh@gmail.com" at bounding box center [120, 473] width 222 height 24
type textarea "40M Co-morbidities: Urolithiasis Rybelsus 14mg Husband of Ms Jasmine Ong"
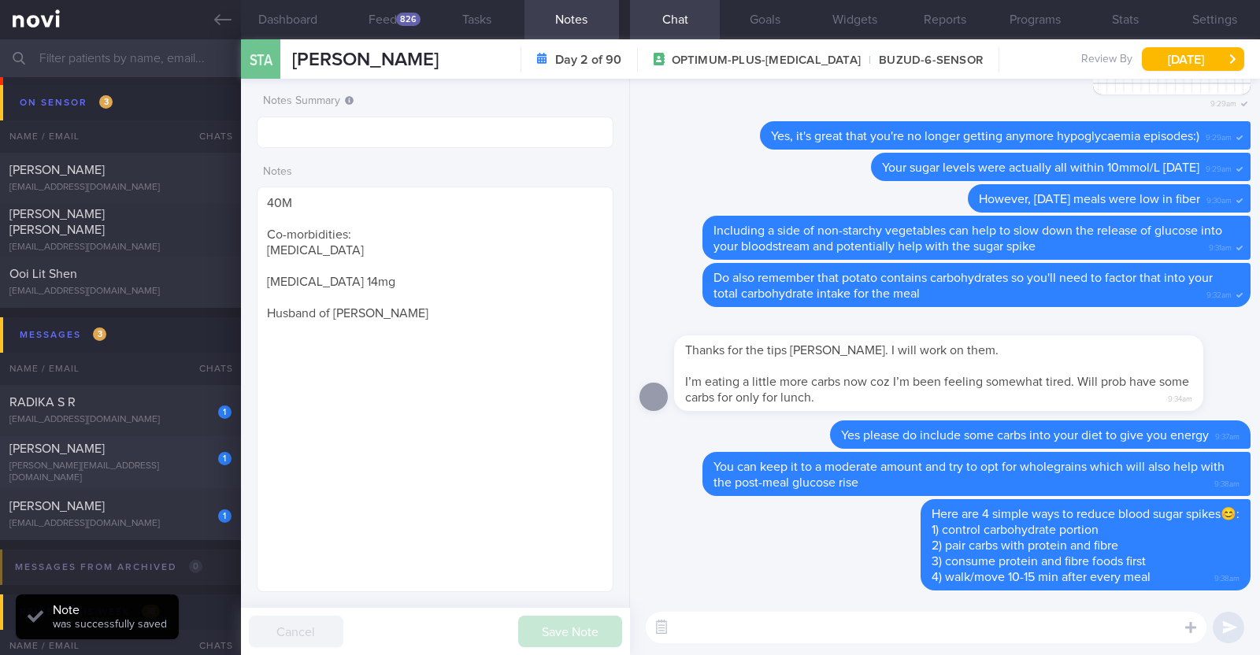
select select "8"
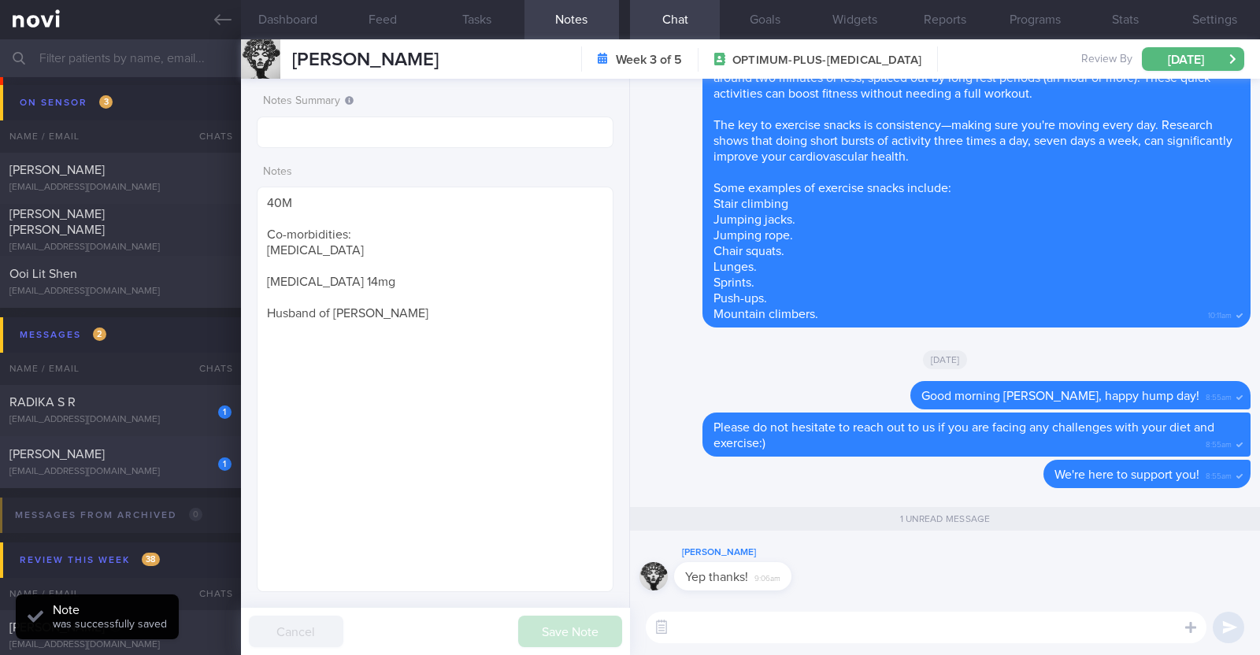
click at [154, 466] on div "harmstrong@gmail.com" at bounding box center [120, 472] width 222 height 12
type input "R/v with Dr Kyle on 10/9"
type textarea "46F Nil PMHx Mounjaro 10mg (experienced sever side effects, only able to eat fe…"
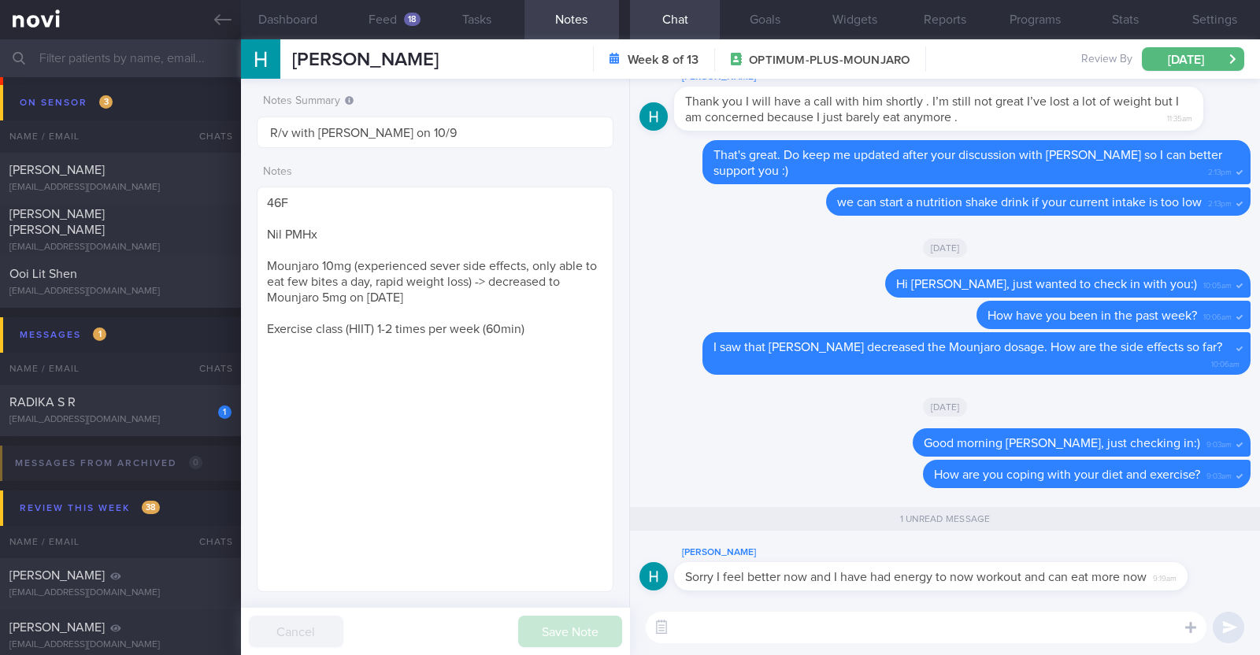
click at [714, 624] on textarea at bounding box center [926, 628] width 561 height 32
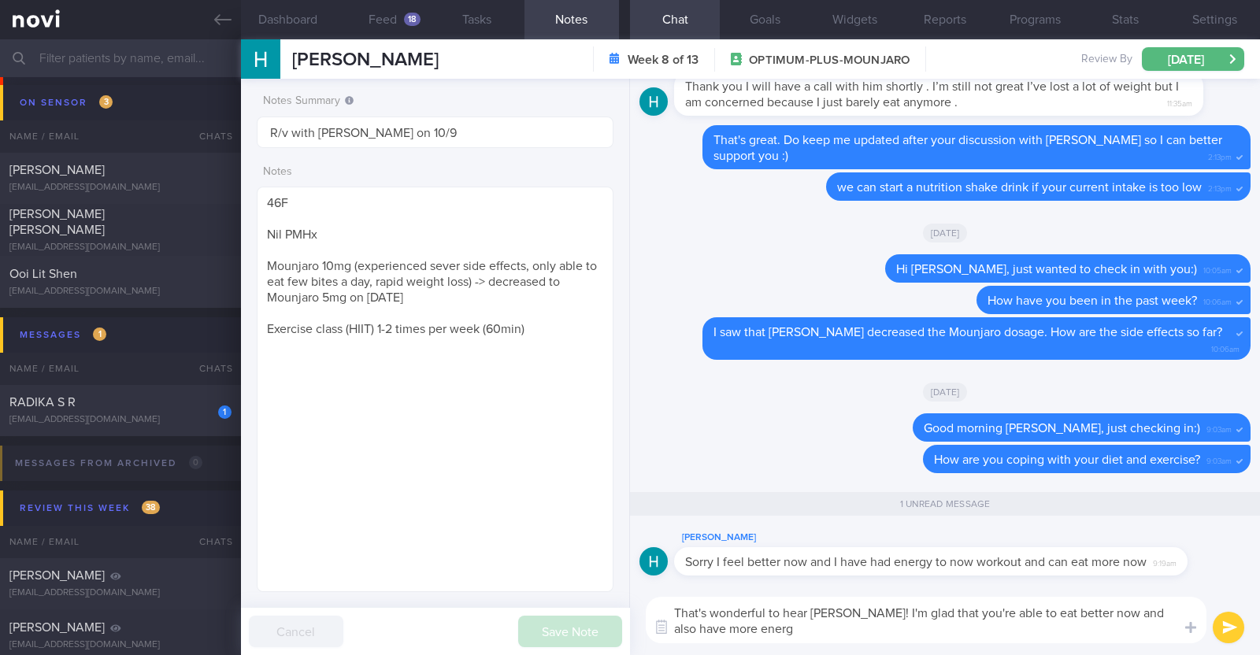
type textarea "That's wonderful to hear Heather! I'm glad that you're able to eat better now a…"
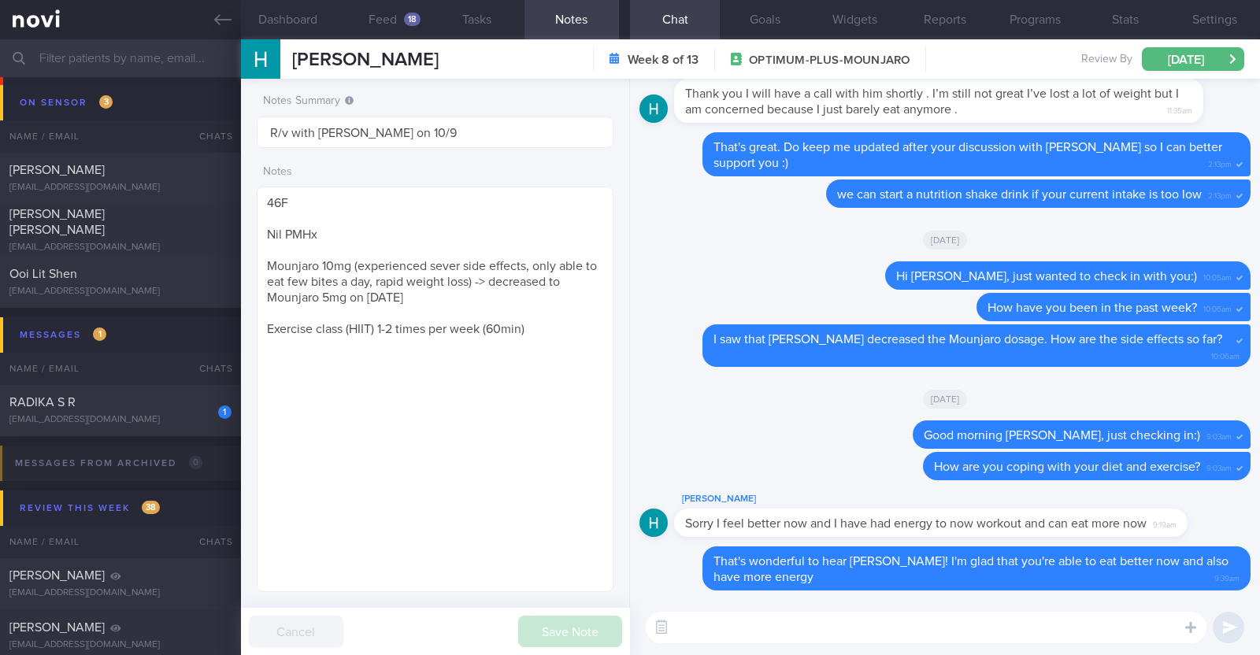
click at [714, 625] on textarea at bounding box center [926, 628] width 561 height 32
type textarea "Remember to continue prioritising protein intake to"
click at [384, 27] on button "Feed 18" at bounding box center [383, 19] width 95 height 39
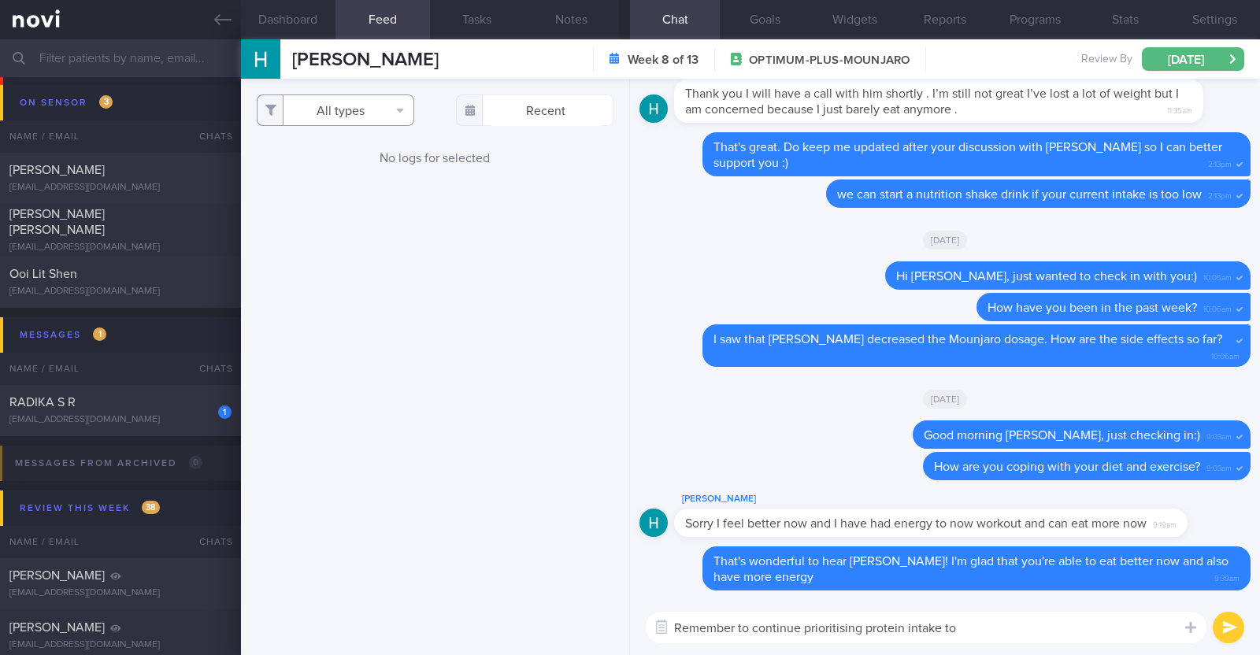
click at [402, 111] on button "All types" at bounding box center [336, 111] width 158 height 32
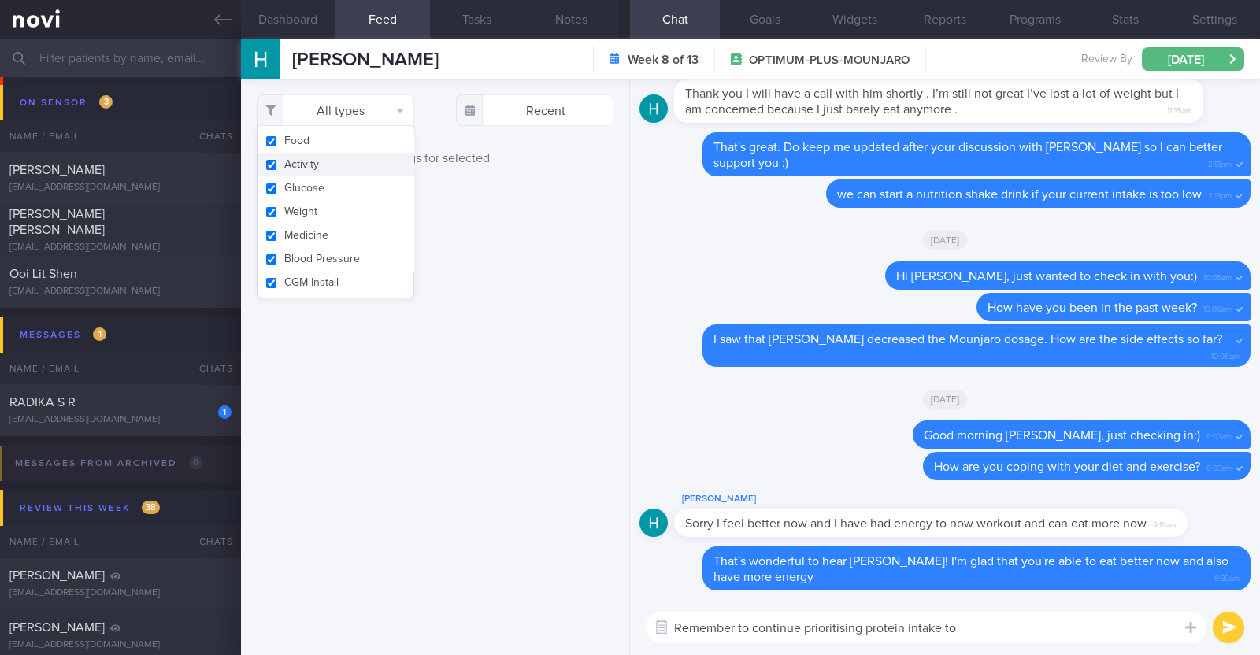
click at [337, 165] on button "Activity" at bounding box center [336, 165] width 156 height 24
checkbox input "false"
click at [604, 232] on div "Filtering type... Food Activity Glucose Weight Medicine Blood Pressure CGM Inst…" at bounding box center [435, 367] width 388 height 577
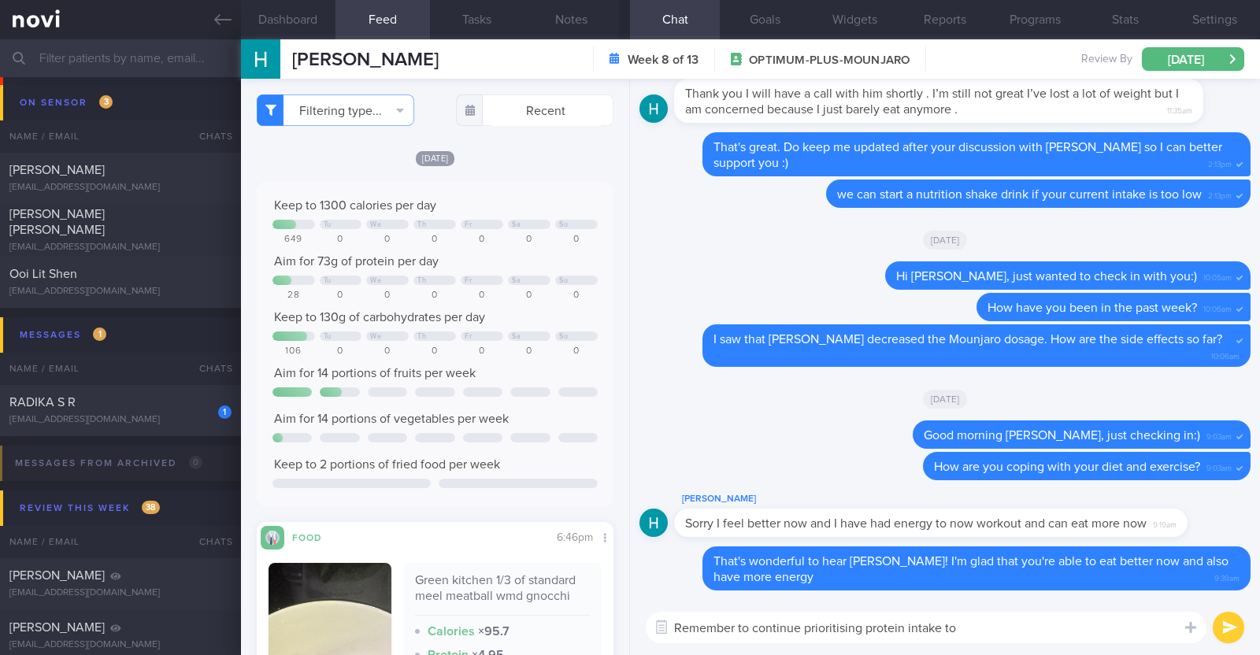
click at [1025, 624] on textarea "Remember to continue prioritising protein intake to" at bounding box center [926, 628] width 561 height 32
paste textarea "😊"
type textarea "Remember to continue prioritising protein intake to meet your goal of 73g per d…"
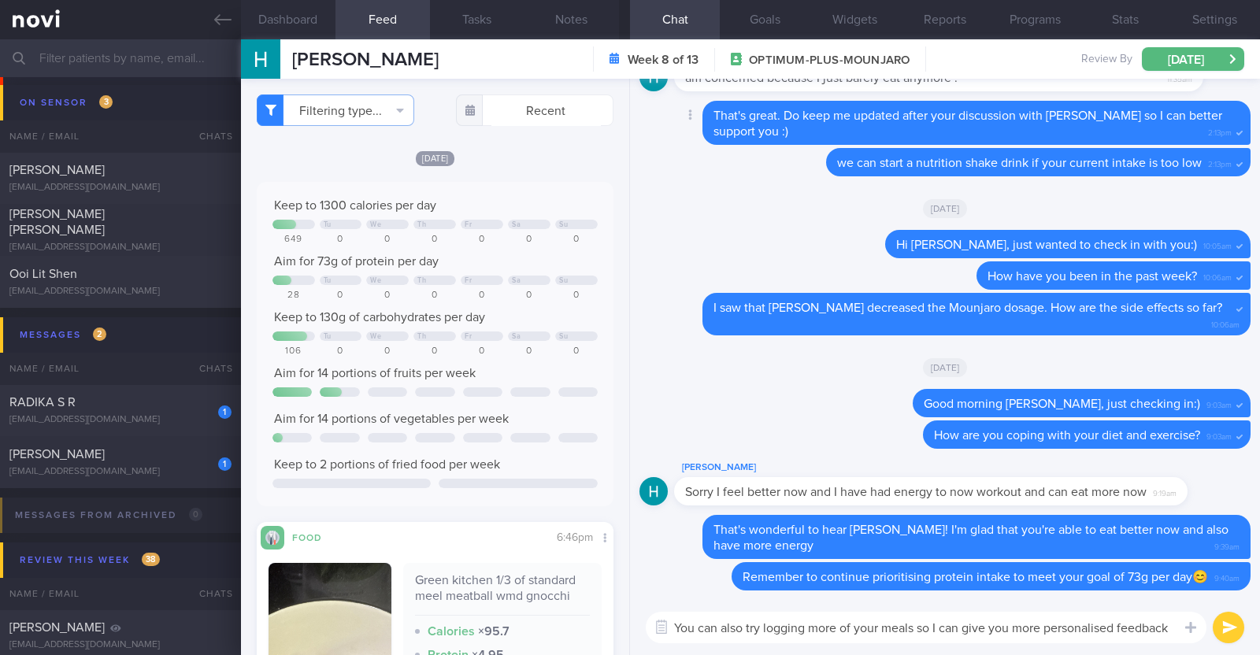
paste textarea "🤗"
type textarea "You can also try logging more of your meals so I can give you more personalised…"
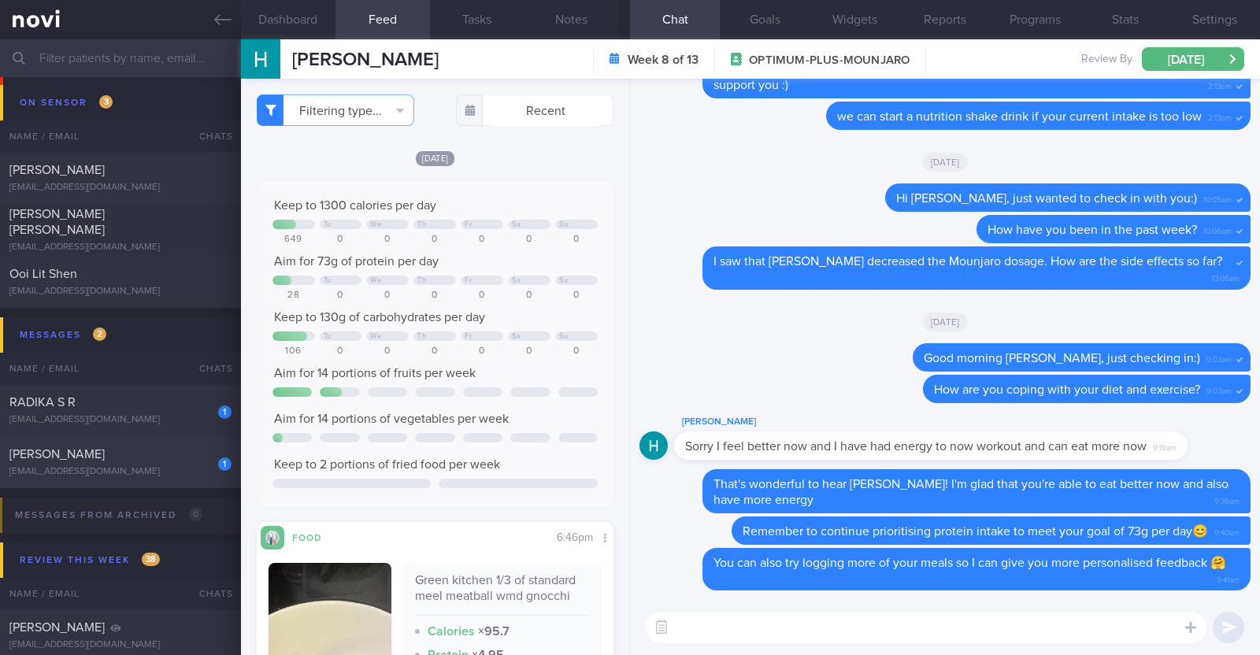
click at [197, 465] on div "1" at bounding box center [214, 459] width 35 height 24
type input "Monitor for hypos!!!"
type textarea "63F Co-morbidities: DM HTN HLD CKD G1/A2 Hepatic steatosis Gallbladder polyp/so…"
select select "7"
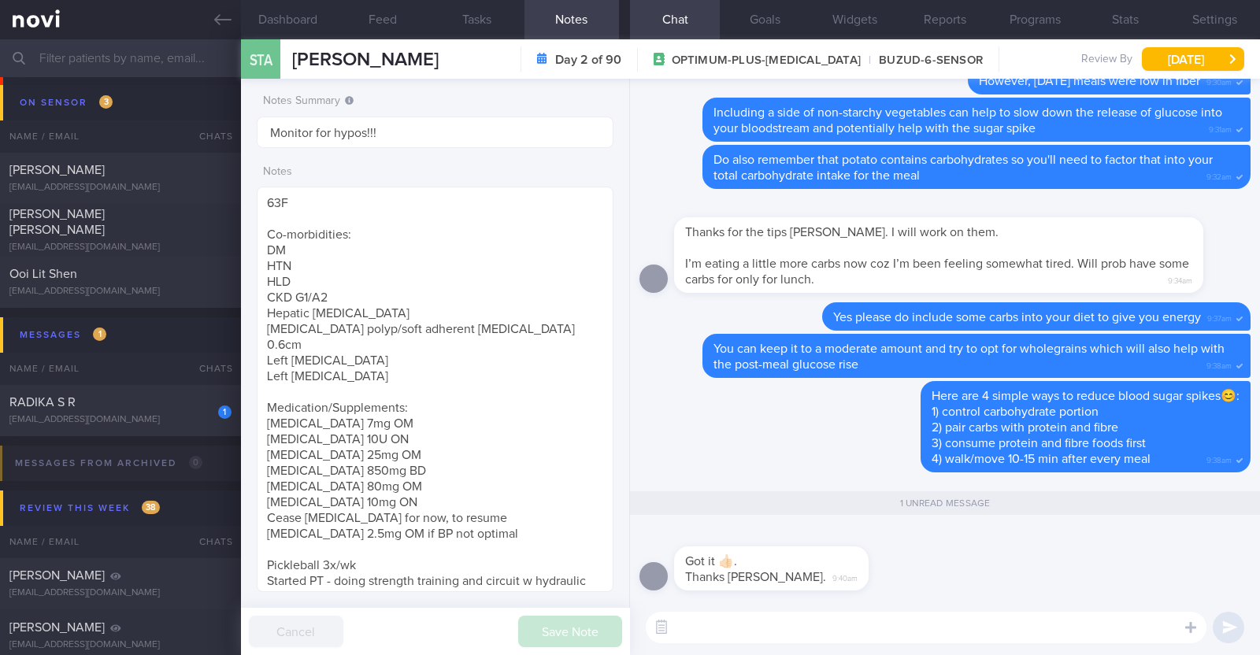
click at [769, 626] on textarea at bounding box center [926, 628] width 561 height 32
paste textarea "🤗"
type textarea "🤗"
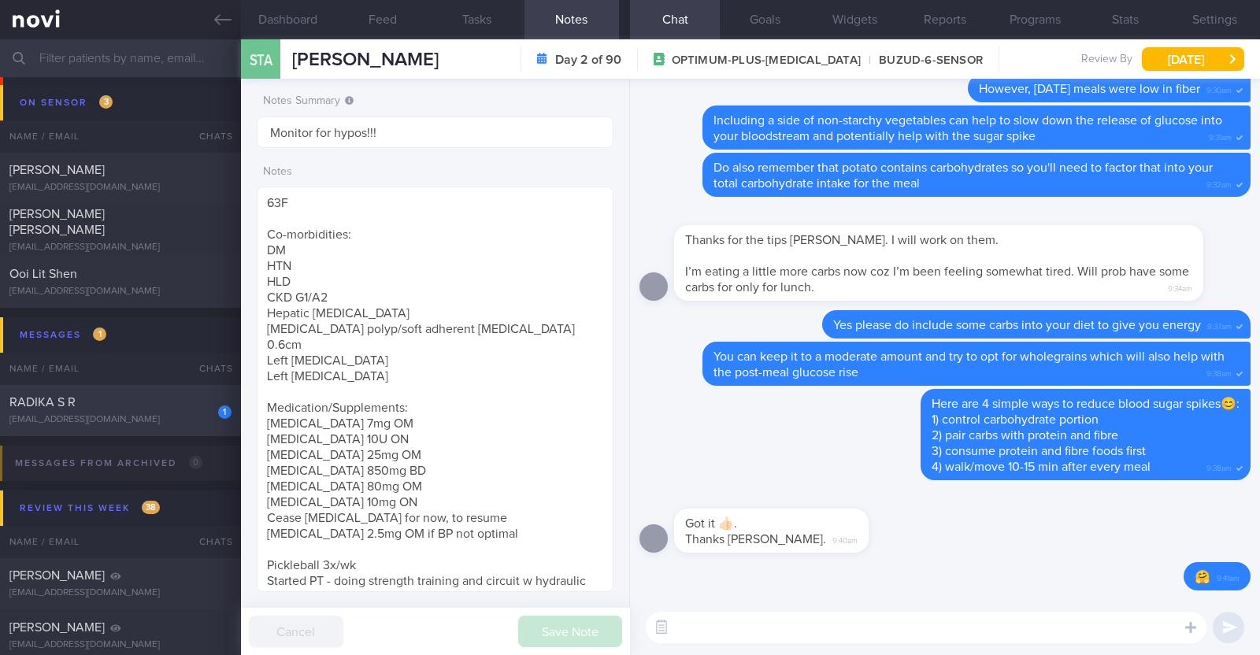
click at [176, 395] on div "RADIKA S R" at bounding box center [118, 403] width 218 height 16
type textarea "61F Indian vegetarian diet; takes dairy but not egg Co-morbidities: Dyslipidemi…"
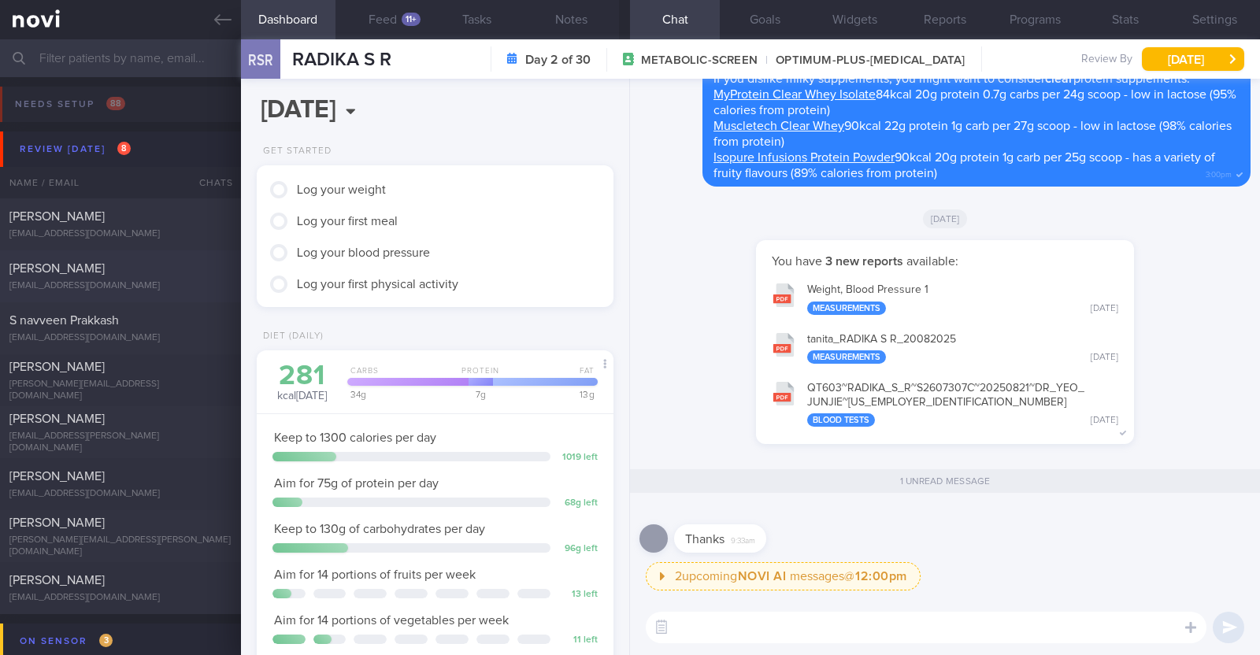
click at [162, 280] on div "[EMAIL_ADDRESS][DOMAIN_NAME]" at bounding box center [120, 286] width 222 height 12
type textarea "51F Nil PMHx and meds [MEDICAL_DATA] 7mg OM Sedentary"
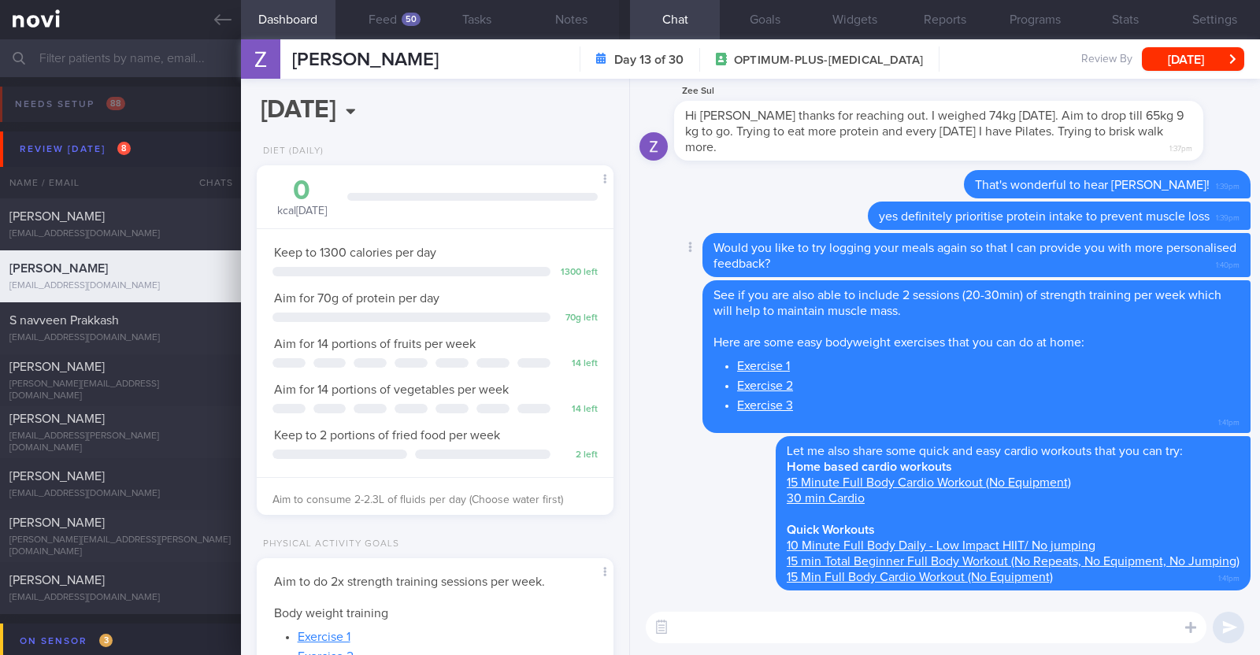
scroll to position [179, 313]
click at [386, 17] on button "Feed 50" at bounding box center [383, 19] width 95 height 39
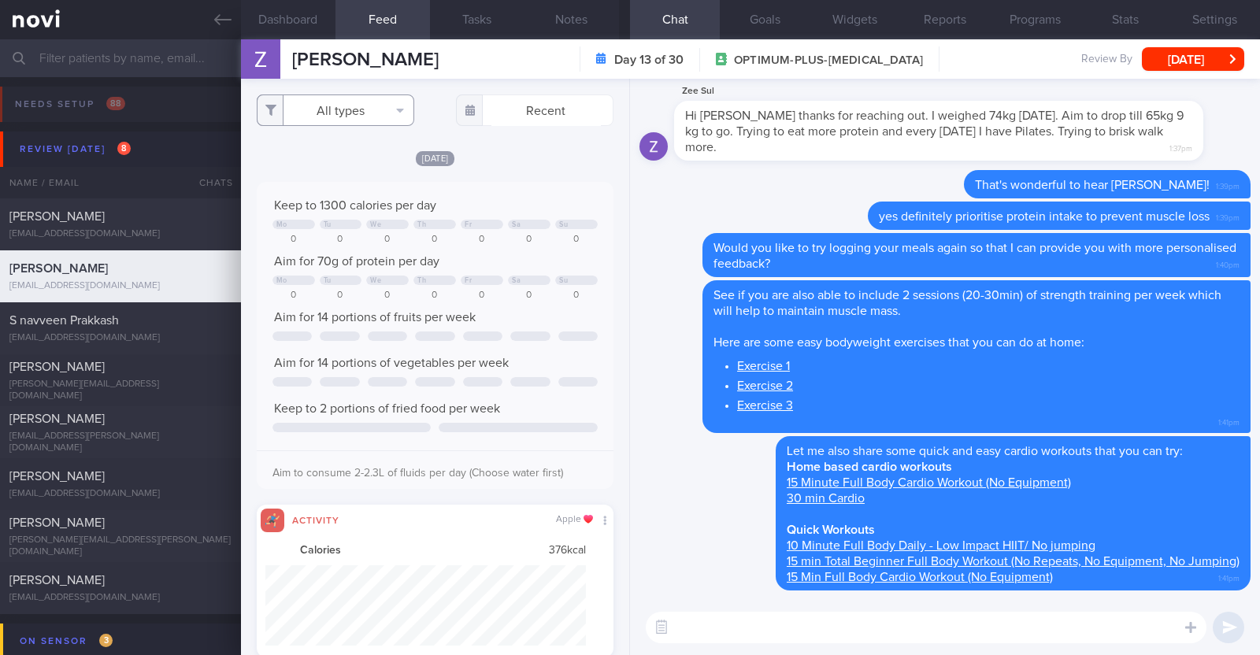
click at [343, 104] on button "All types" at bounding box center [336, 111] width 158 height 32
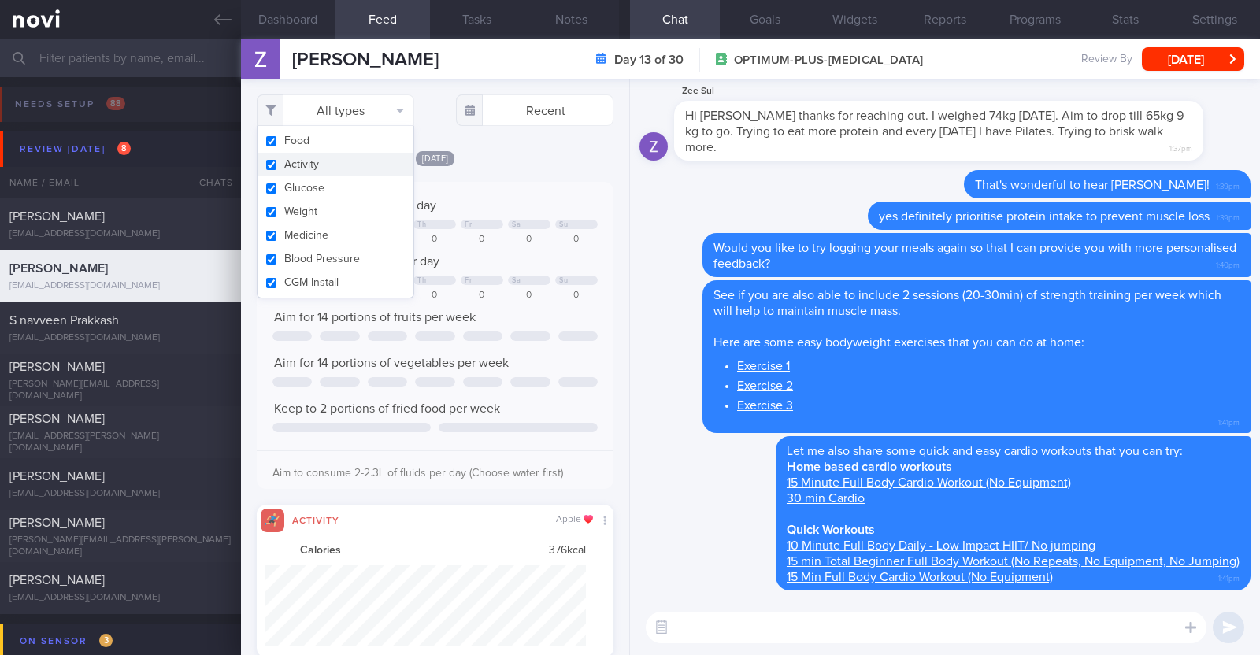
click at [323, 167] on button "Activity" at bounding box center [336, 165] width 156 height 24
checkbox input "false"
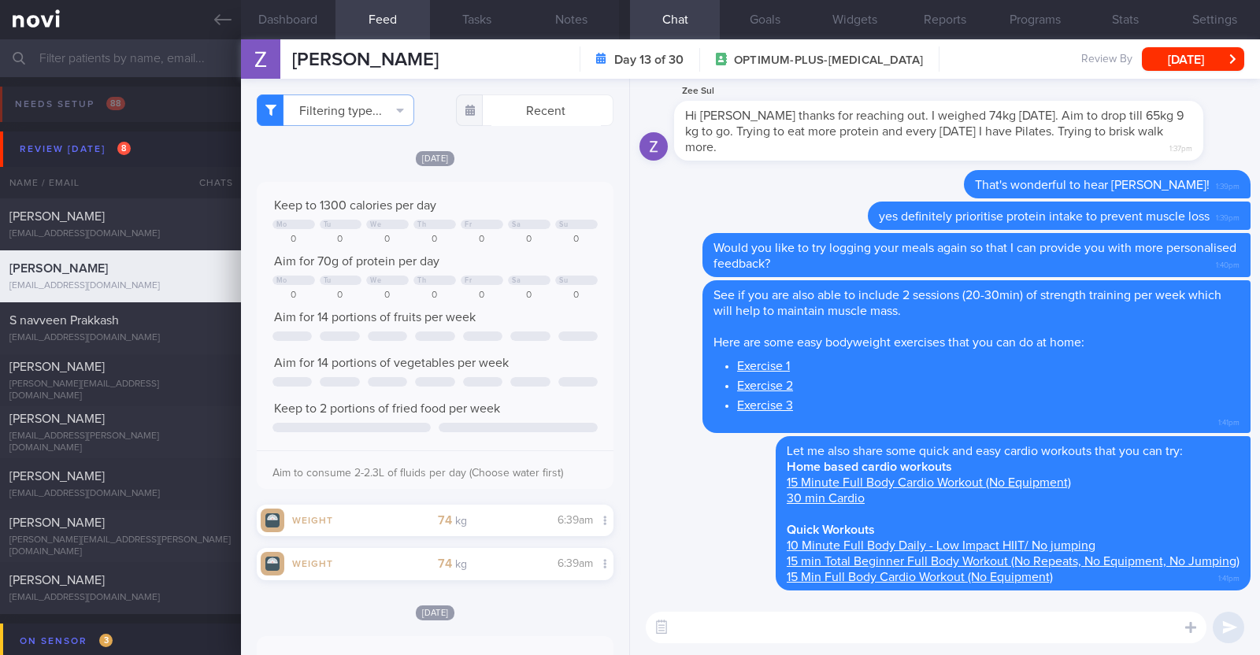
click at [553, 158] on div "[DATE]" at bounding box center [435, 158] width 357 height 17
click at [774, 615] on textarea at bounding box center [926, 628] width 561 height 32
type textarea "Hi [PERSON_NAME], happy [DATE]:)"
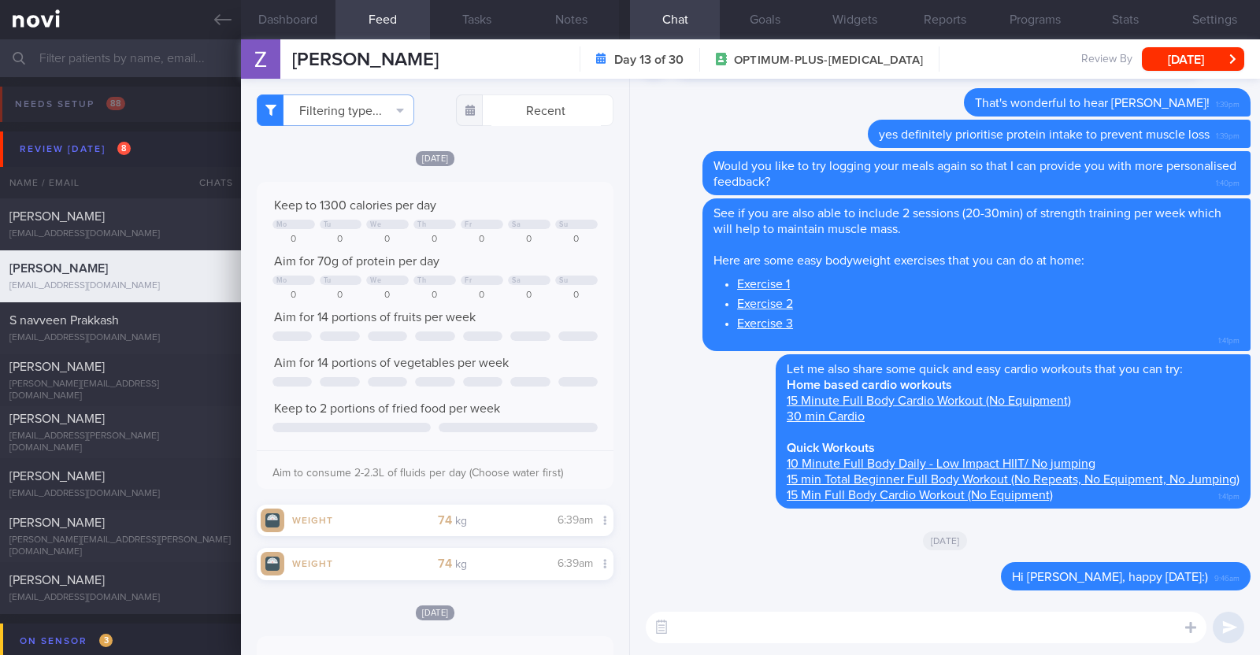
click at [772, 621] on textarea at bounding box center [926, 628] width 561 height 32
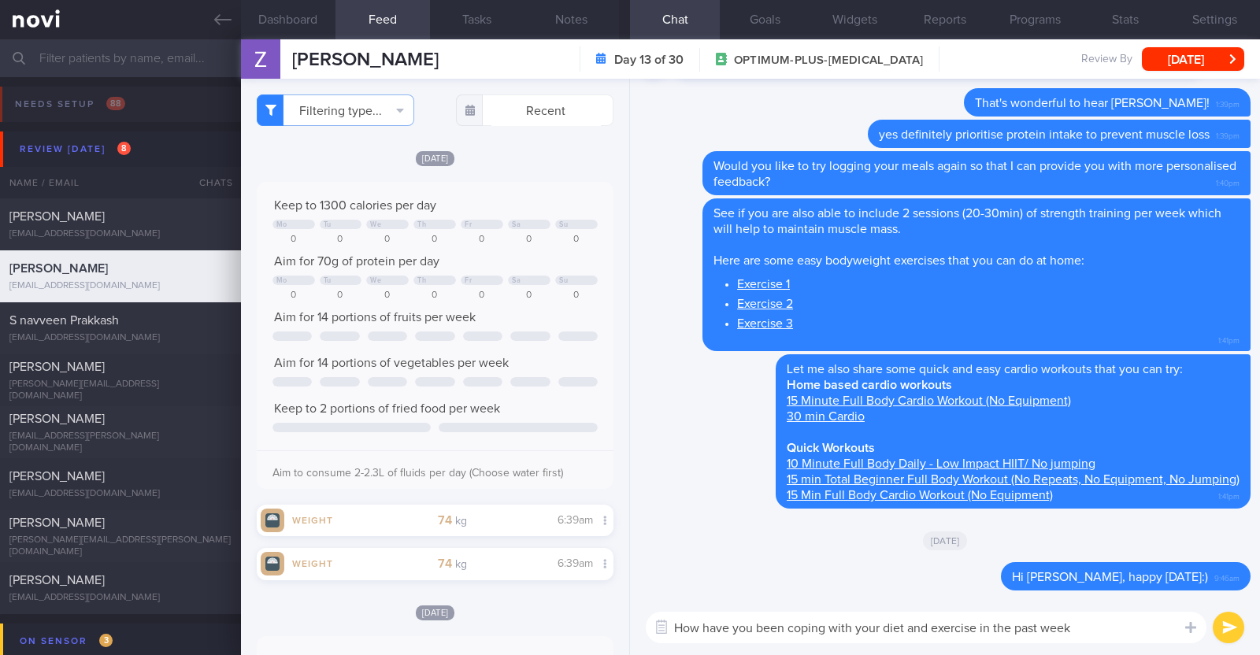
type textarea "How have you been coping with your diet and exercise in the past week?"
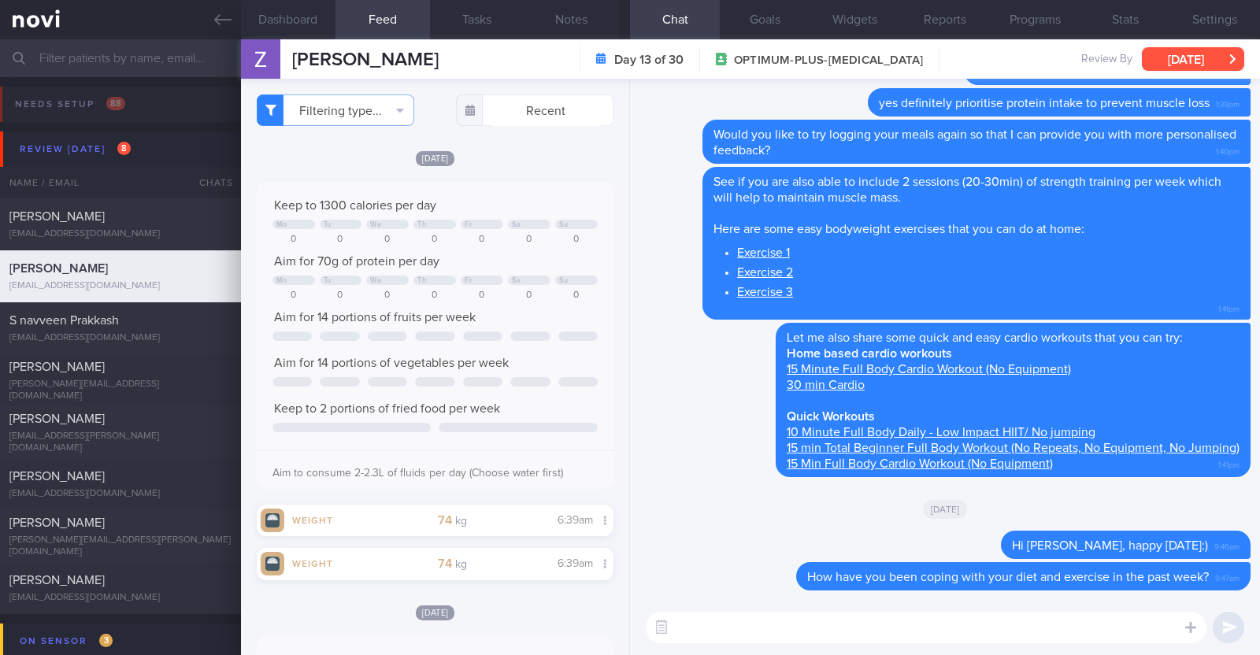
click at [1173, 49] on button "[DATE]" at bounding box center [1193, 59] width 102 height 24
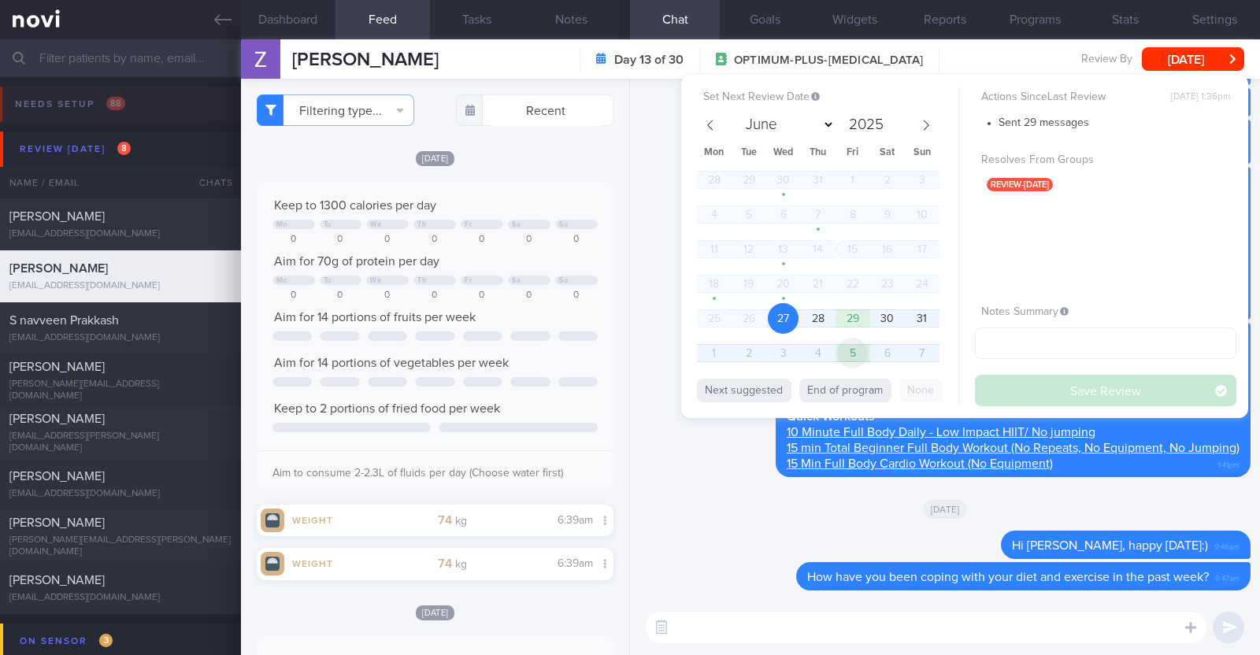
click at [842, 350] on span "5" at bounding box center [852, 353] width 31 height 31
select select "8"
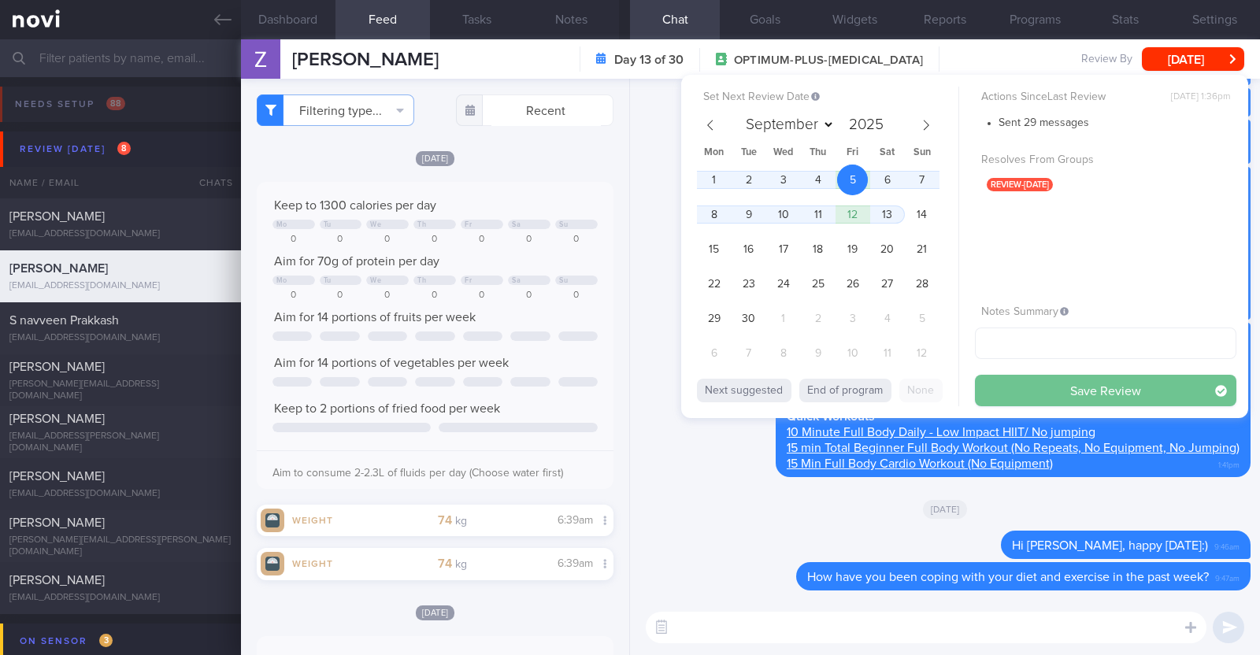
click at [1047, 387] on button "Save Review" at bounding box center [1105, 391] width 261 height 32
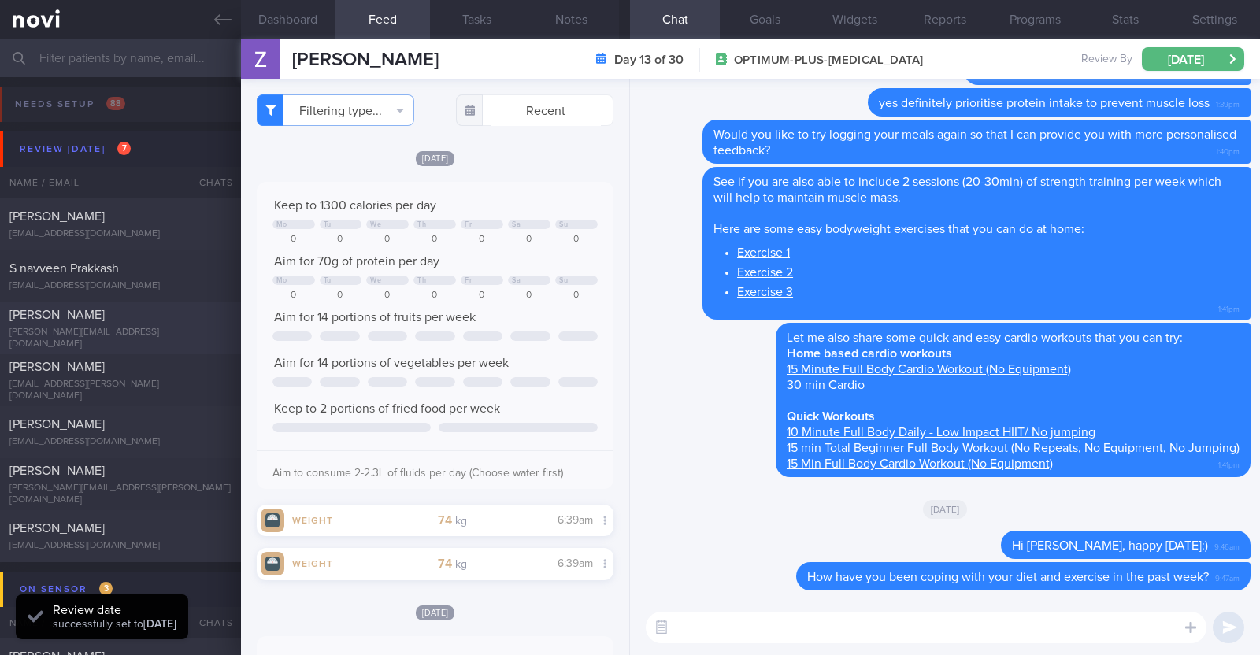
click at [46, 313] on span "[PERSON_NAME]" at bounding box center [56, 315] width 95 height 13
type input "Not on any program, goodwill coaching till Dr [PERSON_NAME]'s review on 8/9"
type textarea "33F LACTO VEGETARIAN Comorbidities: Dyslipidemia Pre- DM - IGT (Nov 2022 OGTT: …"
select select "7"
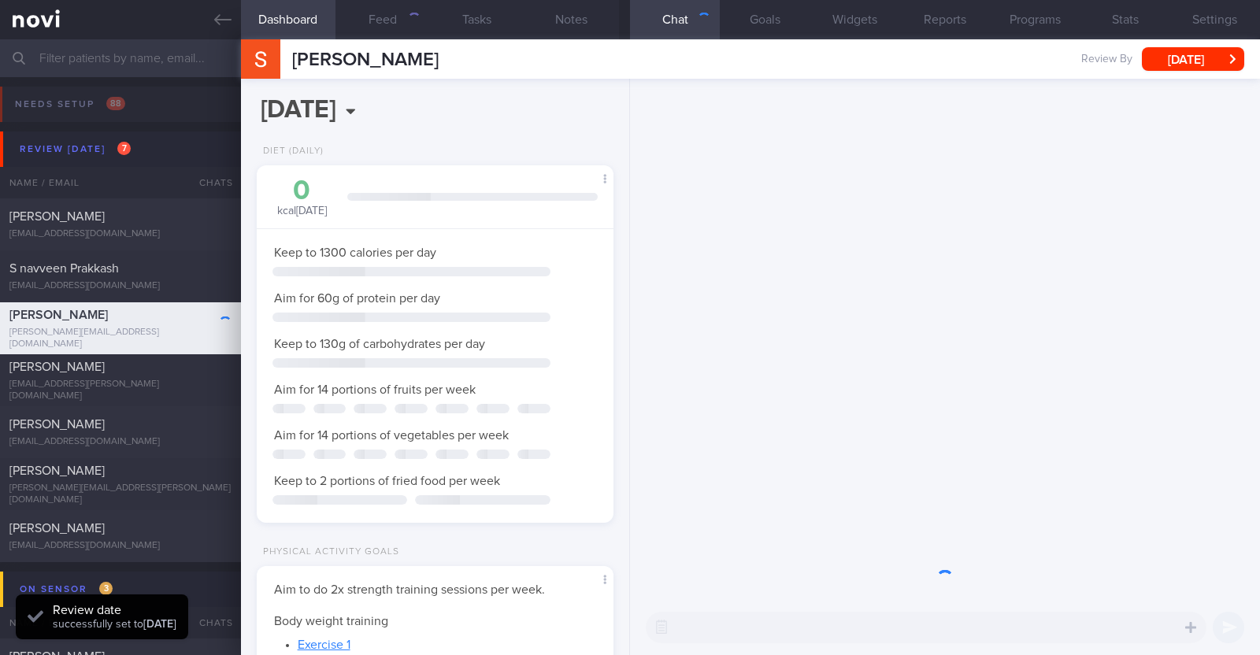
scroll to position [787409, 787276]
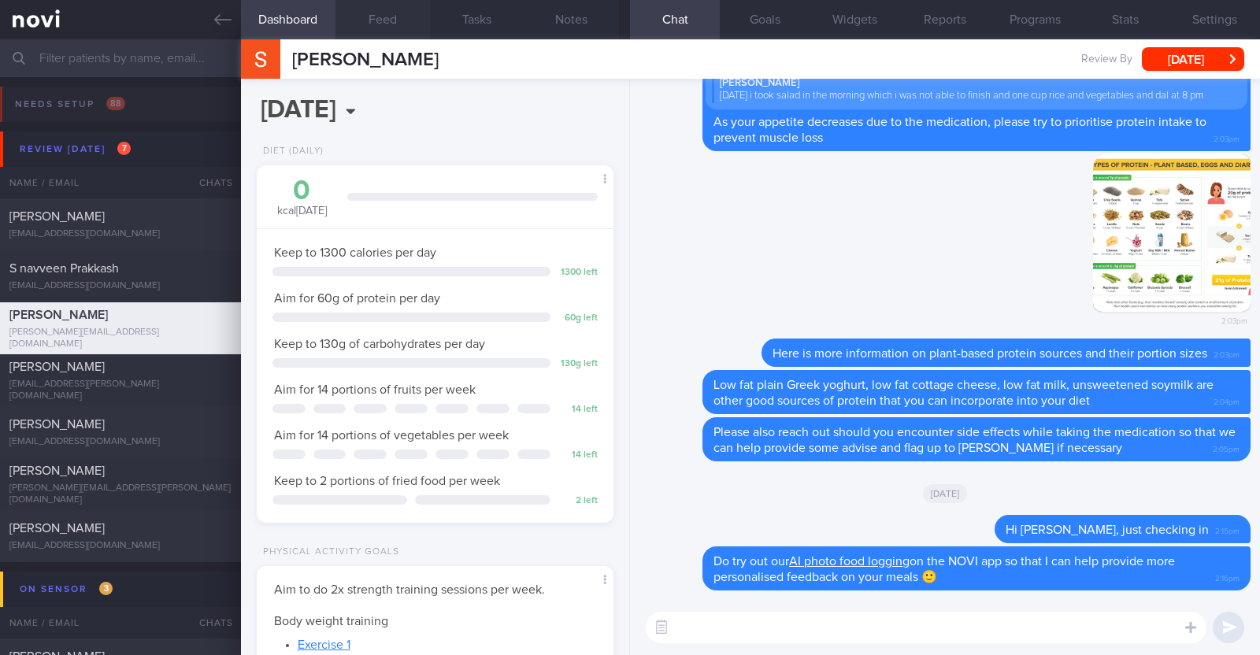
click at [368, 20] on button "Feed" at bounding box center [383, 19] width 95 height 39
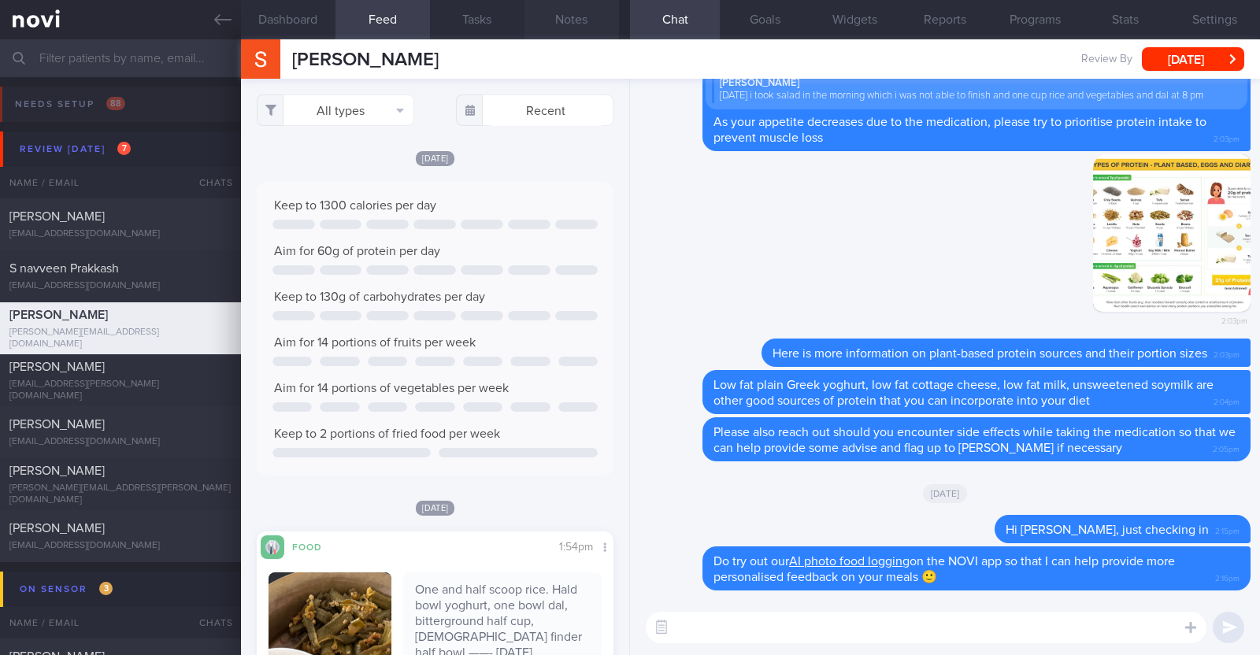
click at [589, 21] on button "Notes" at bounding box center [572, 19] width 95 height 39
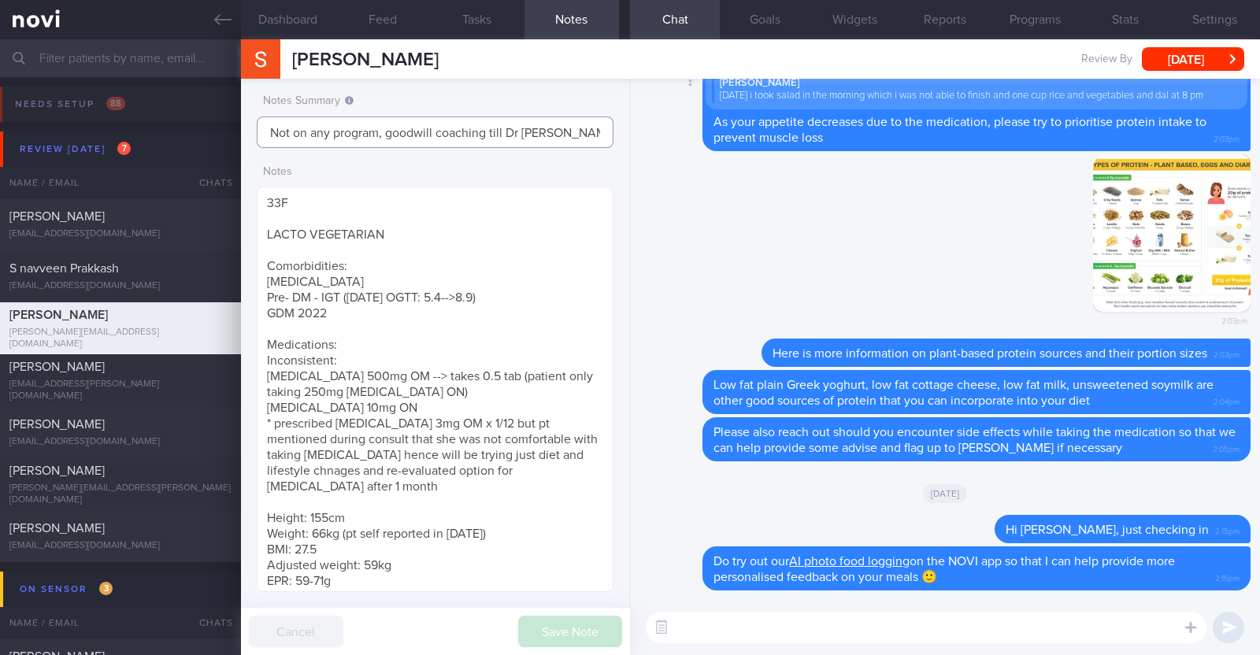
scroll to position [0, 19]
drag, startPoint x: 508, startPoint y: 132, endPoint x: 693, endPoint y: 135, distance: 185.1
click at [693, 135] on div "Dashboard Feed Tasks Notes Chat Goals Widgets Reports Programs Stats Settings D…" at bounding box center [750, 347] width 1019 height 616
click at [374, 15] on button "Feed" at bounding box center [383, 19] width 95 height 39
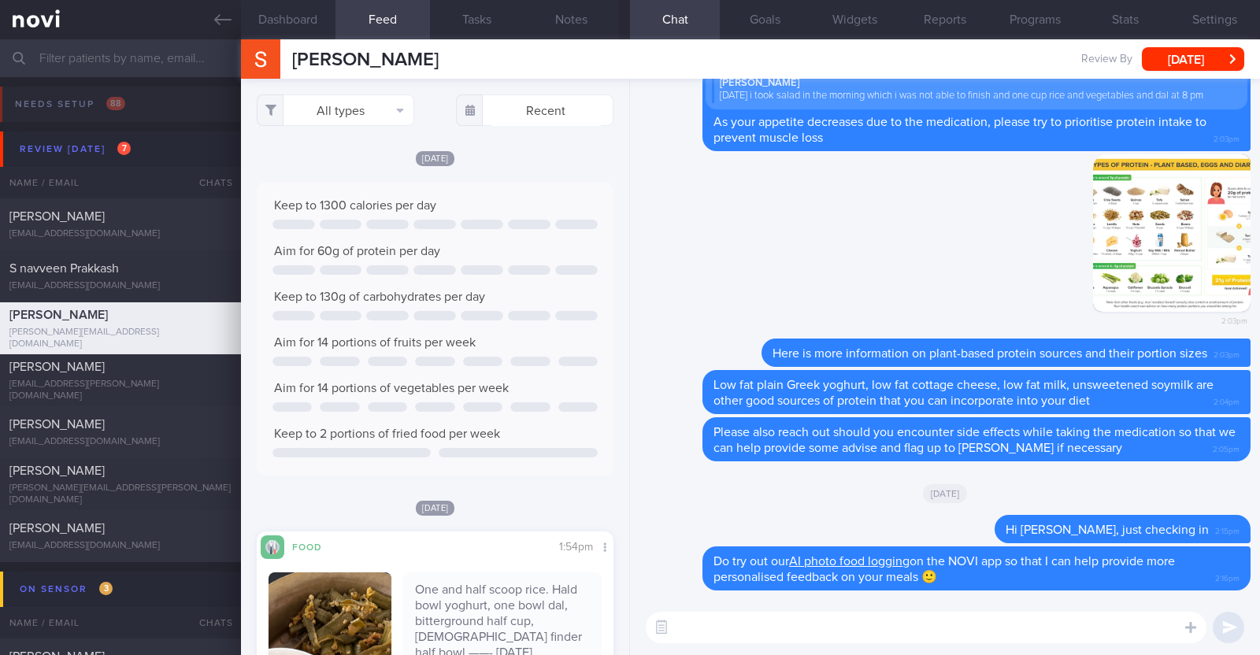
click at [879, 627] on textarea at bounding box center [926, 628] width 561 height 32
click at [688, 628] on textarea "HI Shirishma, how" at bounding box center [926, 628] width 561 height 32
click at [792, 628] on textarea "Hi Shirishma, how" at bounding box center [926, 628] width 561 height 32
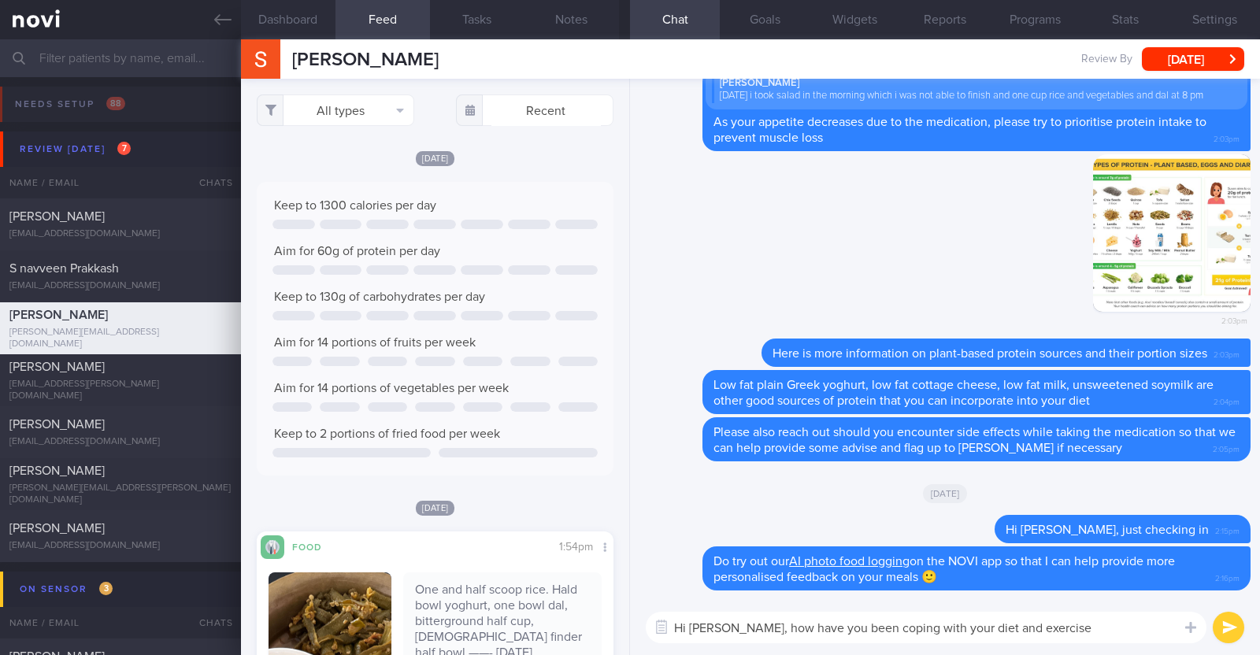
type textarea "Hi [PERSON_NAME], how have you been coping with your diet and exercise?"
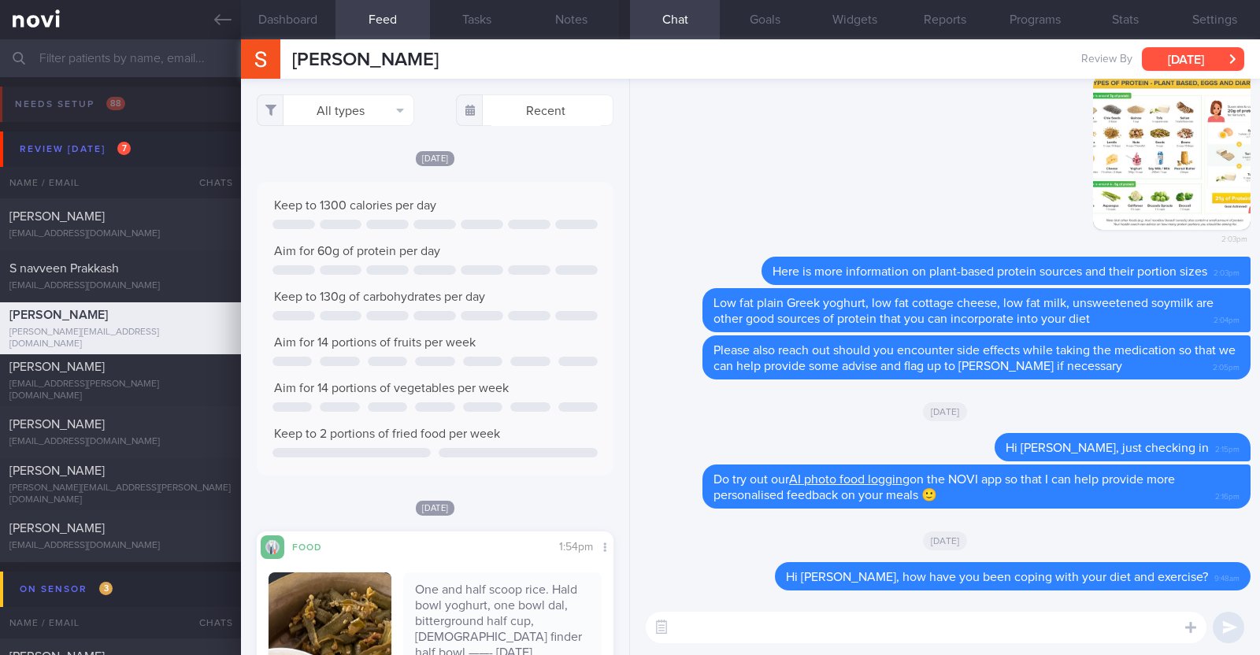
click at [1170, 59] on button "[DATE]" at bounding box center [1193, 59] width 102 height 24
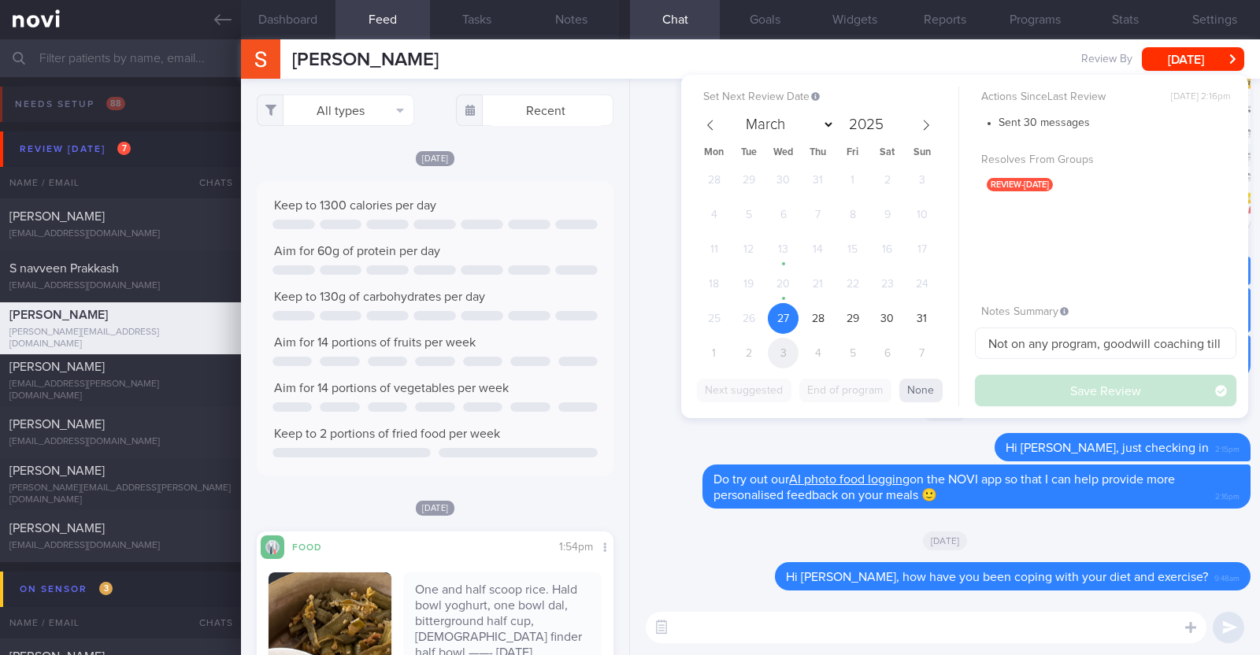
click at [795, 344] on span "3" at bounding box center [783, 353] width 31 height 31
select select "8"
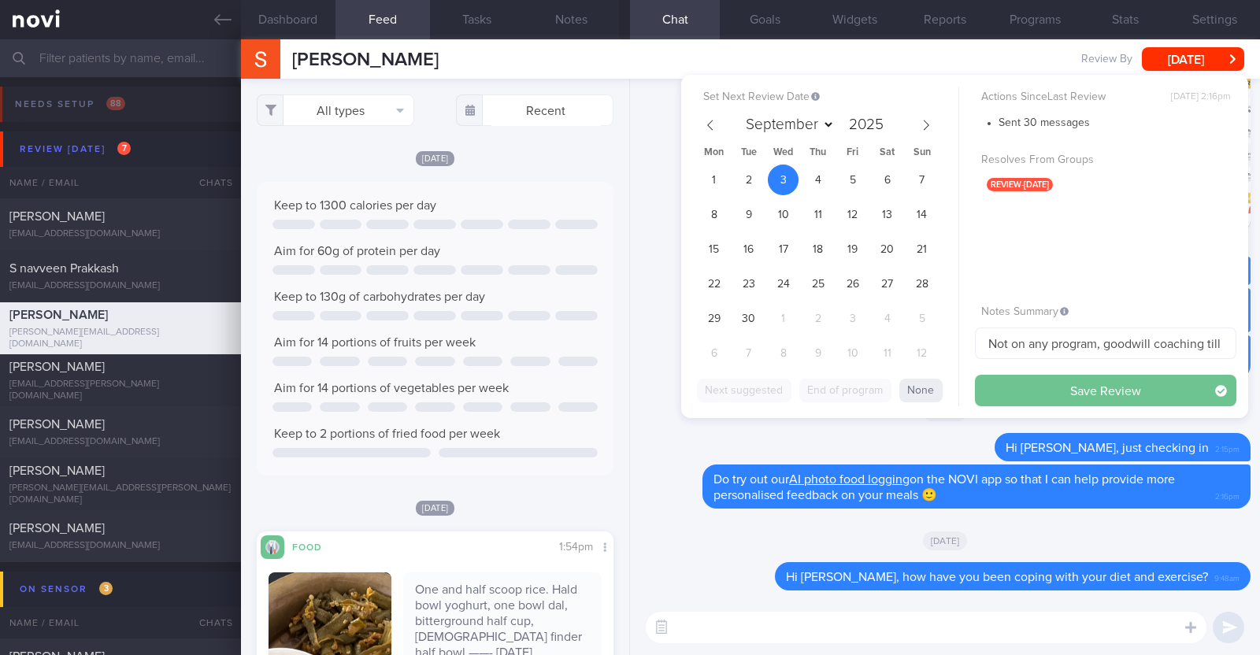
click at [1055, 399] on button "Save Review" at bounding box center [1105, 391] width 261 height 32
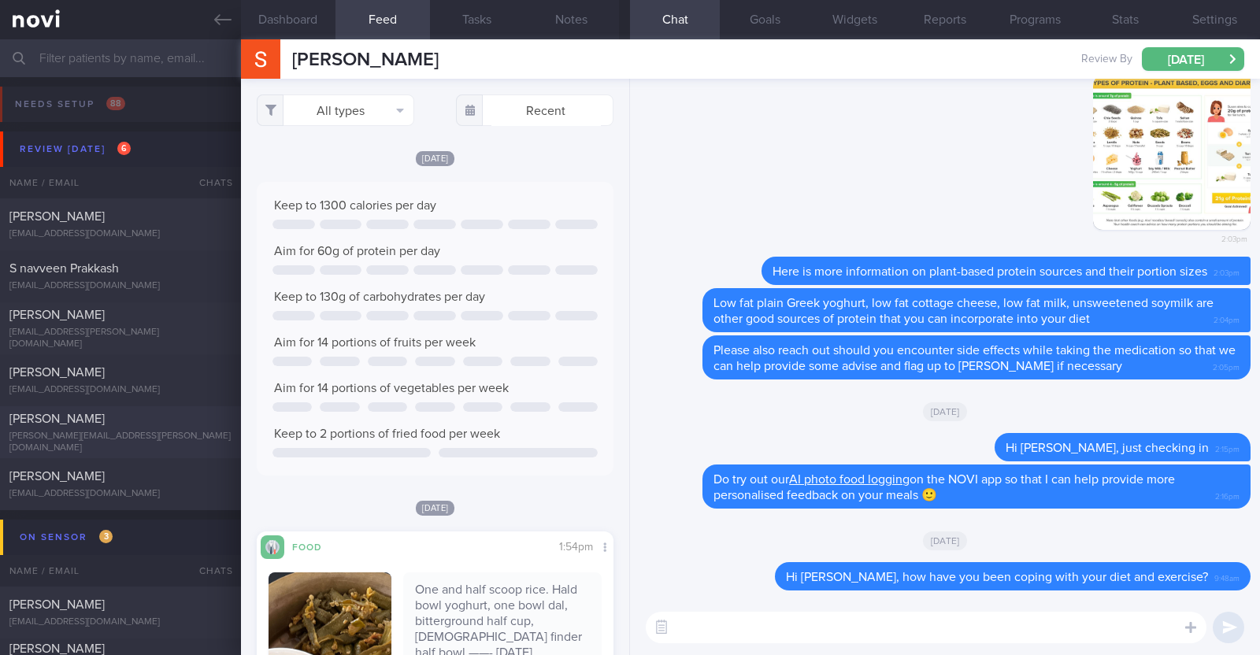
click at [58, 422] on span "Paul Azzopardi" at bounding box center [56, 419] width 95 height 13
type input "No logs/ replies since 12/6/25. KIV downgrade to digital support"
type textarea "66M Comorbidities: Diabetes High Blood Pressure High Cholesterol Medications: 1…"
select select "7"
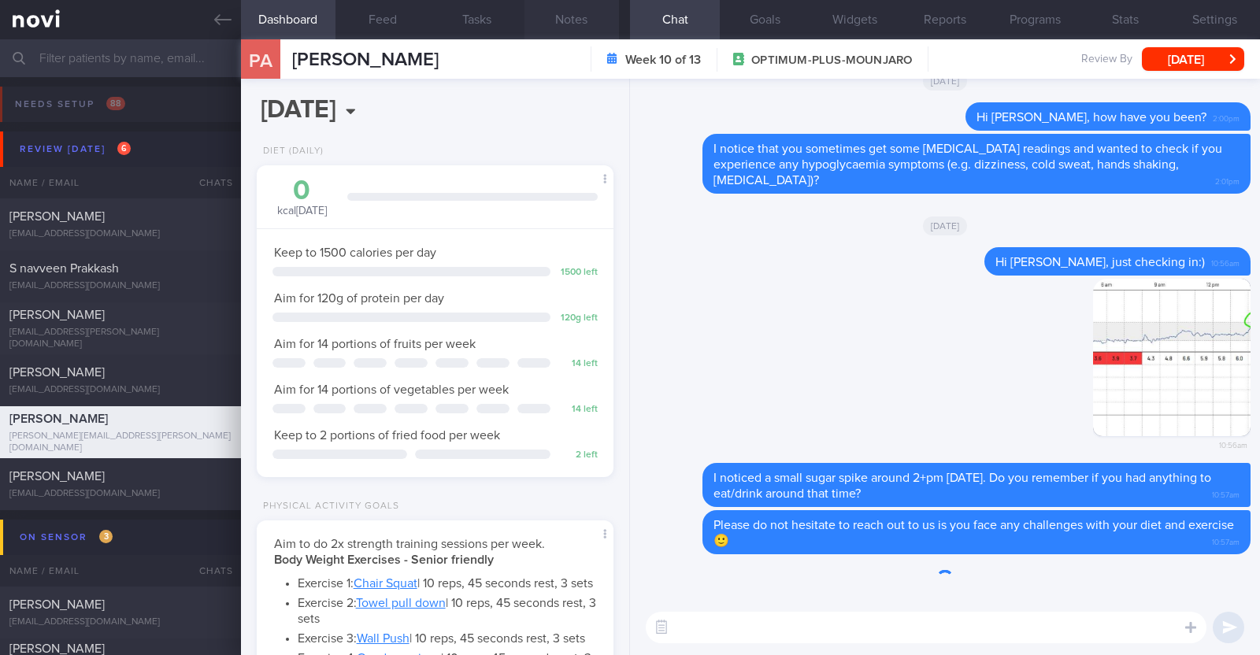
scroll to position [159, 319]
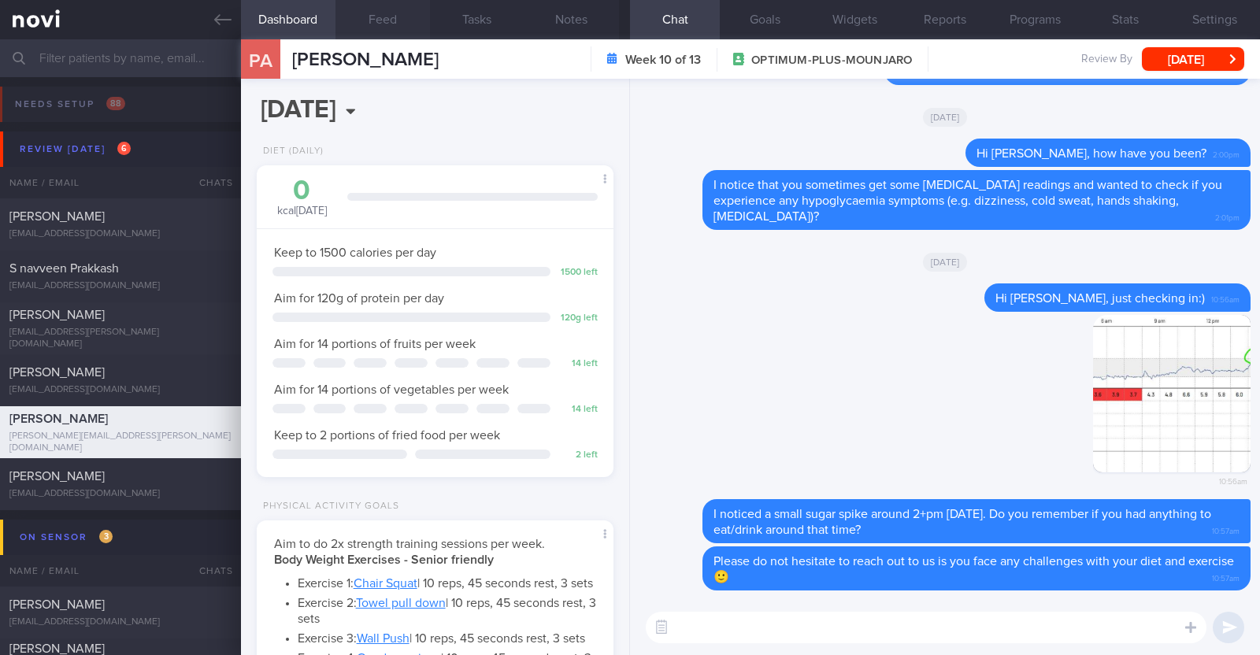
click at [375, 10] on button "Feed" at bounding box center [383, 19] width 95 height 39
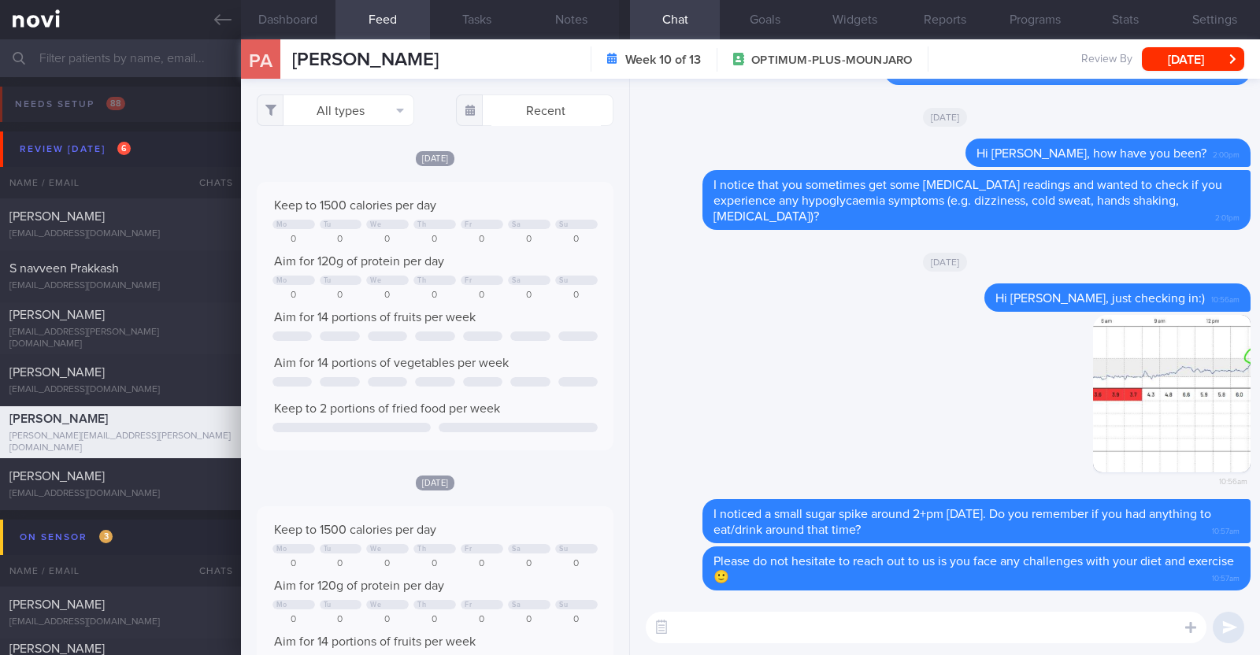
scroll to position [80, 321]
click at [559, 17] on button "Notes" at bounding box center [572, 19] width 95 height 39
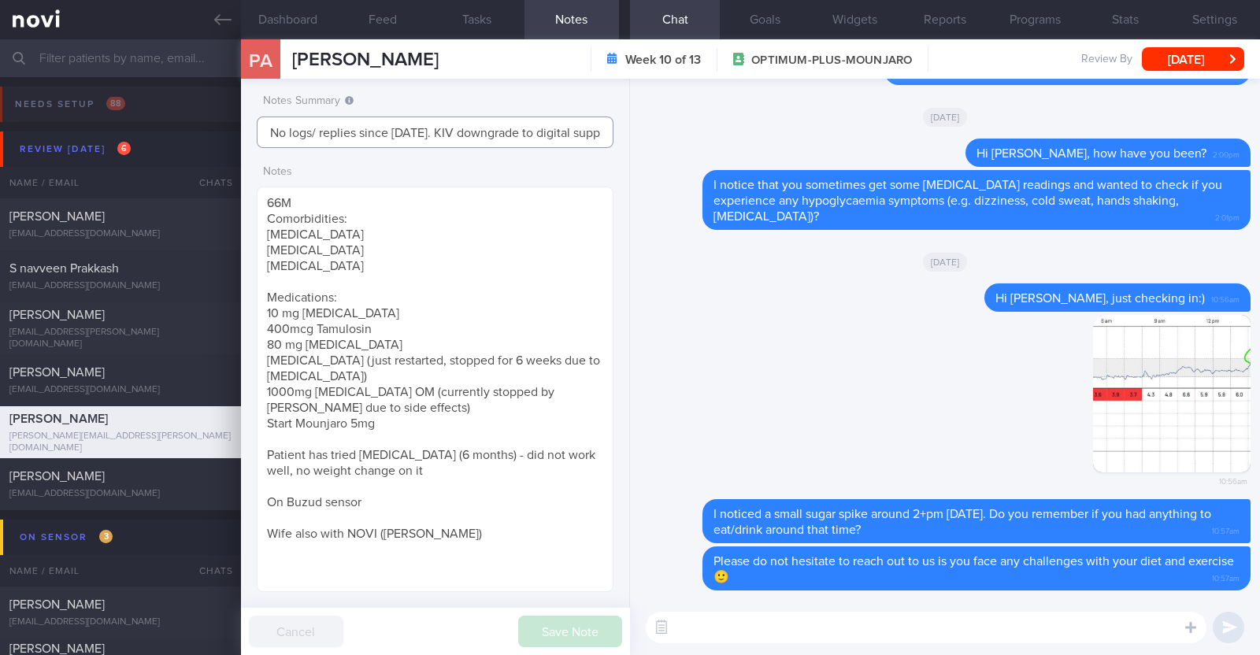
scroll to position [0, 20]
drag, startPoint x: 536, startPoint y: 129, endPoint x: 713, endPoint y: 128, distance: 177.2
click at [713, 128] on div "Dashboard Feed Tasks Notes Chat Goals Widgets Reports Programs Stats Settings P…" at bounding box center [750, 347] width 1019 height 616
drag, startPoint x: 459, startPoint y: 135, endPoint x: 563, endPoint y: 136, distance: 104.0
click at [563, 136] on input "No logs/ replies since 12/6/25. KIV downgrade to digital support" at bounding box center [435, 133] width 357 height 32
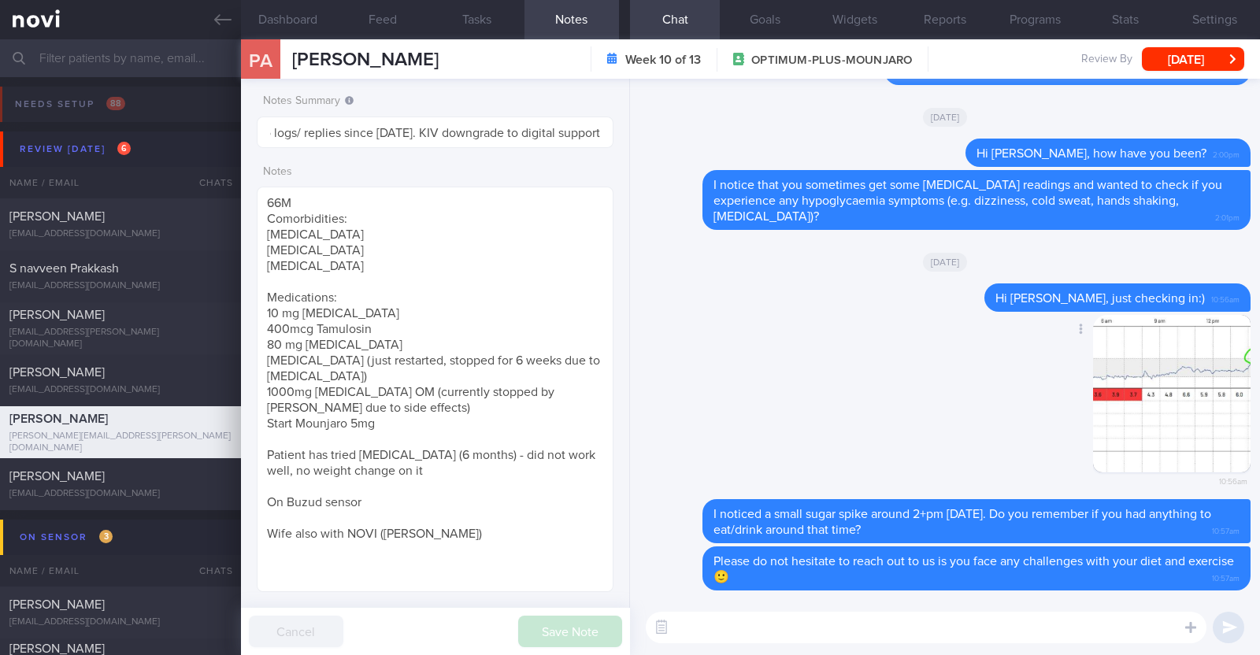
scroll to position [0, 0]
click at [772, 361] on div "Delete 10:56am" at bounding box center [945, 407] width 611 height 185
click at [869, 620] on textarea at bounding box center [926, 628] width 561 height 32
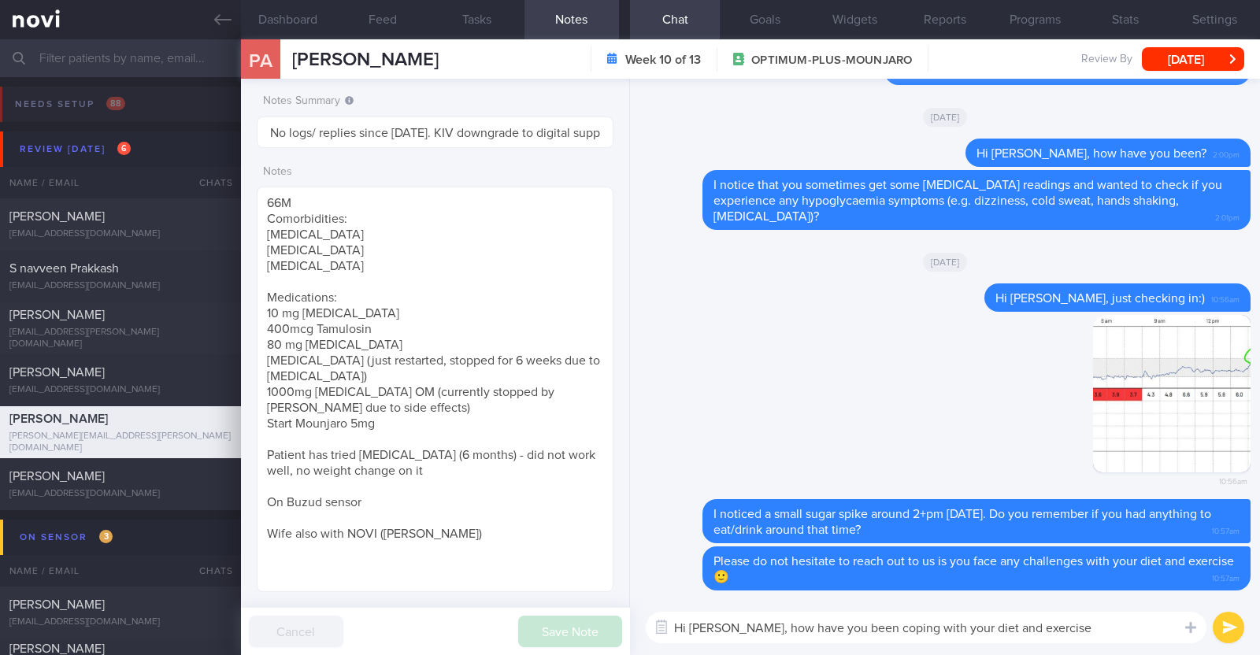
type textarea "Hi Paul, how have you been coping with your diet and exercise?"
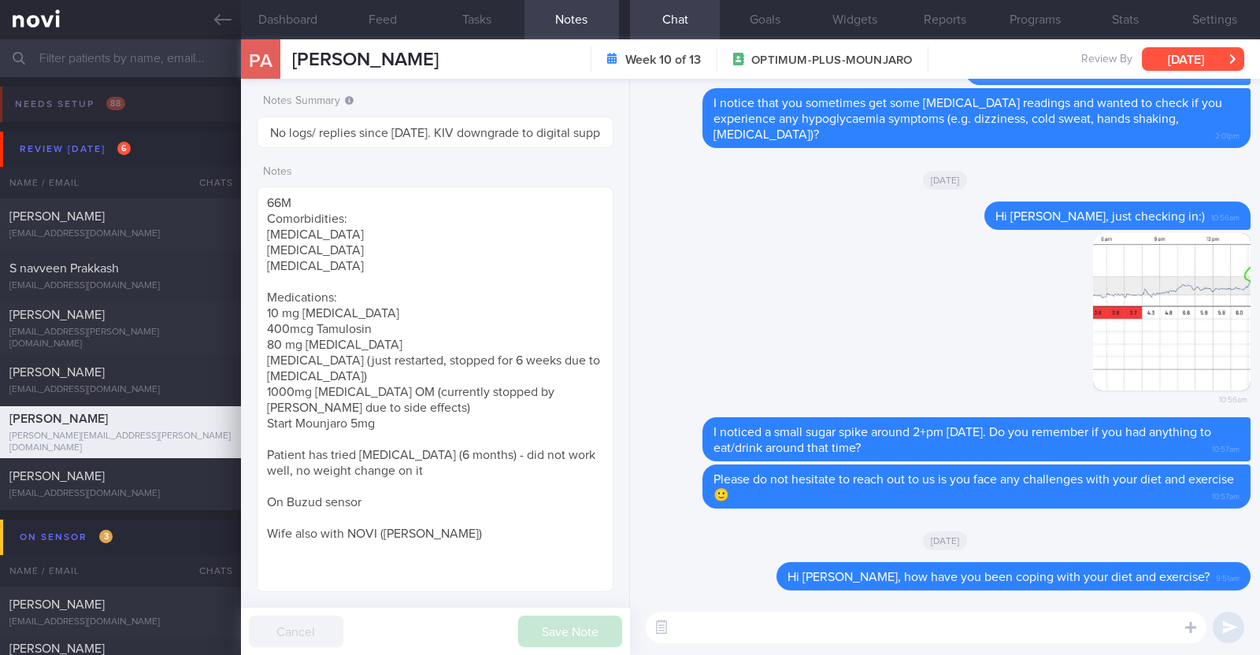
click at [1146, 52] on button "[DATE]" at bounding box center [1193, 59] width 102 height 24
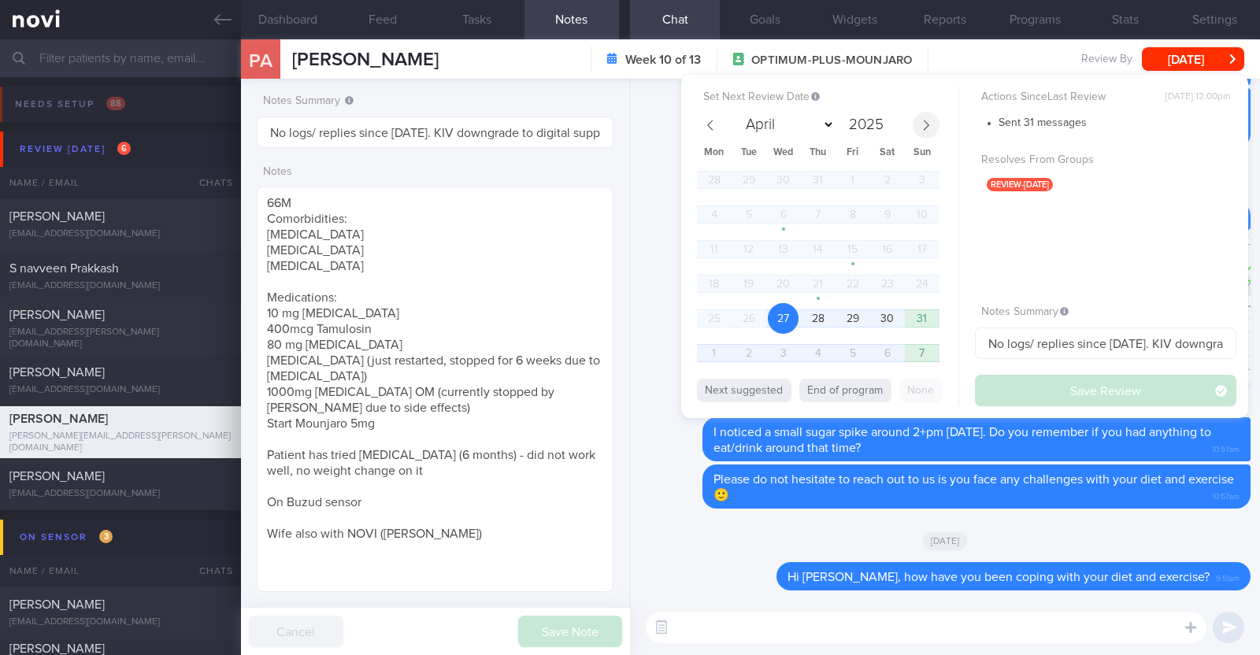
click at [925, 131] on span at bounding box center [926, 125] width 27 height 27
select select "8"
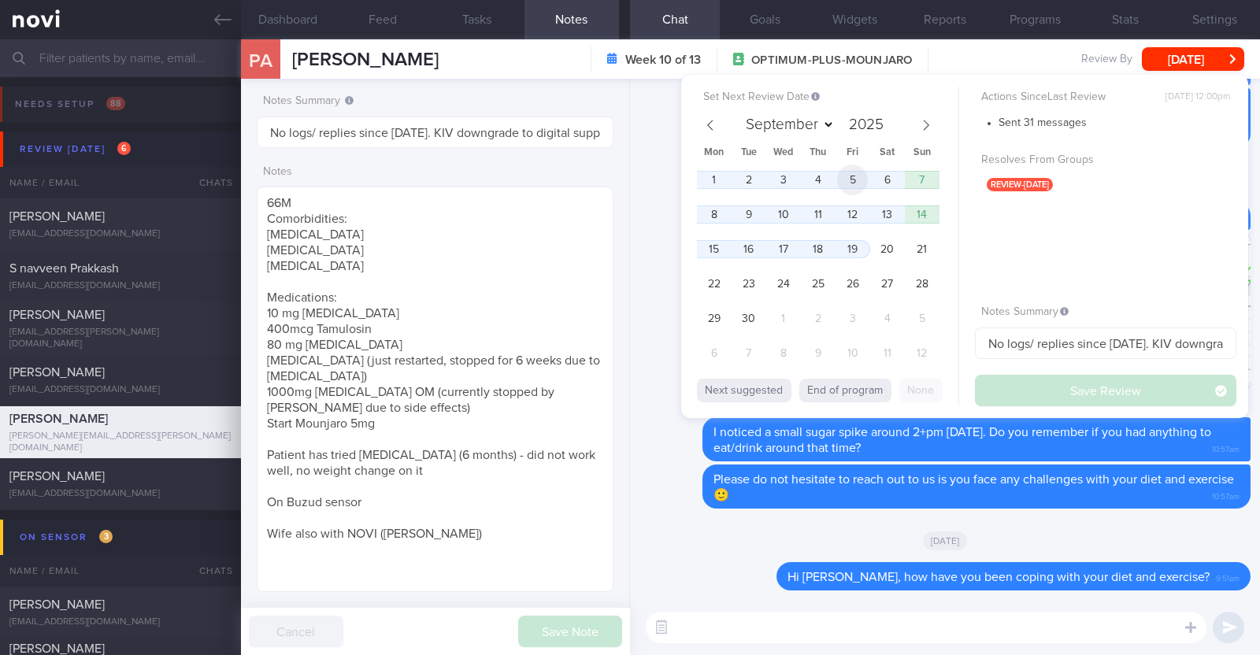
click at [845, 187] on span "5" at bounding box center [852, 180] width 31 height 31
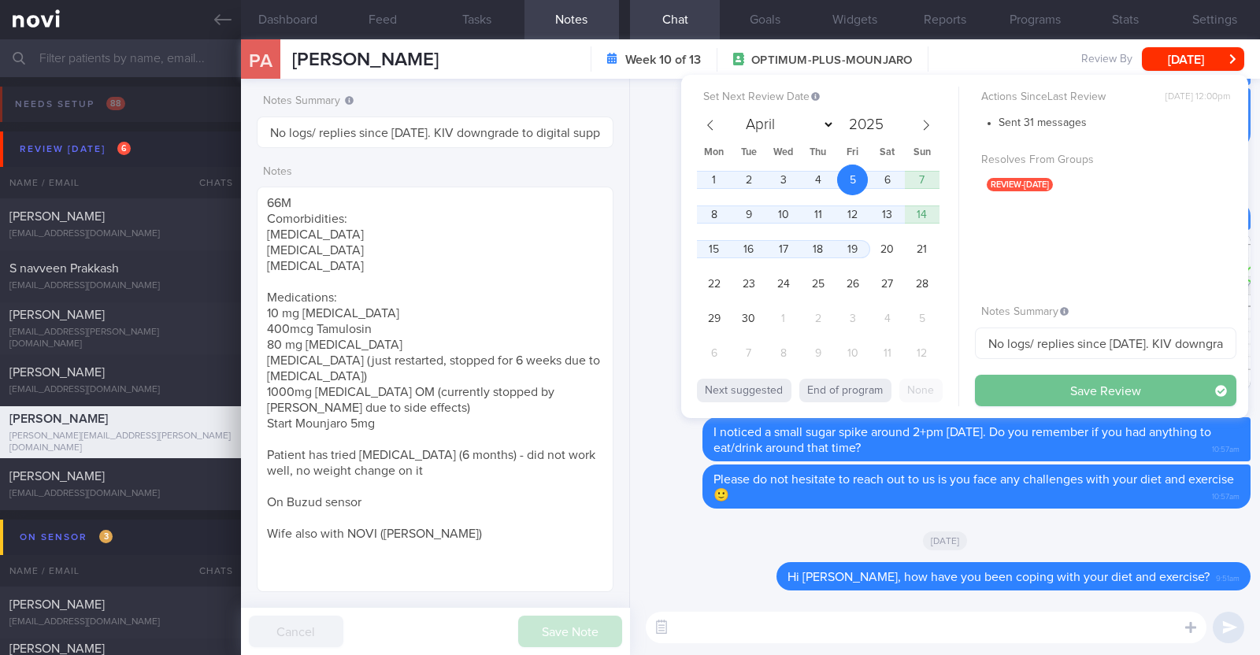
click at [1010, 388] on button "Save Review" at bounding box center [1105, 391] width 261 height 32
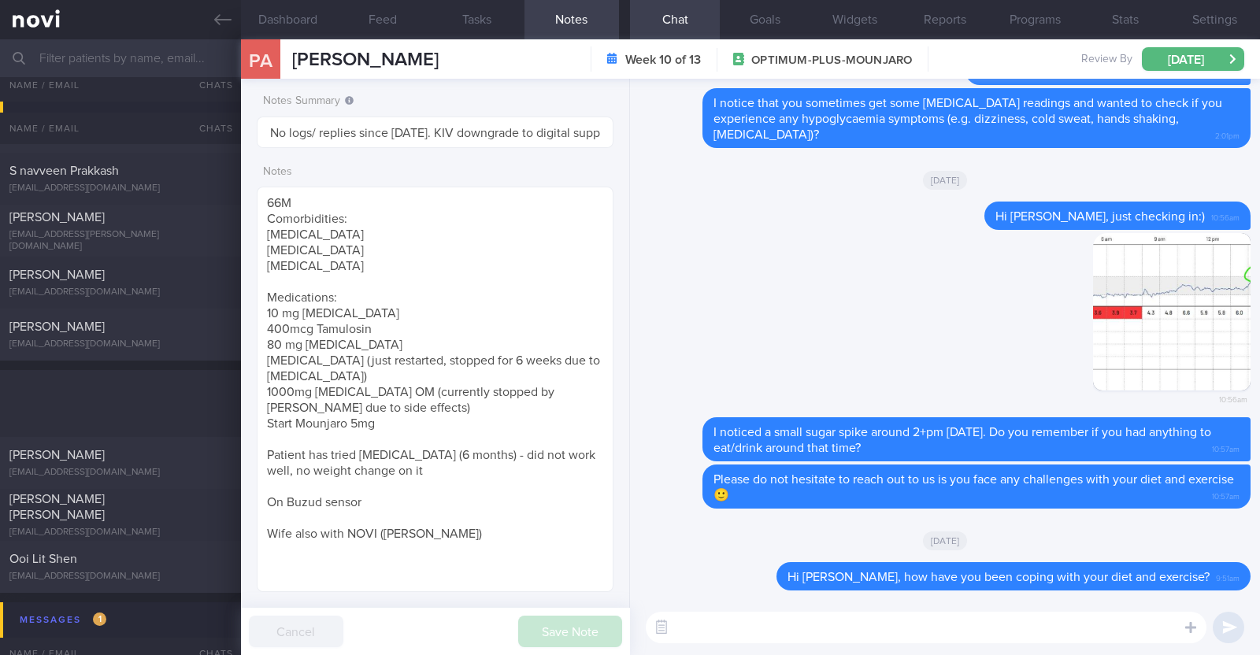
scroll to position [393, 0]
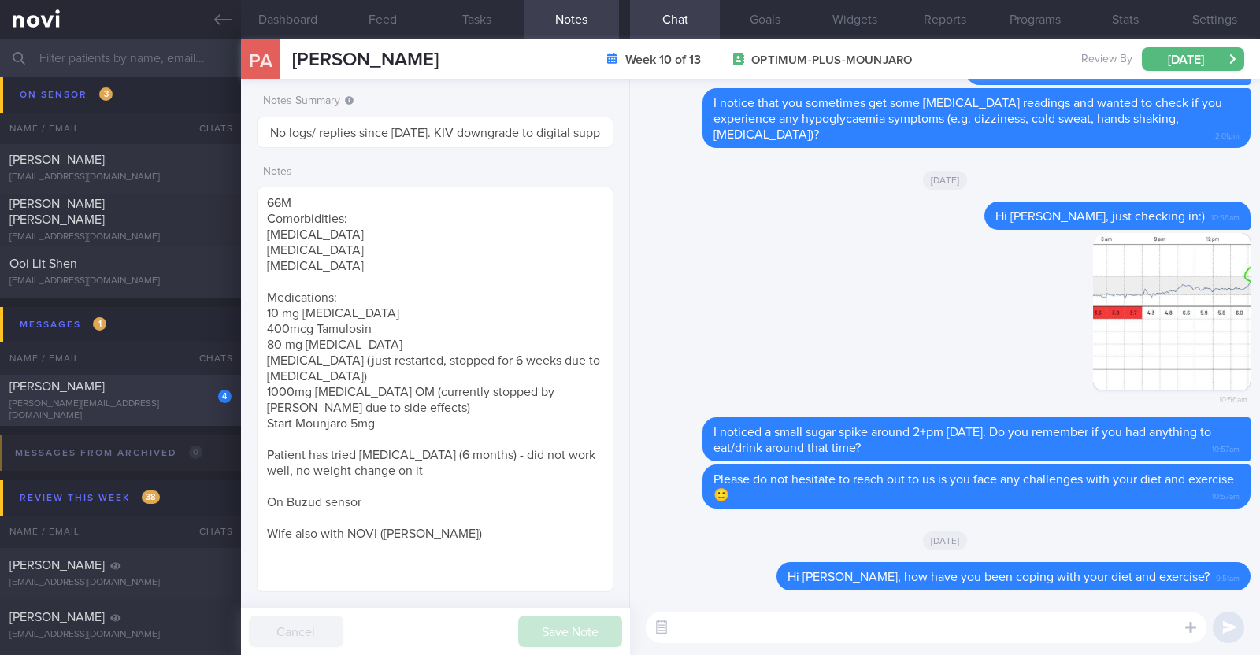
click at [195, 395] on div "[PERSON_NAME]" at bounding box center [118, 387] width 218 height 16
type input "Not on any program, goodwill coaching till Dr [PERSON_NAME]'s review on 8/9"
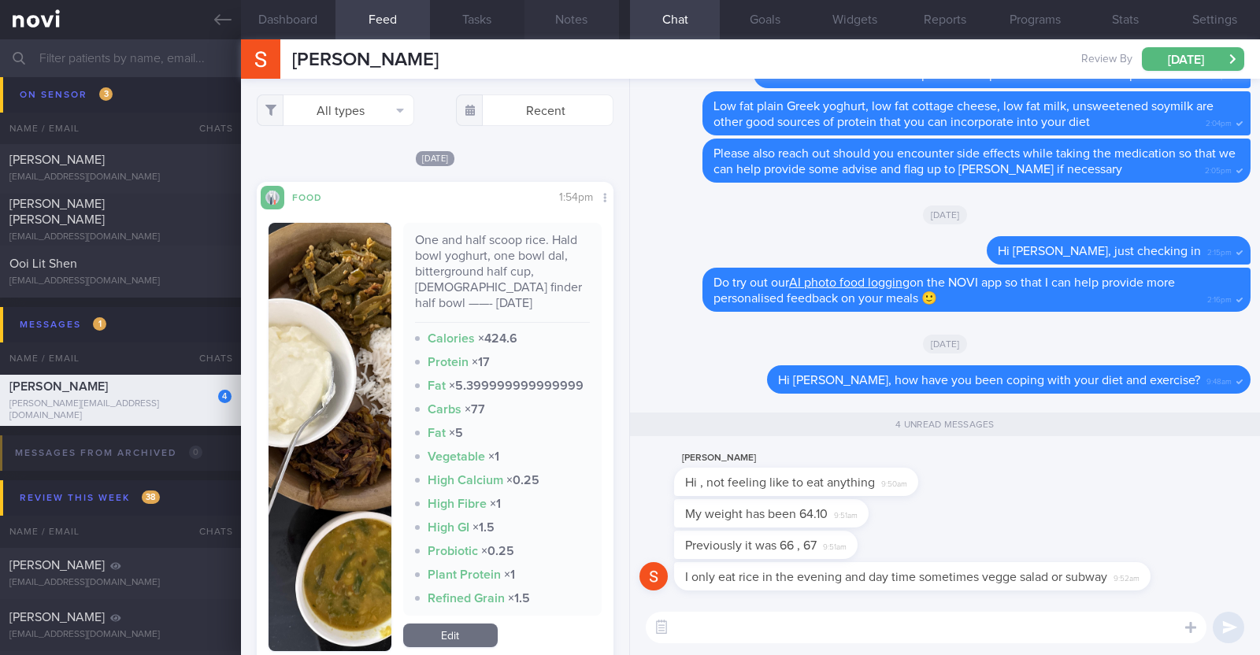
click at [595, 13] on button "Notes" at bounding box center [572, 19] width 95 height 39
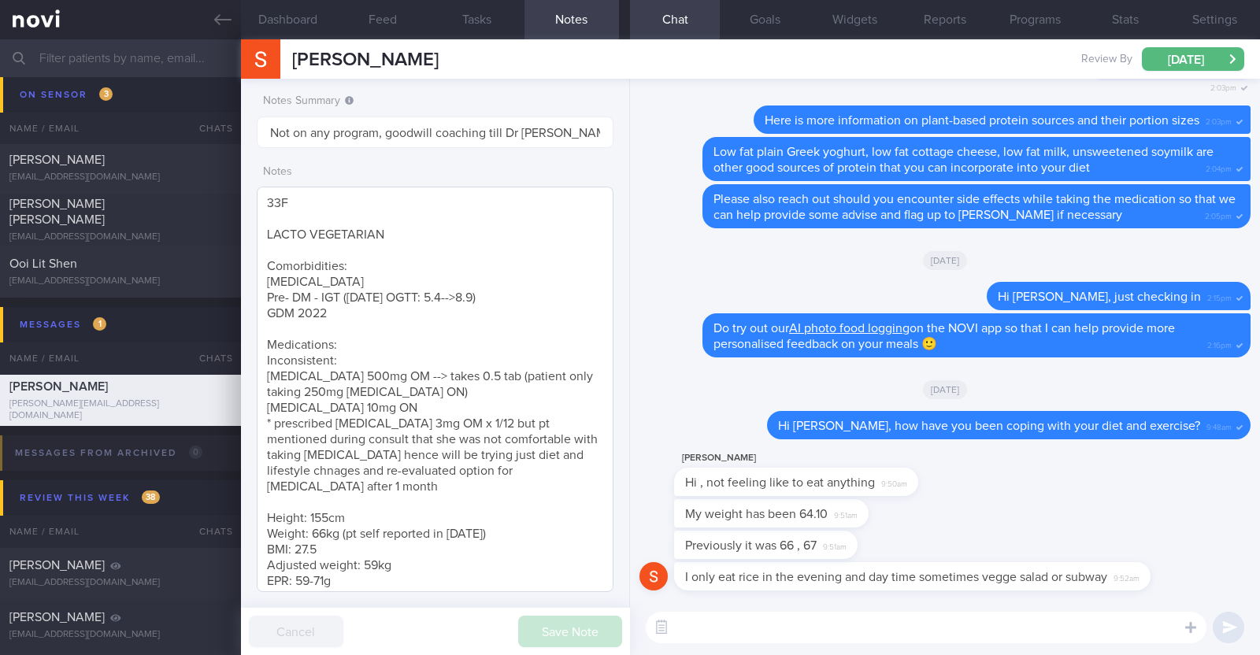
scroll to position [20, 0]
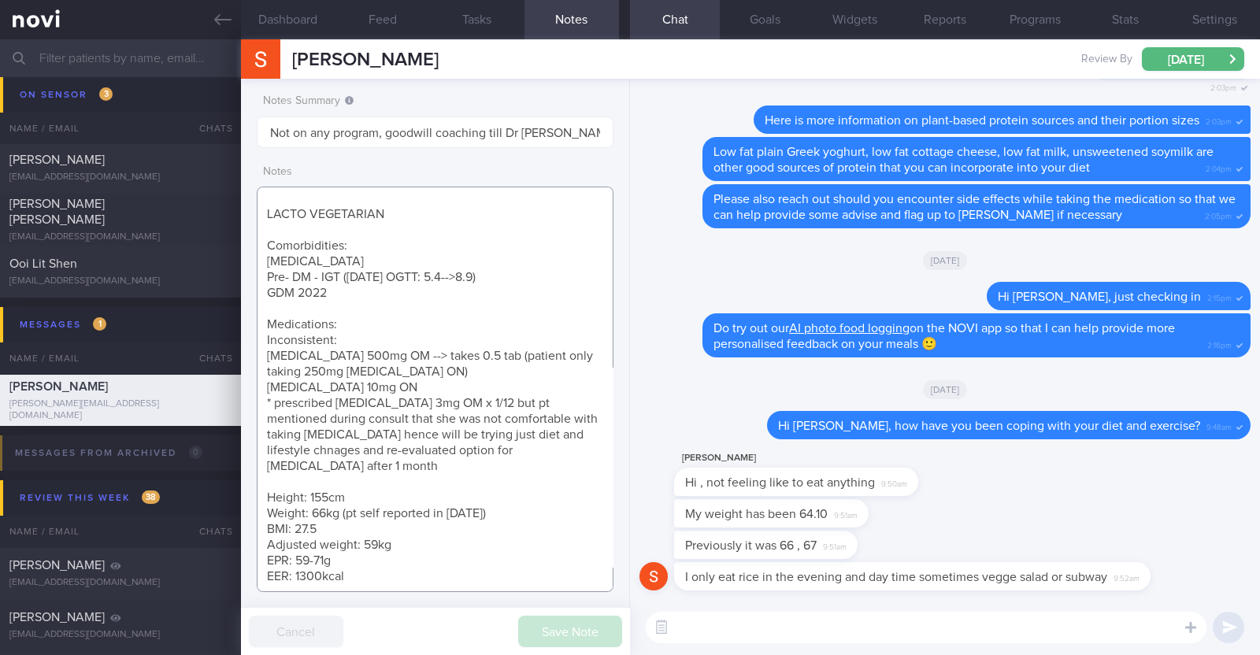
click at [462, 511] on textarea "33F LACTO VEGETARIAN Comorbidities: Dyslipidemia Pre- DM - IGT (Nov 2022 OGTT: …" at bounding box center [435, 390] width 357 height 406
click at [524, 517] on textarea "33F LACTO VEGETARIAN Comorbidities: Dyslipidemia Pre- DM - IGT (Nov 2022 OGTT: …" at bounding box center [435, 390] width 357 height 406
type textarea "33F LACTO VEGETARIAN Comorbidities: [MEDICAL_DATA] Pre- DM - IGT ([DATE] OGTT: …"
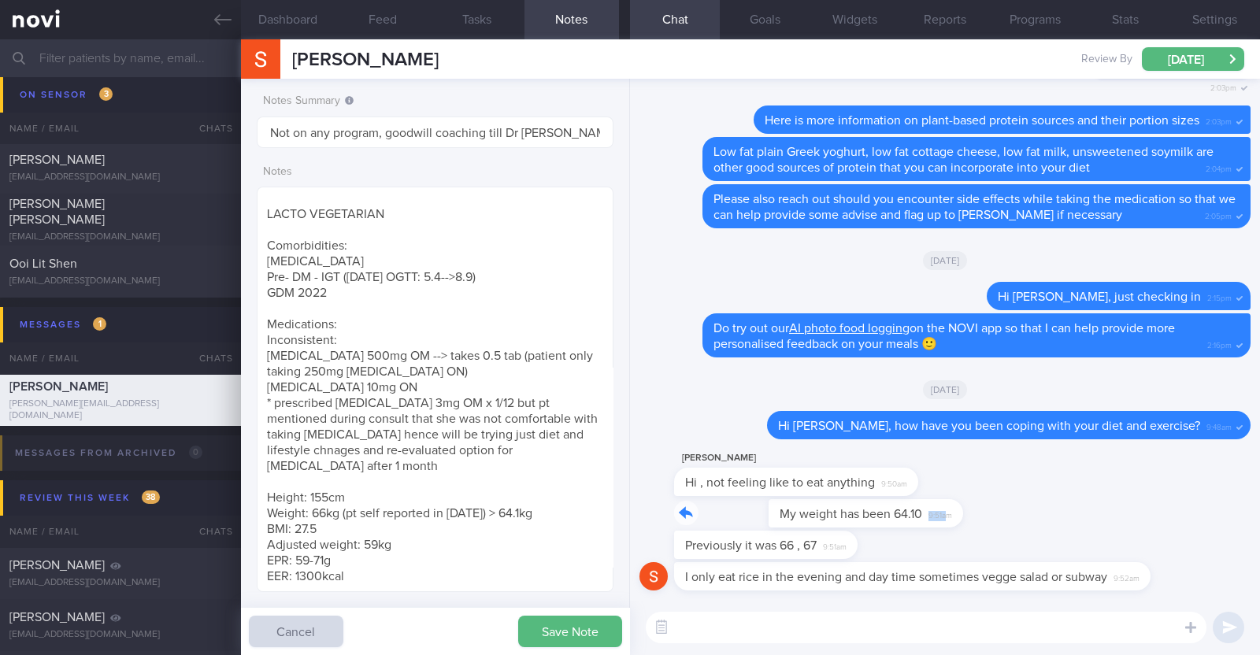
drag, startPoint x: 851, startPoint y: 521, endPoint x: 1136, endPoint y: 517, distance: 285.1
click at [1136, 517] on div "My weight has been 64.10 9:51am" at bounding box center [945, 515] width 611 height 32
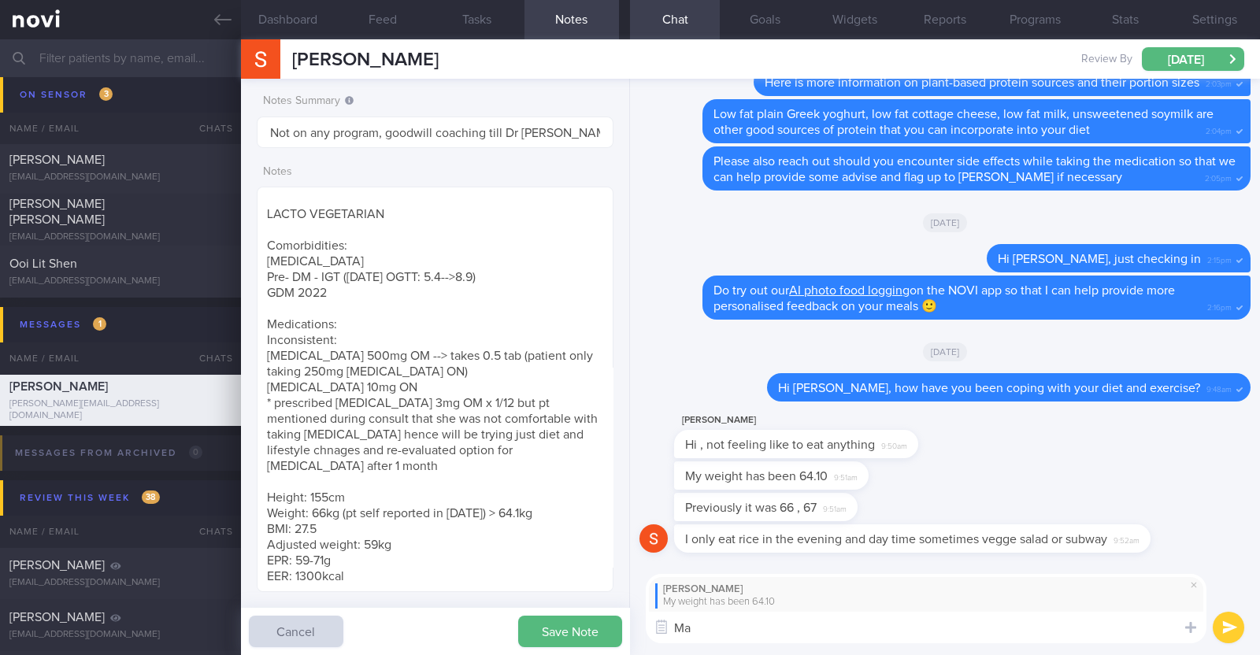
type textarea "M"
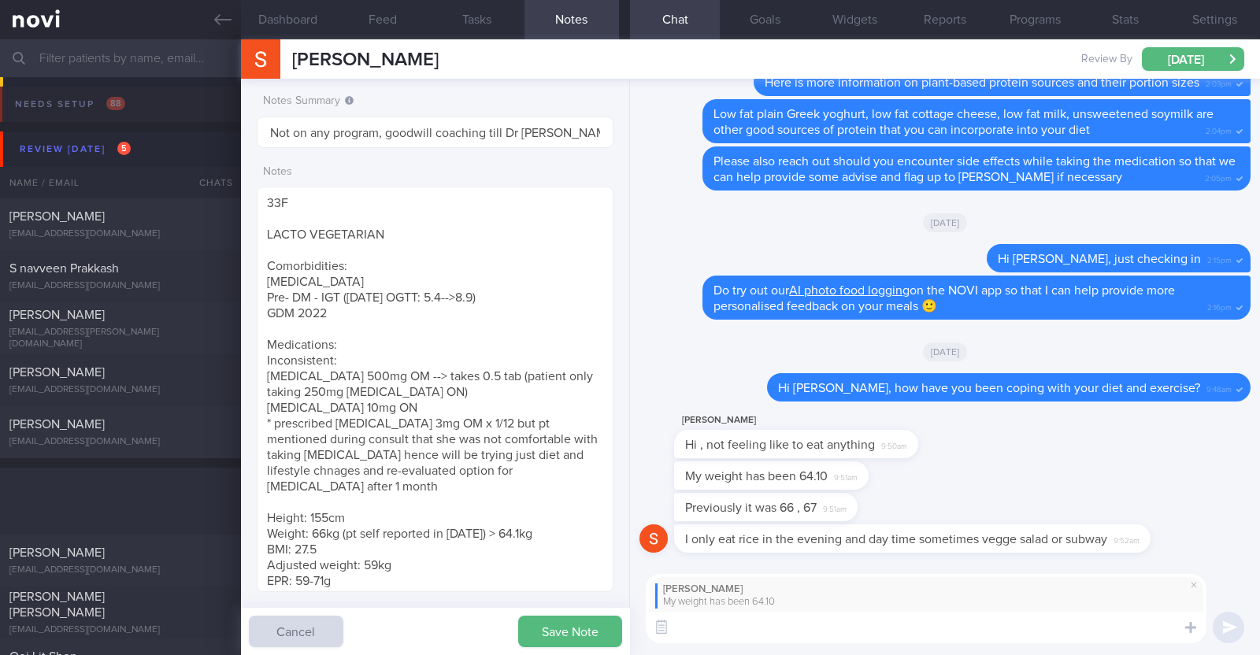
select select "8"
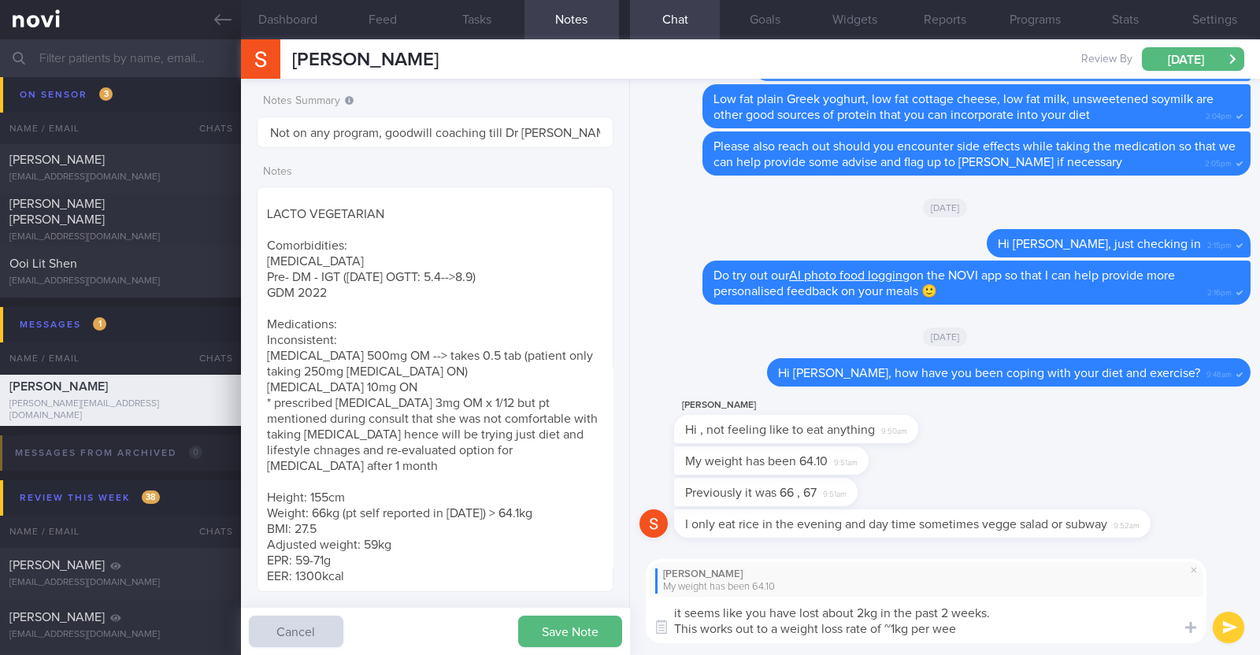
type textarea "it seems like you have lost about 2kg in the past 2 weeks. This works out to a …"
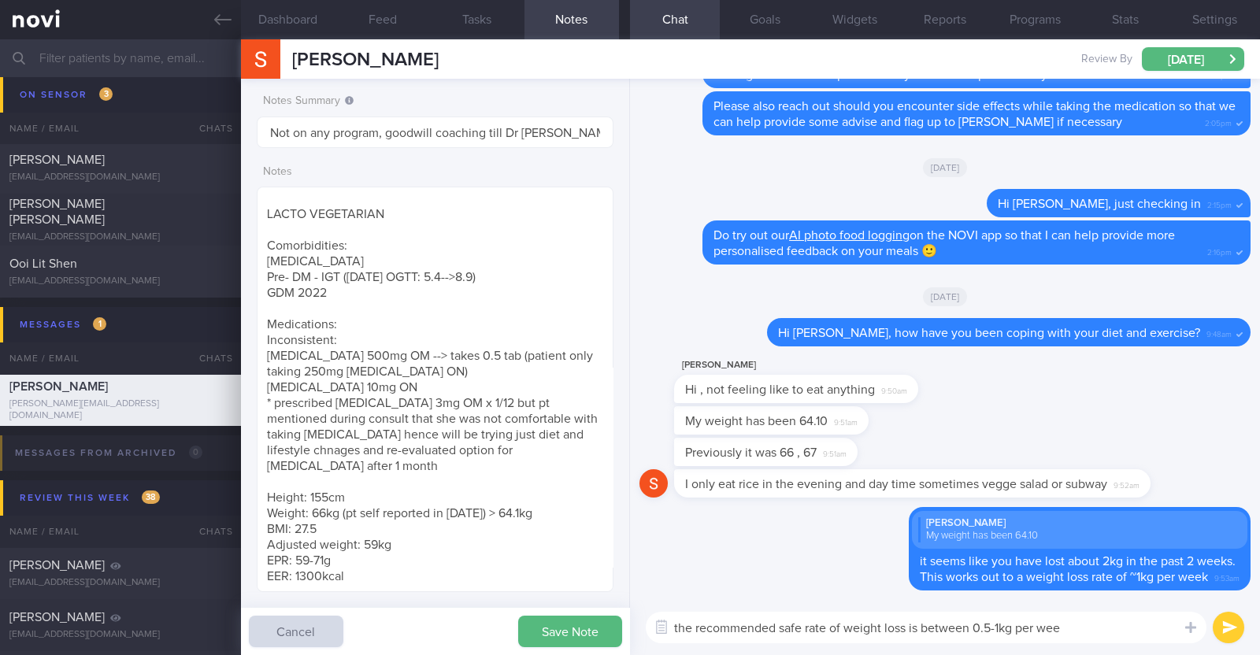
type textarea "the recommended safe rate of weight loss is between 0.5-1kg per week"
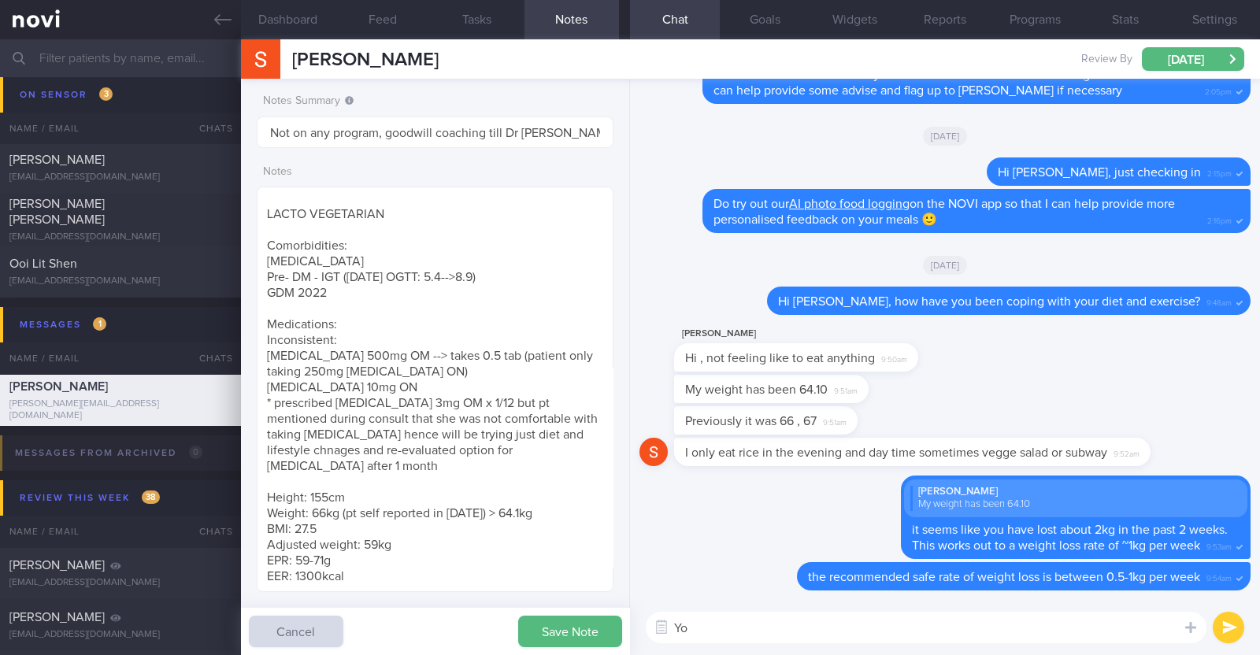
type textarea "Y"
type textarea "Anything more than this, you could also be losing your muscle mass"
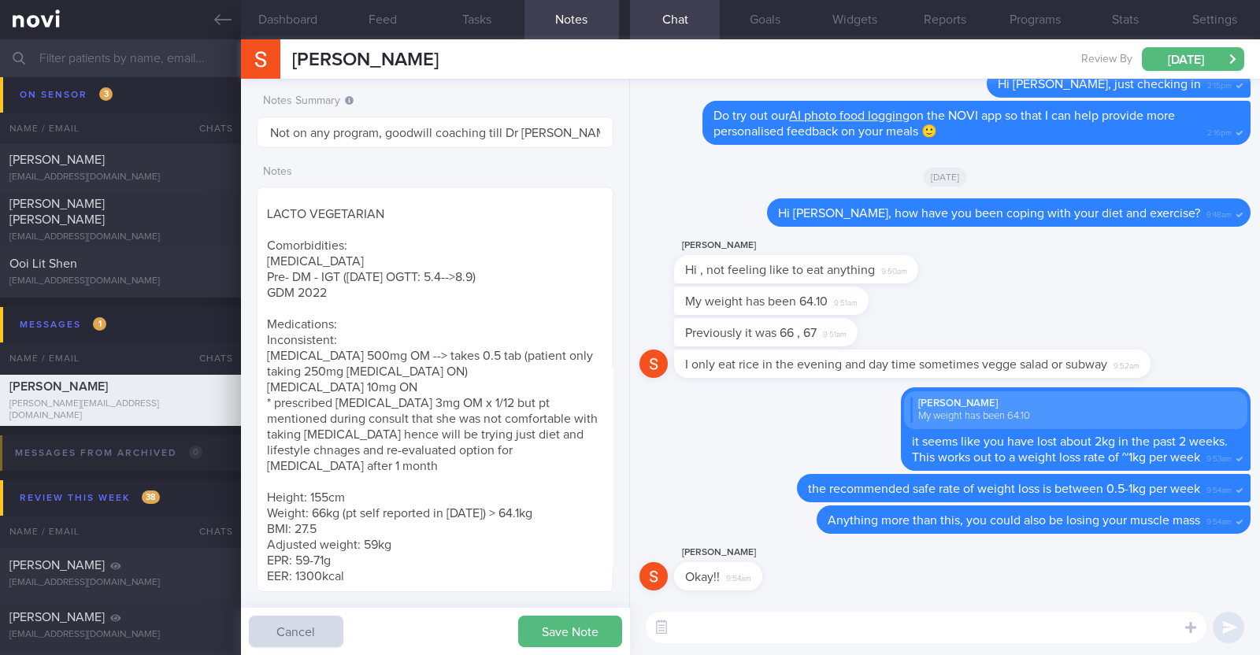
click at [777, 635] on textarea at bounding box center [926, 628] width 561 height 32
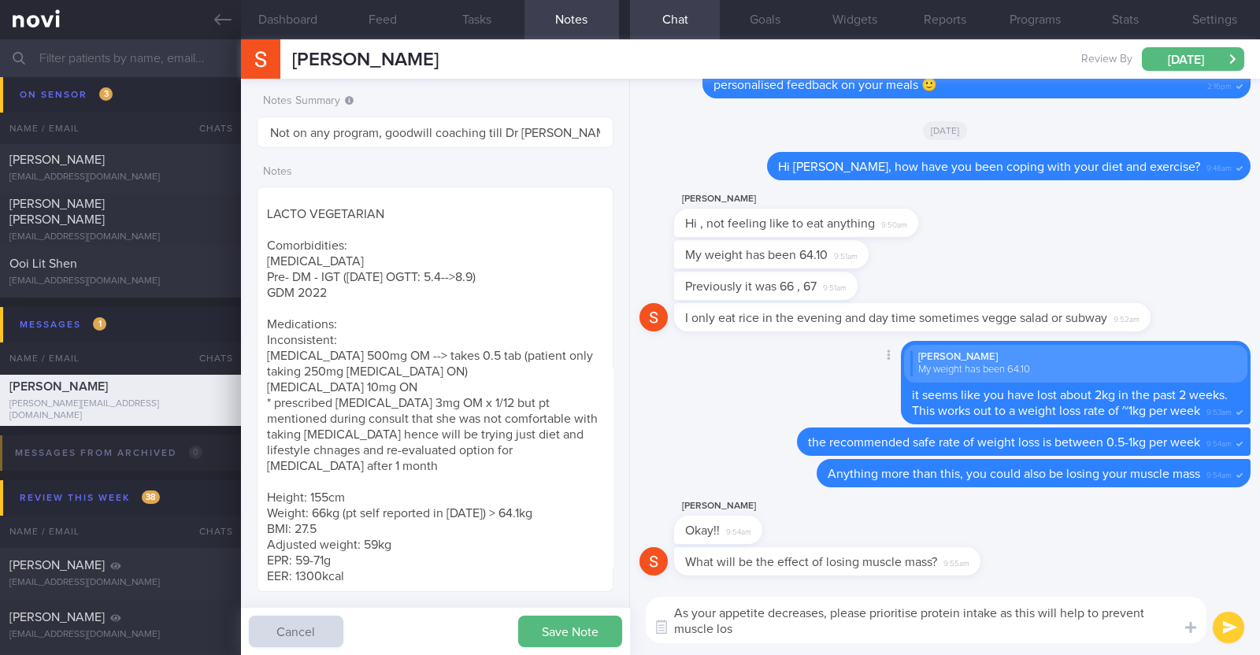
type textarea "As your appetite decreases, please prioritise protein intake as this will help …"
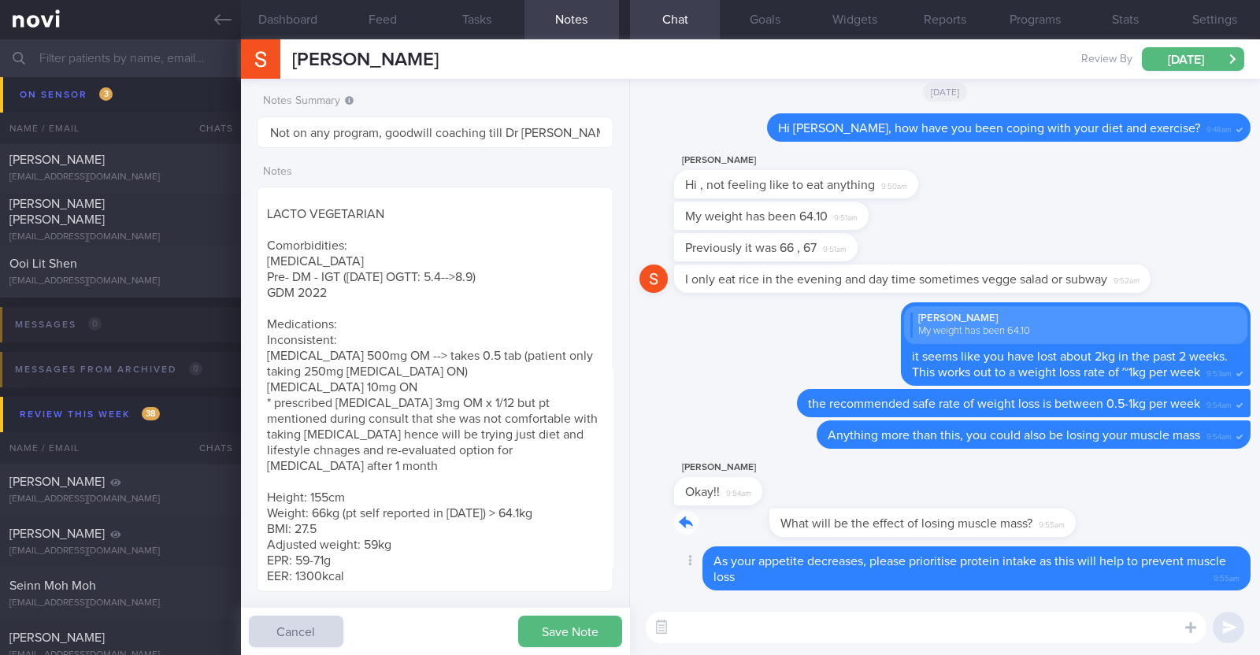
drag, startPoint x: 972, startPoint y: 521, endPoint x: 1136, endPoint y: 539, distance: 164.7
click at [1257, 525] on div "Delete As your appetite decreases, please prioritise protein intake as this wil…" at bounding box center [945, 339] width 630 height 521
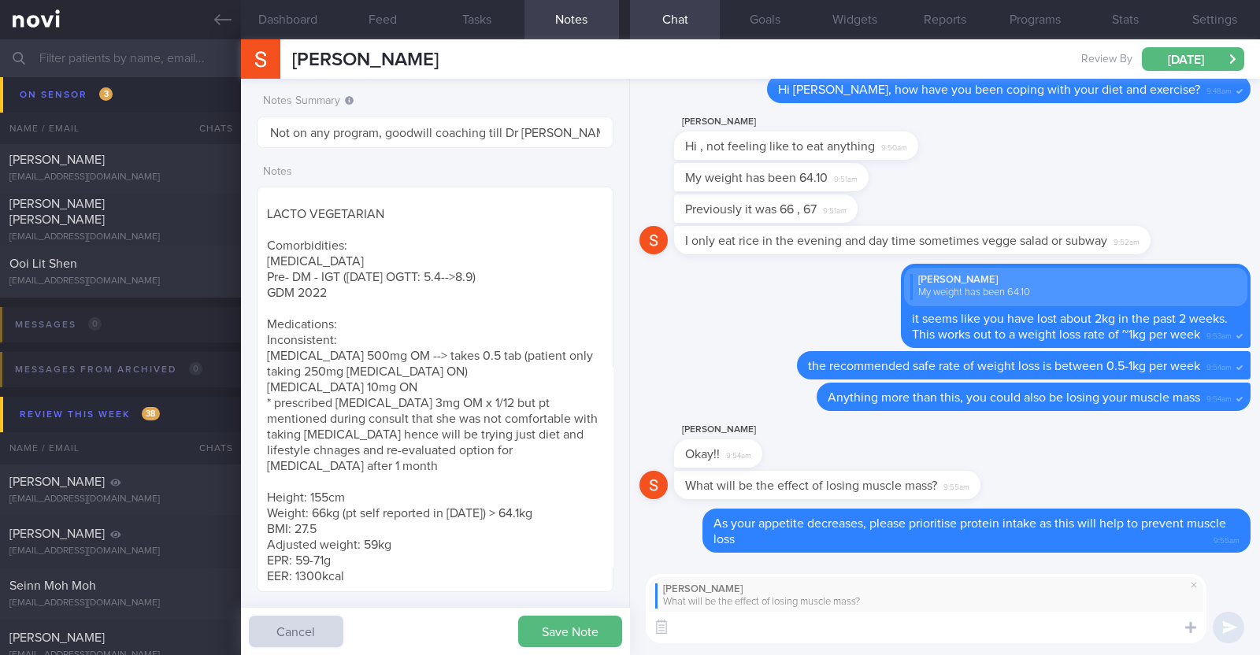
click at [964, 628] on textarea at bounding box center [926, 628] width 561 height 32
paste textarea "Protein is of utmost importance for muscle health and glucose control for these…"
type textarea "Protein is of utmost importance for muscle health and glucose control for these…"
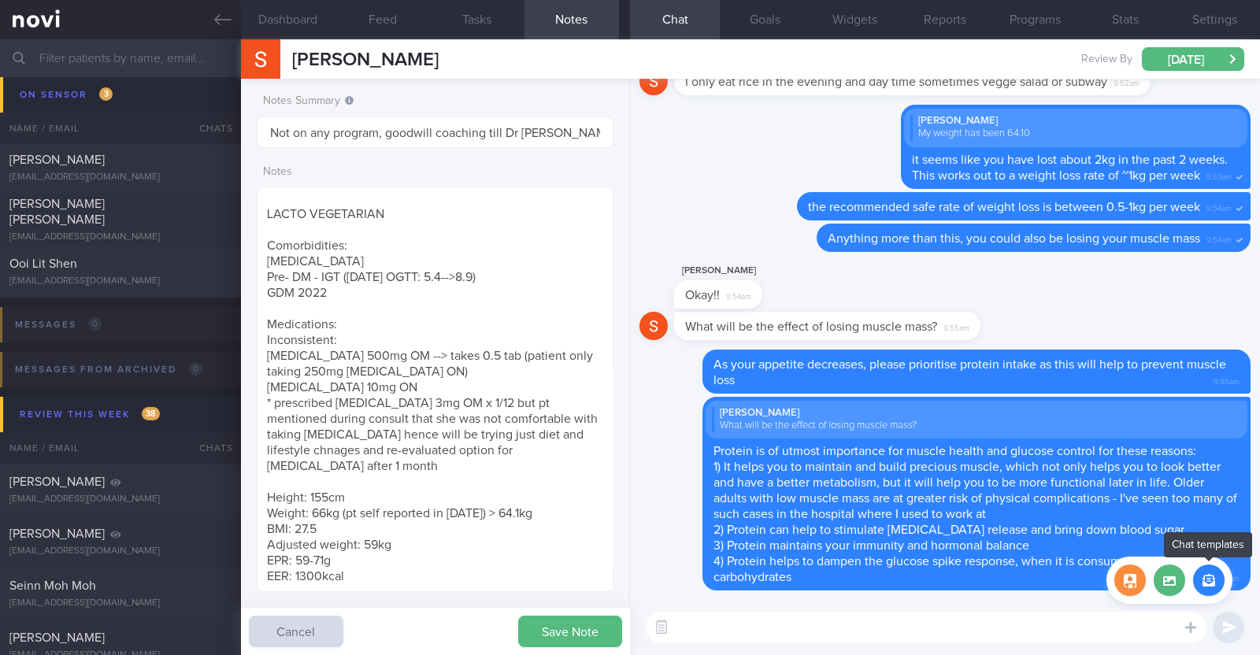
click at [1208, 593] on button "button" at bounding box center [1209, 581] width 32 height 32
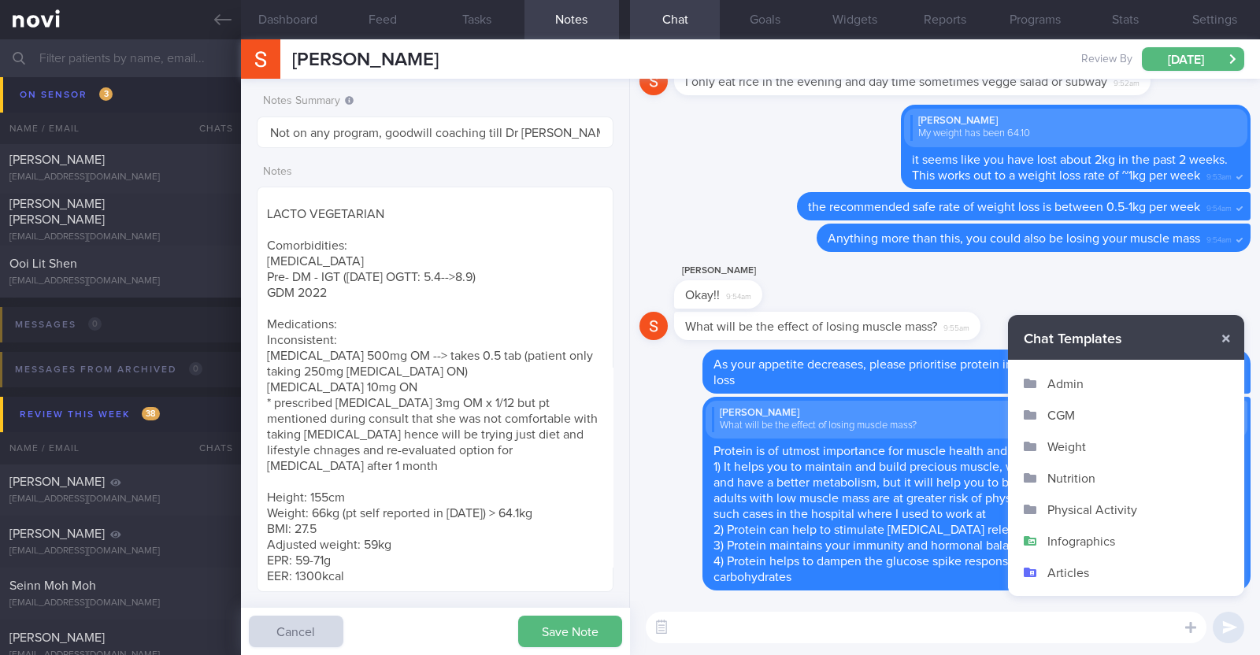
click at [1064, 539] on button "Infographics" at bounding box center [1126, 541] width 236 height 32
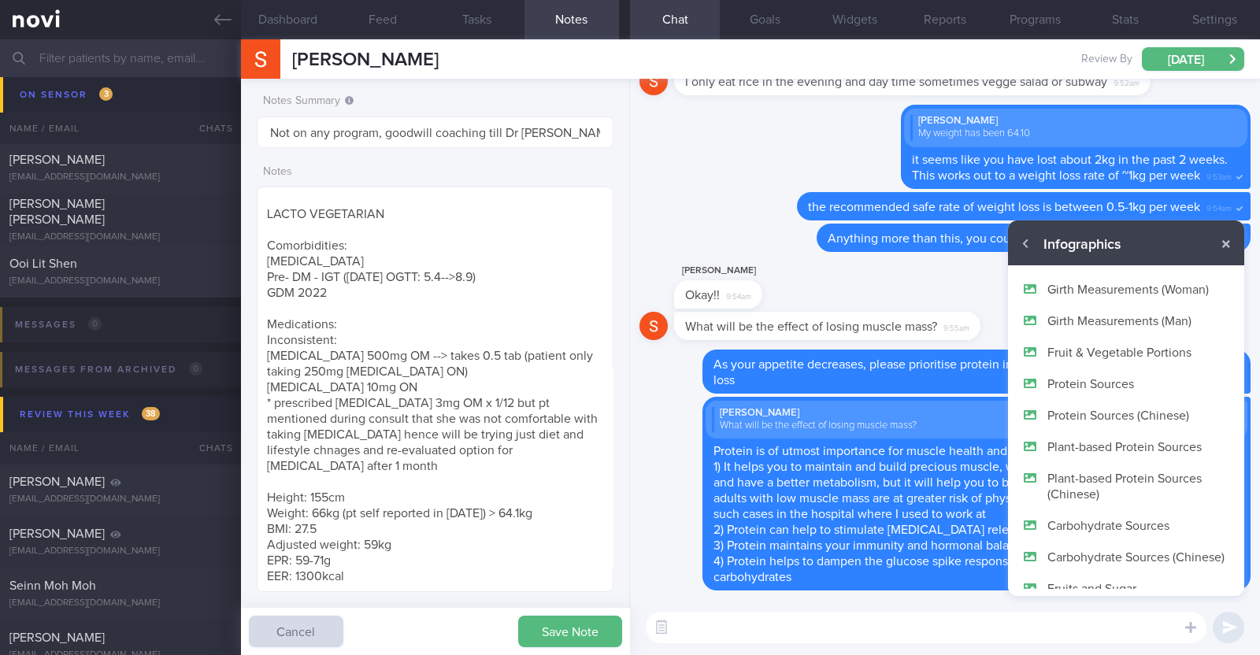
click at [1079, 447] on button "Plant-based Protein Sources" at bounding box center [1126, 447] width 236 height 32
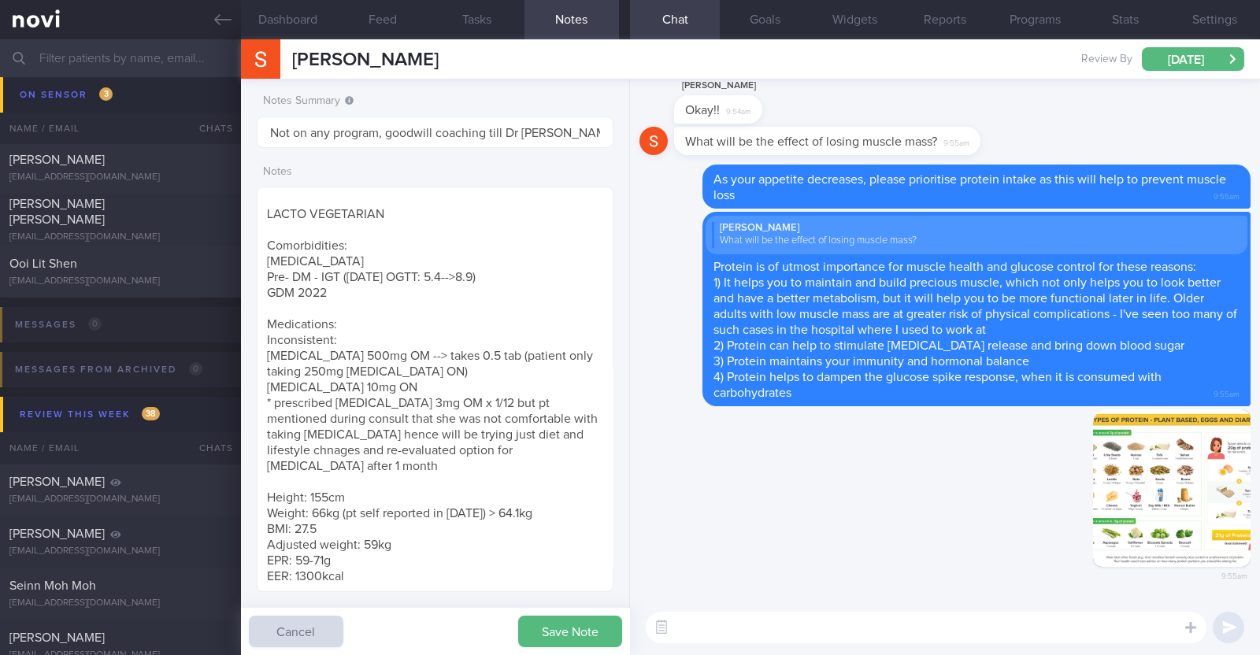
click at [914, 628] on textarea at bounding box center [926, 628] width 561 height 32
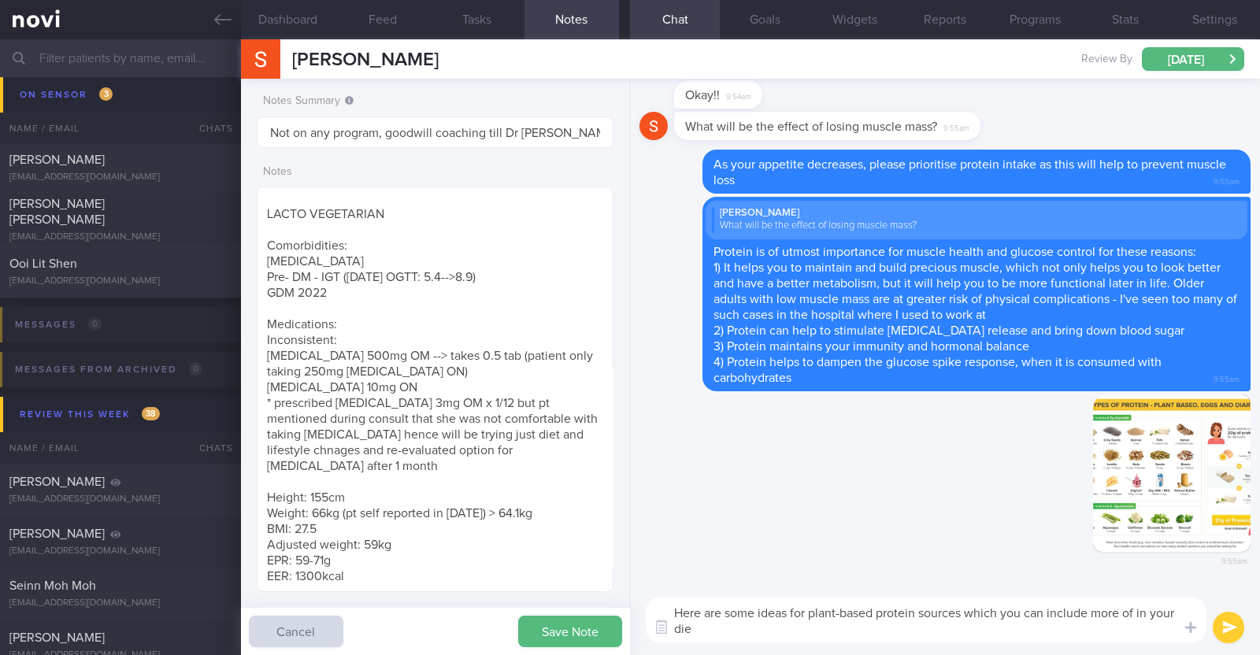
type textarea "Here are some ideas for plant-based protein sources which you can include more …"
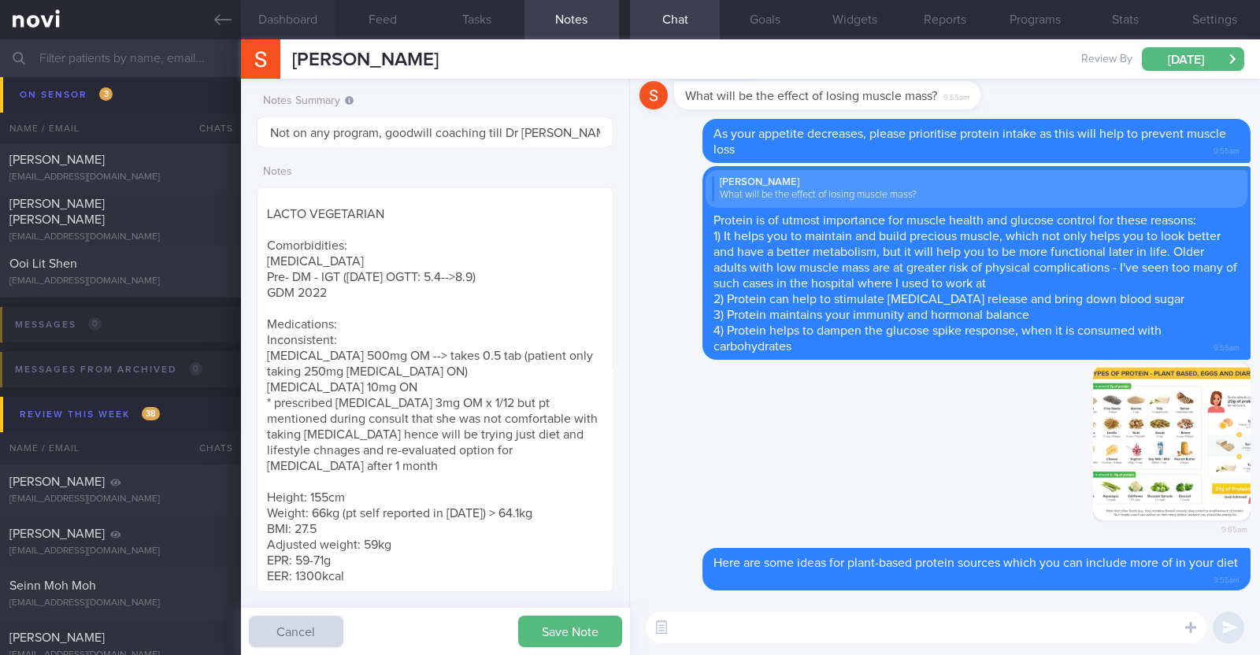
click at [289, 17] on button "Dashboard" at bounding box center [288, 19] width 95 height 39
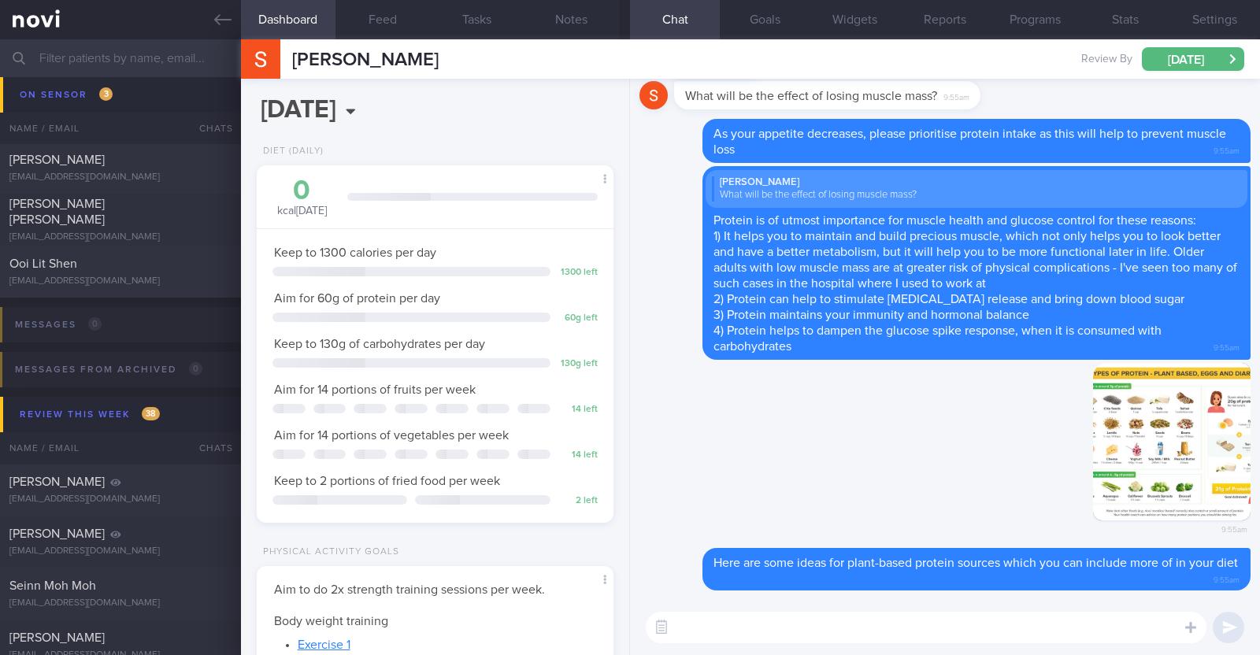
scroll to position [179, 313]
click at [792, 636] on textarea at bounding box center [926, 628] width 561 height 32
type textarea "Your protein goal is 60g per day"
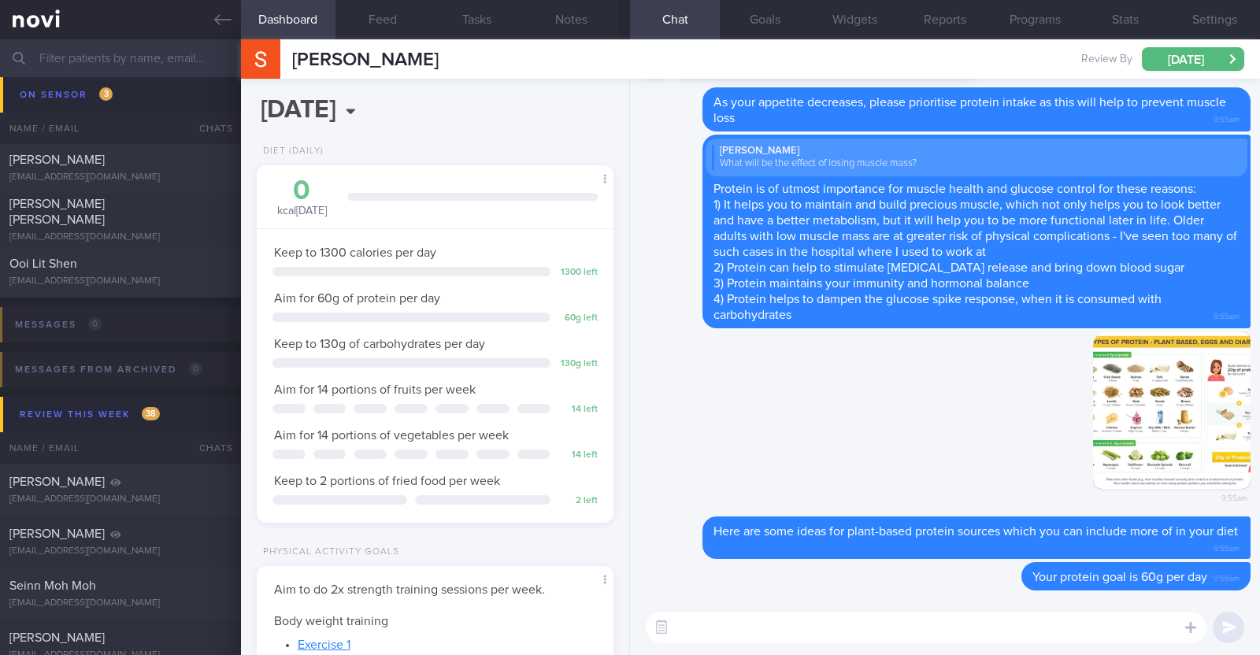
click at [888, 635] on textarea at bounding box center [926, 628] width 561 height 32
paste textarea "If it is quite hard to eat due to the nausea, try taking some protein-containin…"
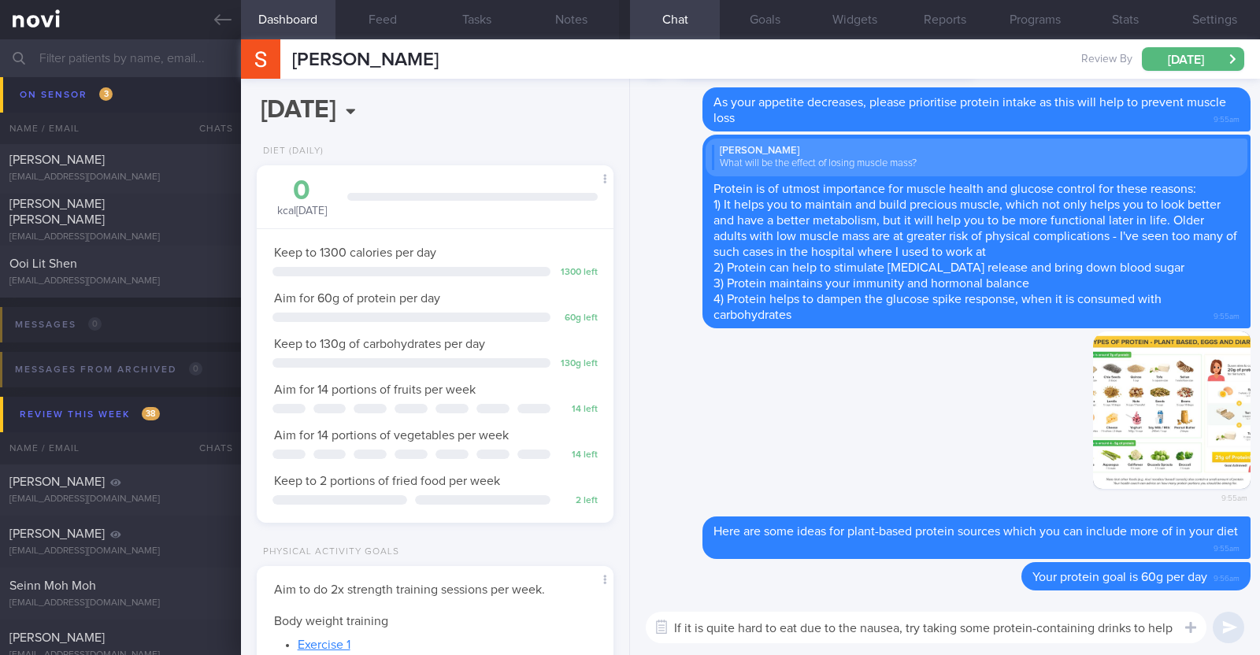
scroll to position [0, 0]
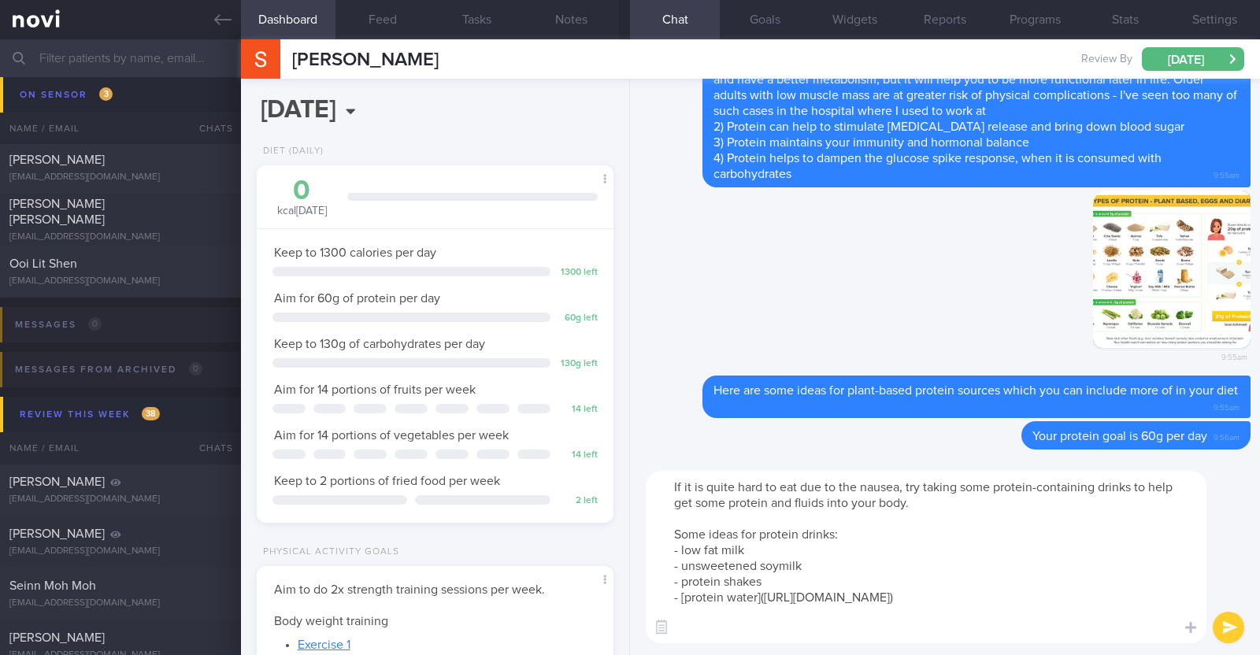
drag, startPoint x: 799, startPoint y: 488, endPoint x: 899, endPoint y: 486, distance: 100.0
click at [899, 486] on textarea "If it is quite hard to eat due to the nausea, try taking some protein-containin…" at bounding box center [926, 557] width 561 height 172
click at [679, 564] on textarea "If it is quite hard to eat, try taking some protein-containing drinks to help g…" at bounding box center [926, 557] width 561 height 172
type textarea "If it is quite hard to eat, try taking some protein-containing drinks to help g…"
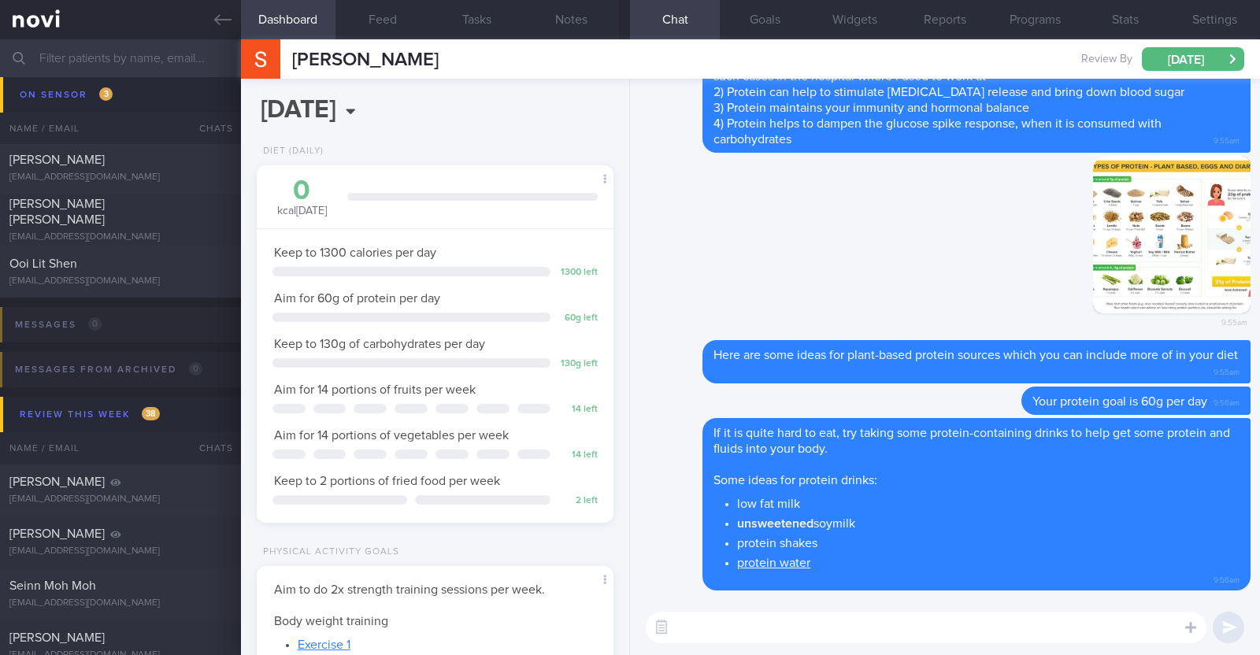
click at [784, 636] on textarea at bounding box center [926, 628] width 561 height 32
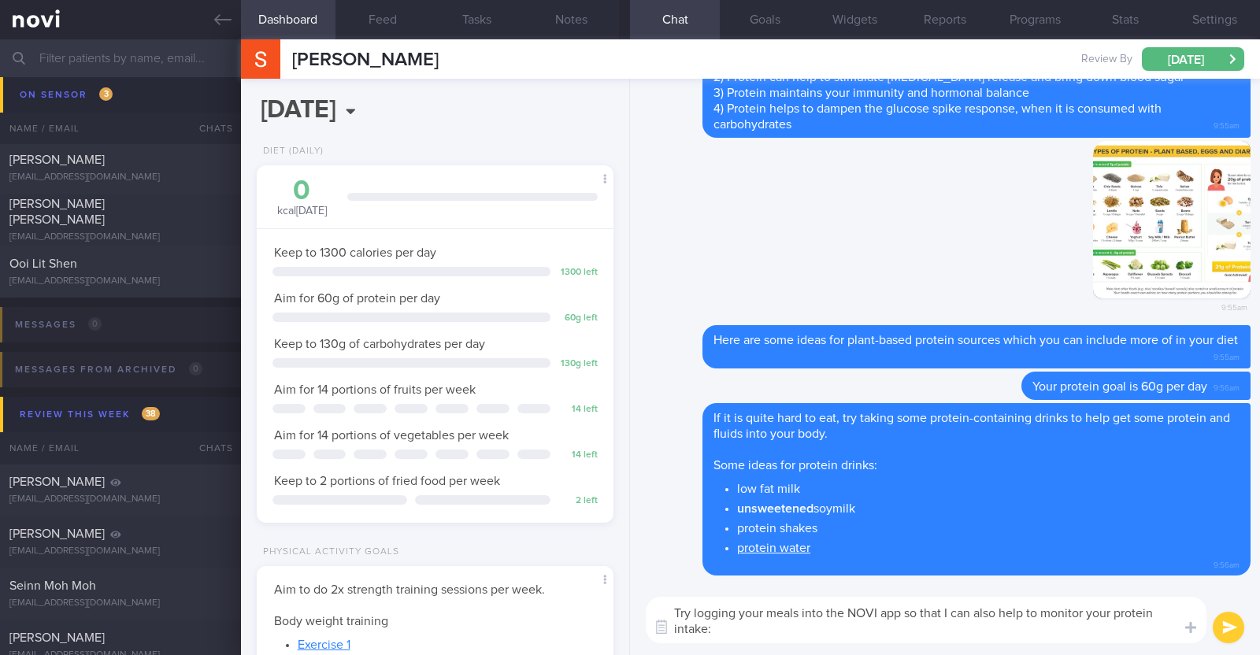
type textarea "Try logging your meals into the NOVI app so that I can also help to monitor you…"
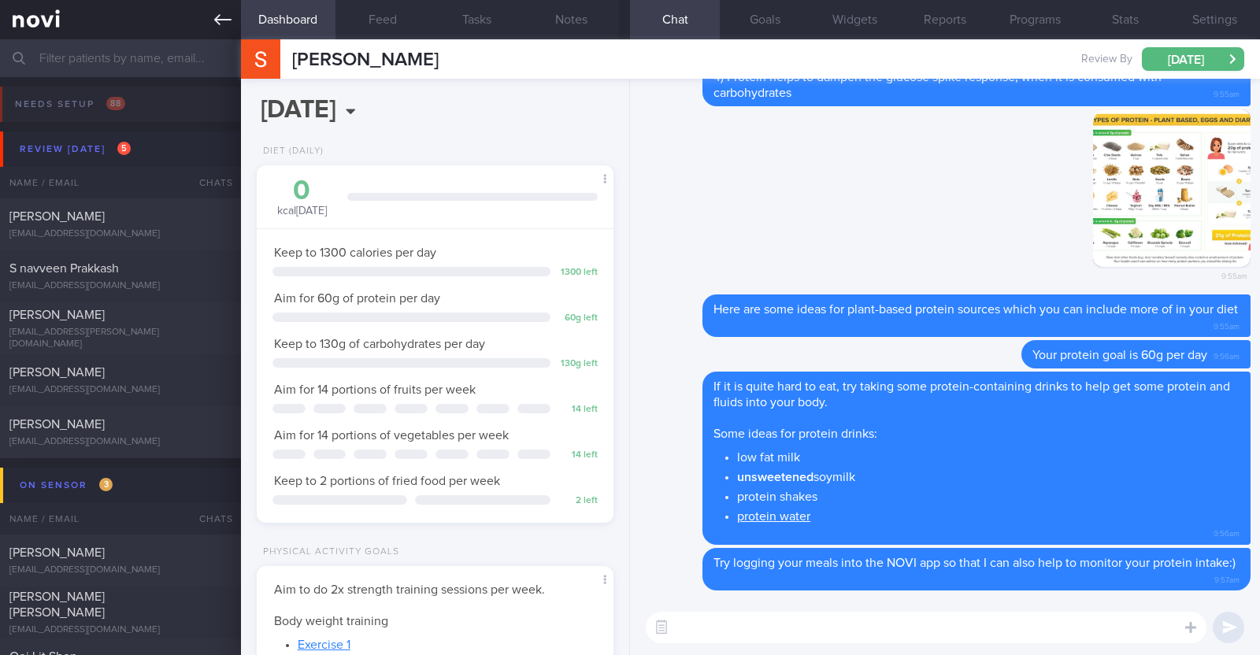
click at [224, 29] on link at bounding box center [120, 19] width 241 height 39
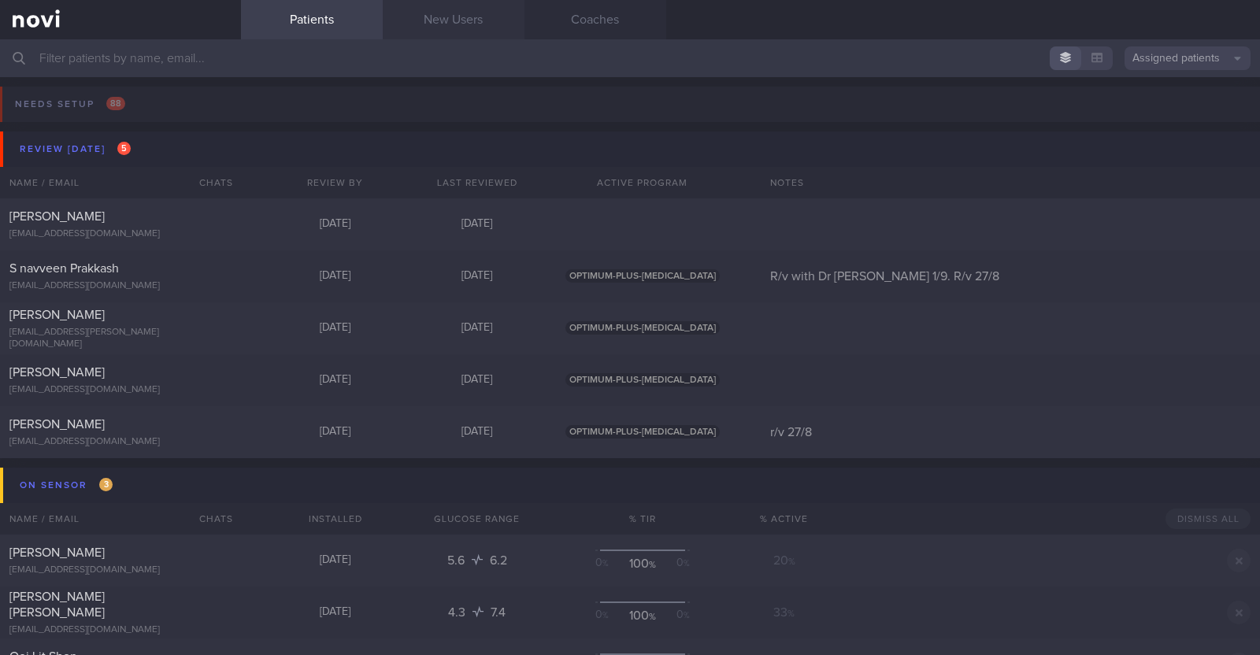
click at [425, 25] on link "New Users" at bounding box center [454, 19] width 142 height 39
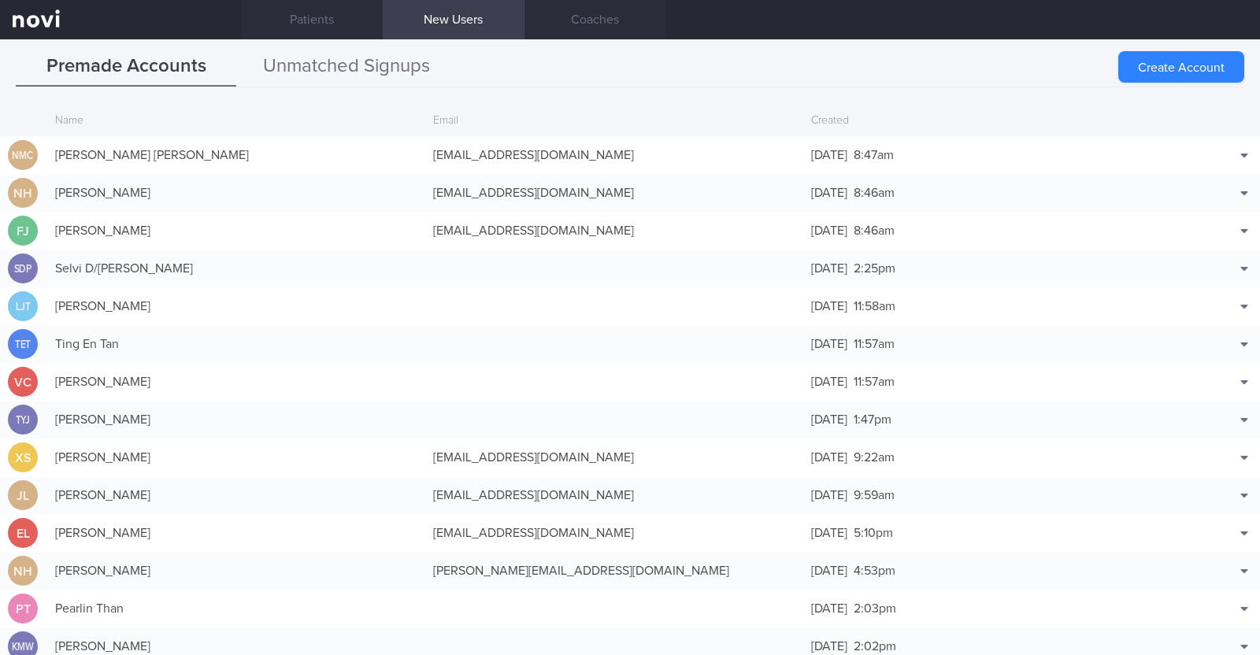
click at [413, 61] on button "Unmatched Signups" at bounding box center [346, 66] width 221 height 39
